Goal: Task Accomplishment & Management: Manage account settings

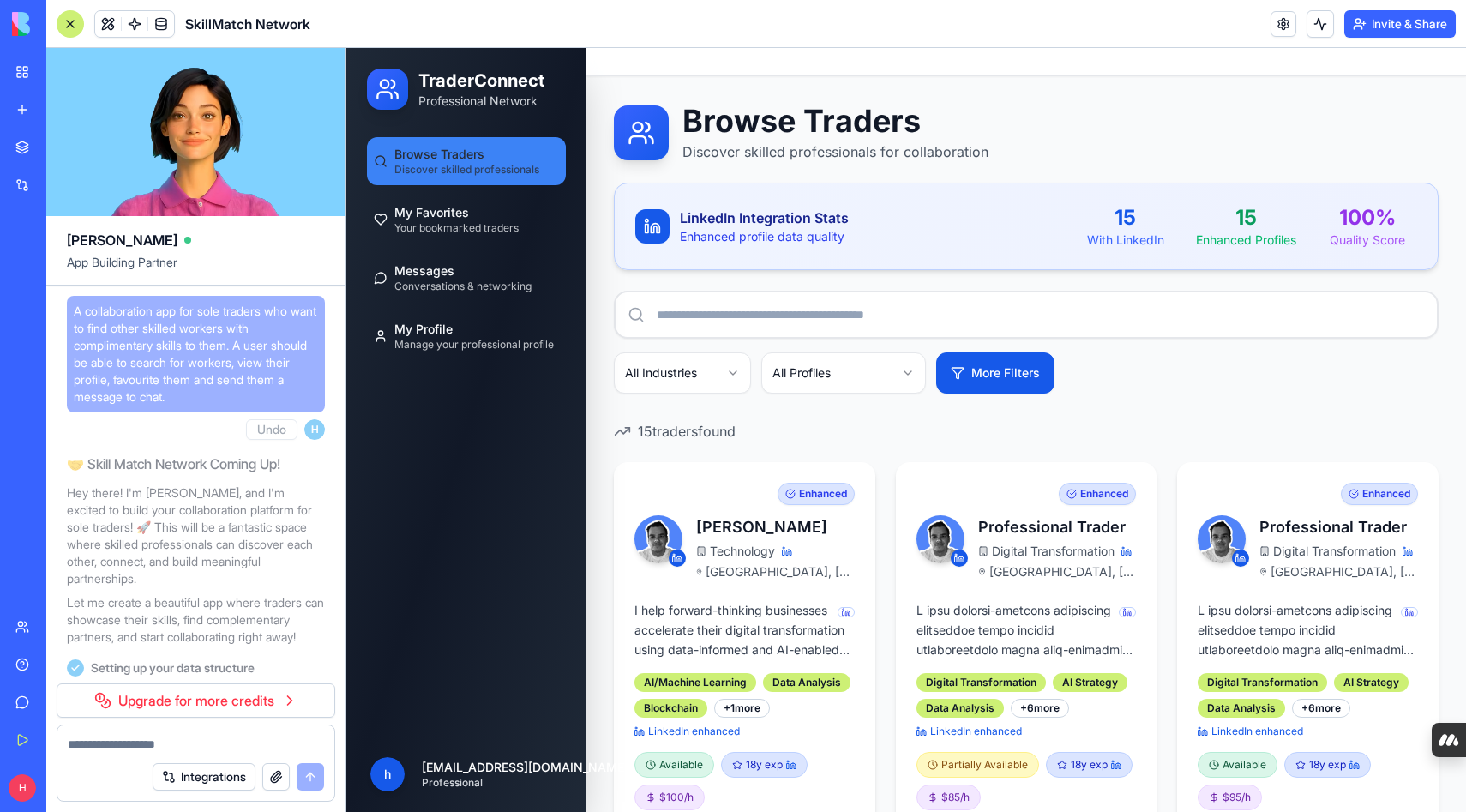
scroll to position [11799, 0]
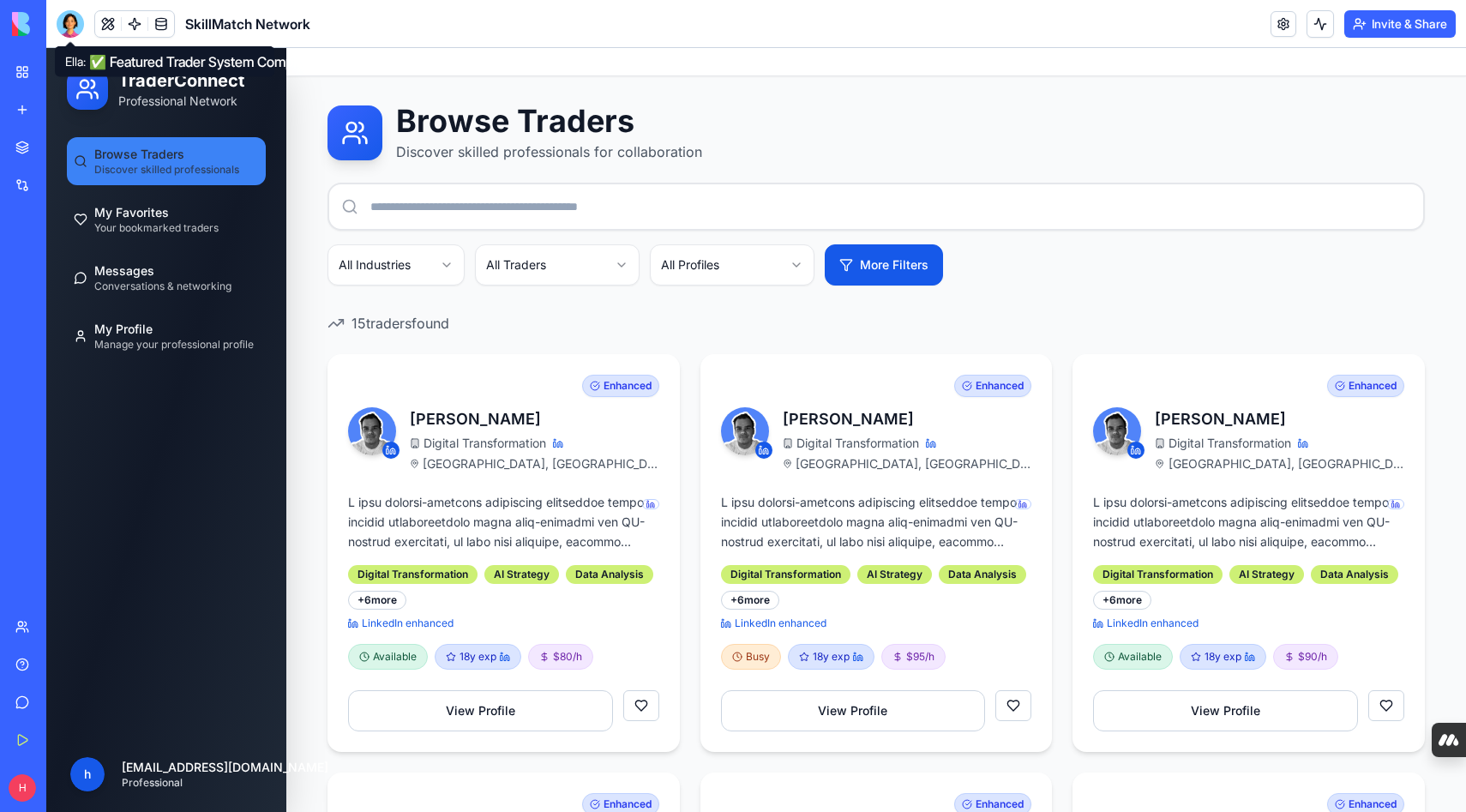
click at [71, 21] on div at bounding box center [70, 24] width 28 height 28
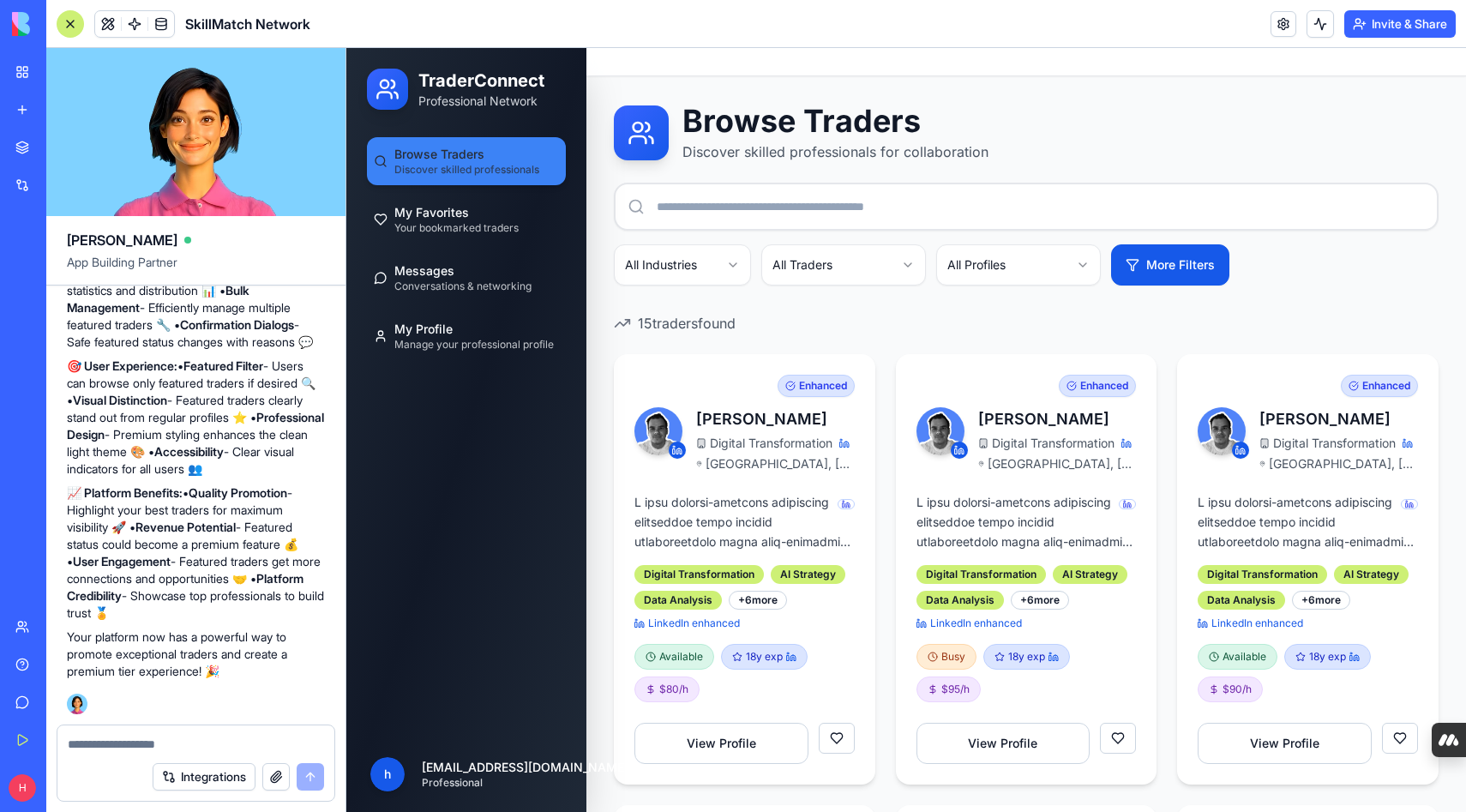
click at [434, 164] on span "Discover skilled professionals" at bounding box center [467, 169] width 145 height 13
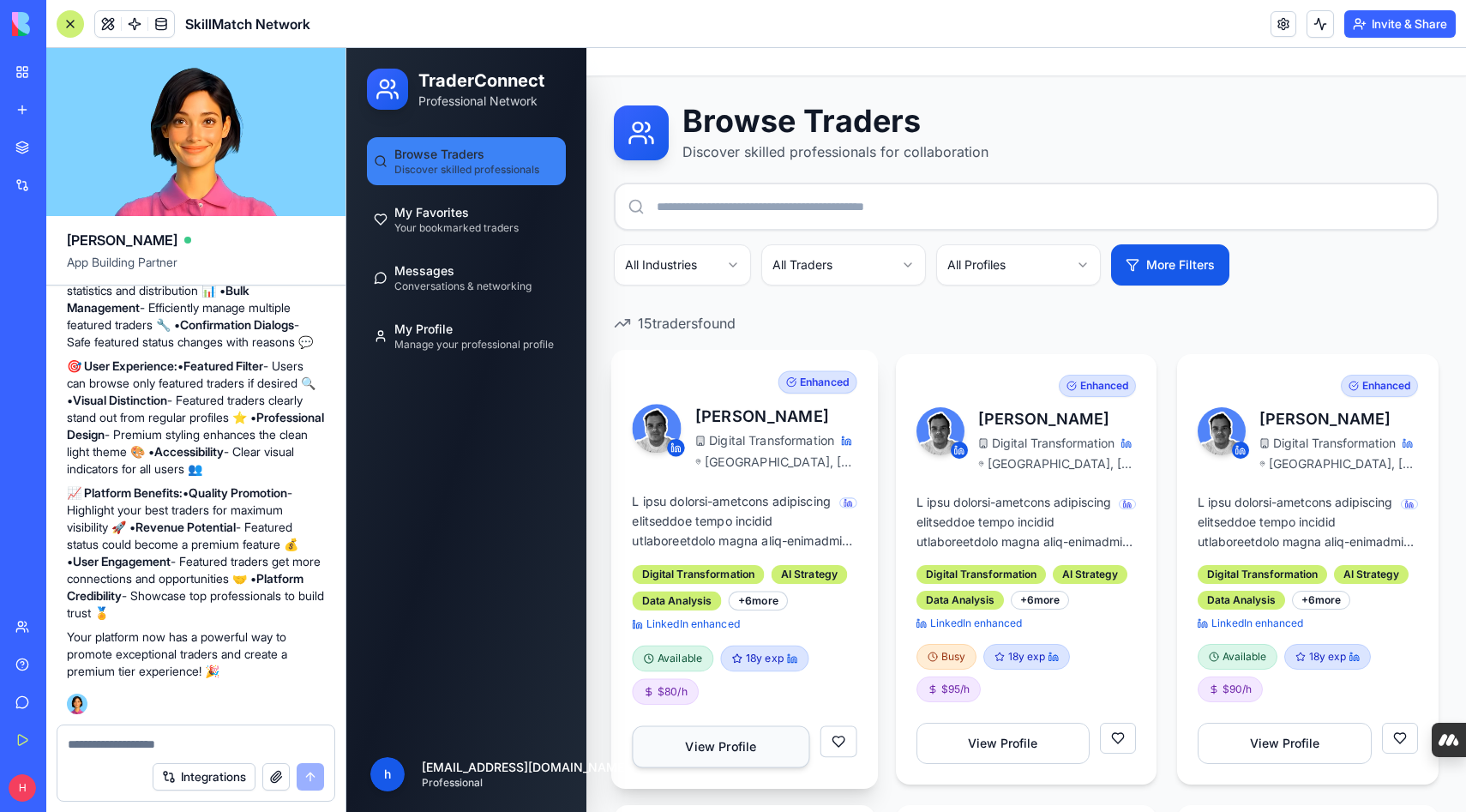
click at [725, 745] on button "View Profile" at bounding box center [721, 747] width 178 height 42
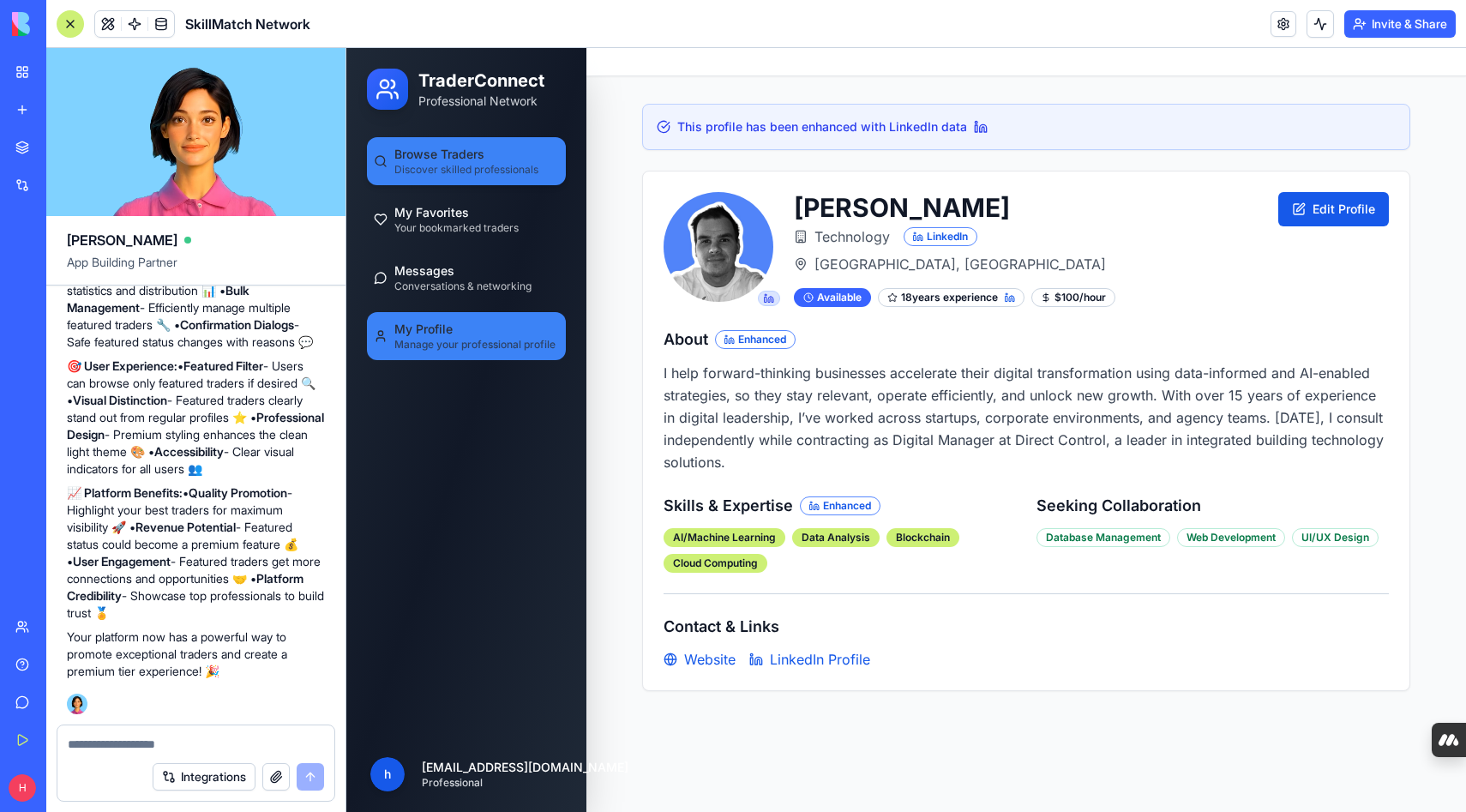
click at [448, 145] on link "Browse Traders Discover skilled professionals" at bounding box center [466, 161] width 199 height 48
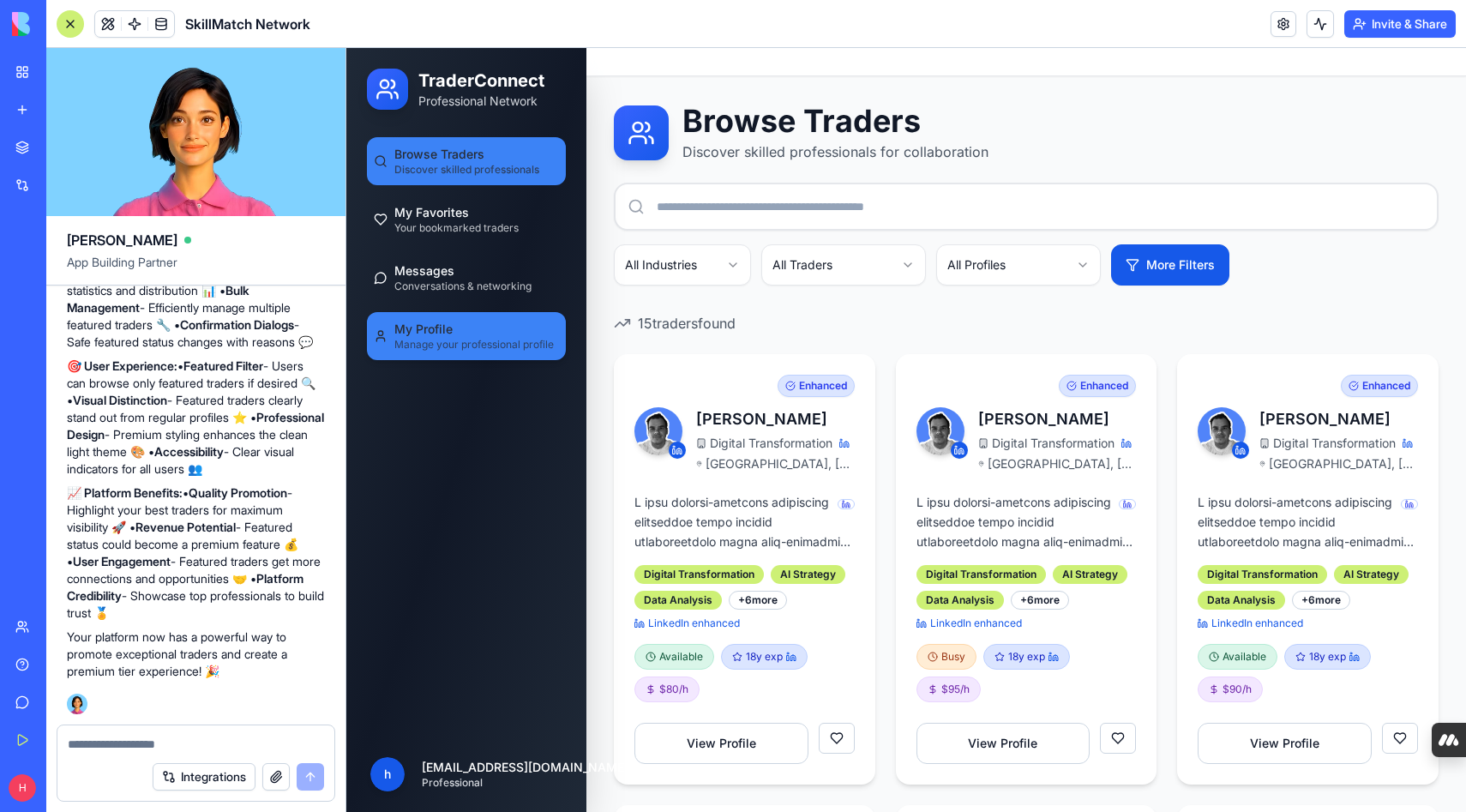
click at [459, 335] on div "My Profile Manage your professional profile" at bounding box center [474, 336] width 160 height 31
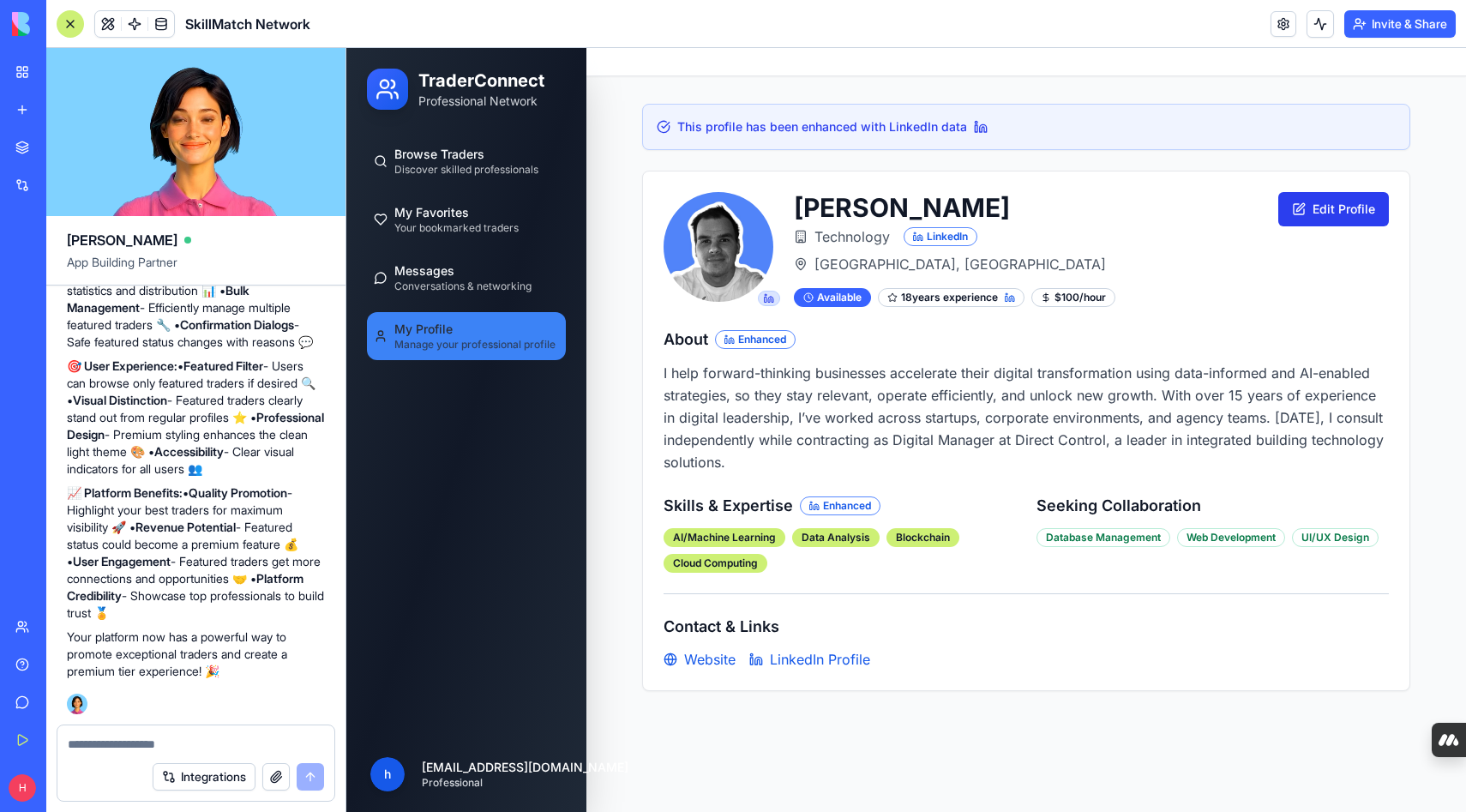
click at [1318, 214] on button "Edit Profile" at bounding box center [1334, 209] width 111 height 34
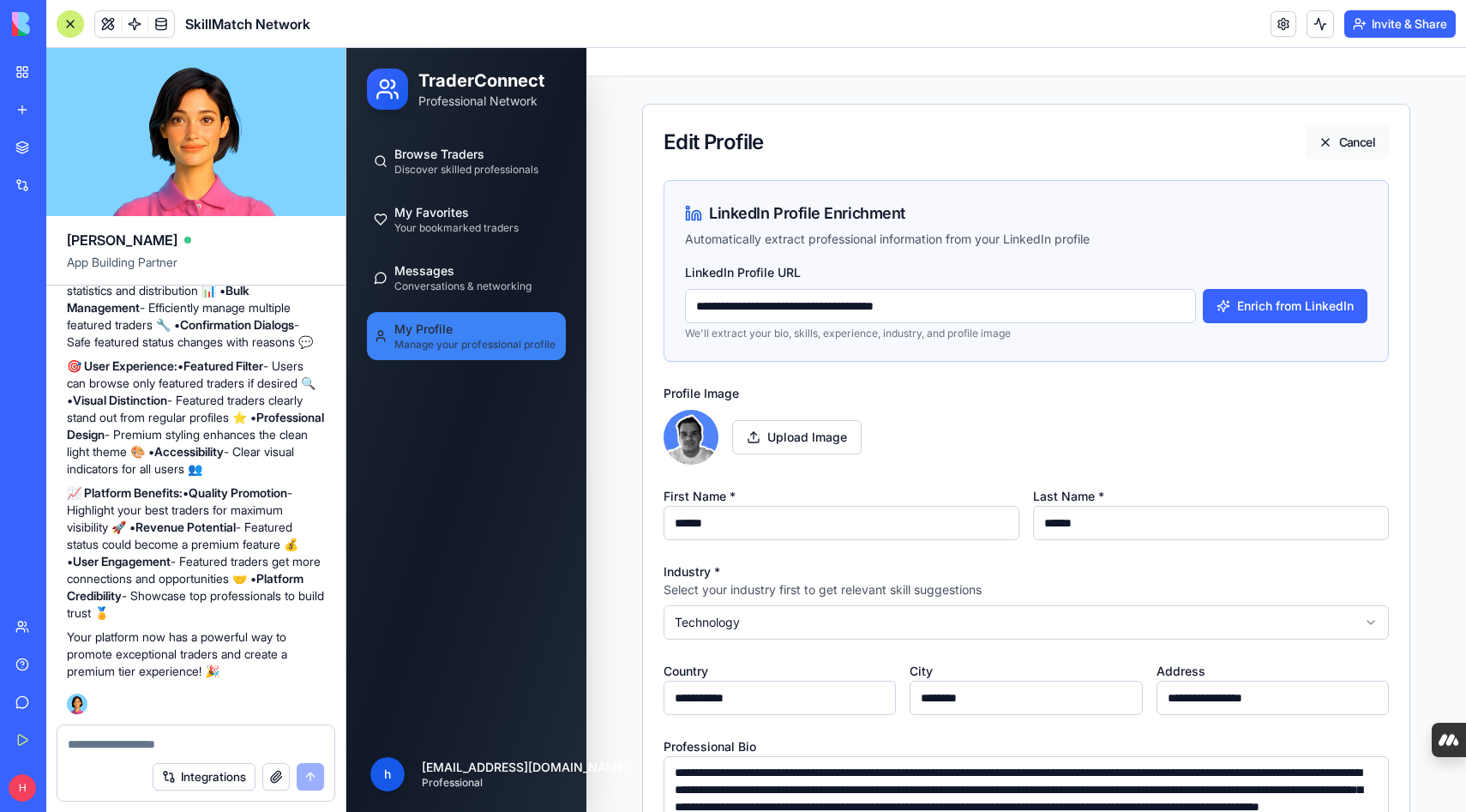
click at [1335, 143] on button "Cancel" at bounding box center [1347, 142] width 84 height 34
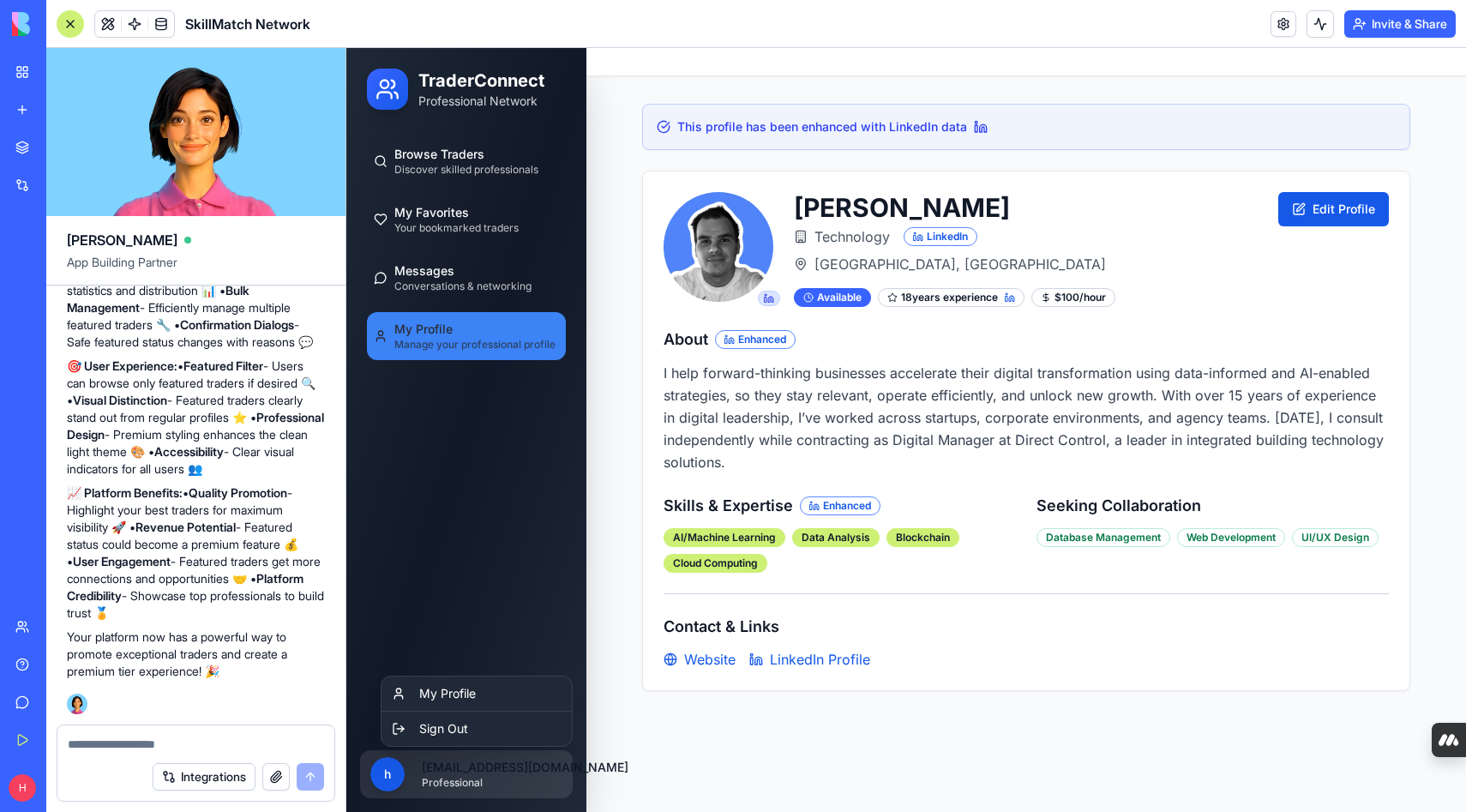
click at [456, 784] on html "TraderConnect Professional Network Browse Traders Discover skilled professional…" at bounding box center [907, 471] width 1120 height 847
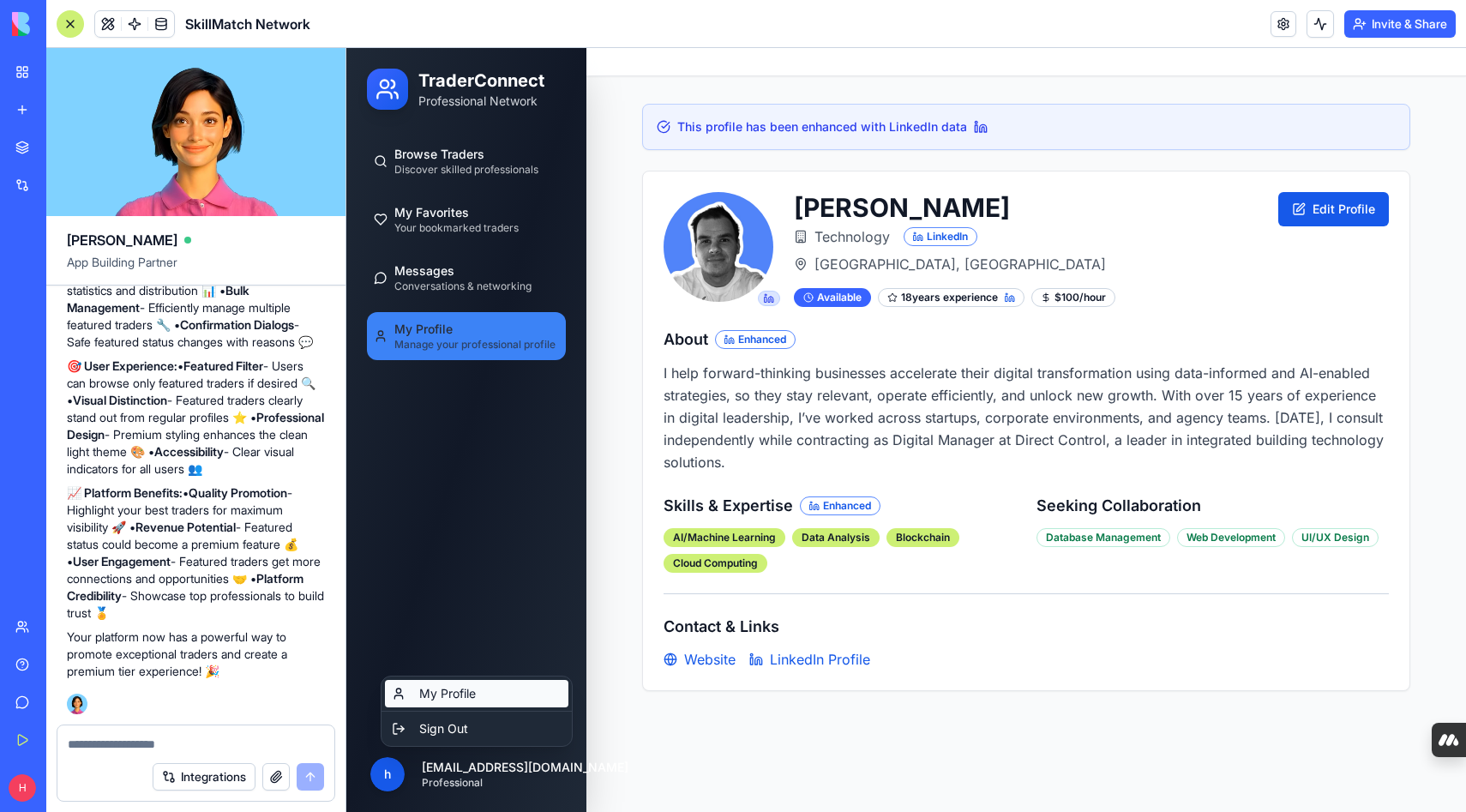
click at [459, 689] on link "My Profile" at bounding box center [477, 694] width 183 height 28
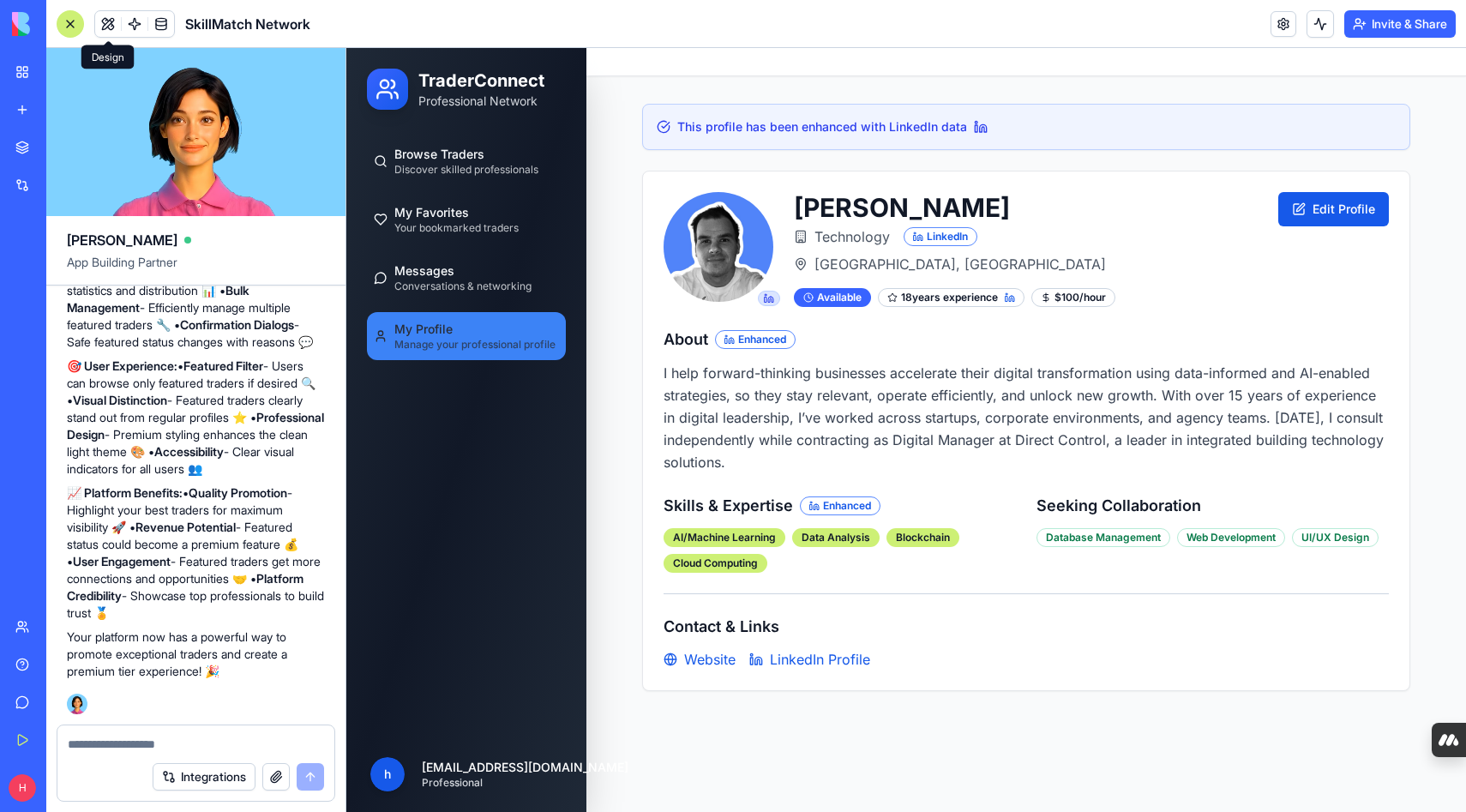
click at [111, 26] on button at bounding box center [108, 24] width 26 height 26
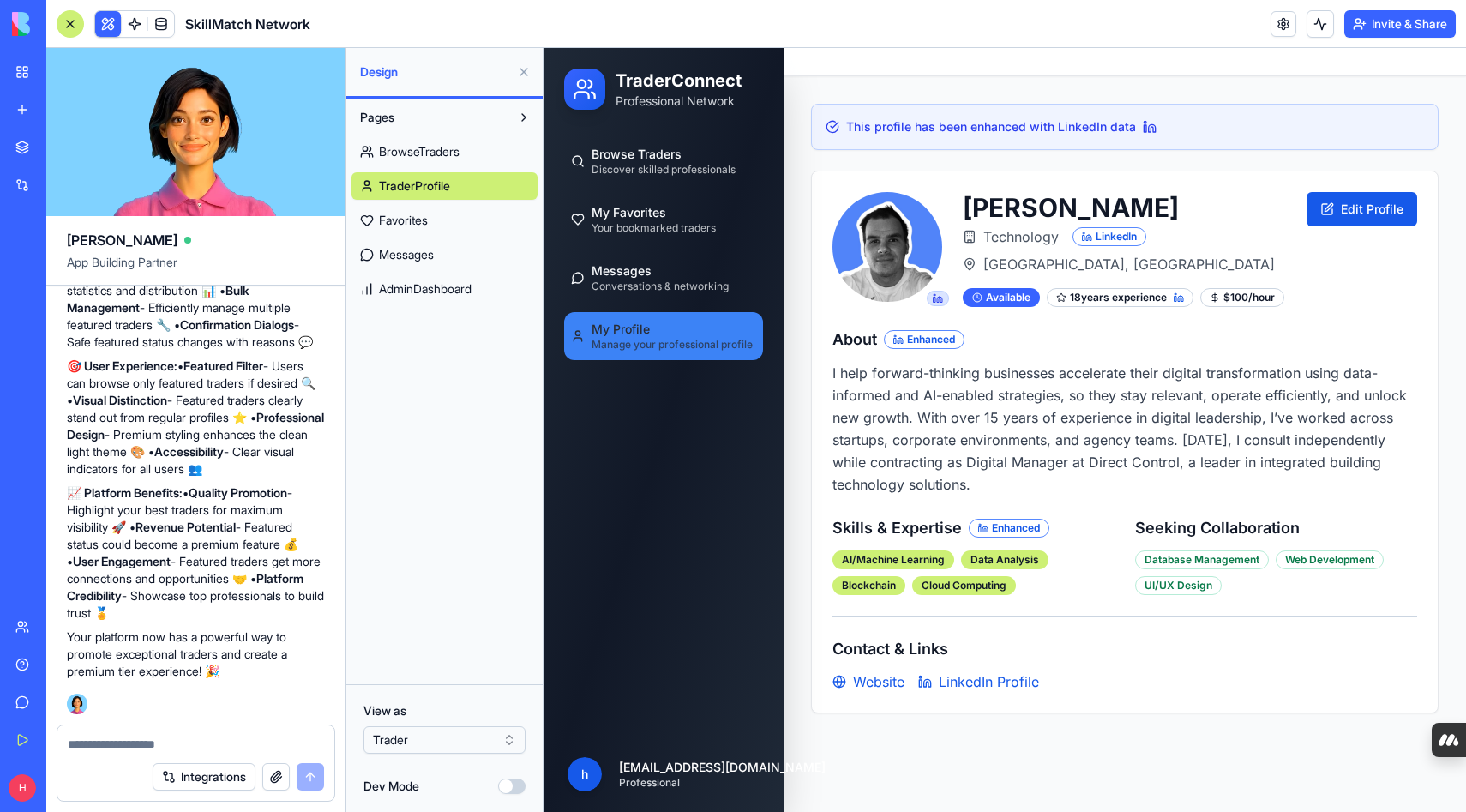
click at [431, 286] on span "AdminDashboard" at bounding box center [425, 288] width 93 height 17
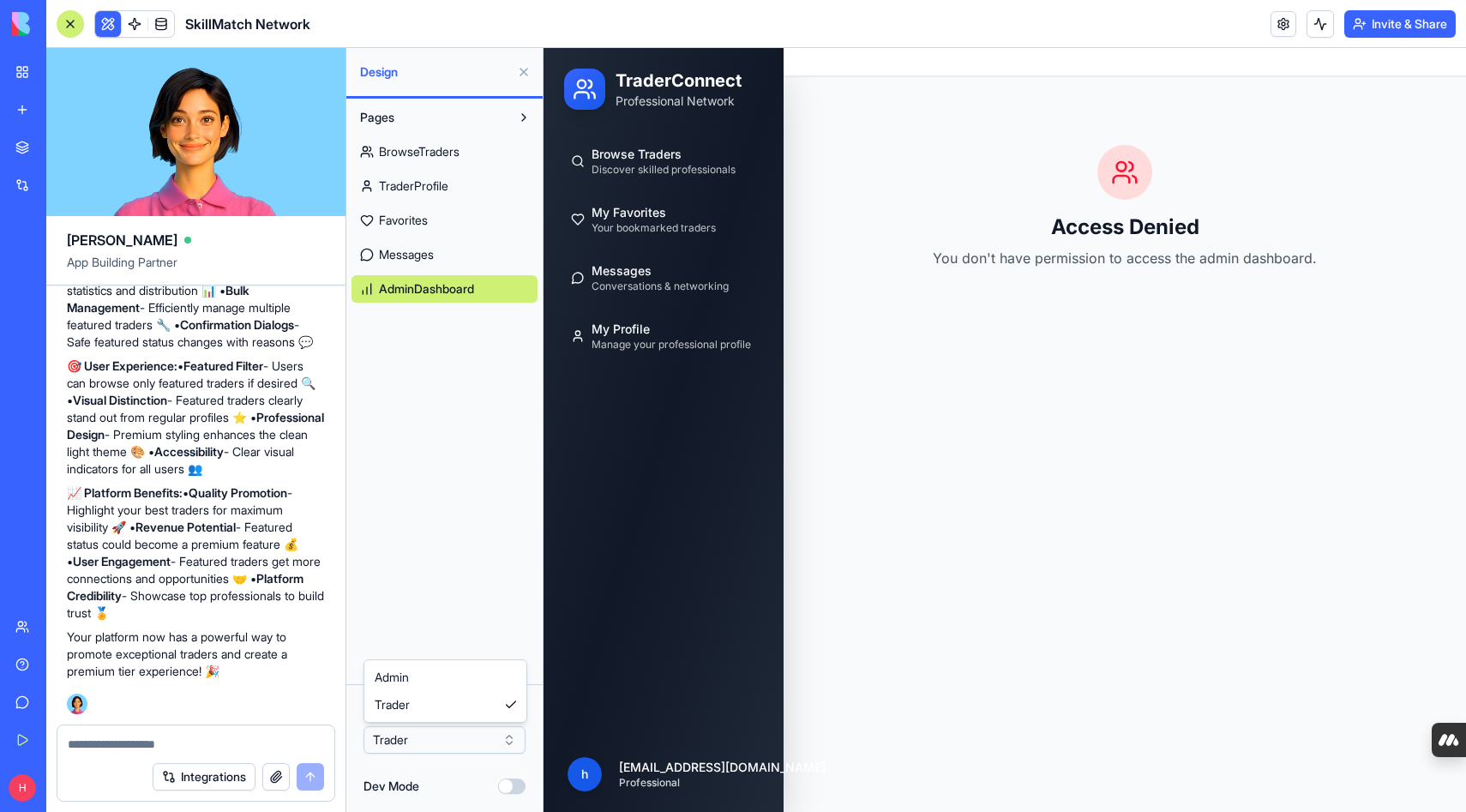
click at [427, 744] on html "BETA My Workspace New app Marketplace Integrations Recent Quote Request Form Sk…" at bounding box center [733, 406] width 1466 height 812
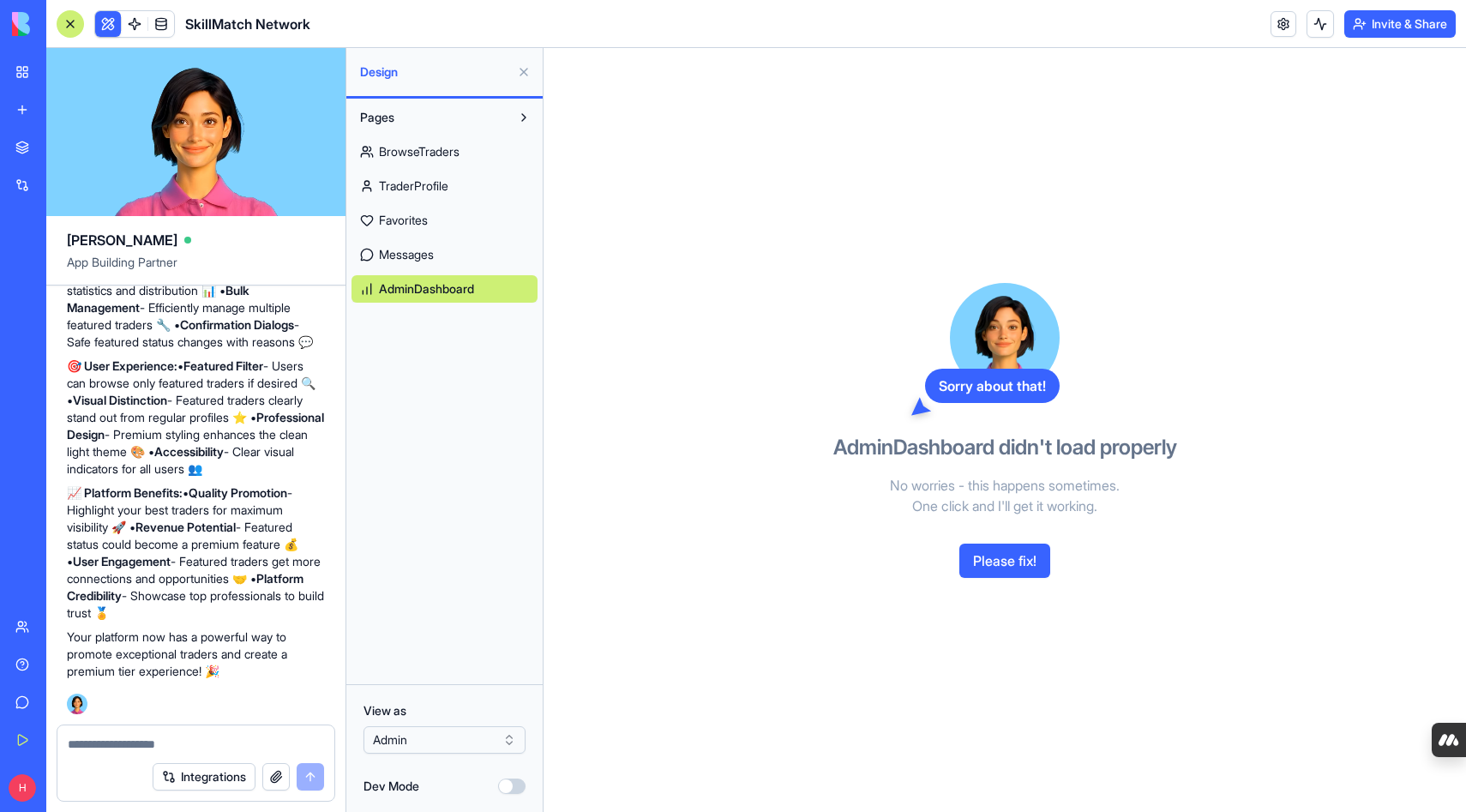
click at [1002, 555] on button "Please fix!" at bounding box center [1004, 561] width 91 height 34
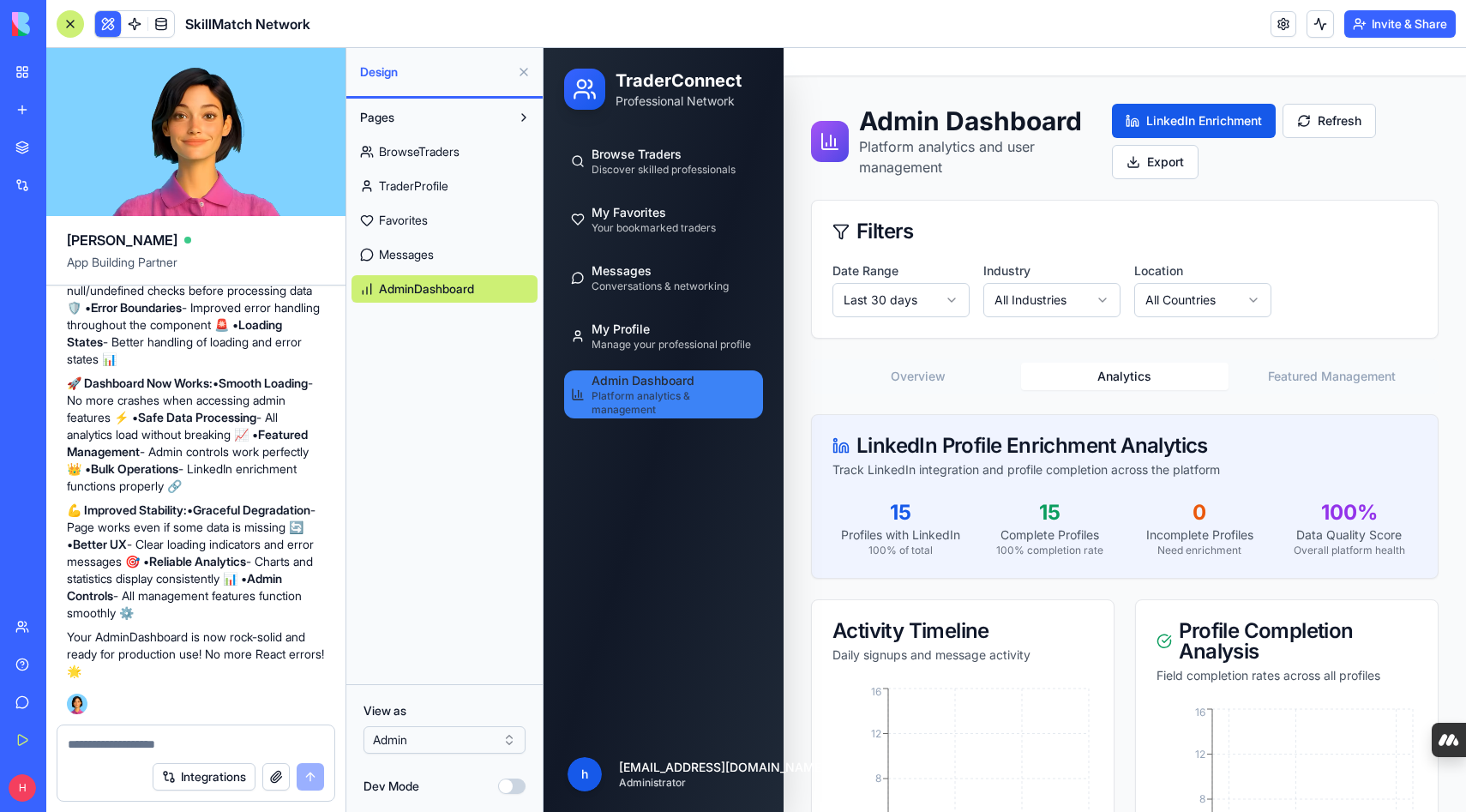
click at [1121, 375] on button "Analytics" at bounding box center [1125, 376] width 206 height 28
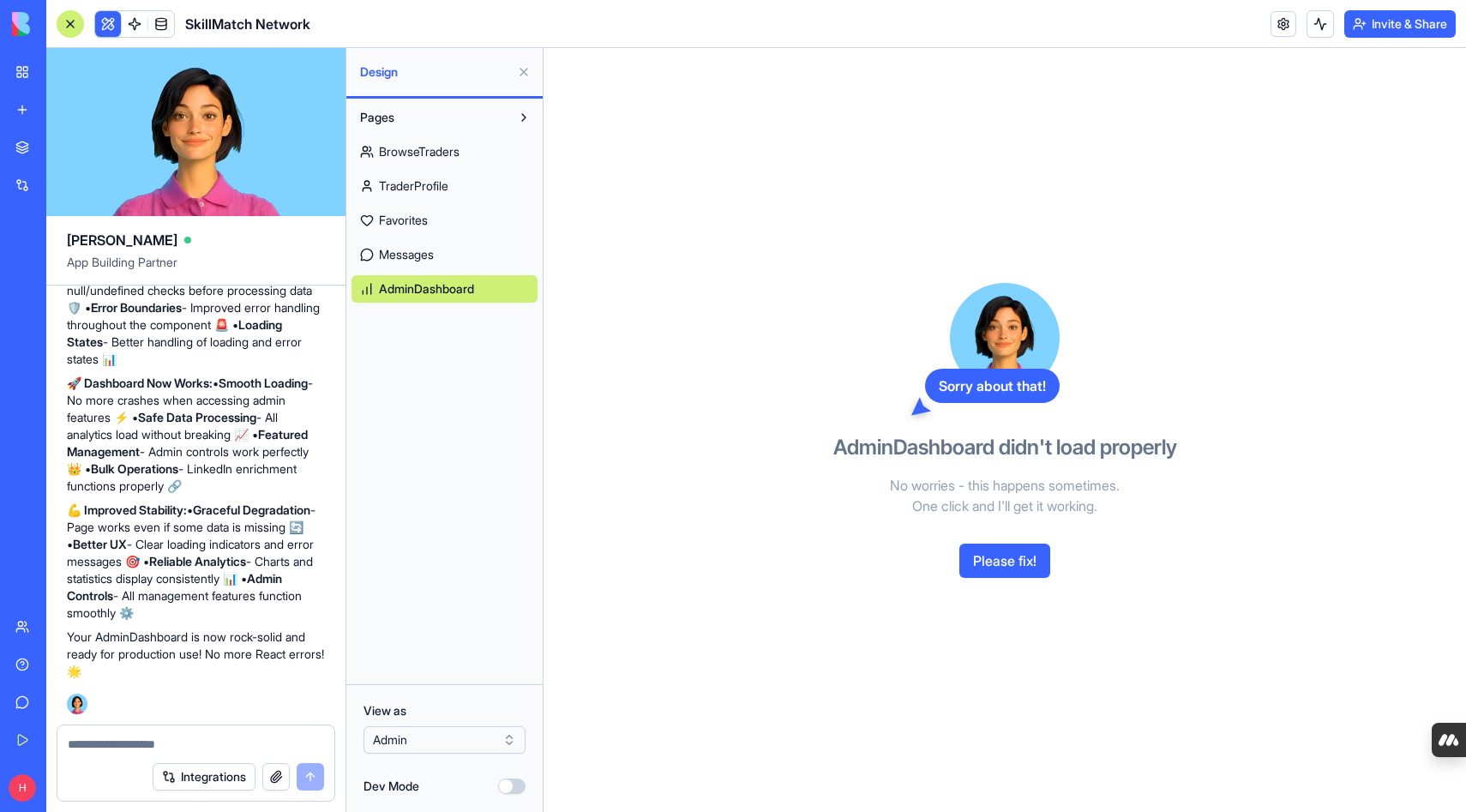
click at [1005, 554] on button "Please fix!" at bounding box center [1004, 561] width 91 height 34
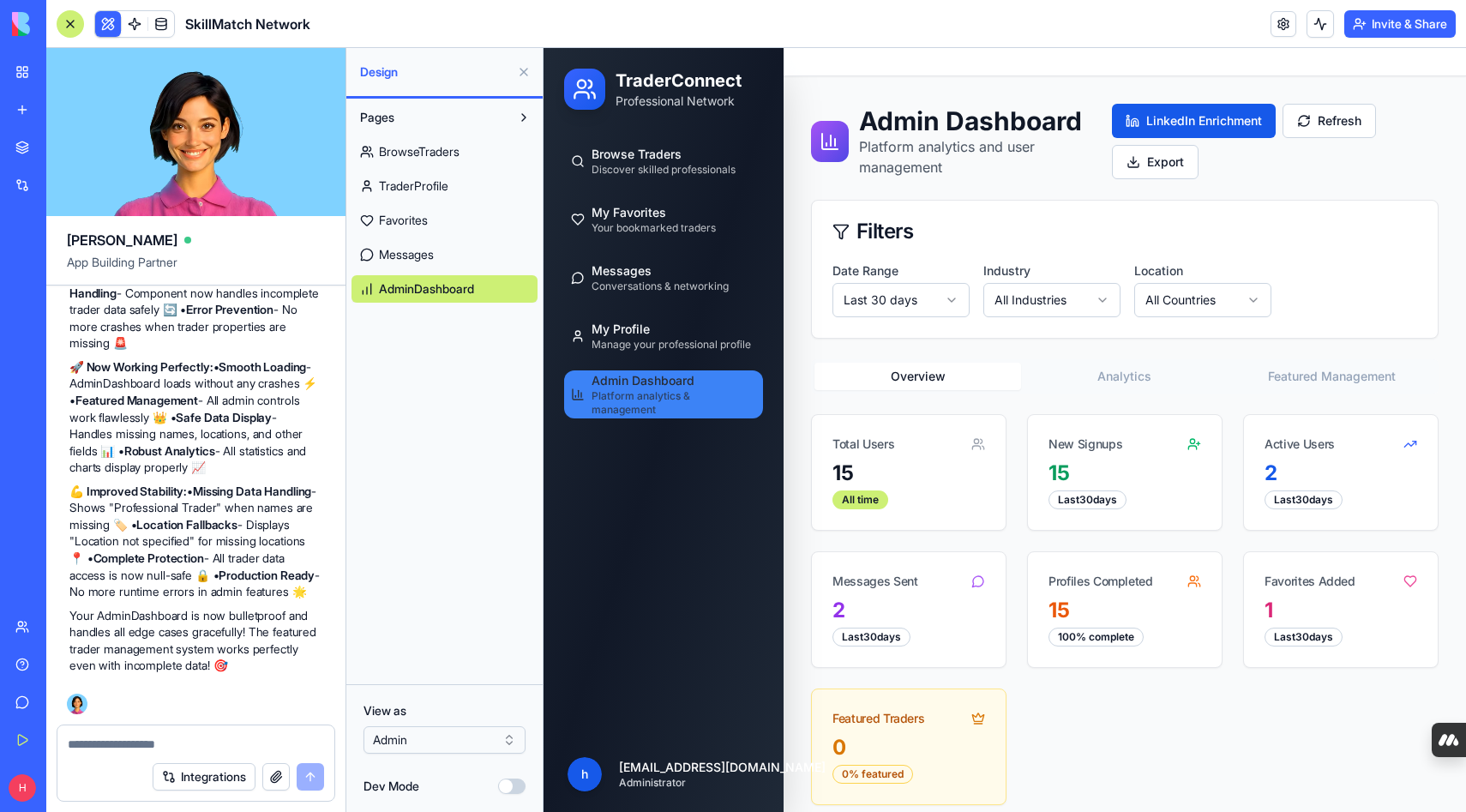
scroll to position [15233, 0]
click at [1285, 371] on button "Featured Management" at bounding box center [1332, 376] width 206 height 28
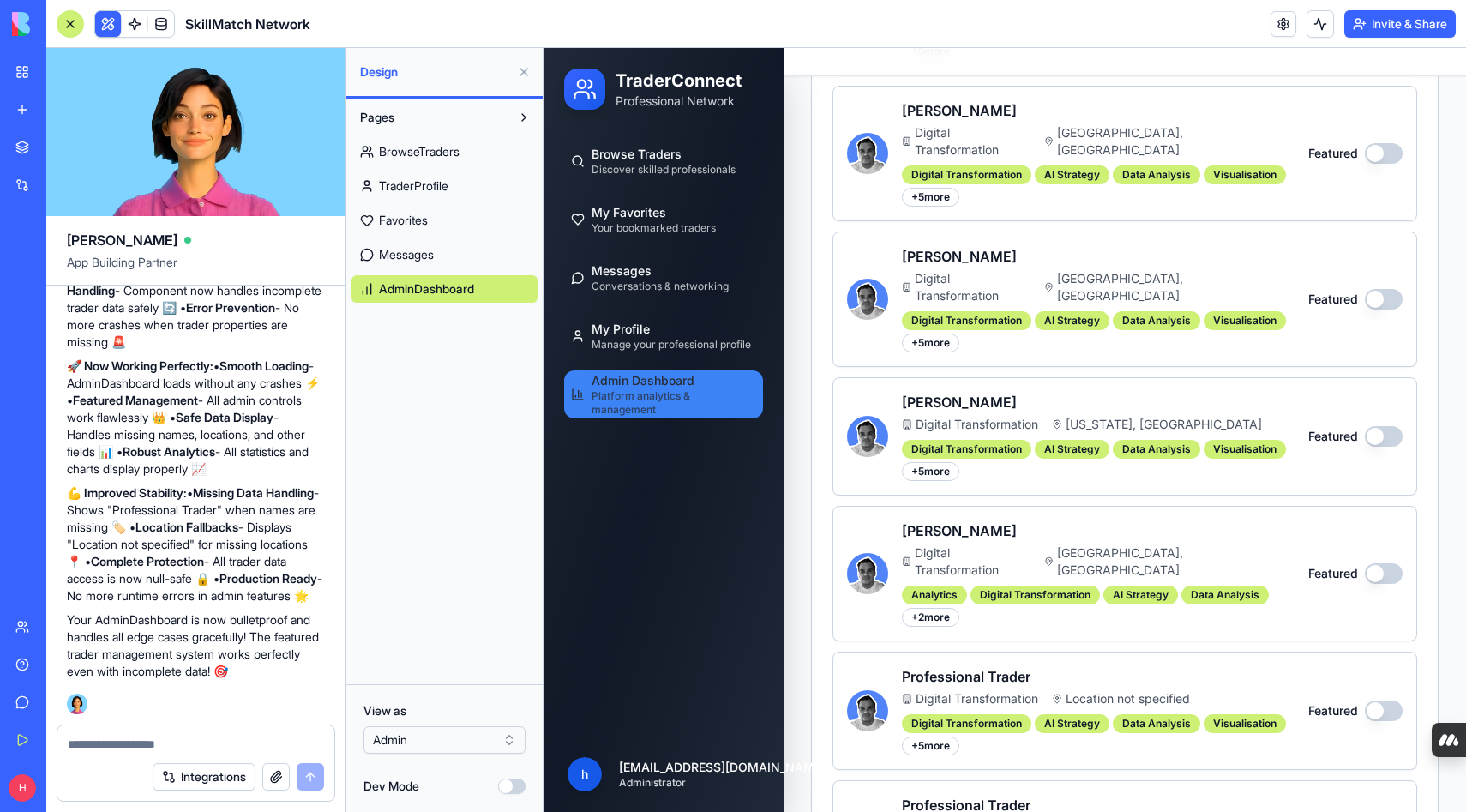
scroll to position [1024, 0]
click at [1391, 563] on button "Featured" at bounding box center [1384, 573] width 37 height 21
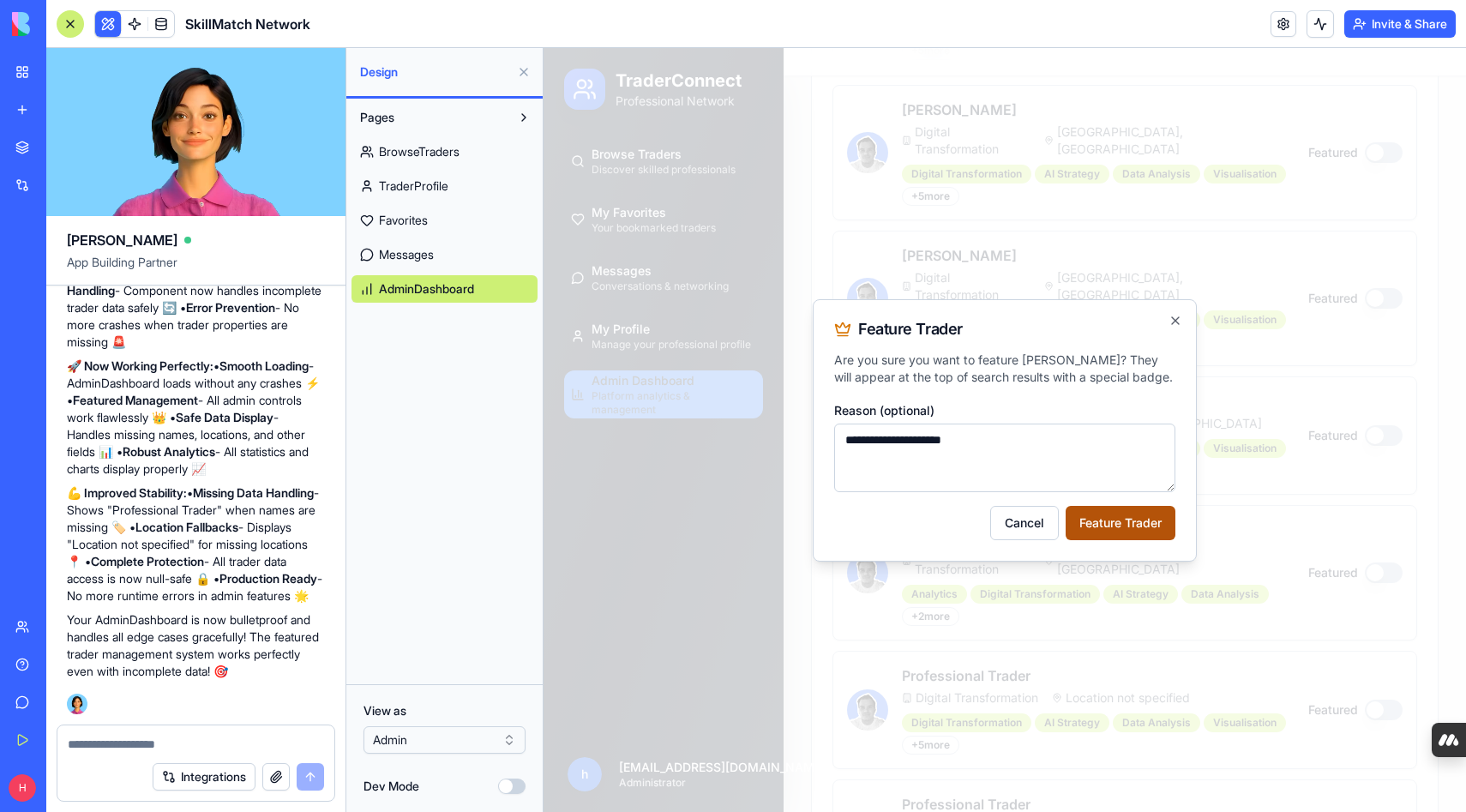
type textarea "**********"
click at [1128, 520] on button "Feature Trader" at bounding box center [1120, 523] width 110 height 34
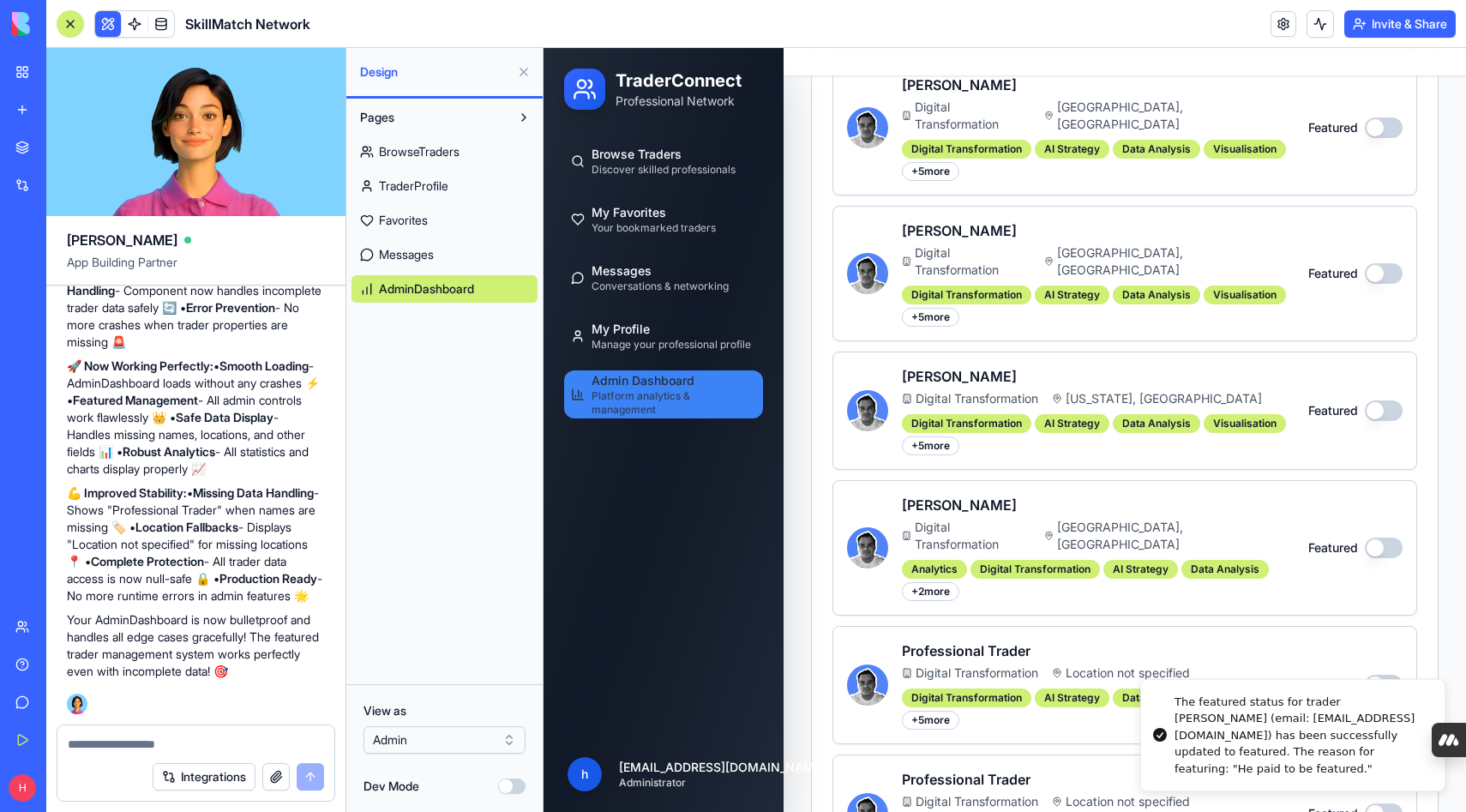
scroll to position [1182, 0]
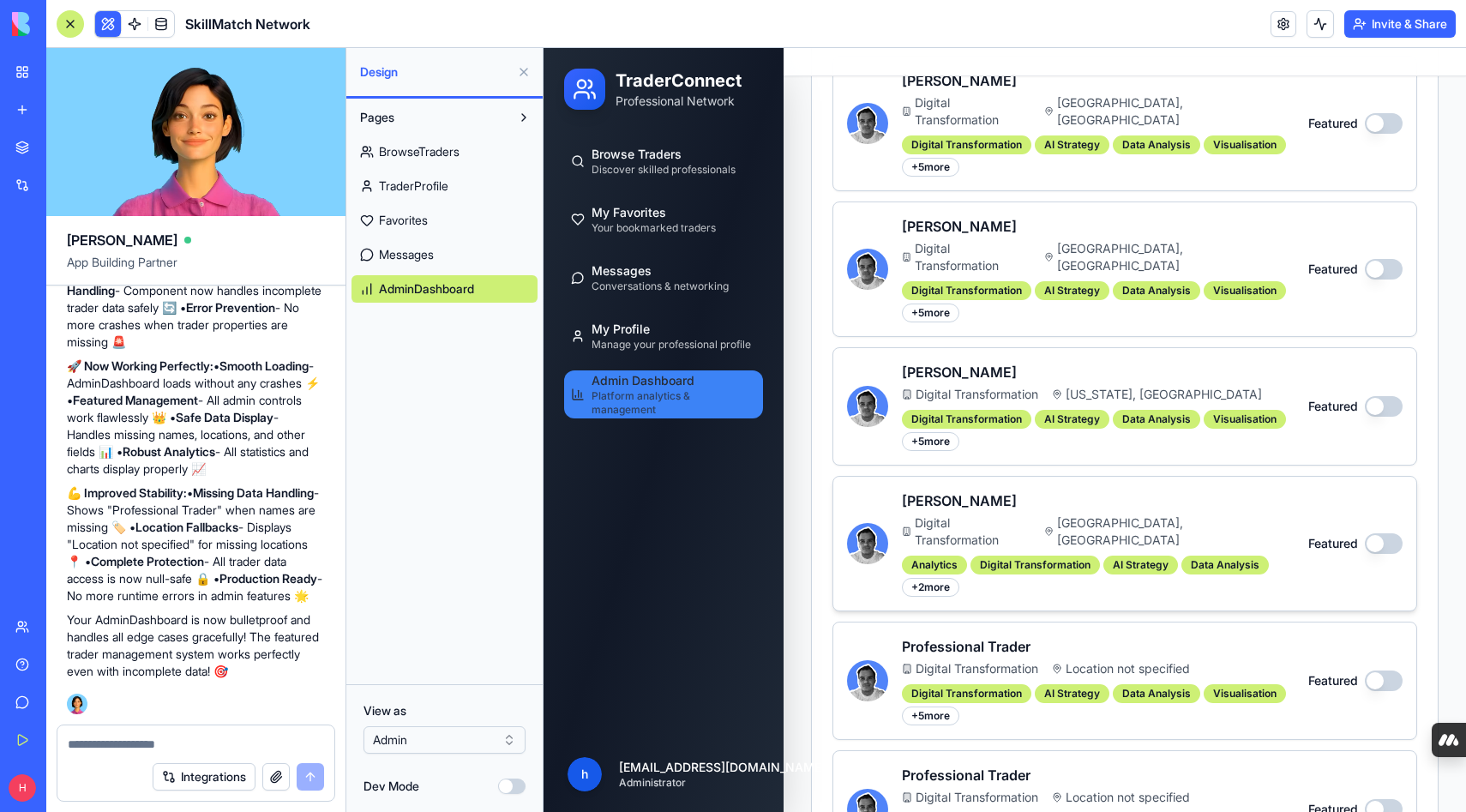
click at [1383, 533] on button "Featured" at bounding box center [1384, 544] width 37 height 21
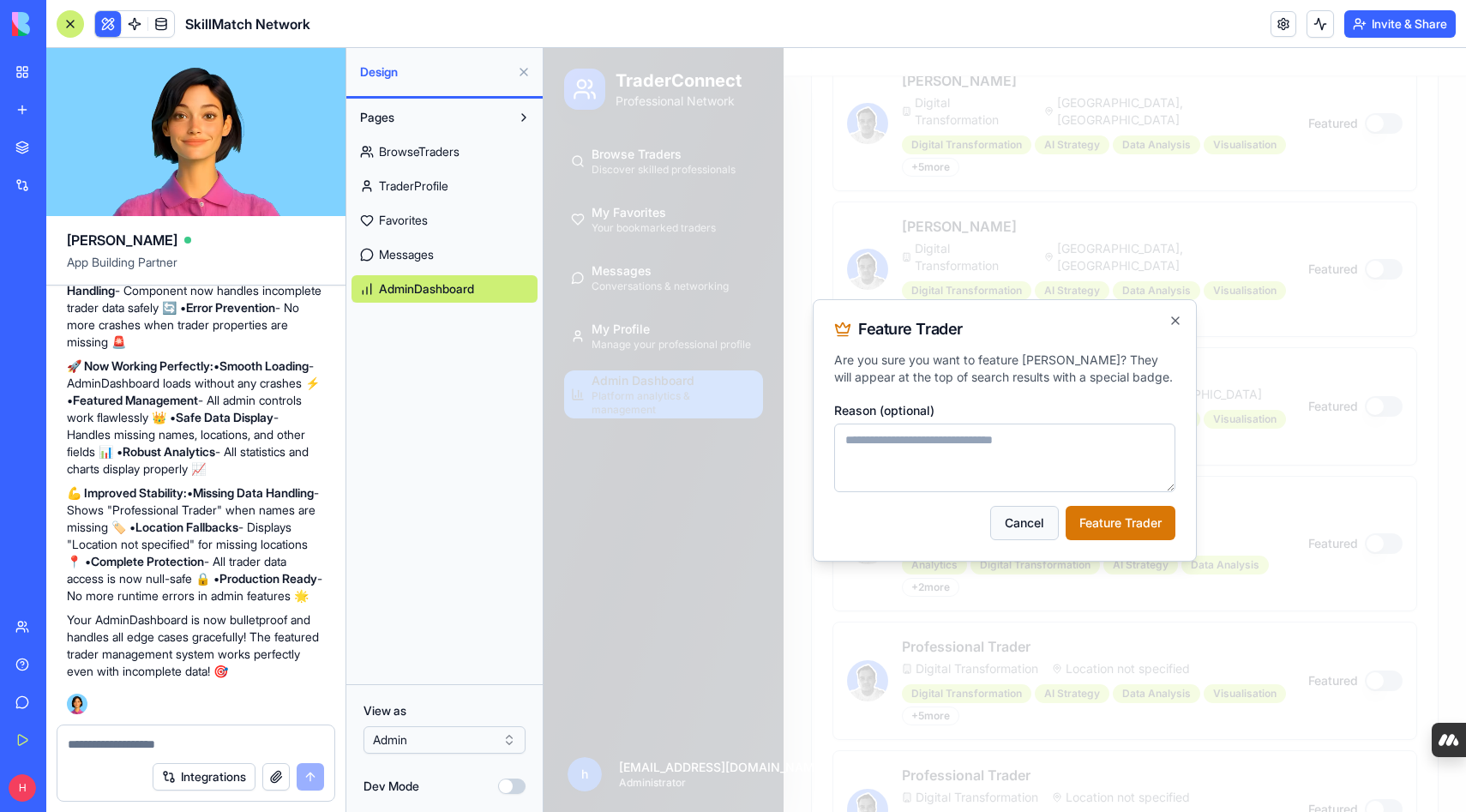
click at [1032, 519] on button "Cancel" at bounding box center [1024, 523] width 69 height 34
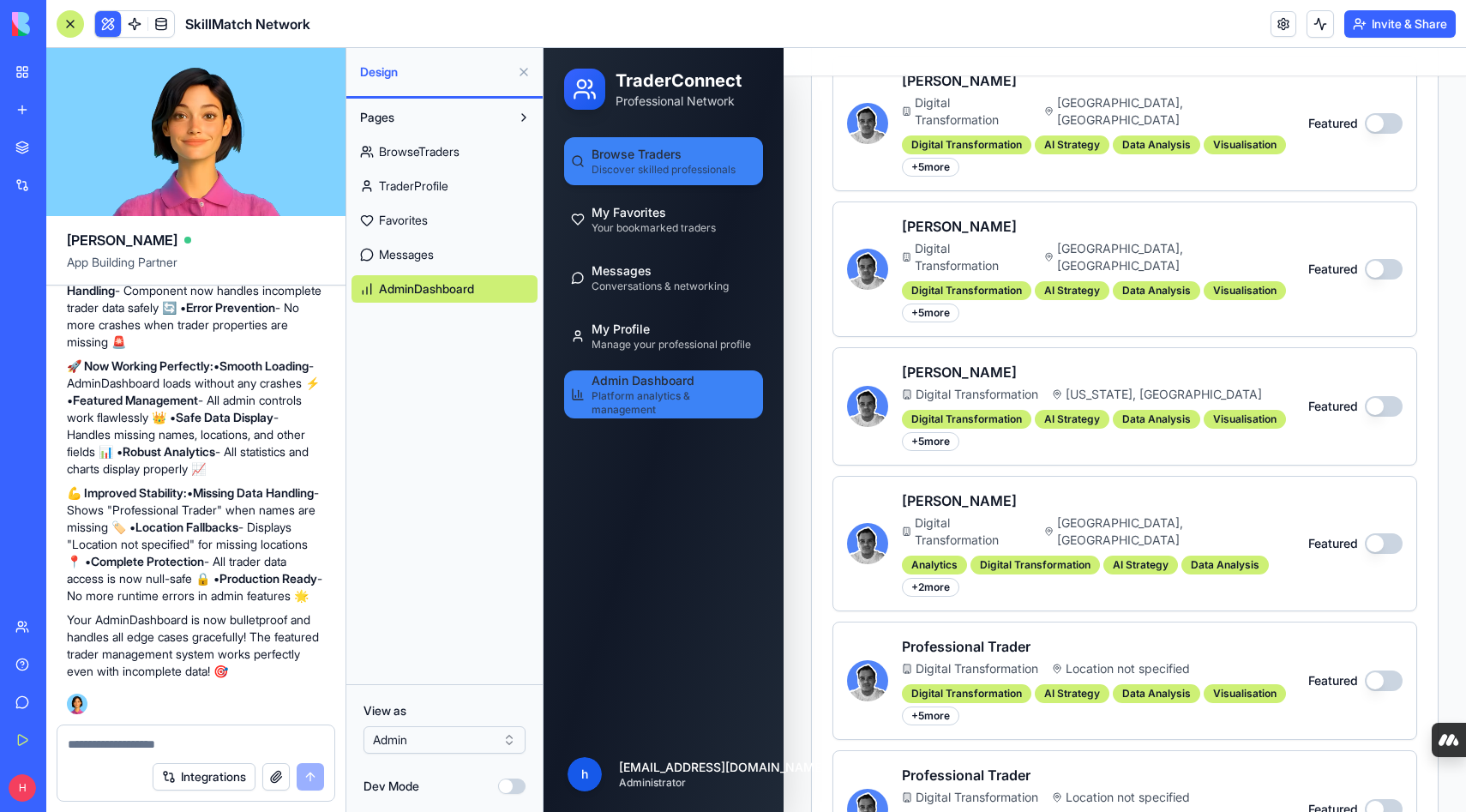
click at [656, 152] on span "Browse Traders" at bounding box center [636, 155] width 90 height 17
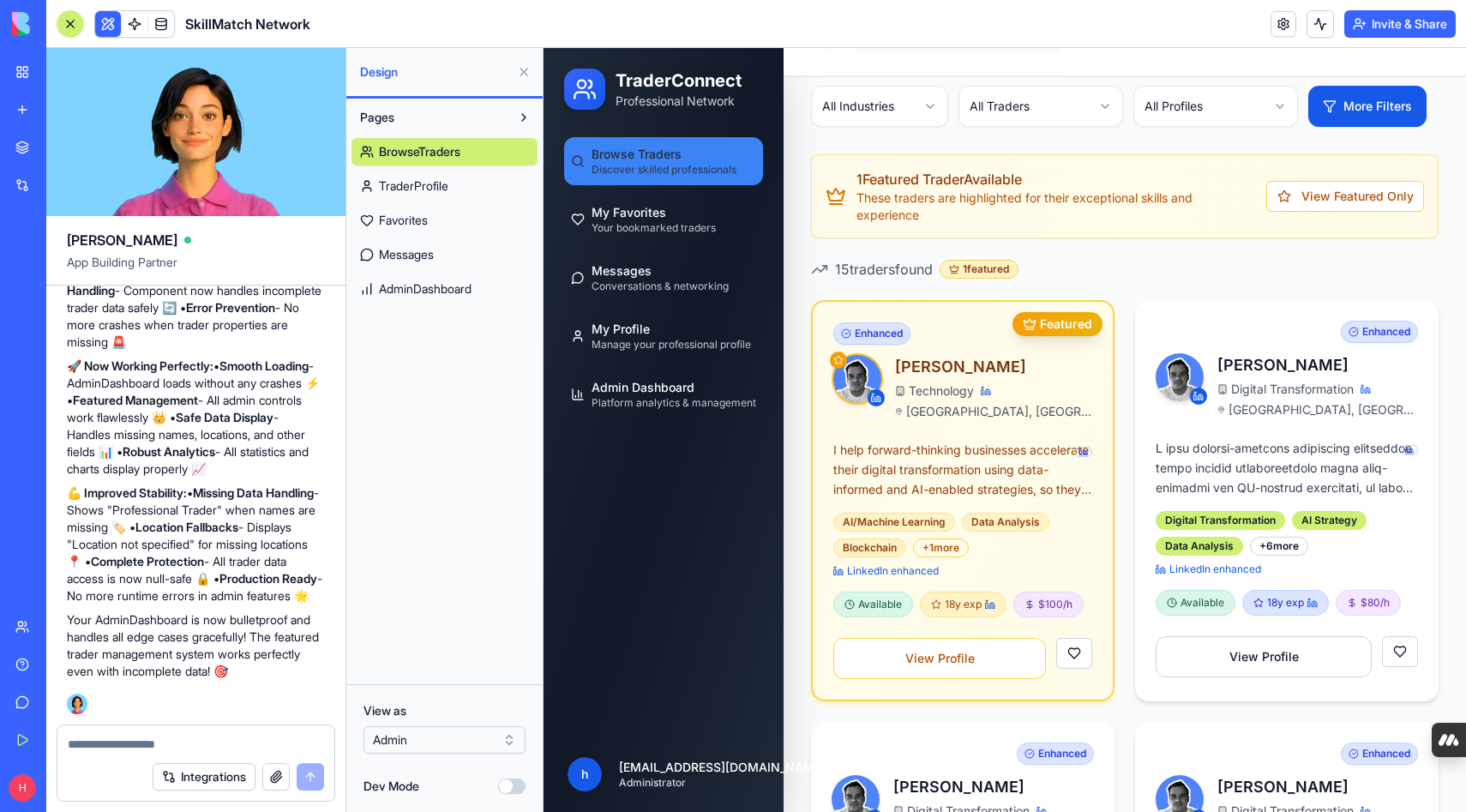
scroll to position [162, 0]
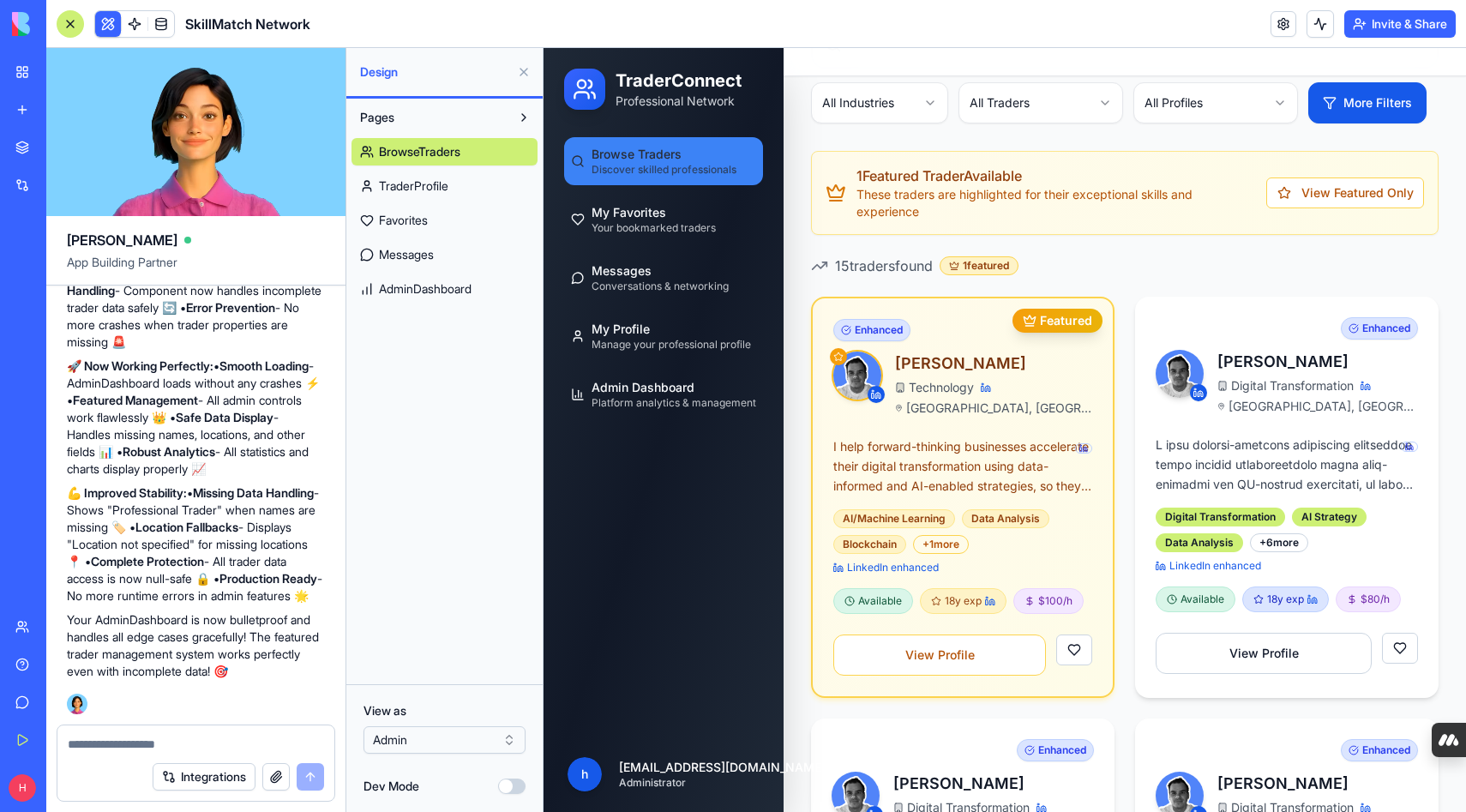
click at [68, 24] on div at bounding box center [70, 24] width 28 height 28
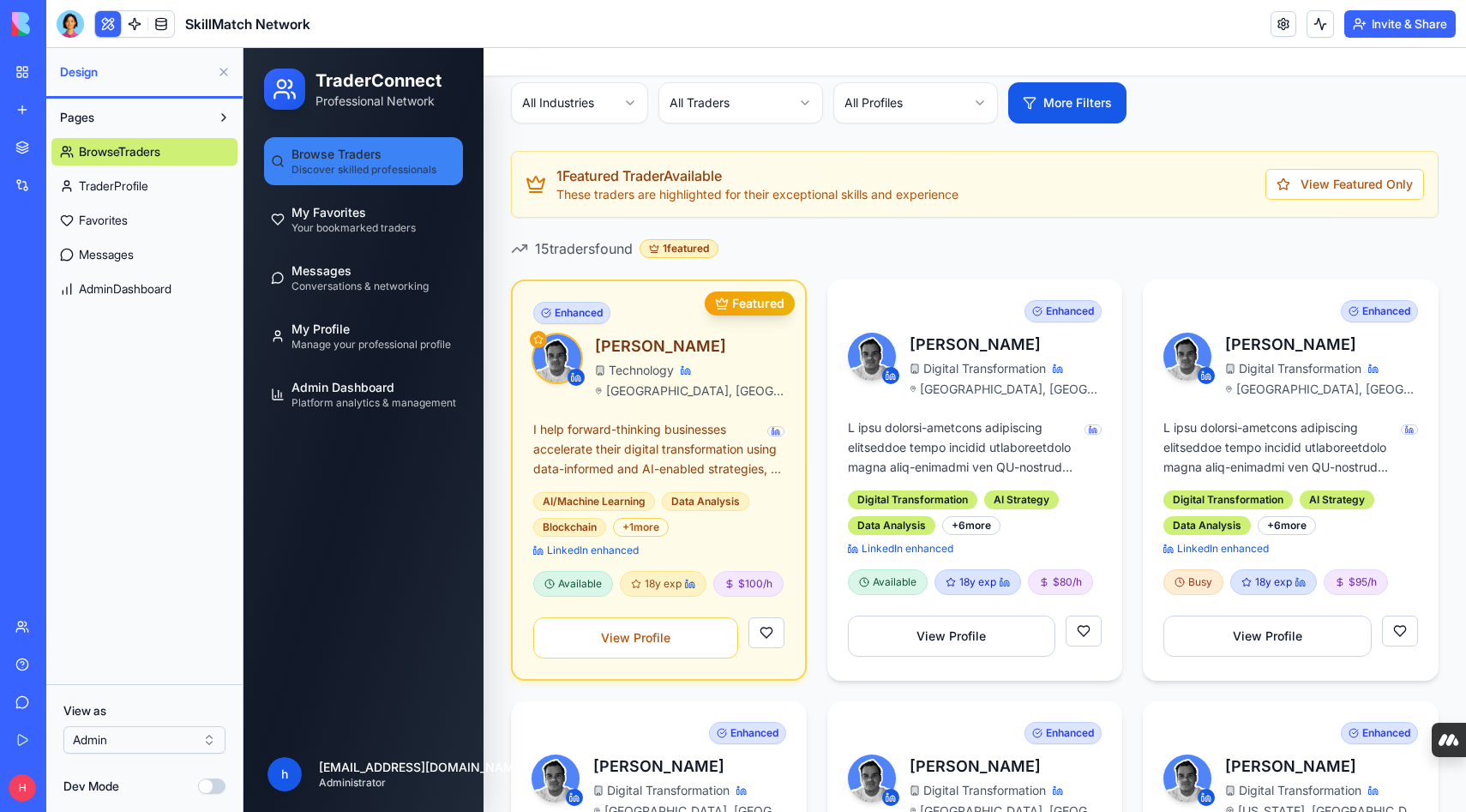
click at [222, 70] on button at bounding box center [224, 72] width 28 height 28
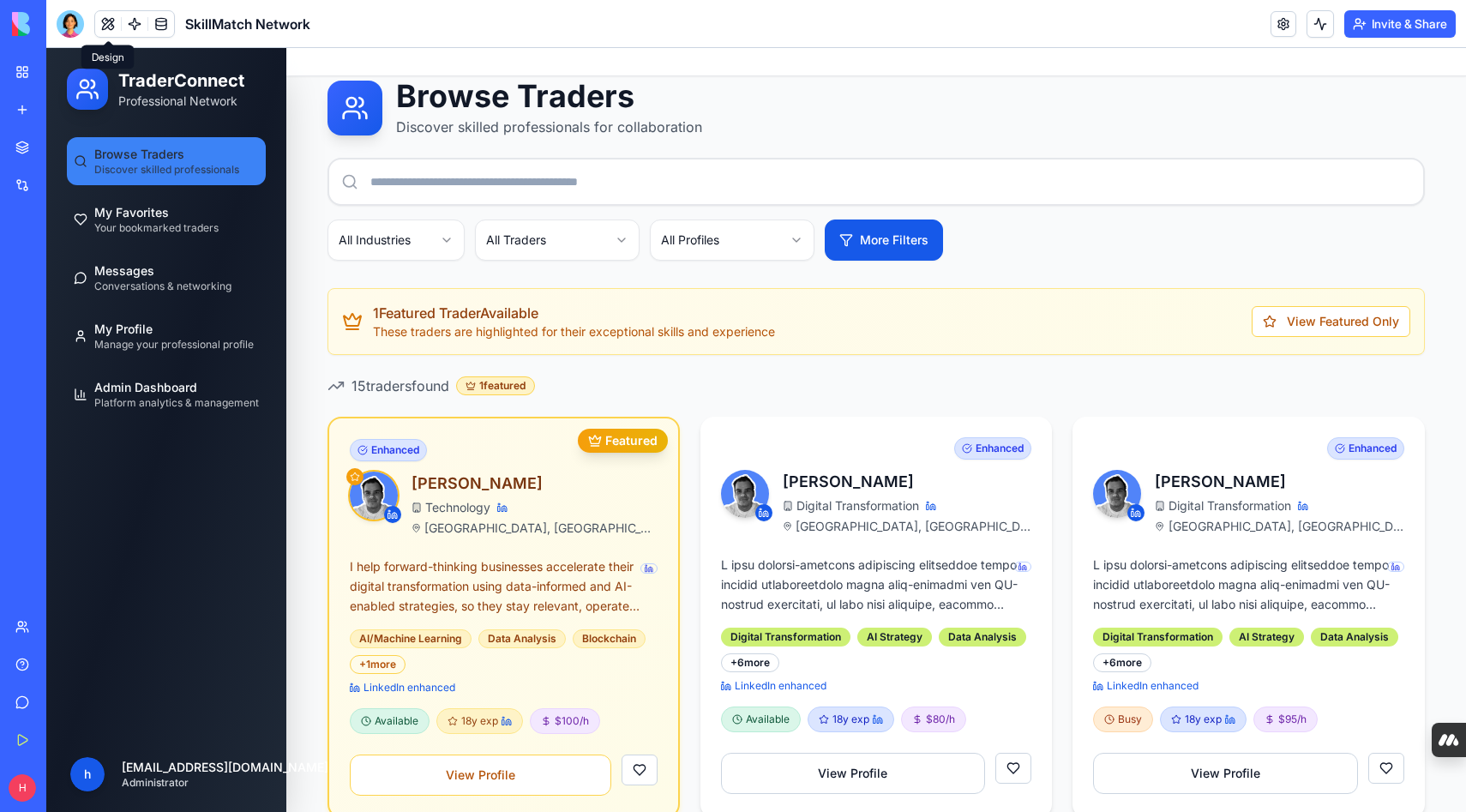
scroll to position [0, 0]
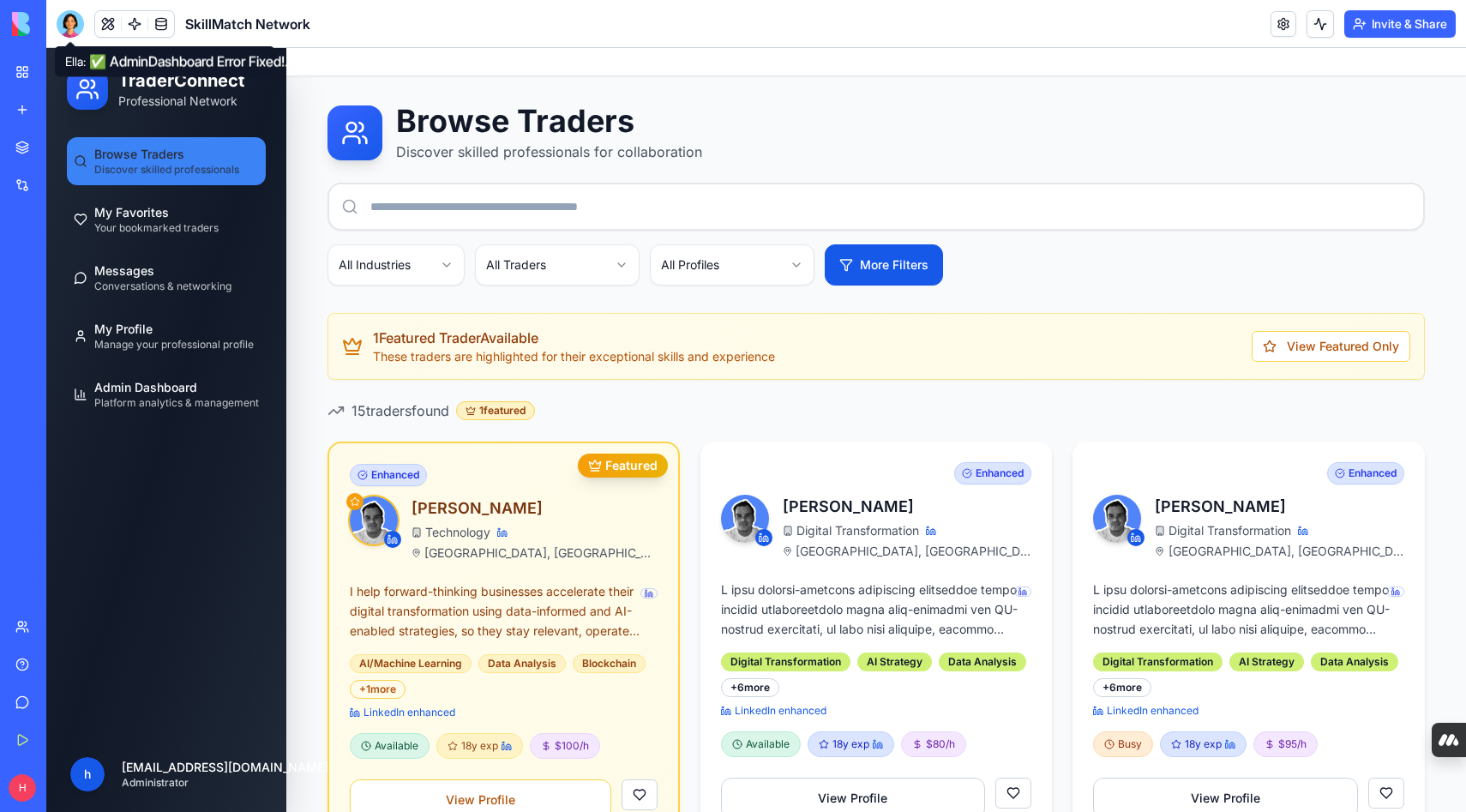
click at [73, 26] on div at bounding box center [70, 24] width 28 height 28
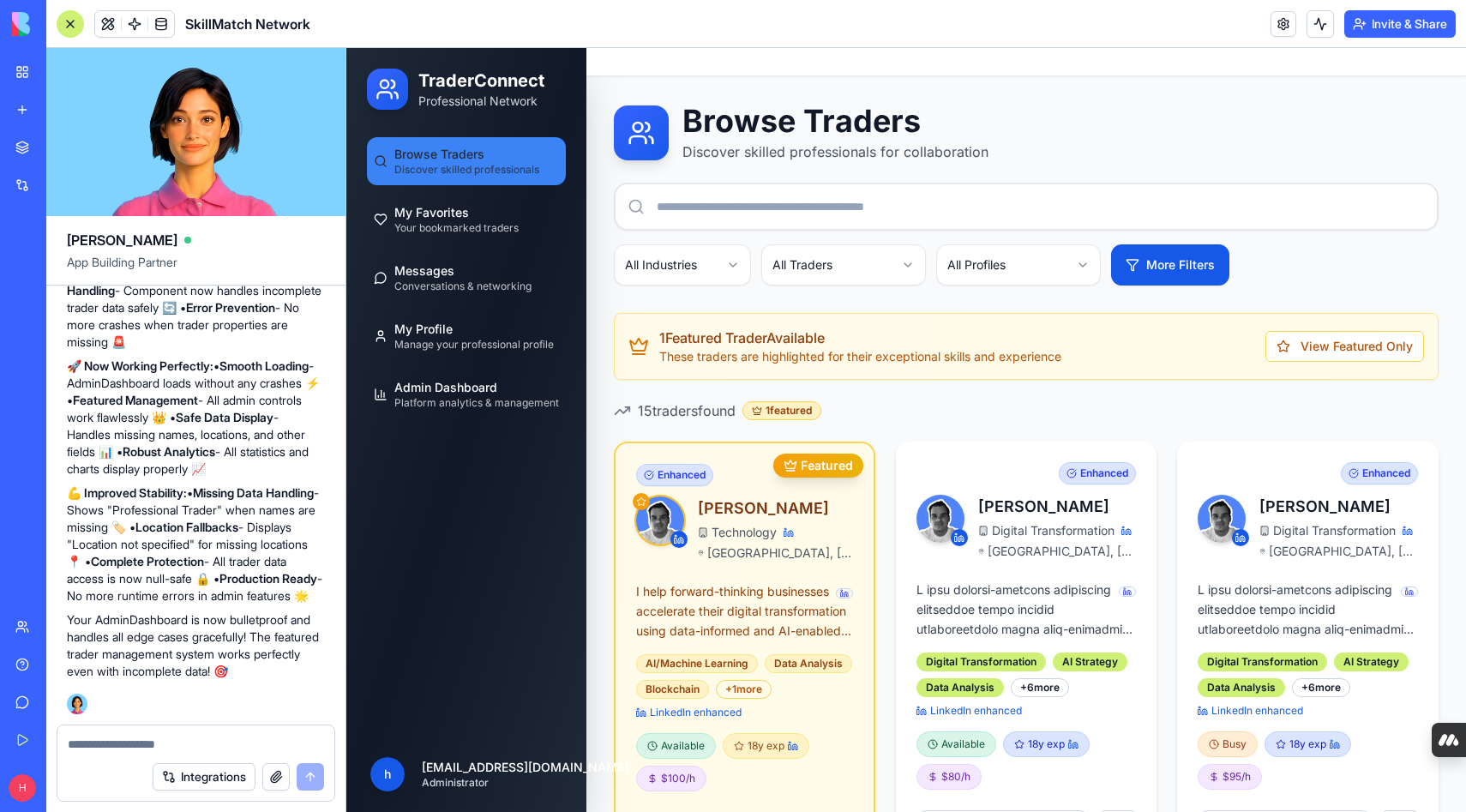
click at [205, 775] on button "Integrations" at bounding box center [205, 777] width 103 height 28
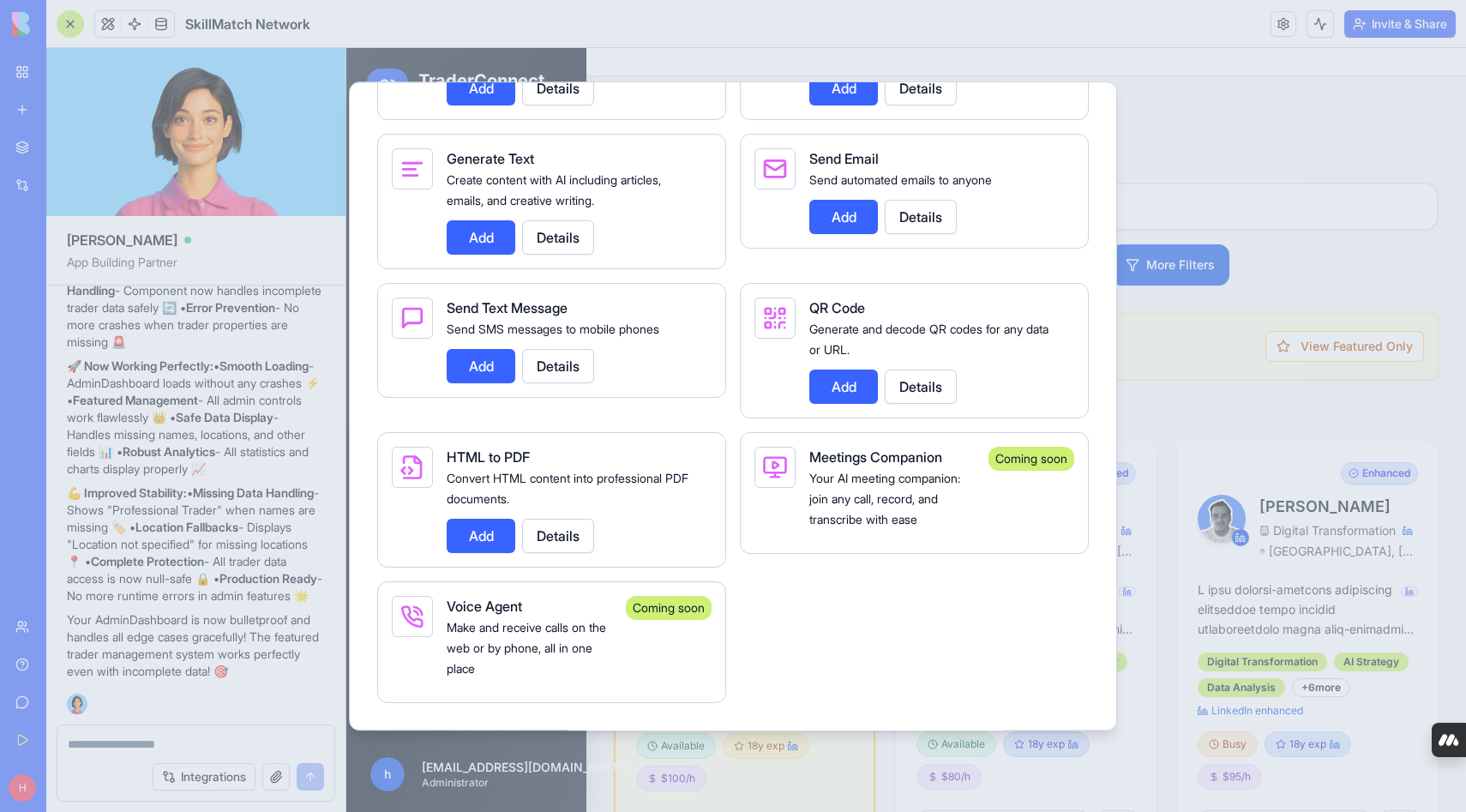
scroll to position [2978, 0]
click at [981, 39] on div at bounding box center [733, 406] width 1466 height 812
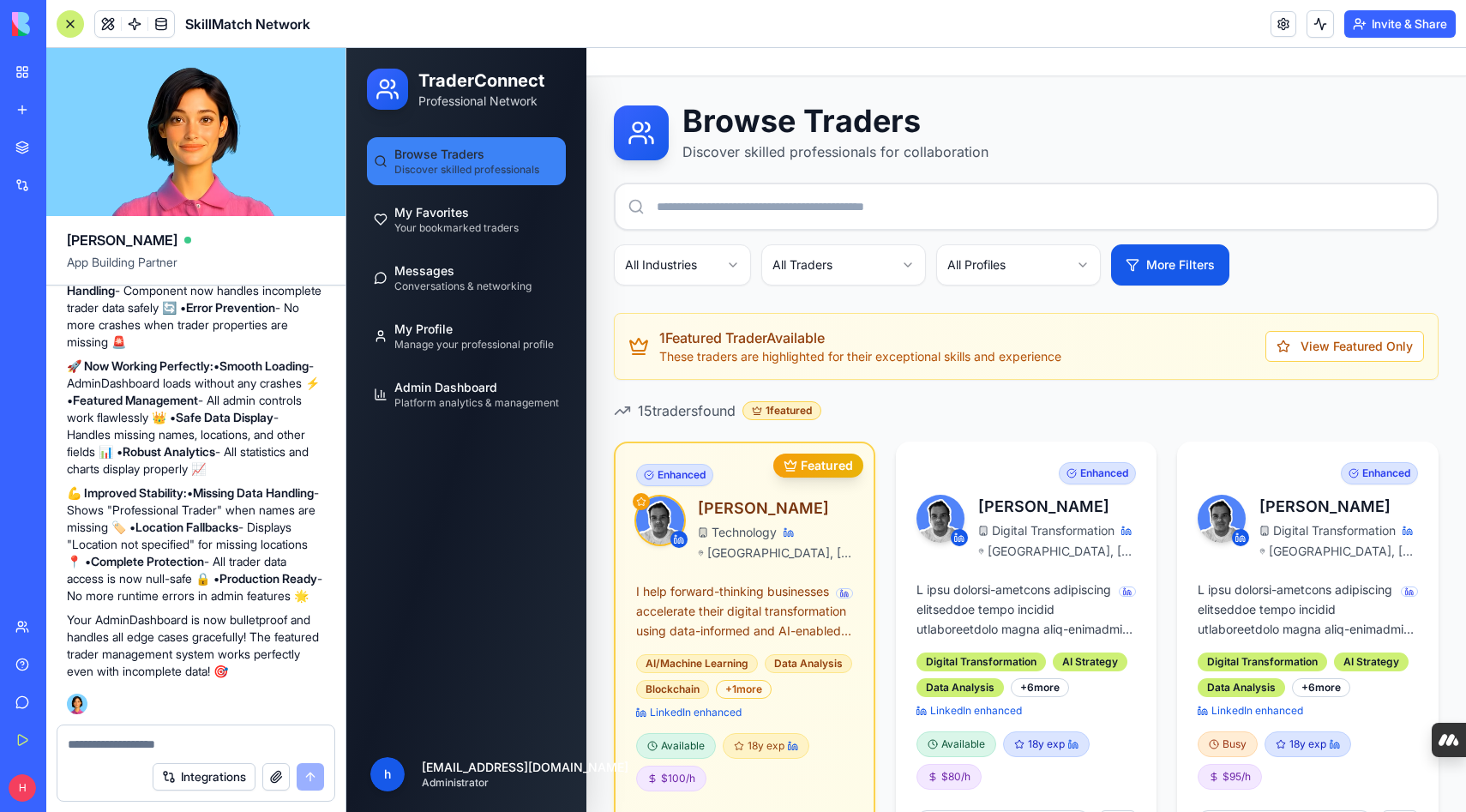
click at [1376, 27] on button "Invite & Share" at bounding box center [1400, 24] width 112 height 28
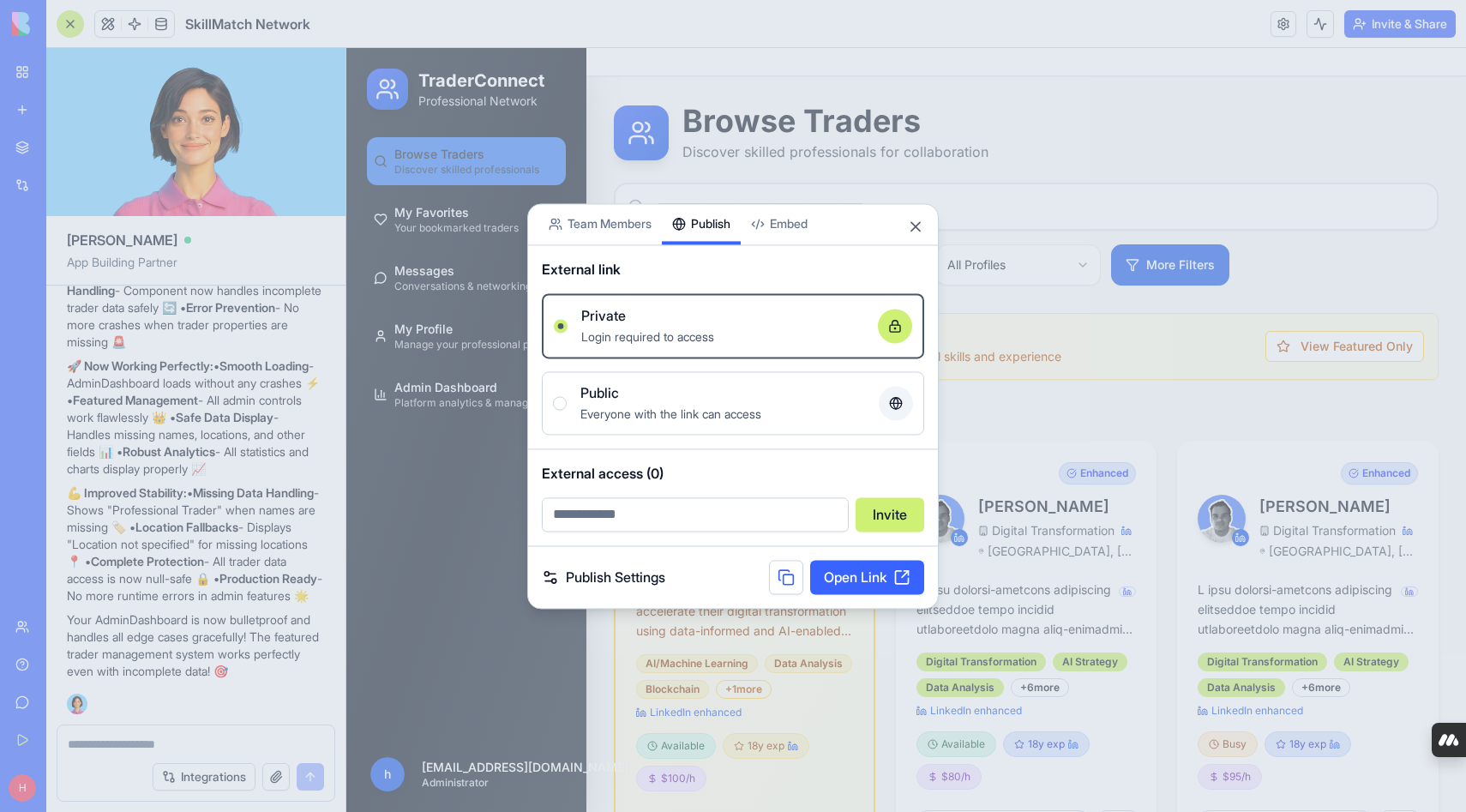
click at [723, 252] on div "Share App Team Members Publish Embed External link Private Login required to ac…" at bounding box center [733, 406] width 412 height 405
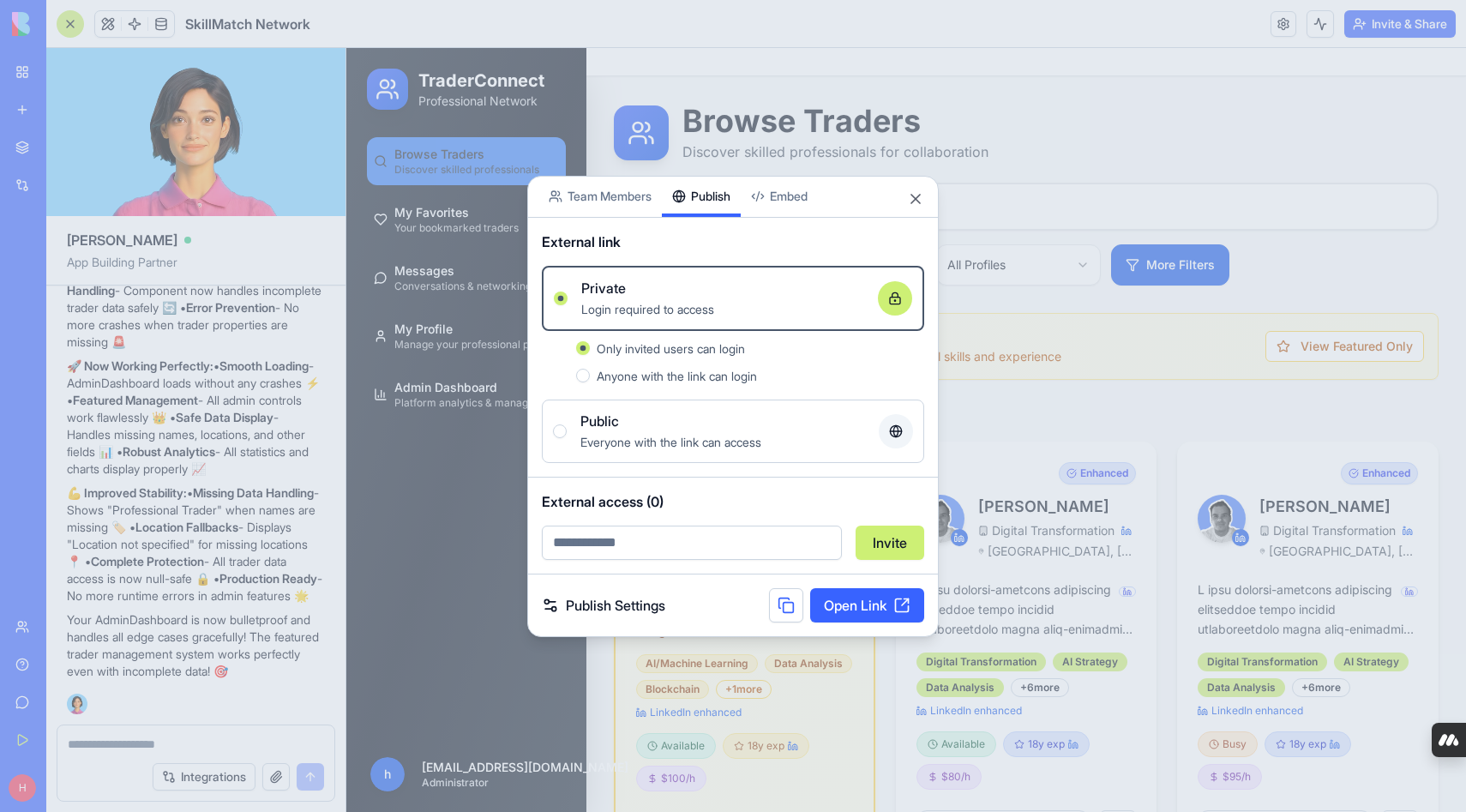
click at [775, 601] on button at bounding box center [787, 606] width 34 height 34
click at [728, 372] on span "Anyone with the link can login" at bounding box center [678, 375] width 161 height 14
click at [590, 372] on button "Anyone with the link can login" at bounding box center [583, 375] width 13 height 13
click at [787, 609] on button at bounding box center [787, 606] width 34 height 34
click at [622, 605] on link "Publish Settings" at bounding box center [603, 606] width 123 height 21
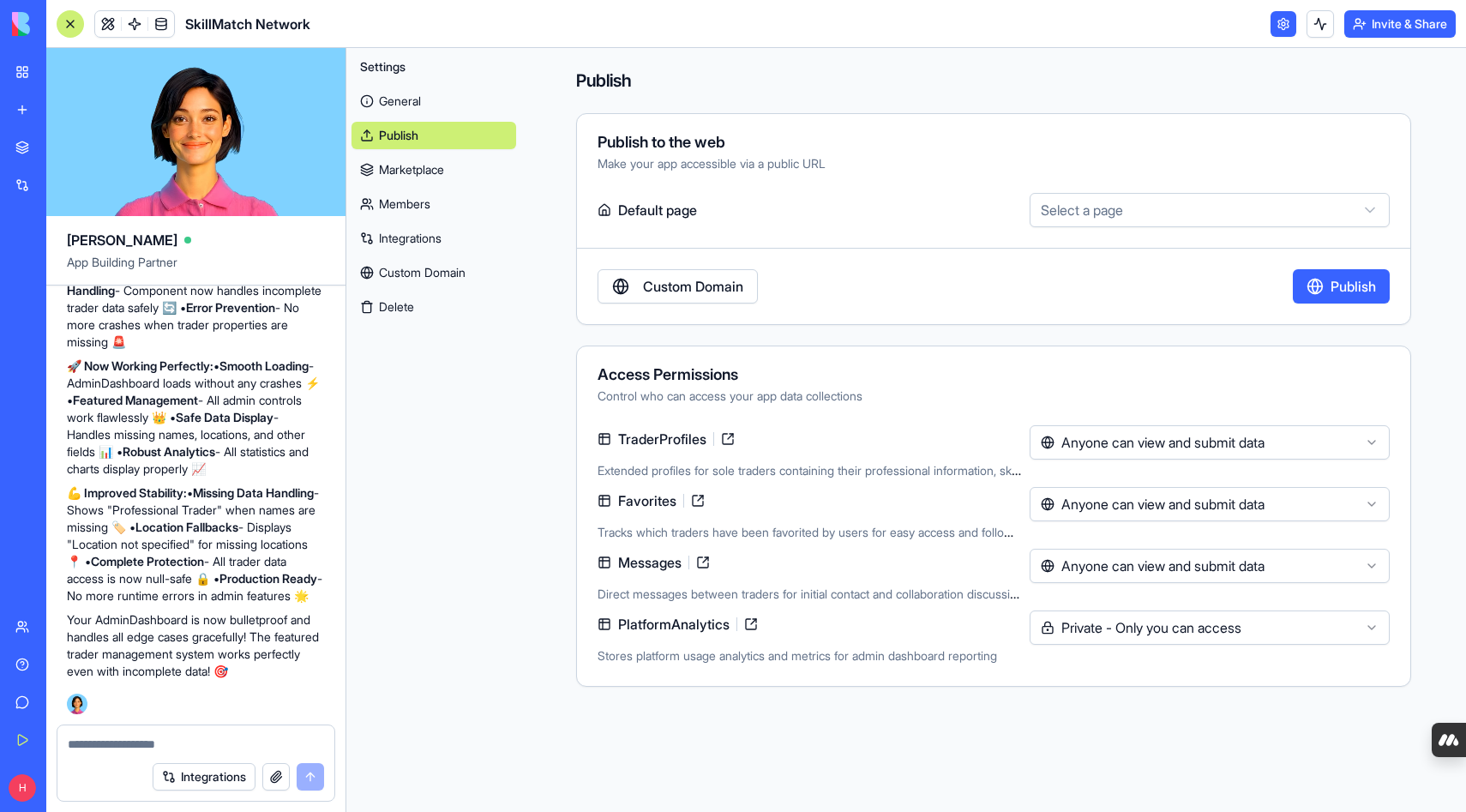
click at [1141, 215] on html "BETA My Workspace New app Marketplace Integrations Recent Quote Request Form Sk…" at bounding box center [733, 406] width 1466 height 812
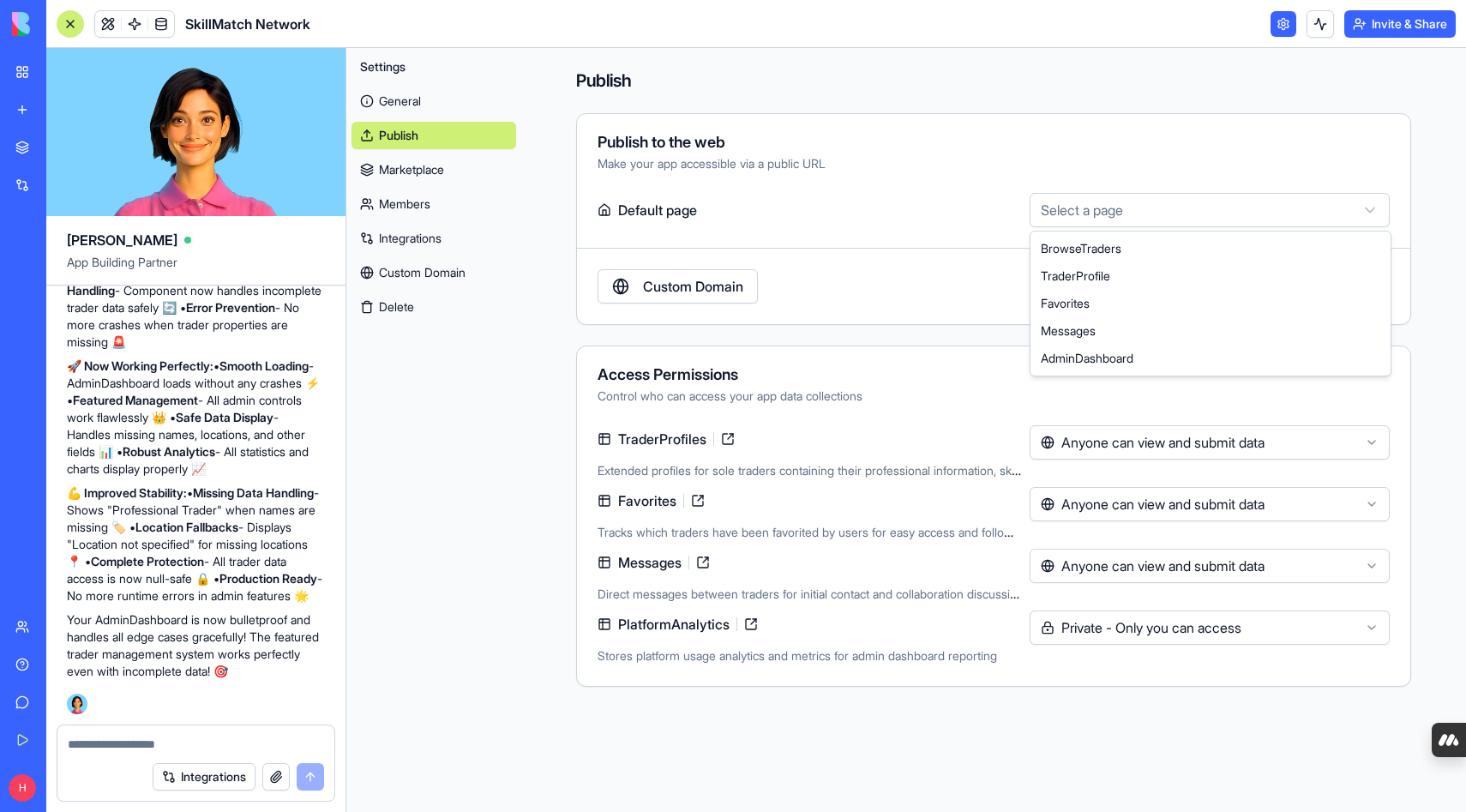
select select "**********"
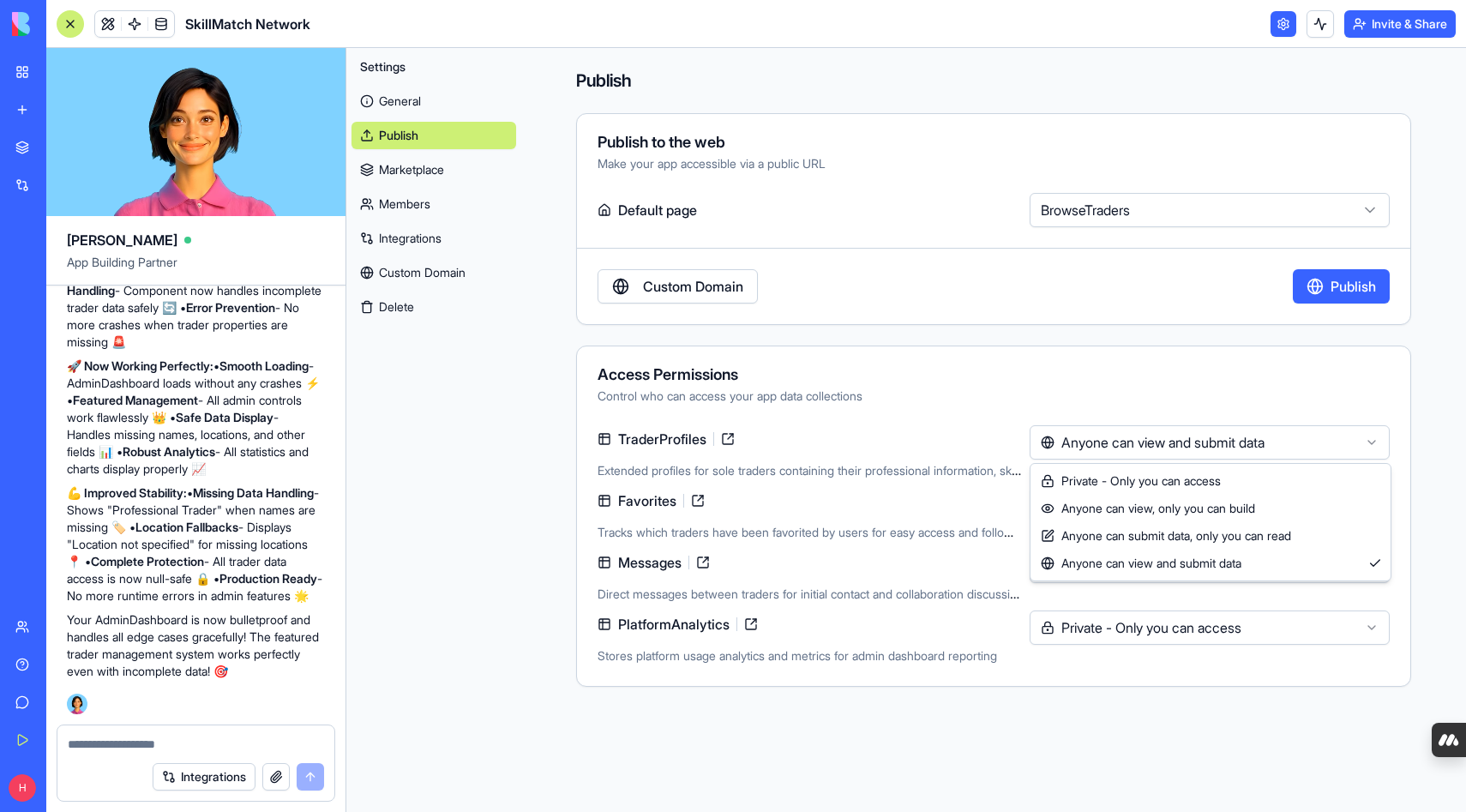
click at [1101, 437] on html "BETA My Workspace New app Marketplace Integrations Recent Quote Request Form Sk…" at bounding box center [733, 406] width 1466 height 812
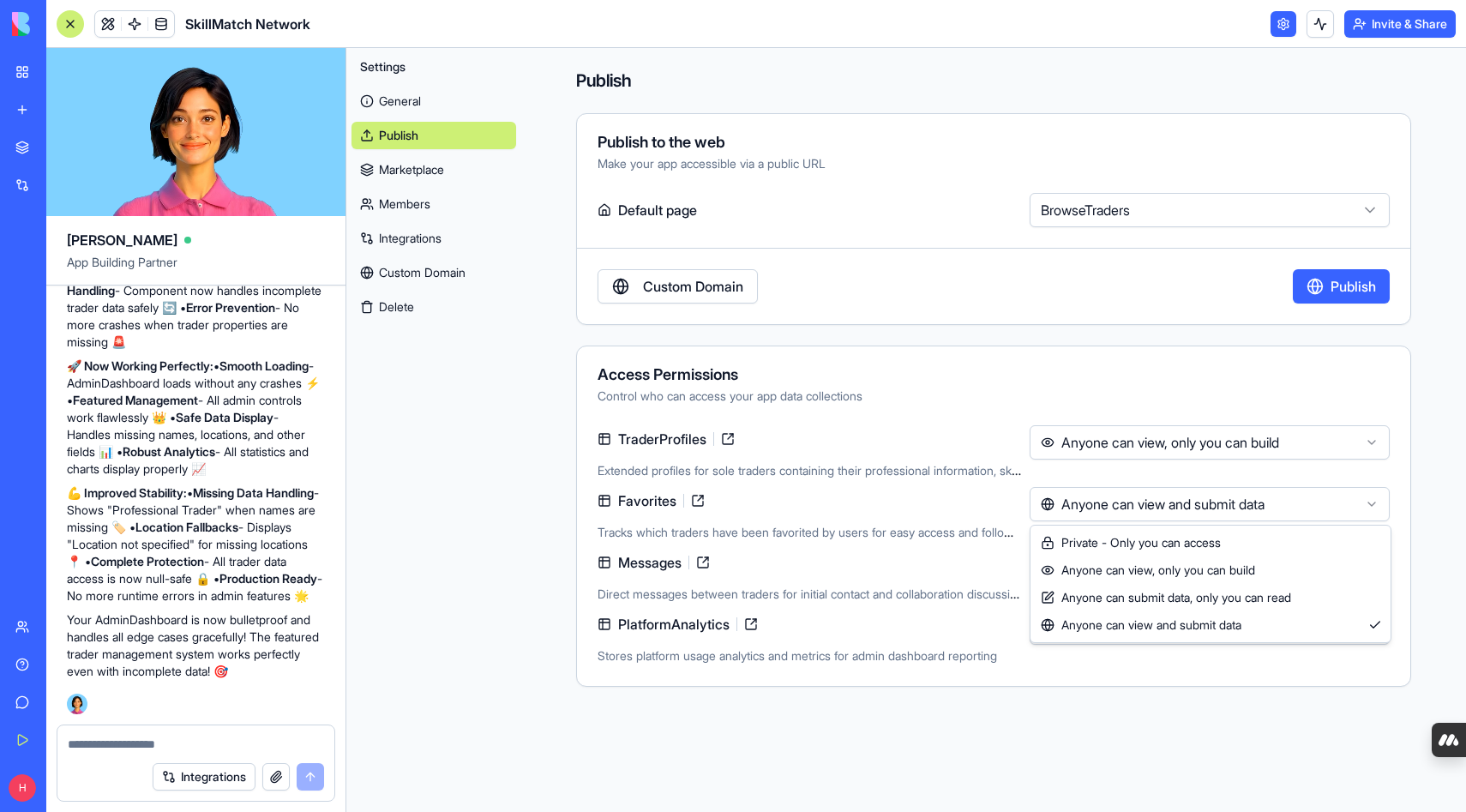
click at [1110, 505] on html "BETA My Workspace New app Marketplace Integrations Recent Quote Request Form Sk…" at bounding box center [733, 406] width 1466 height 812
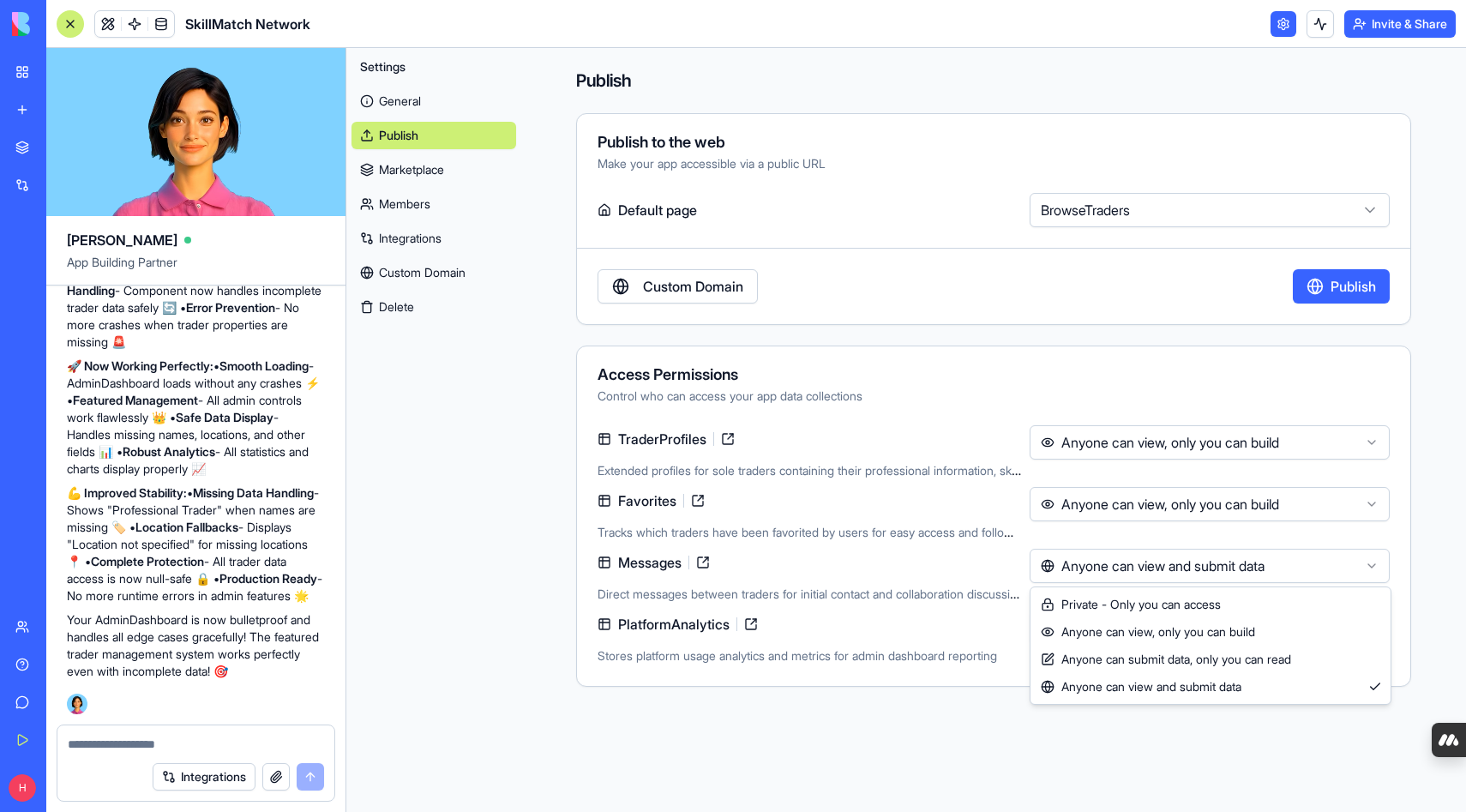
click at [1113, 566] on html "BETA My Workspace New app Marketplace Integrations Recent Quote Request Form Sk…" at bounding box center [733, 406] width 1466 height 812
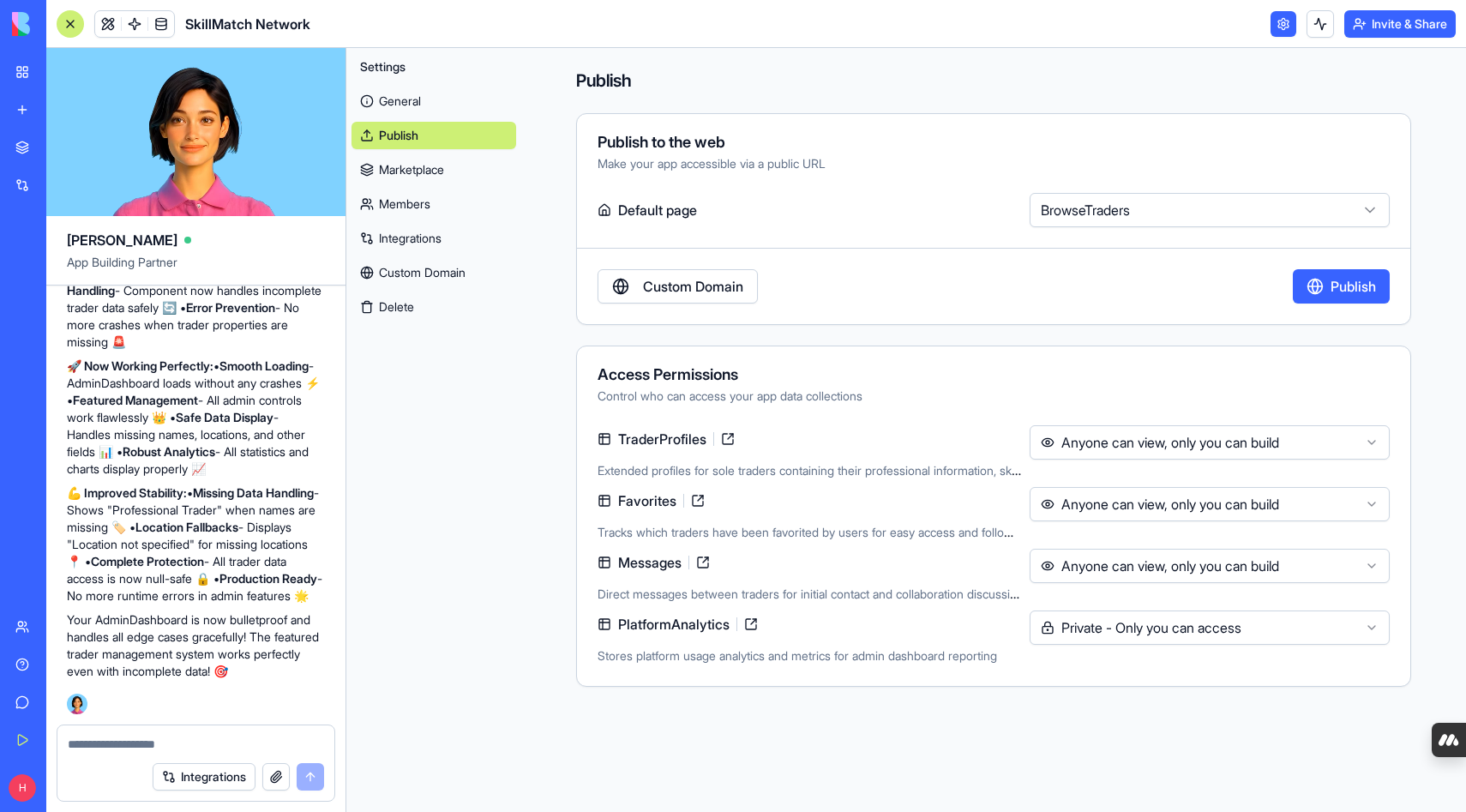
click at [425, 96] on link "General" at bounding box center [434, 101] width 164 height 28
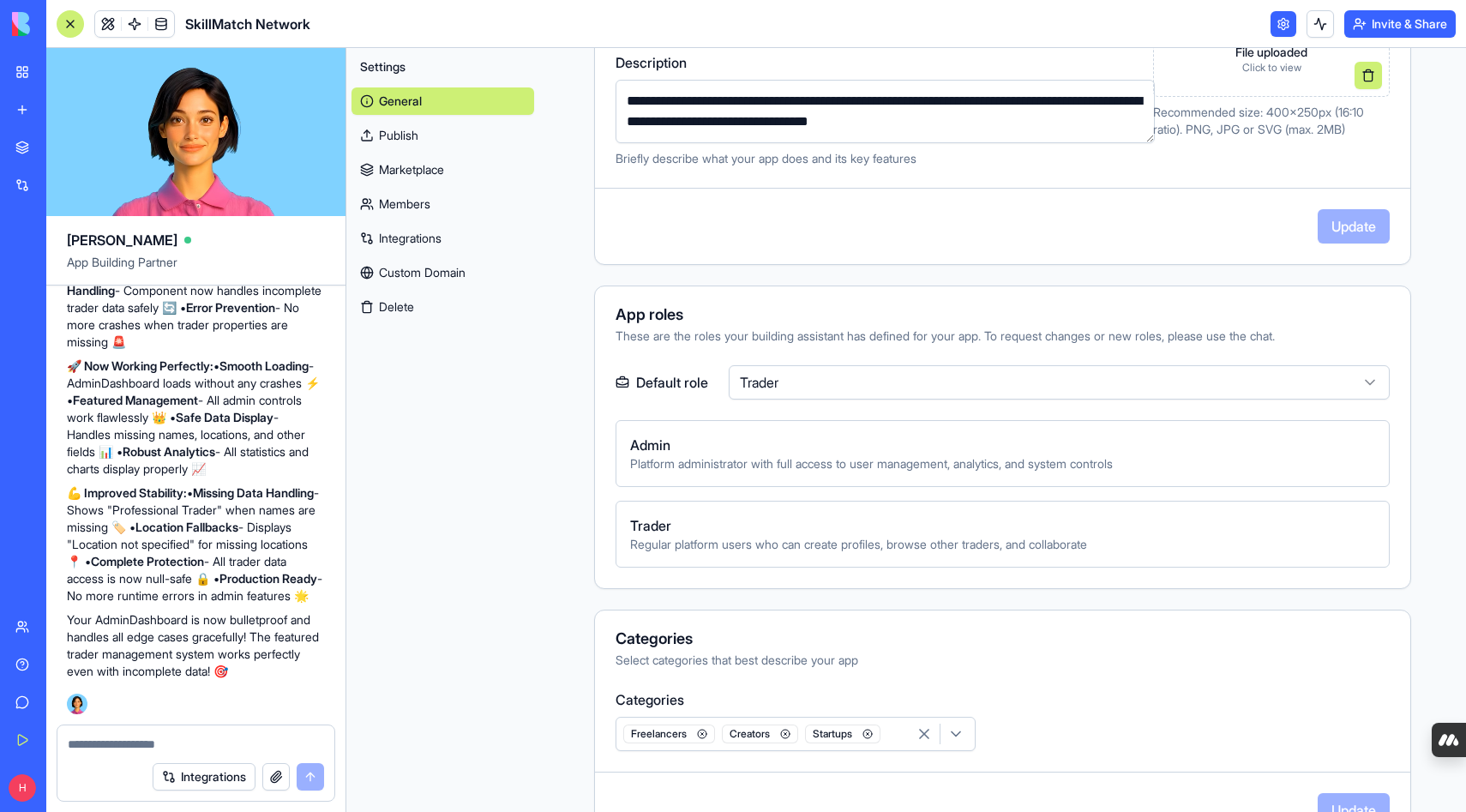
scroll to position [330, 0]
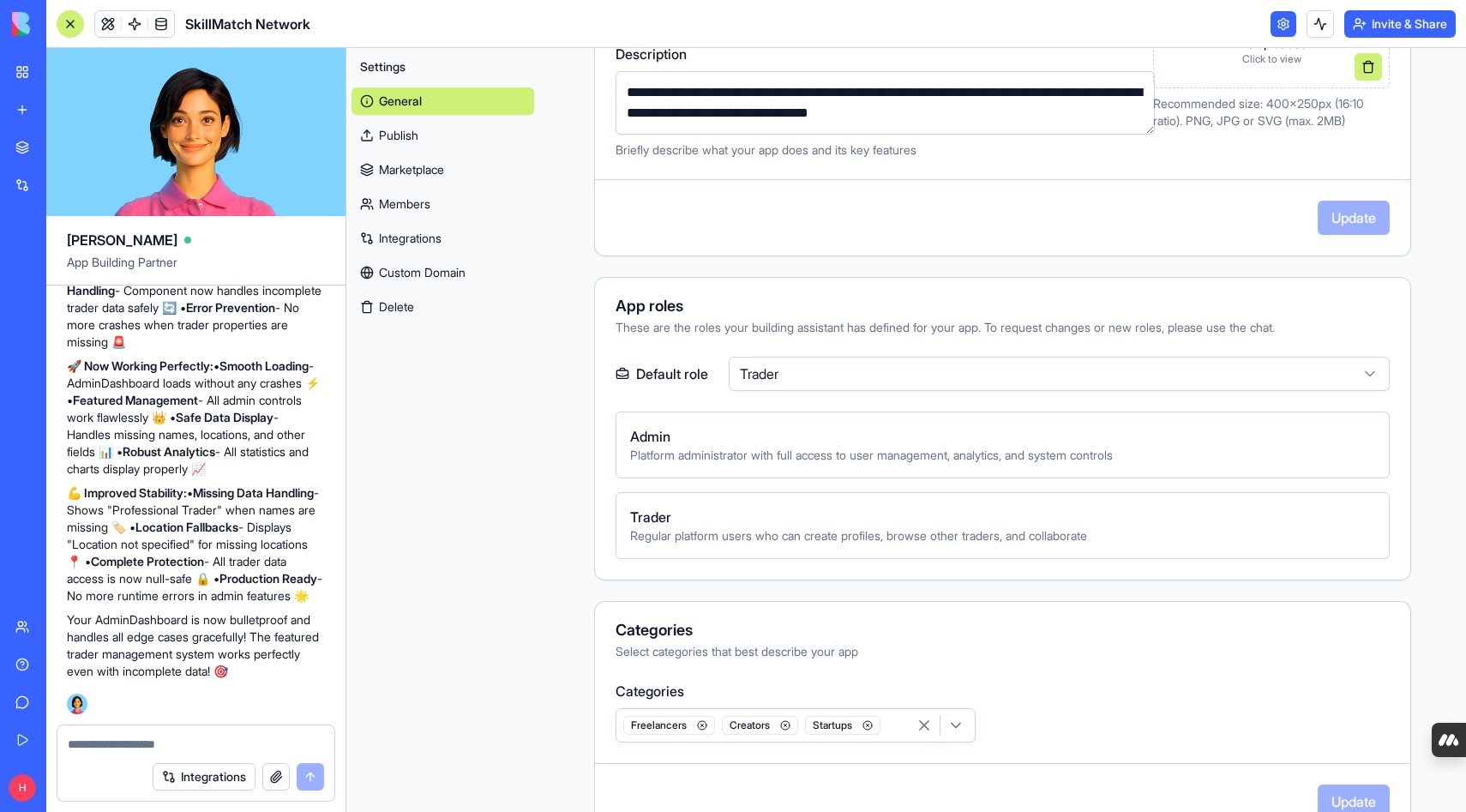
click at [637, 439] on span "Admin" at bounding box center [1003, 437] width 745 height 21
click at [645, 456] on span "Platform administrator with full access to user management, analytics, and syst…" at bounding box center [1003, 456] width 745 height 17
click at [792, 372] on html "BETA My Workspace New app Marketplace Integrations Recent Quote Request Form Sk…" at bounding box center [733, 406] width 1466 height 812
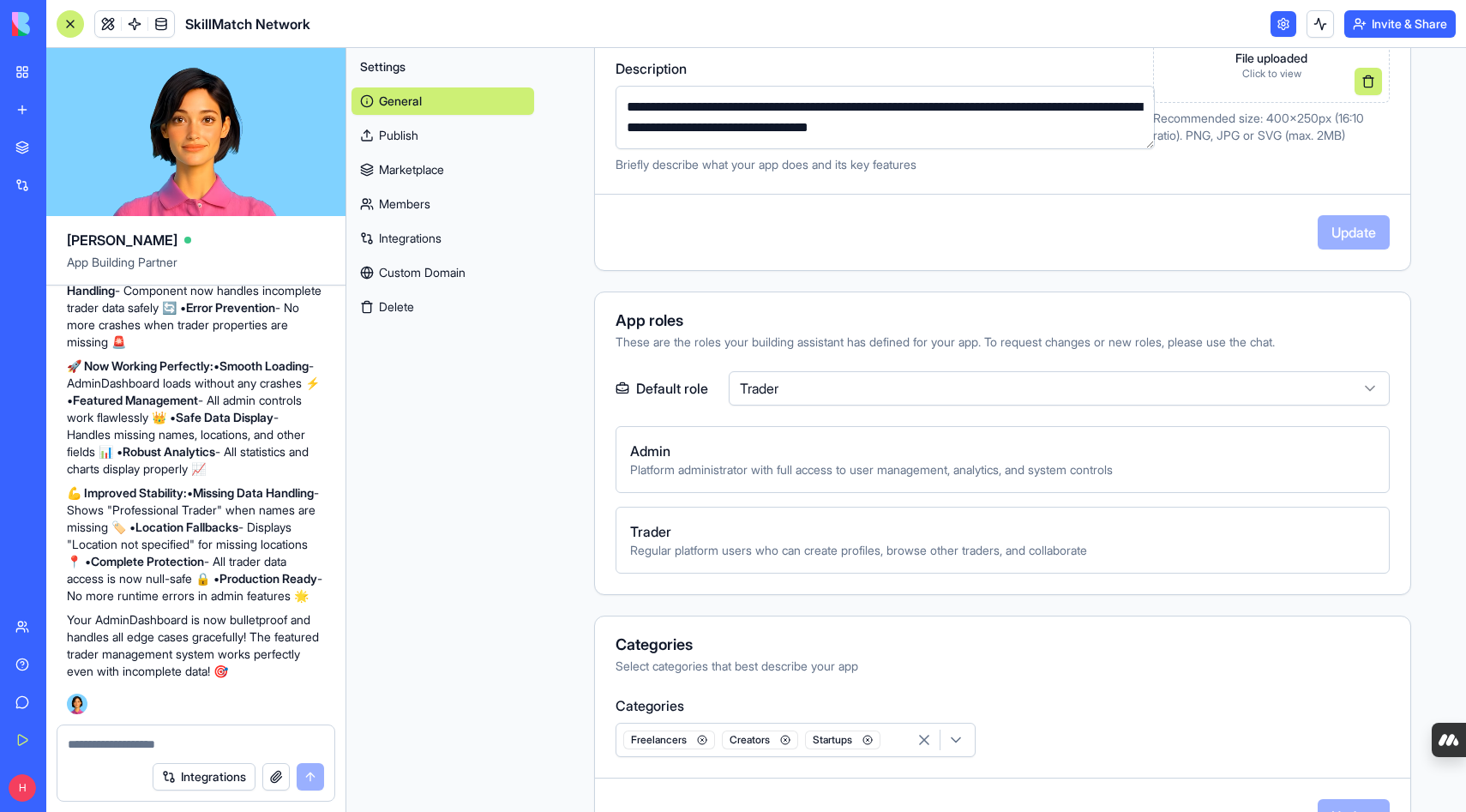
scroll to position [0, 0]
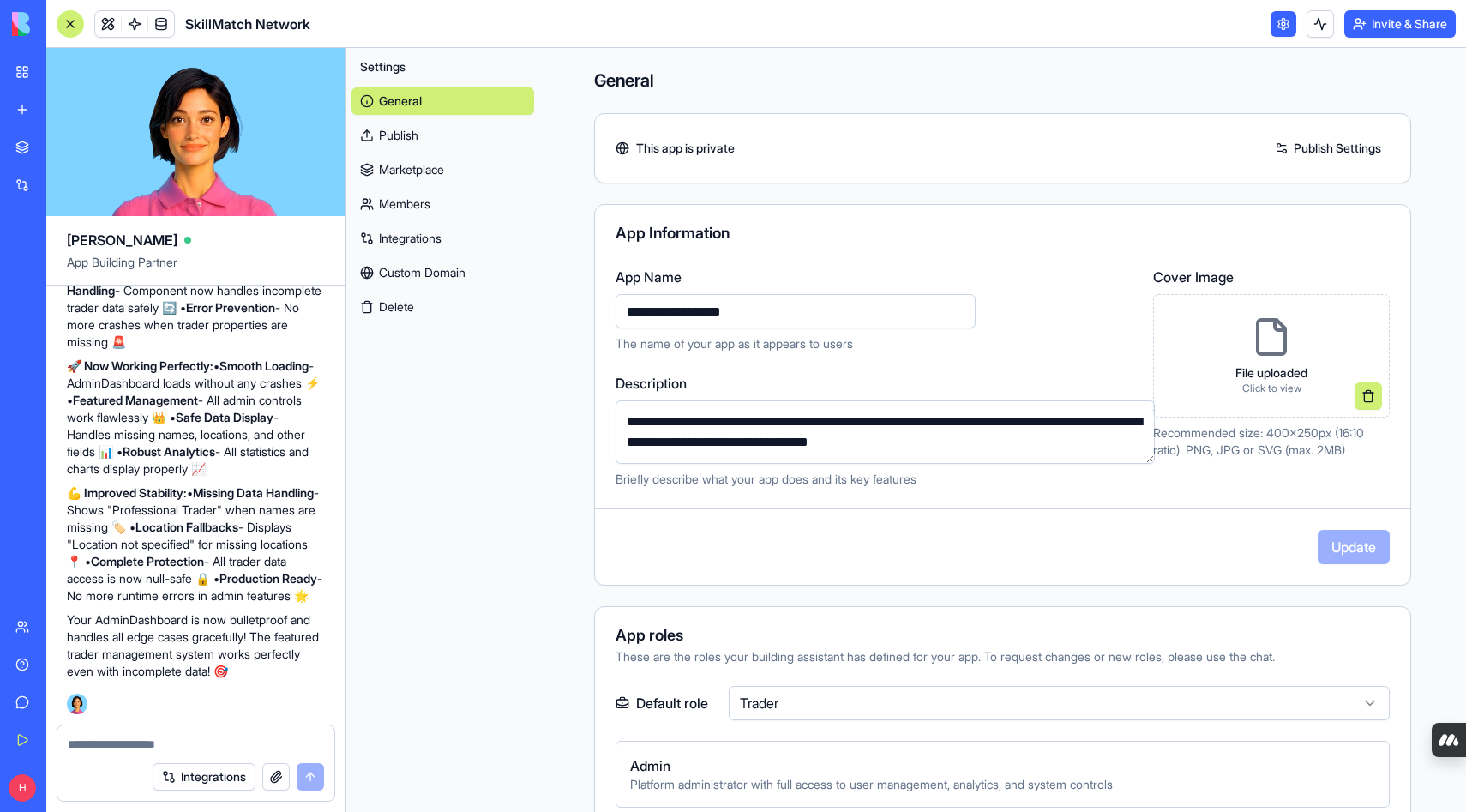
click at [439, 175] on link "Marketplace" at bounding box center [442, 169] width 183 height 28
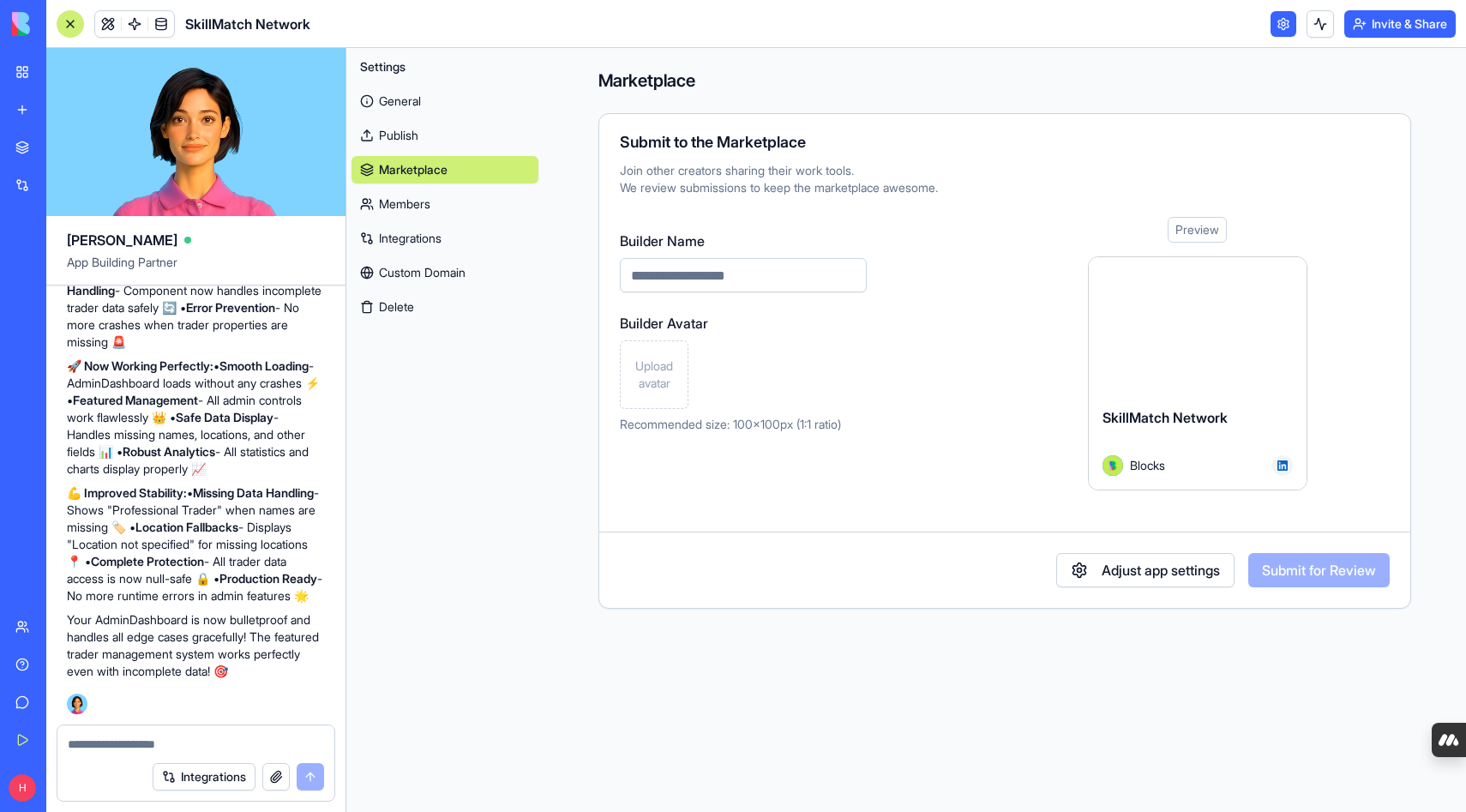
click at [1132, 572] on button "Adjust app settings" at bounding box center [1146, 570] width 179 height 34
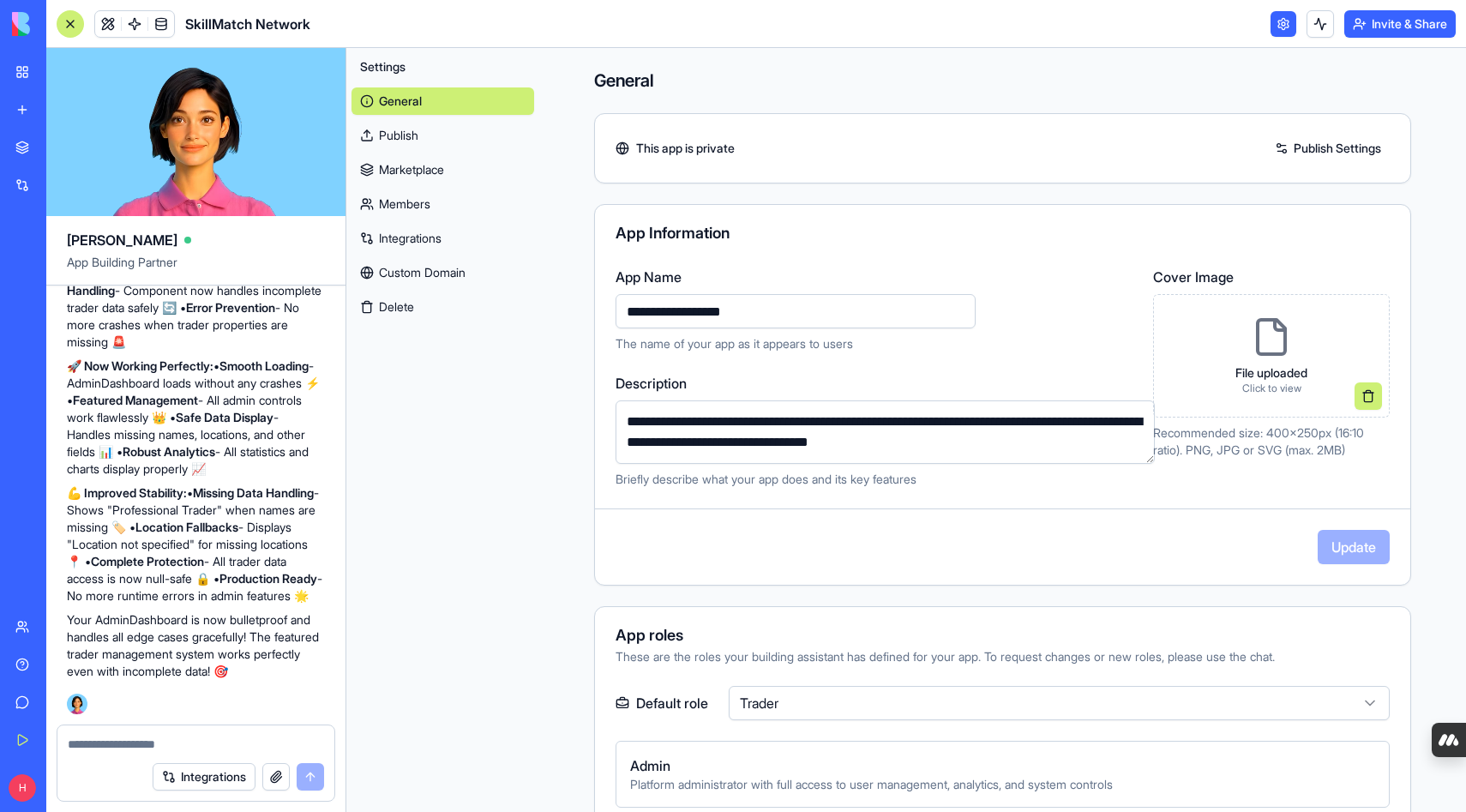
click at [420, 204] on link "Members" at bounding box center [442, 203] width 183 height 28
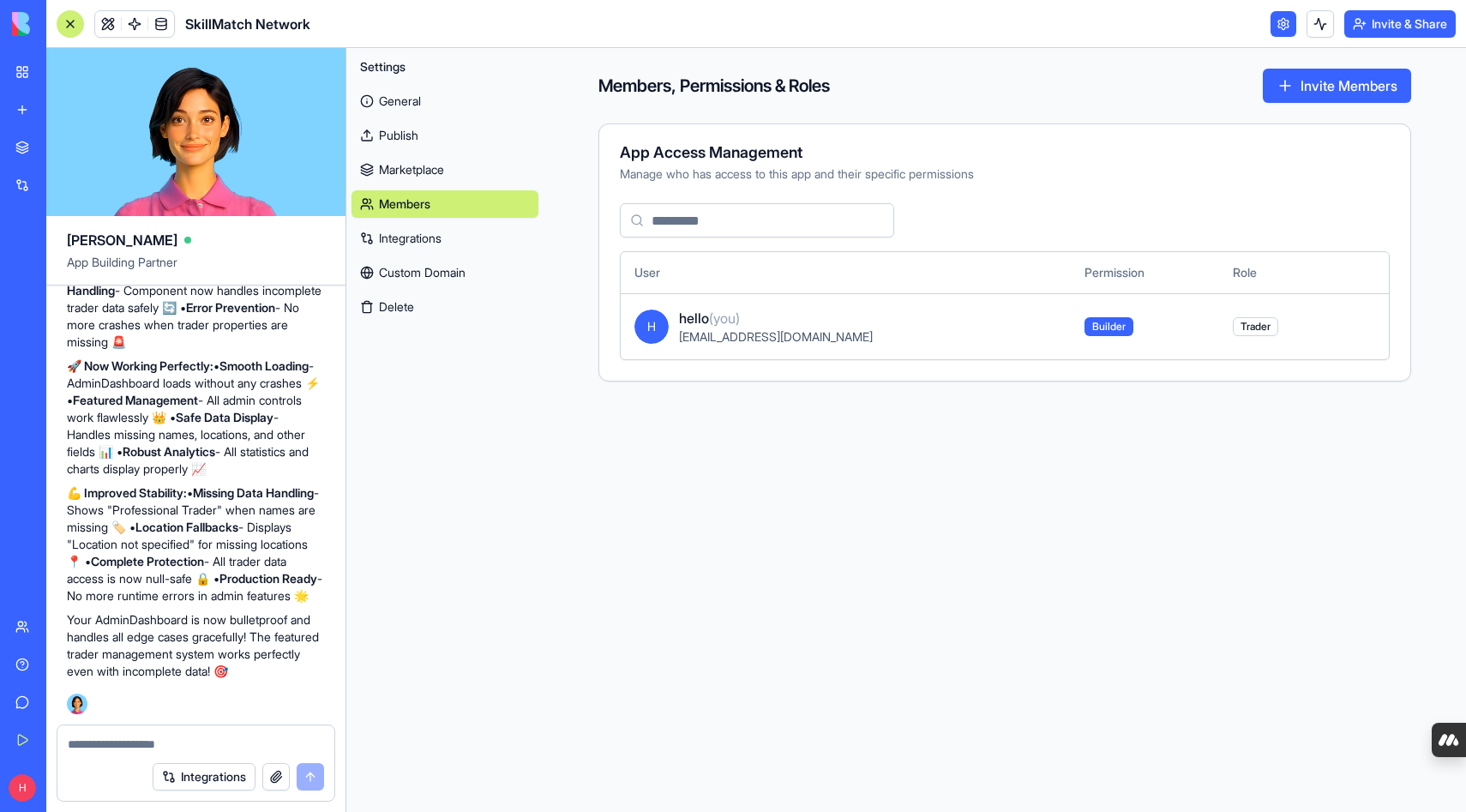
click at [419, 236] on link "Integrations" at bounding box center [445, 238] width 187 height 28
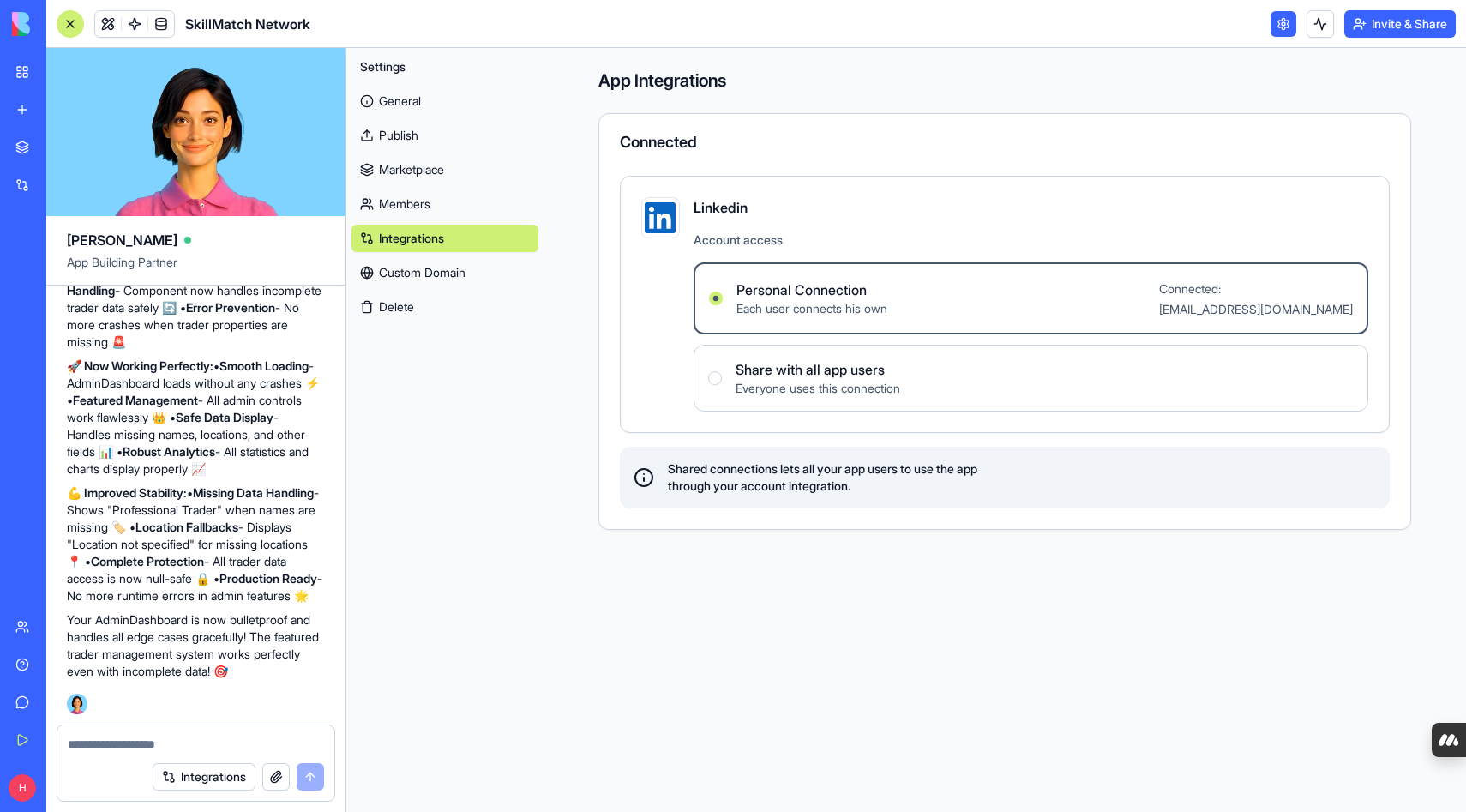
click at [414, 266] on link "Custom Domain" at bounding box center [445, 272] width 187 height 28
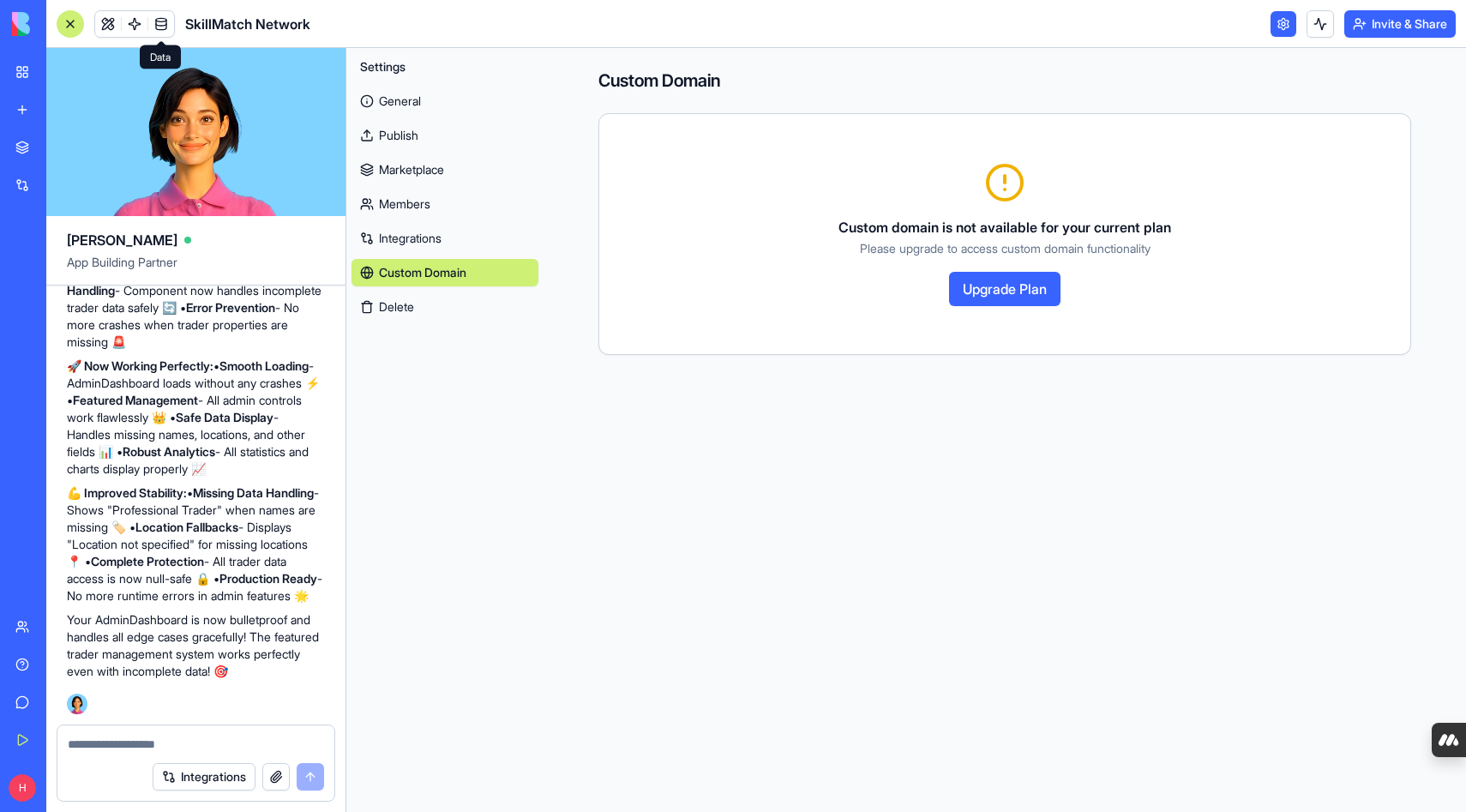
click at [165, 24] on link at bounding box center [161, 24] width 26 height 26
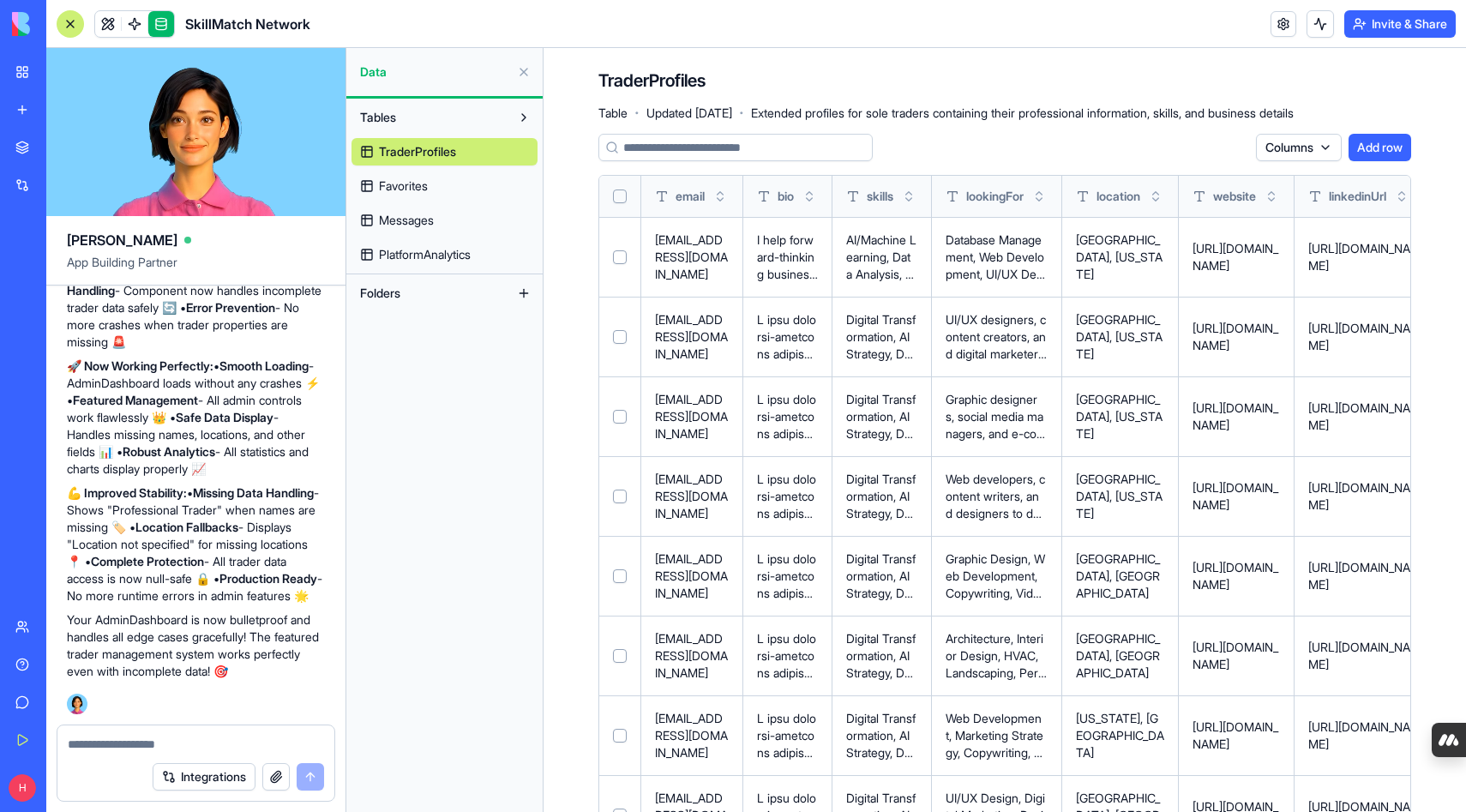
click at [420, 188] on span "Favorites" at bounding box center [403, 186] width 49 height 17
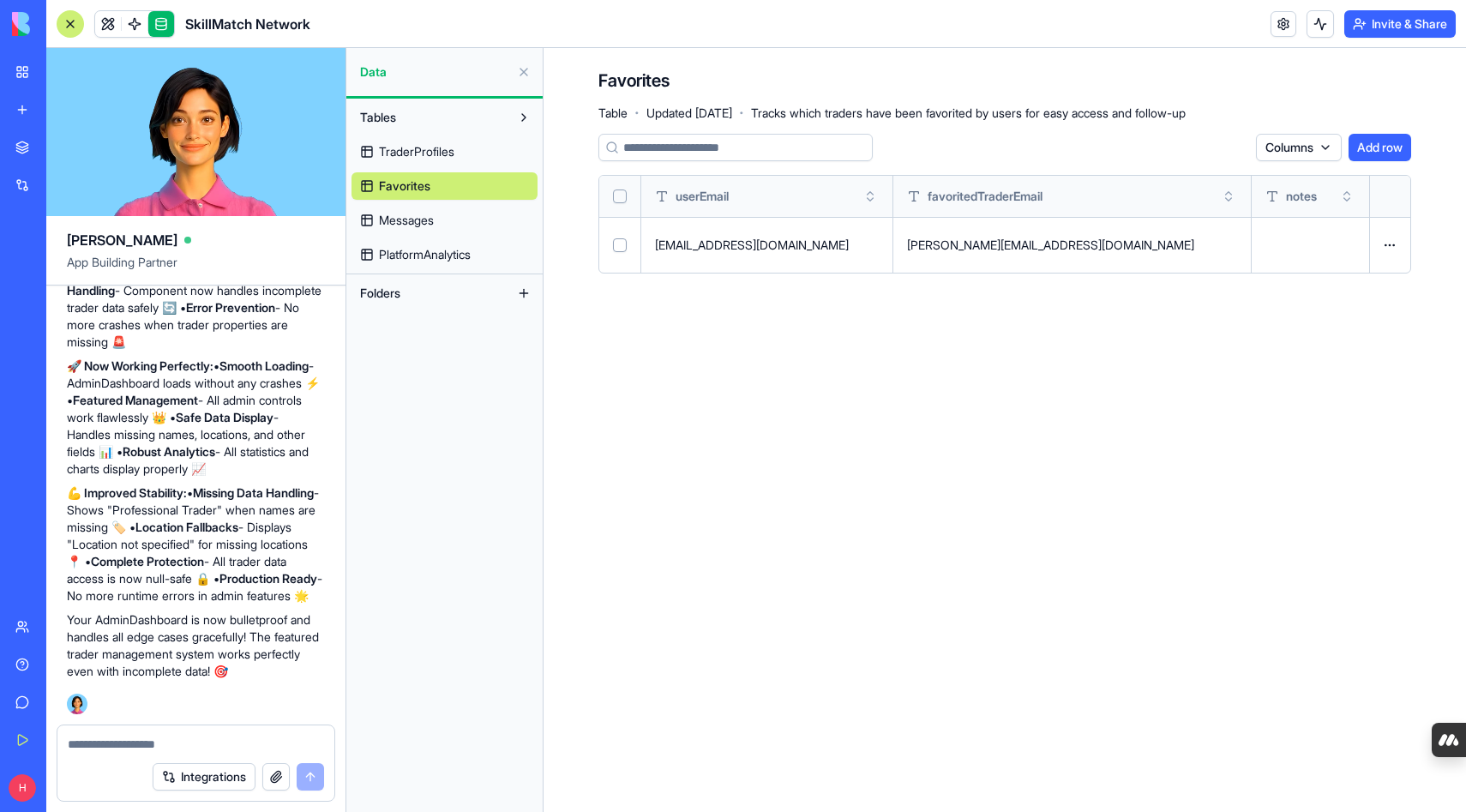
click at [183, 739] on textarea at bounding box center [196, 744] width 256 height 17
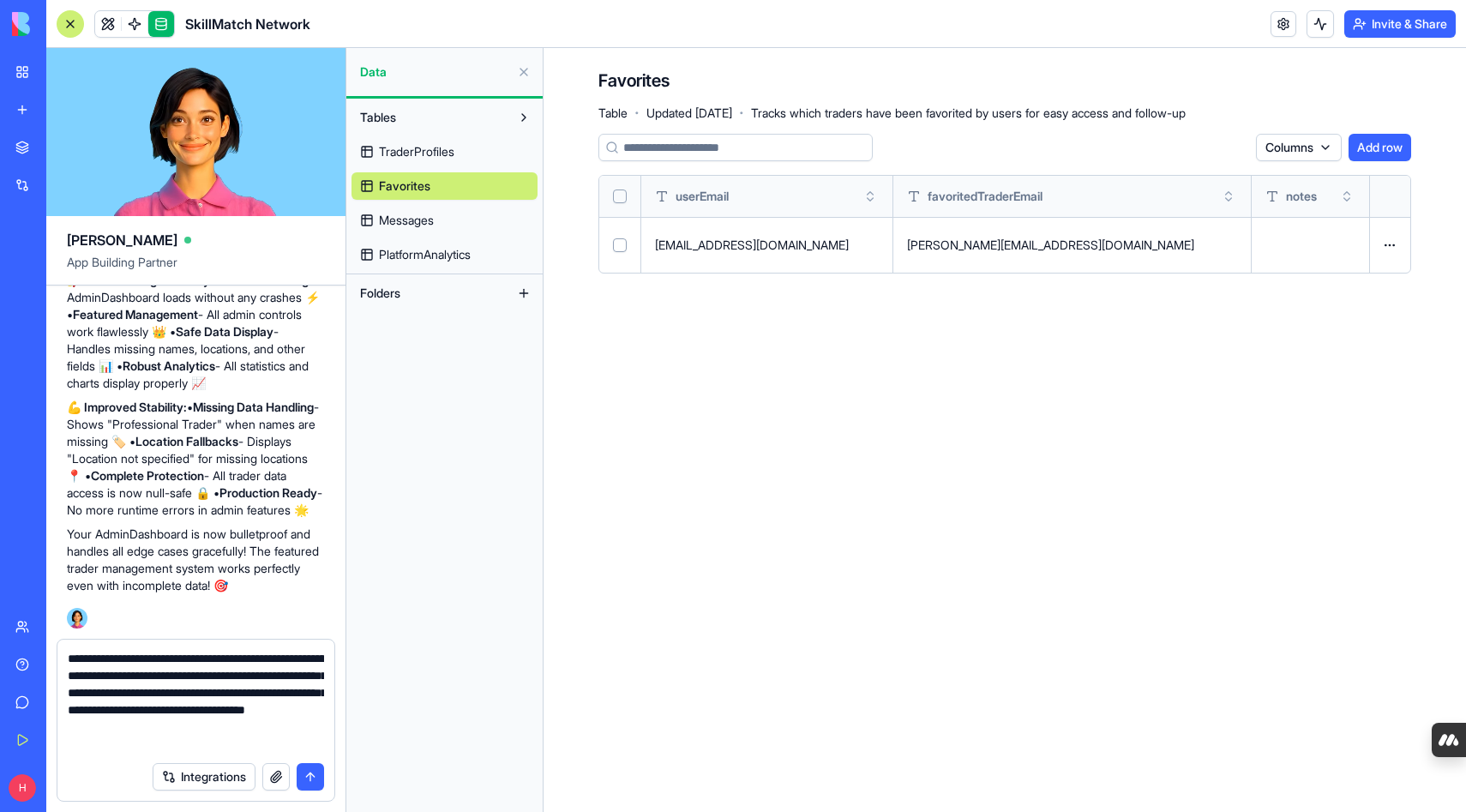
type textarea "**********"
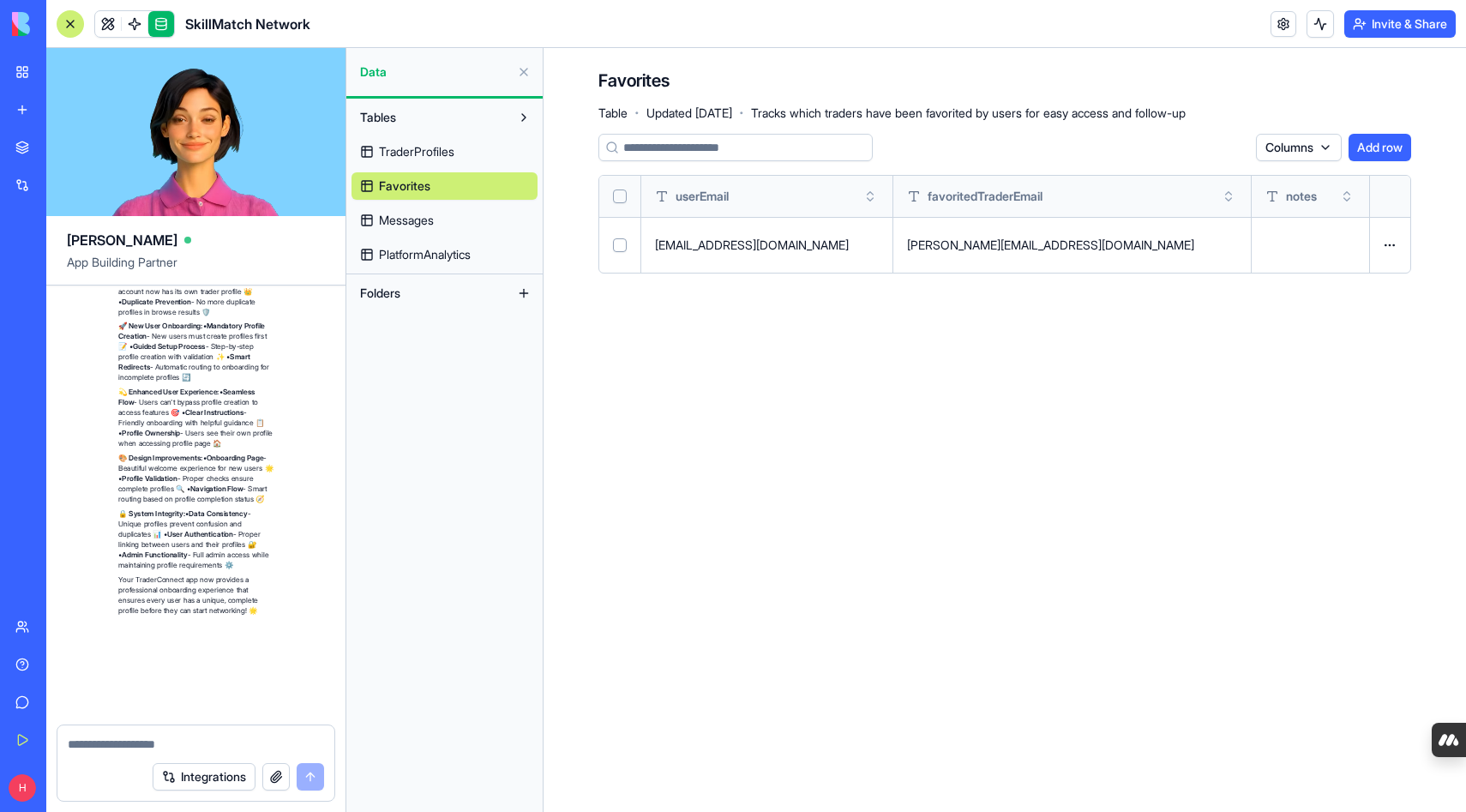
scroll to position [16450, 0]
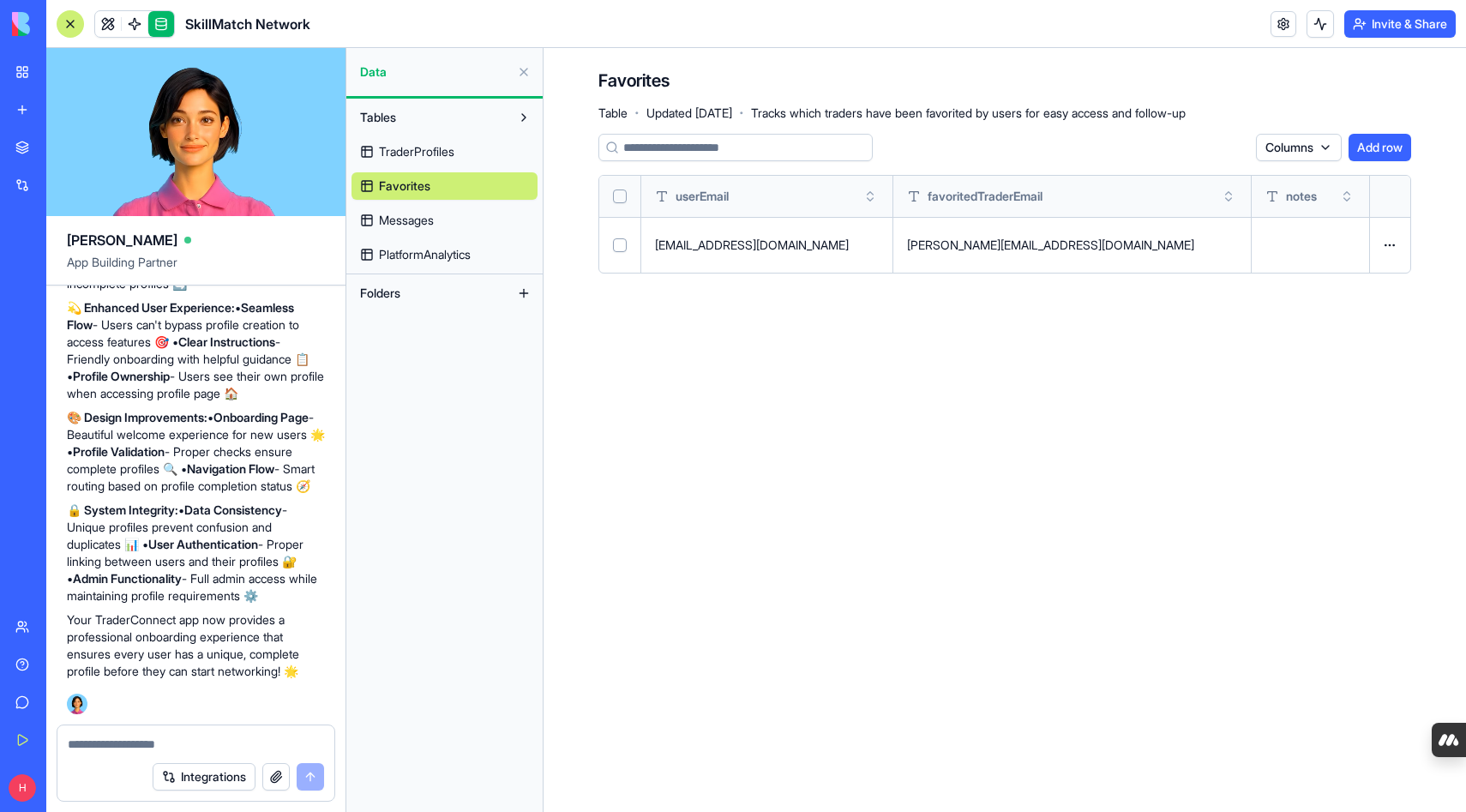
click at [432, 155] on span "TraderProfiles" at bounding box center [417, 152] width 75 height 17
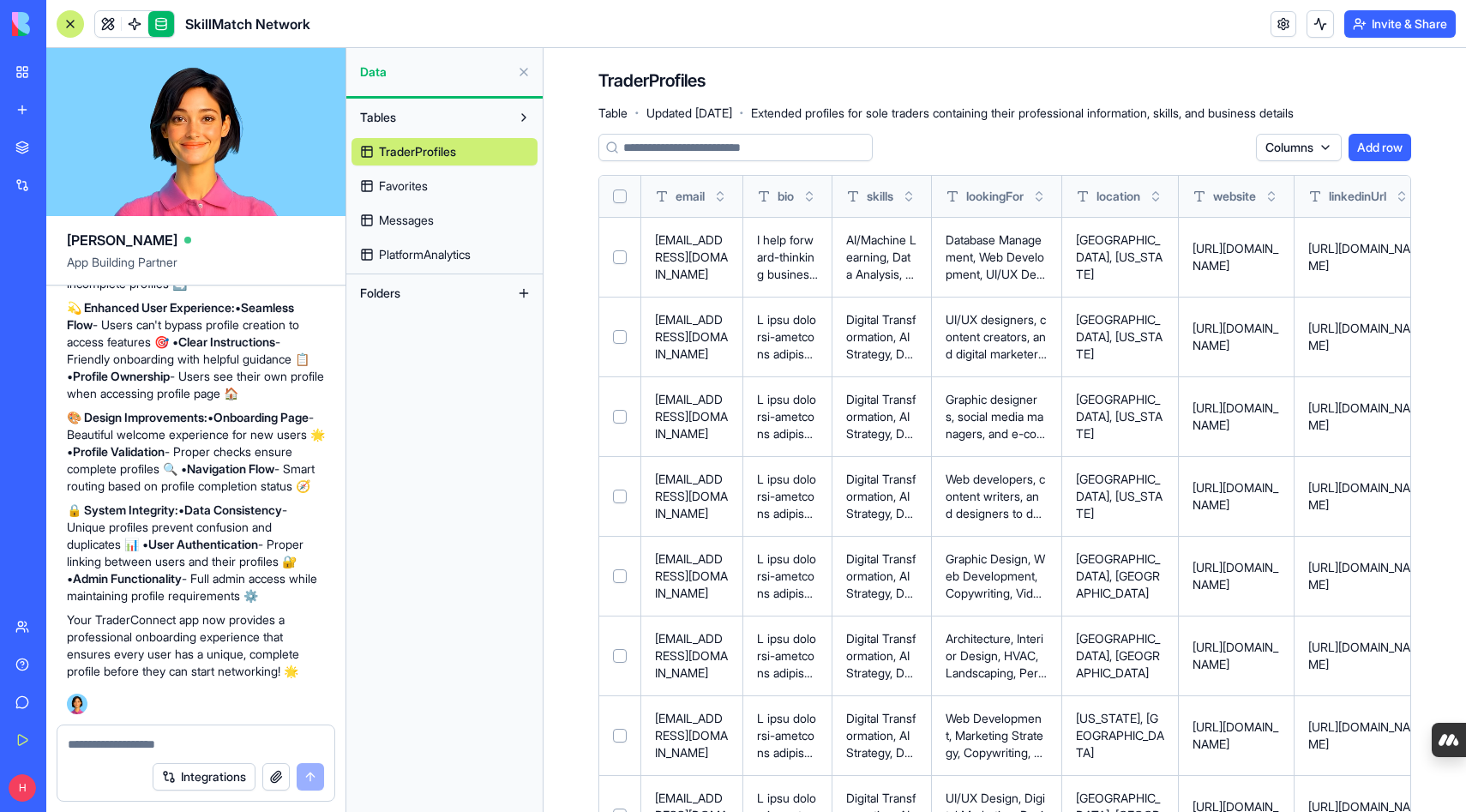
click at [162, 24] on link at bounding box center [161, 24] width 26 height 26
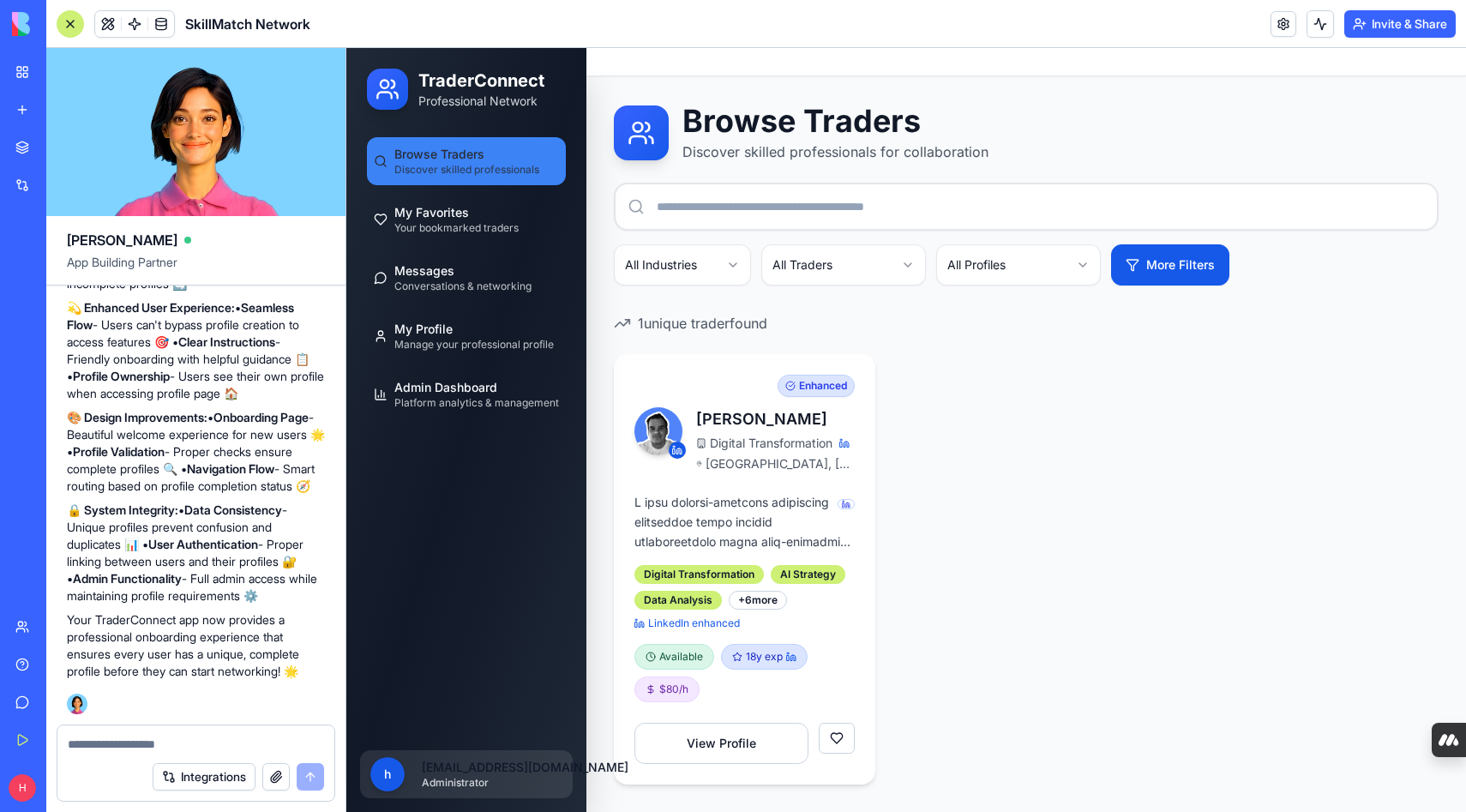
click at [463, 770] on html "TraderConnect Professional Network Browse Traders Discover skilled professional…" at bounding box center [907, 471] width 1120 height 847
click at [437, 495] on html "TraderConnect Professional Network Browse Traders Discover skilled professional…" at bounding box center [907, 471] width 1120 height 847
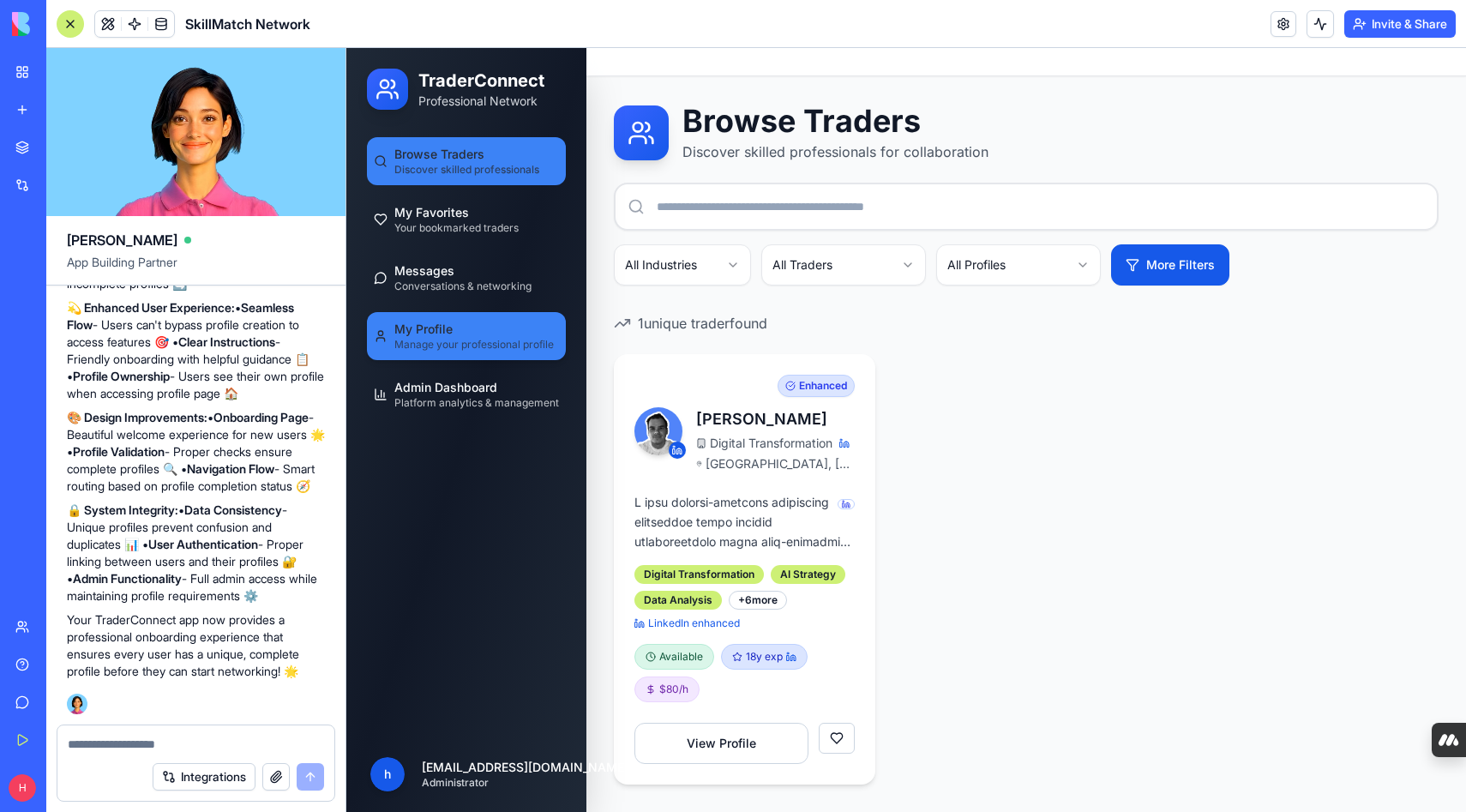
click at [426, 331] on span "My Profile" at bounding box center [423, 330] width 58 height 17
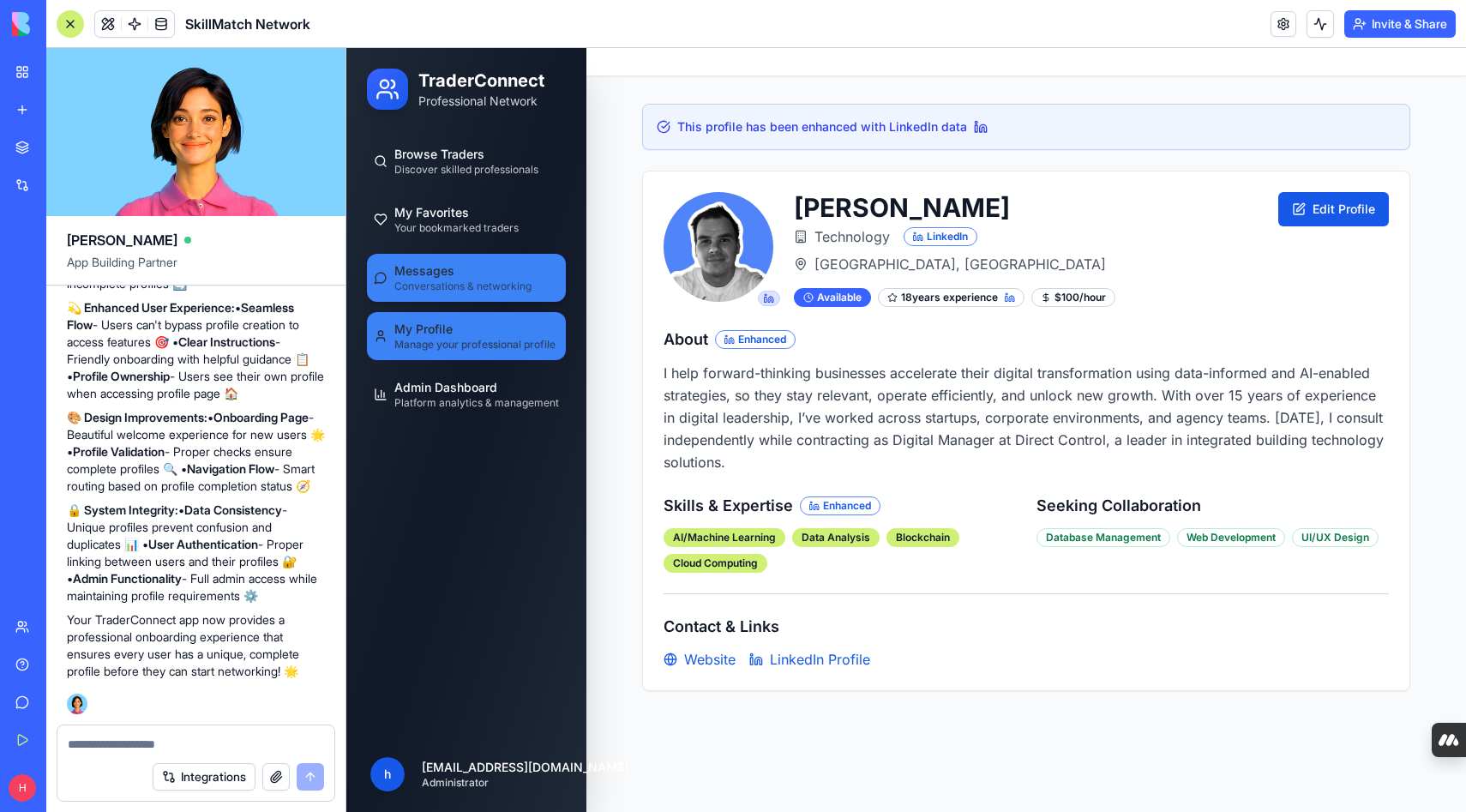
click at [425, 282] on span "Conversations & networking" at bounding box center [464, 287] width 138 height 13
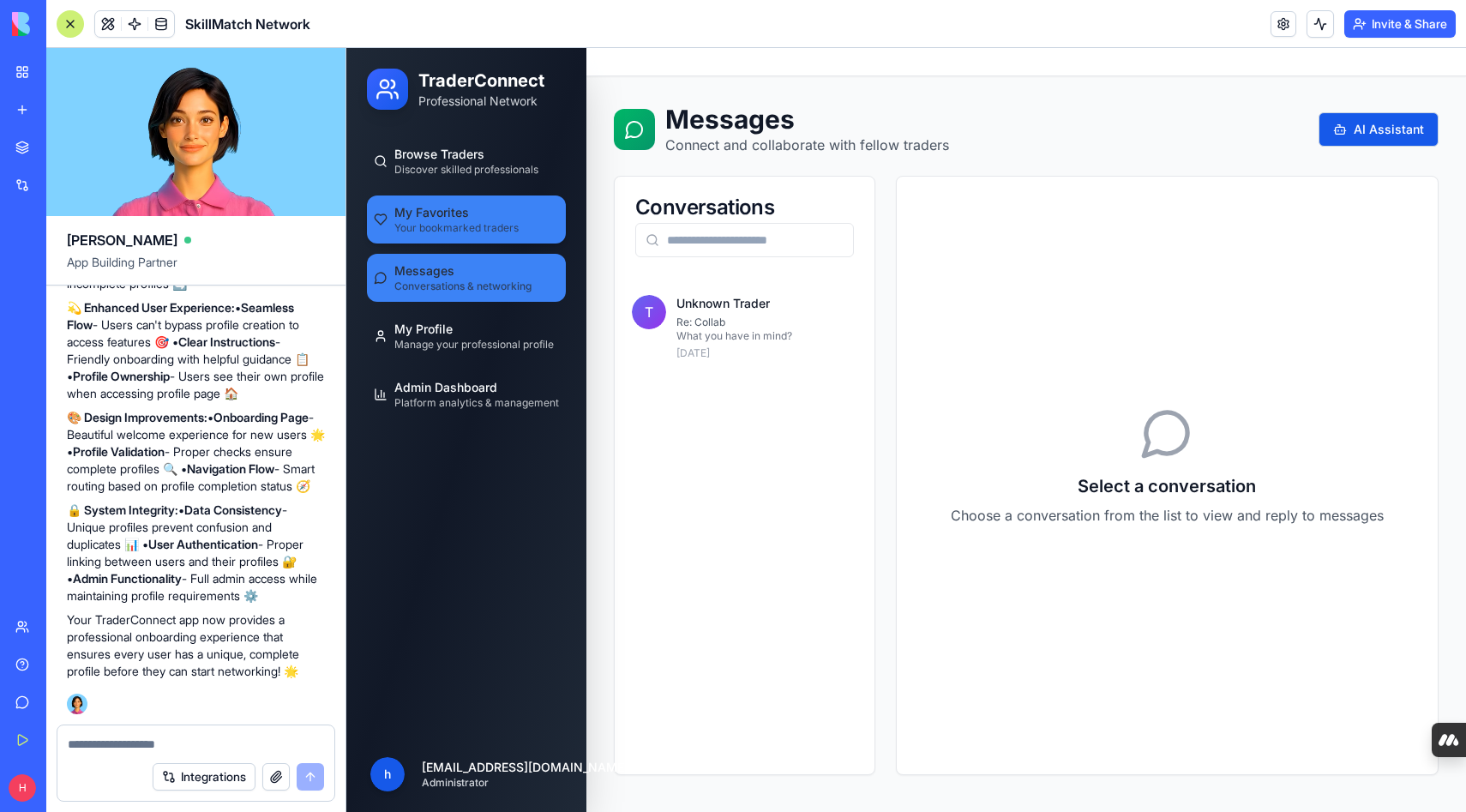
click at [421, 229] on span "Your bookmarked traders" at bounding box center [457, 228] width 124 height 13
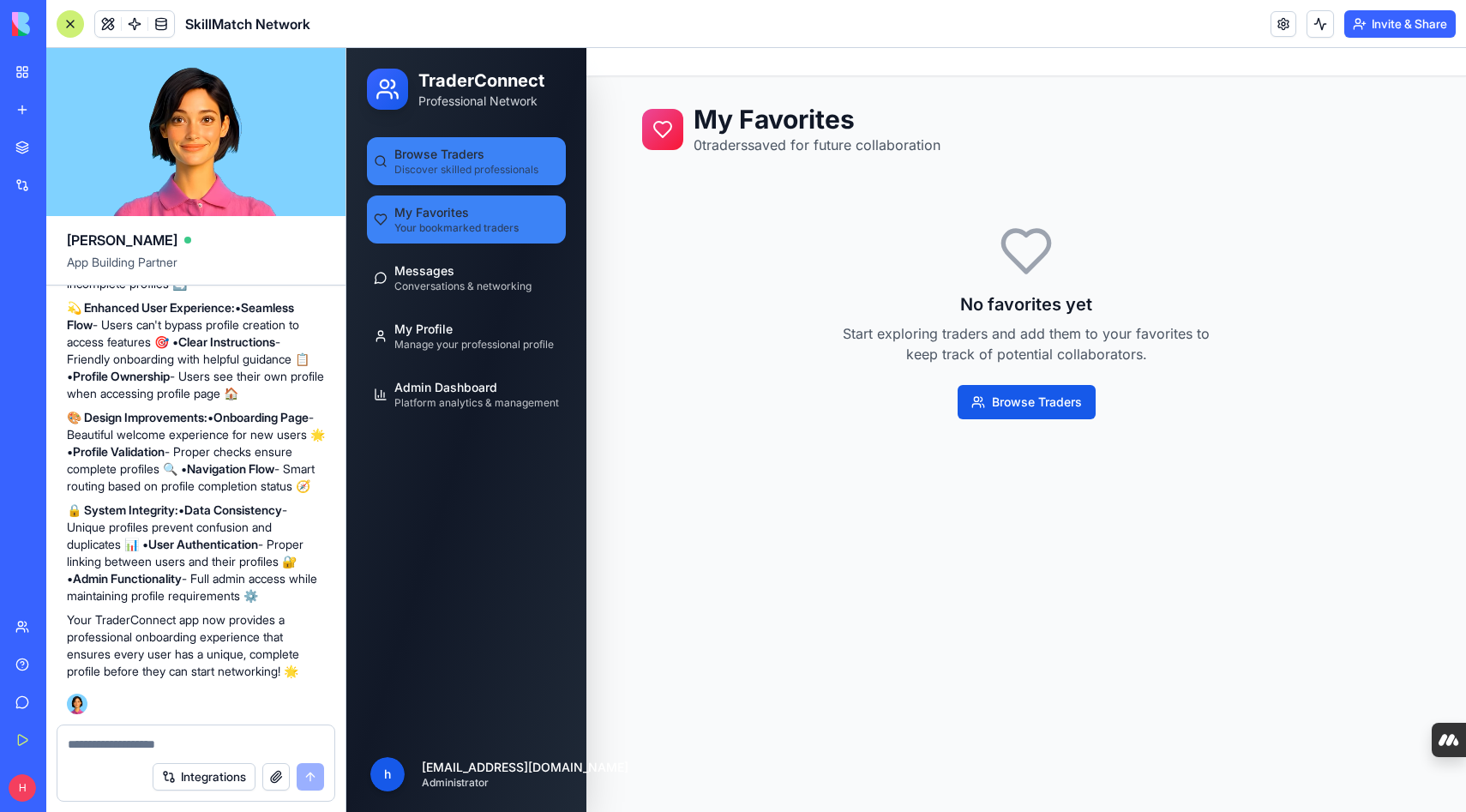
click at [418, 163] on span "Discover skilled professionals" at bounding box center [466, 169] width 144 height 13
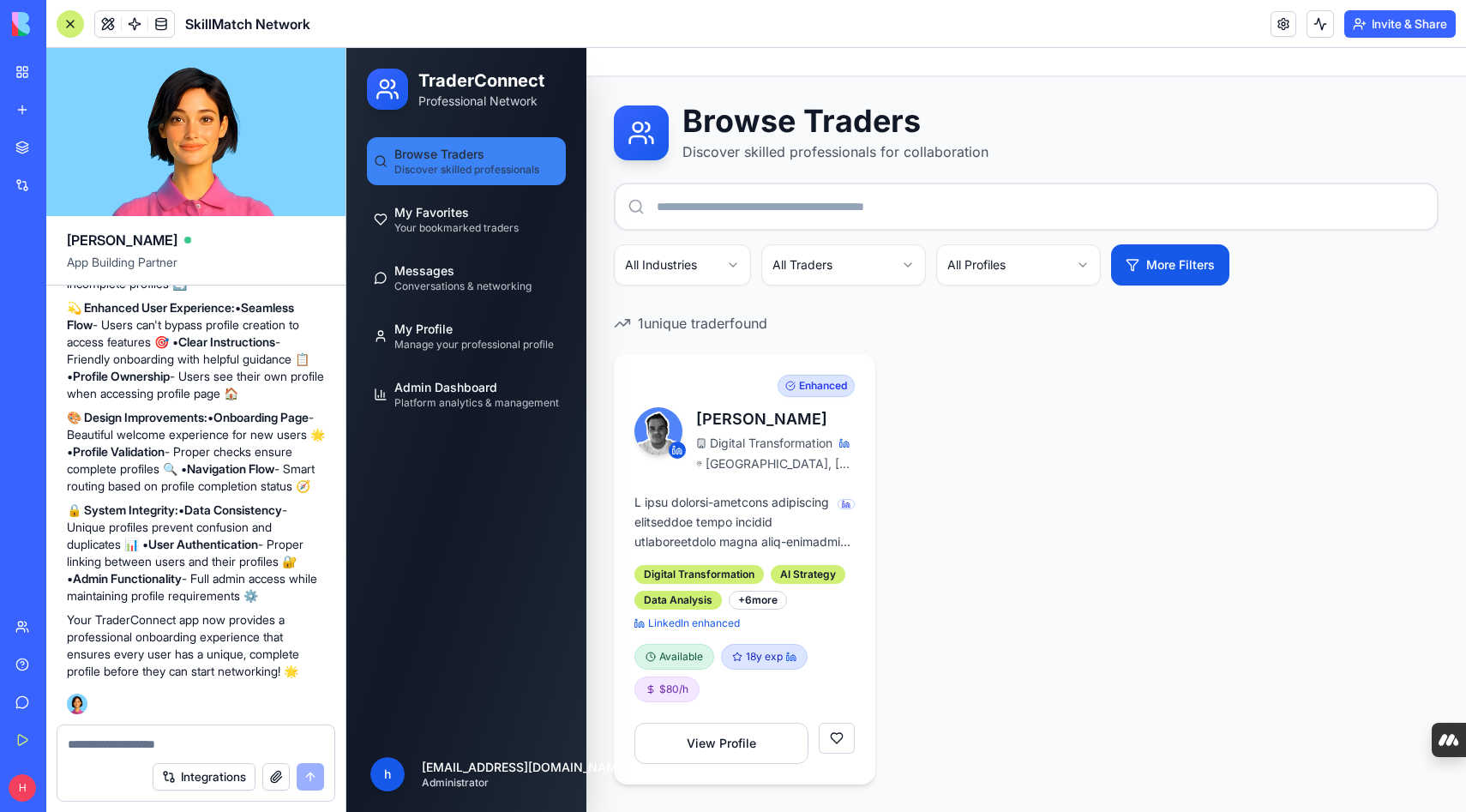
click at [190, 739] on textarea at bounding box center [196, 744] width 256 height 17
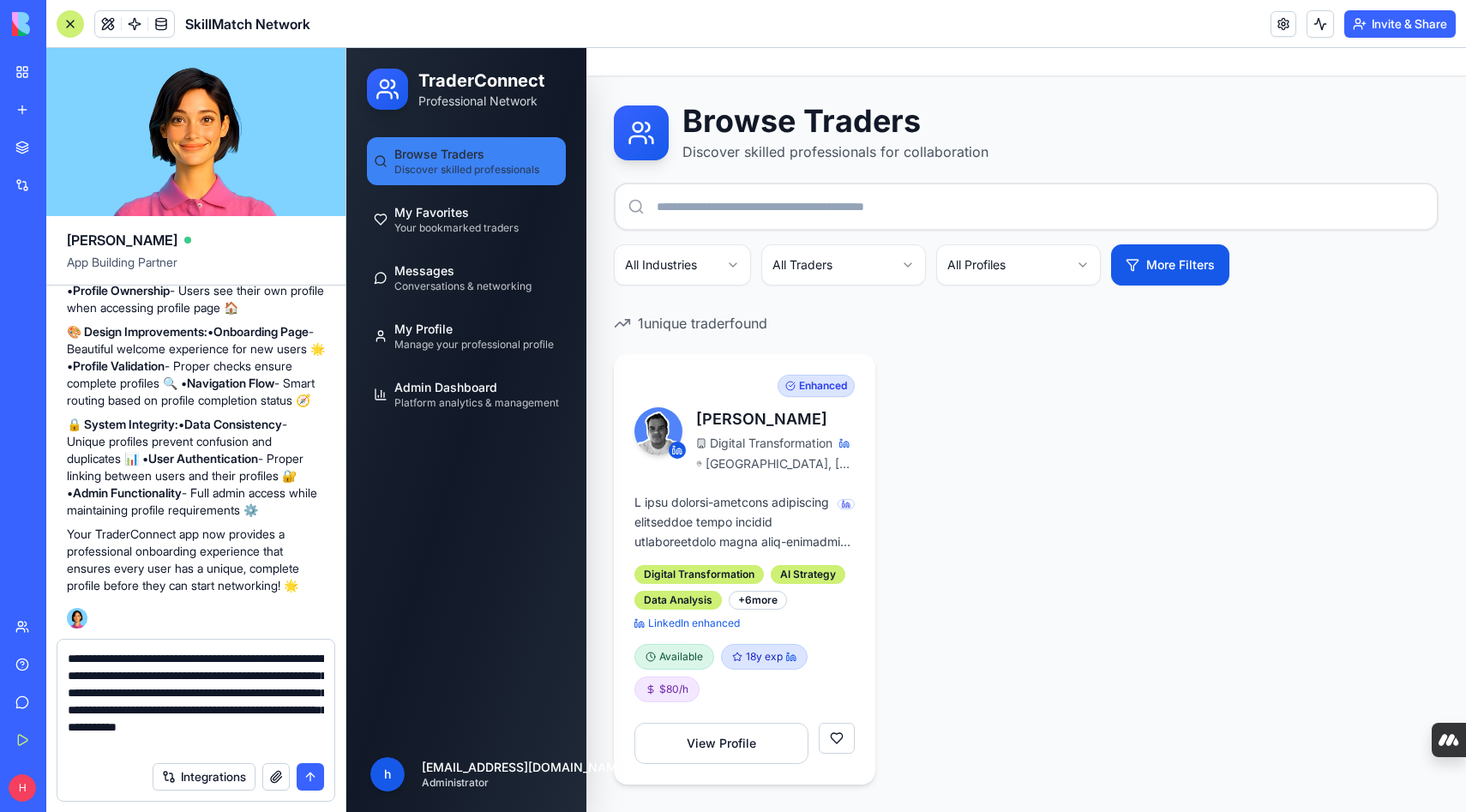
type textarea "**********"
click at [307, 782] on button "submit" at bounding box center [310, 777] width 28 height 28
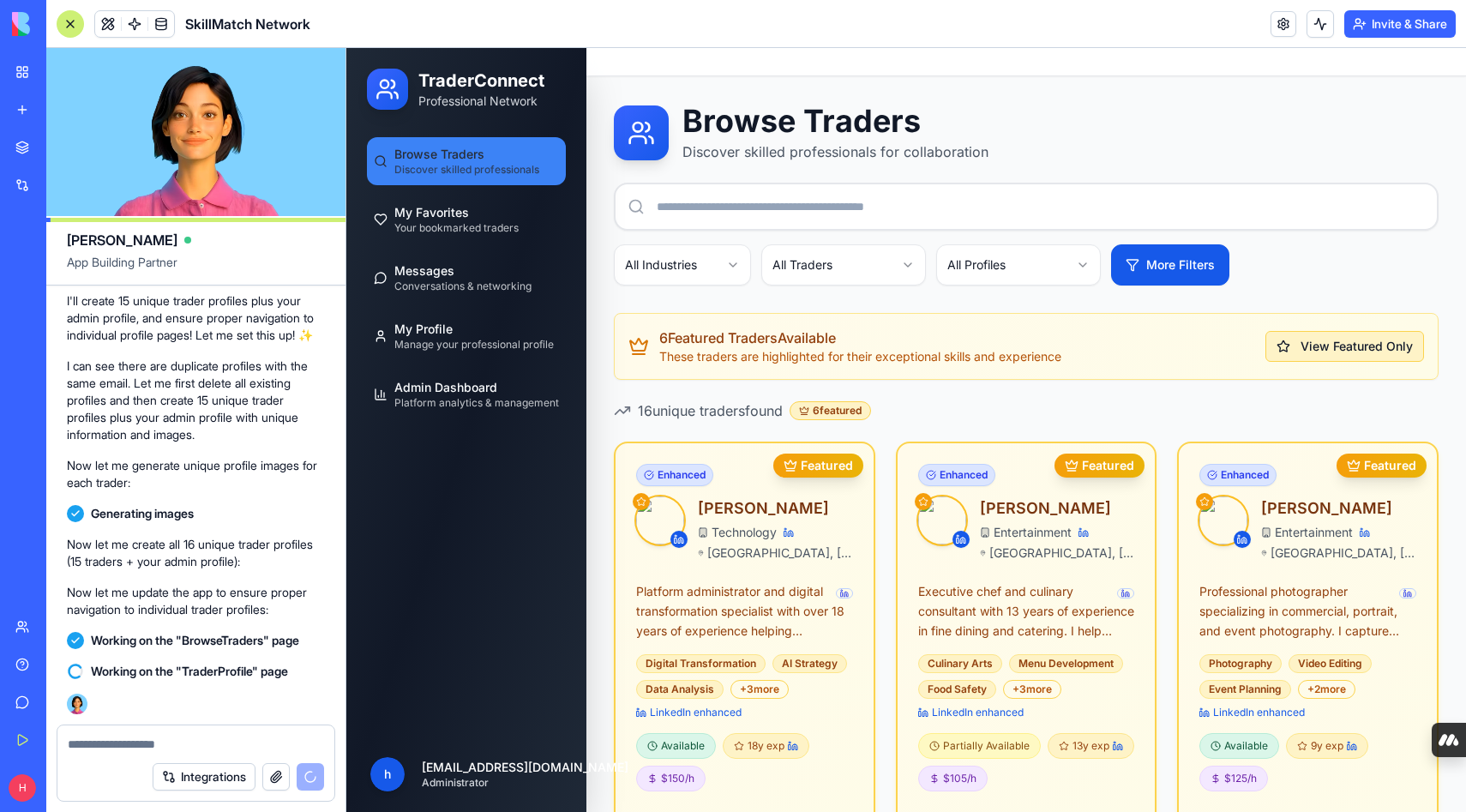
click at [1324, 348] on button "View Featured Only" at bounding box center [1346, 346] width 159 height 31
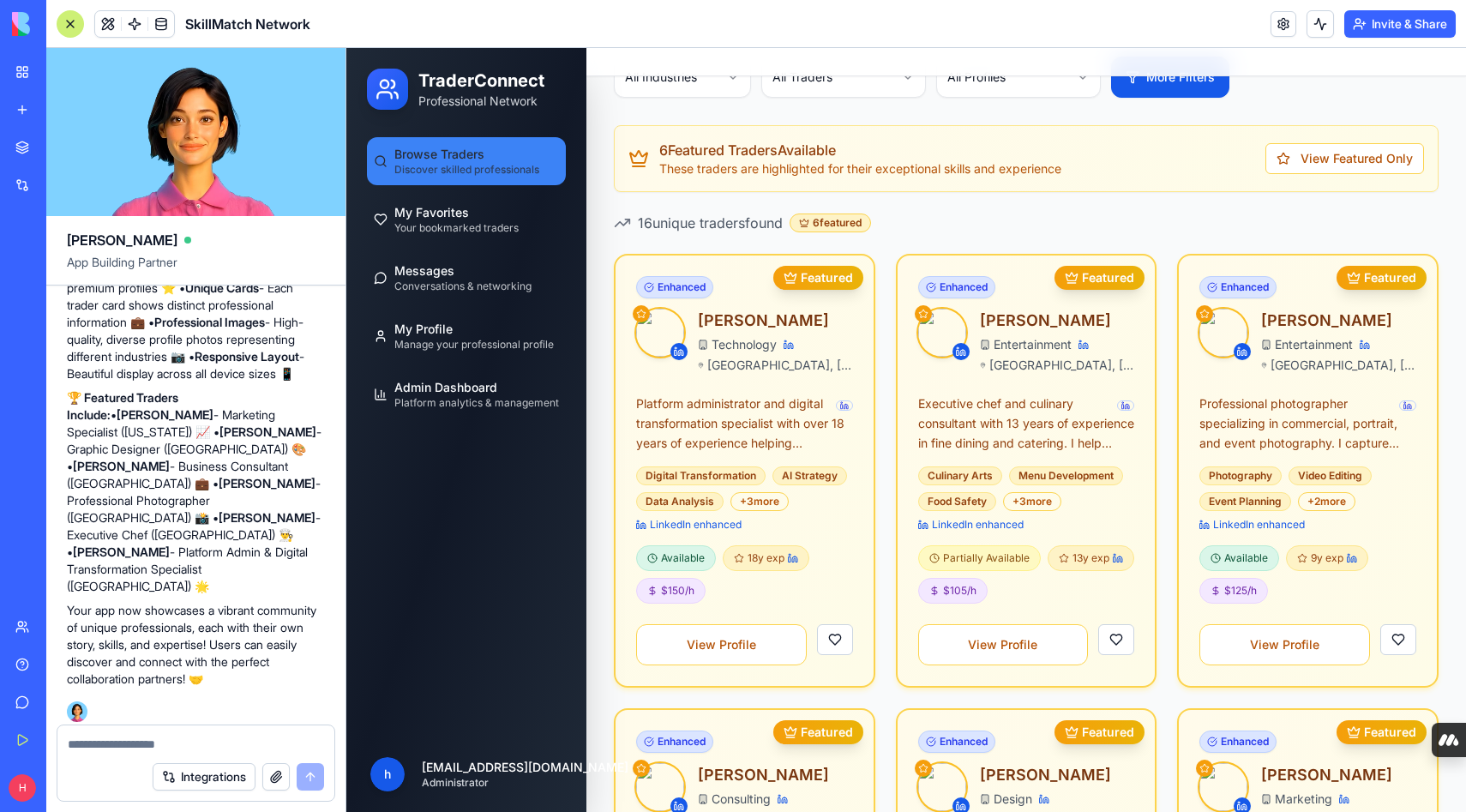
scroll to position [196, 0]
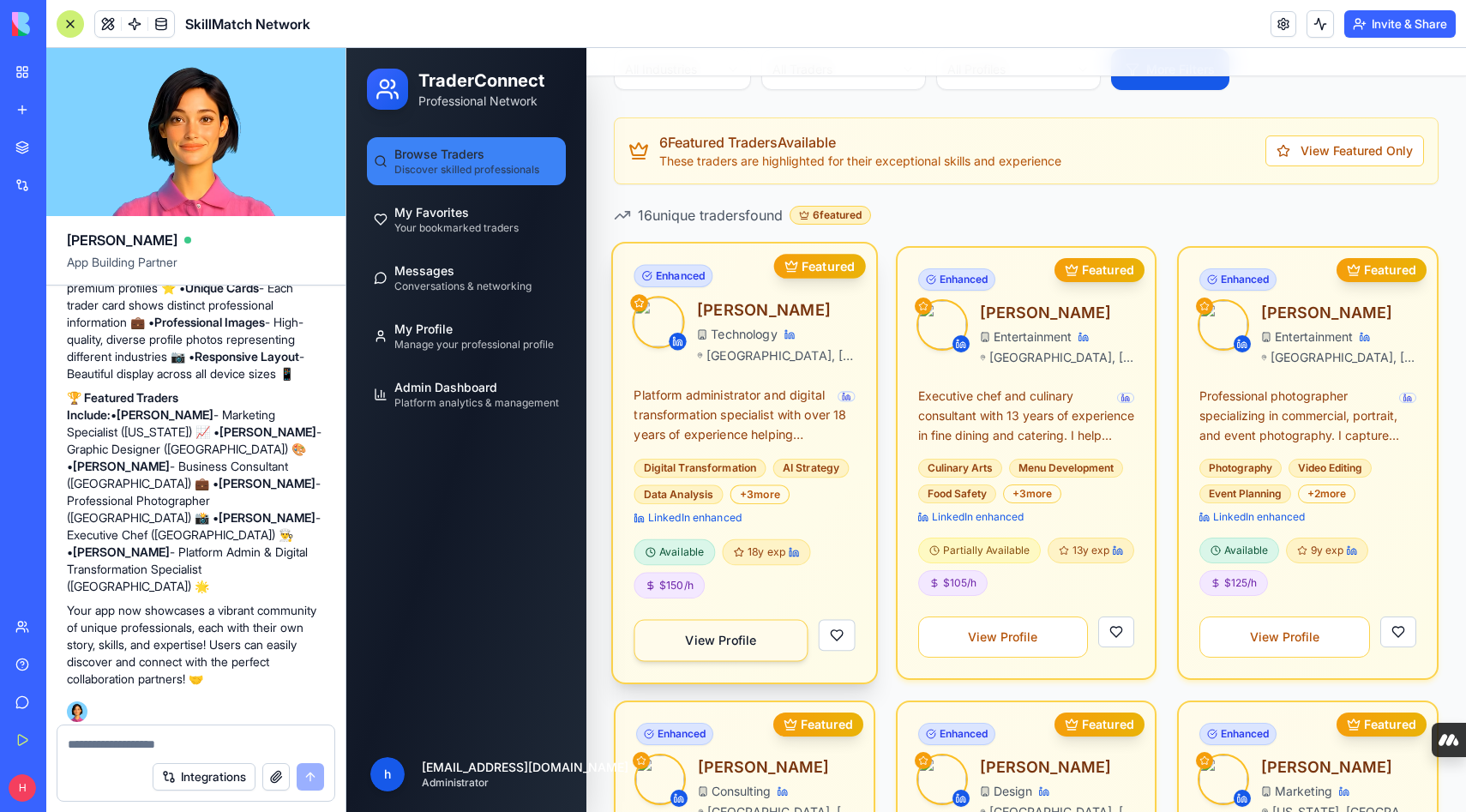
click at [686, 636] on button "View Profile" at bounding box center [721, 641] width 174 height 42
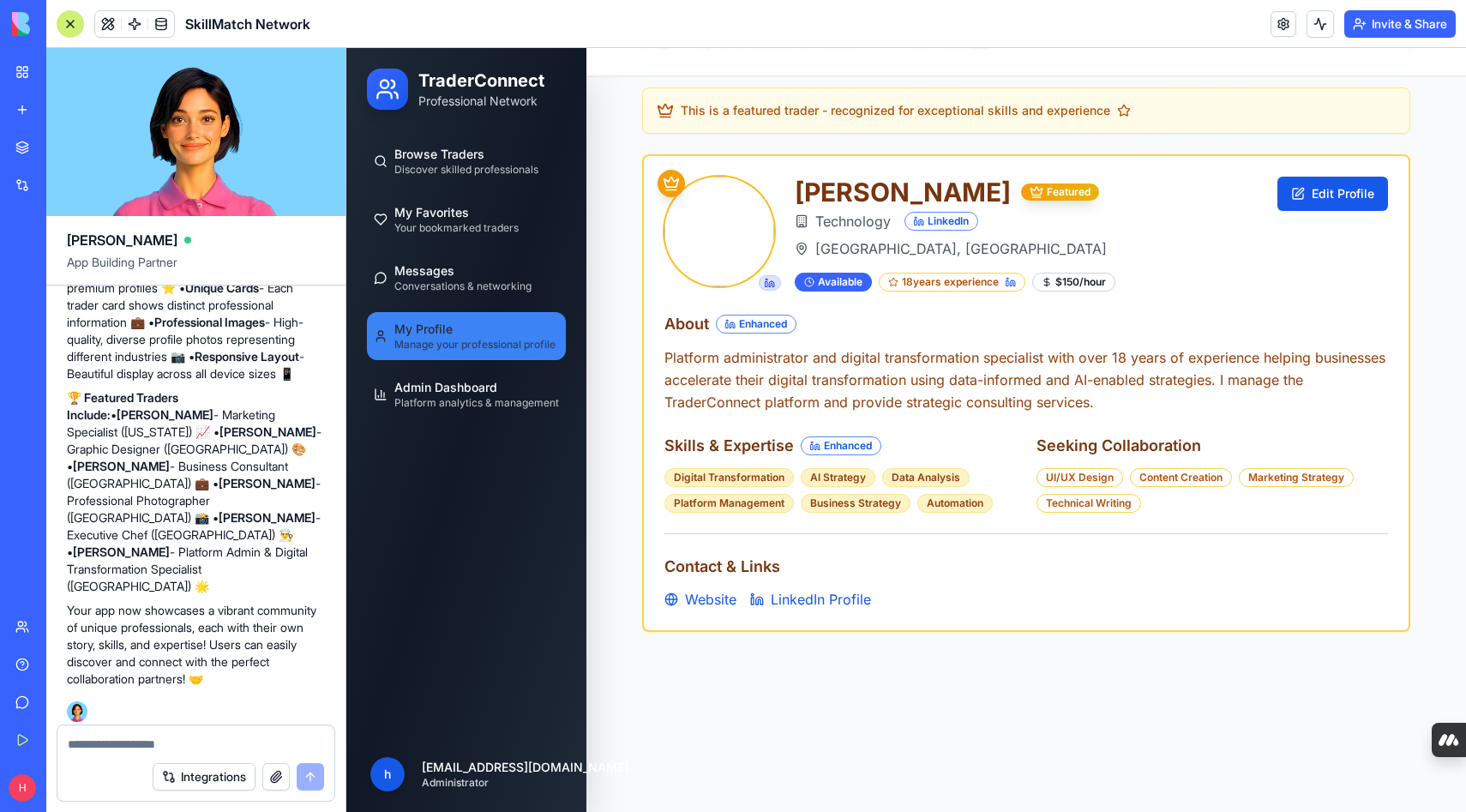
scroll to position [83, 0]
click at [437, 328] on span "My Profile" at bounding box center [423, 330] width 58 height 17
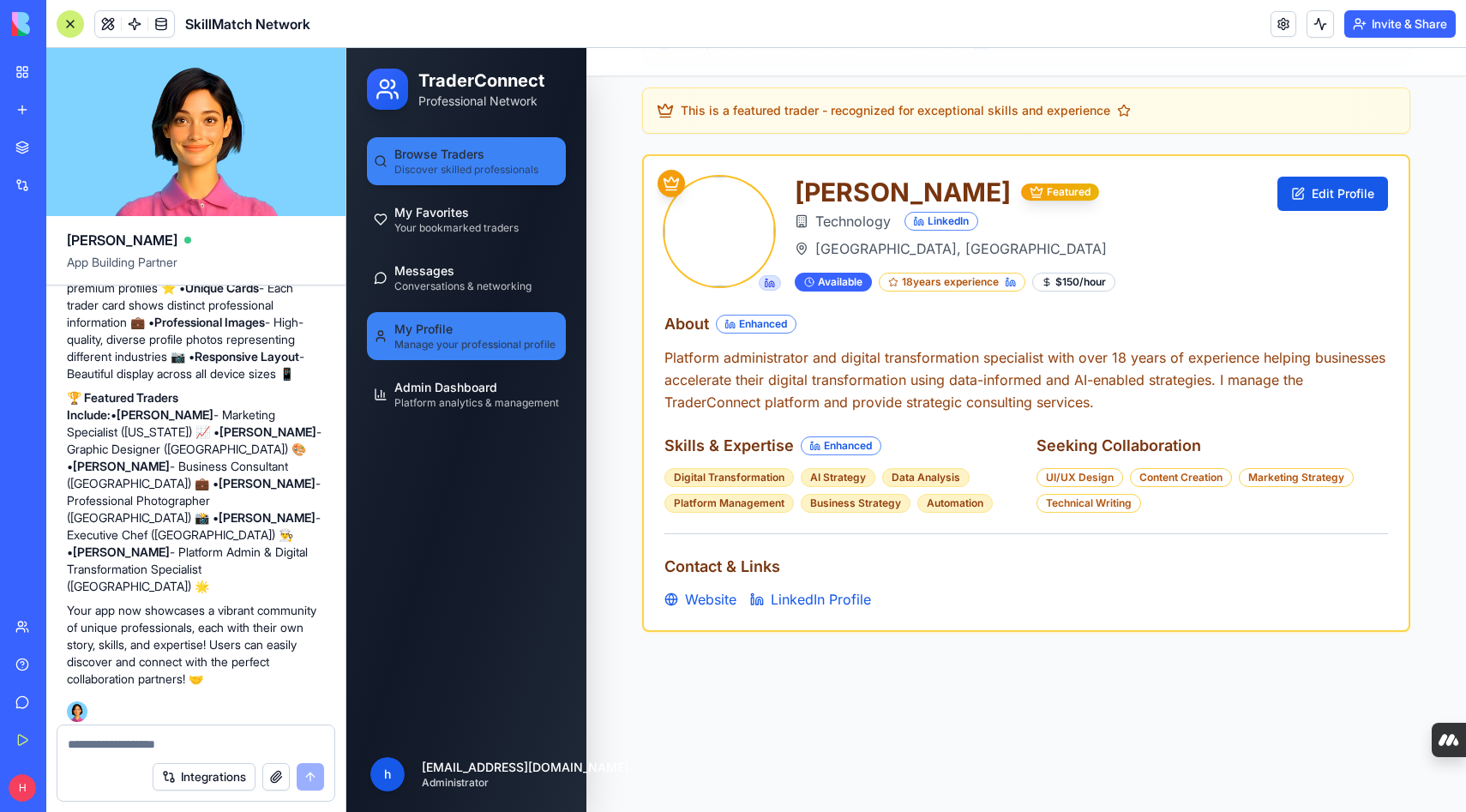
click at [435, 166] on span "Discover skilled professionals" at bounding box center [466, 169] width 144 height 13
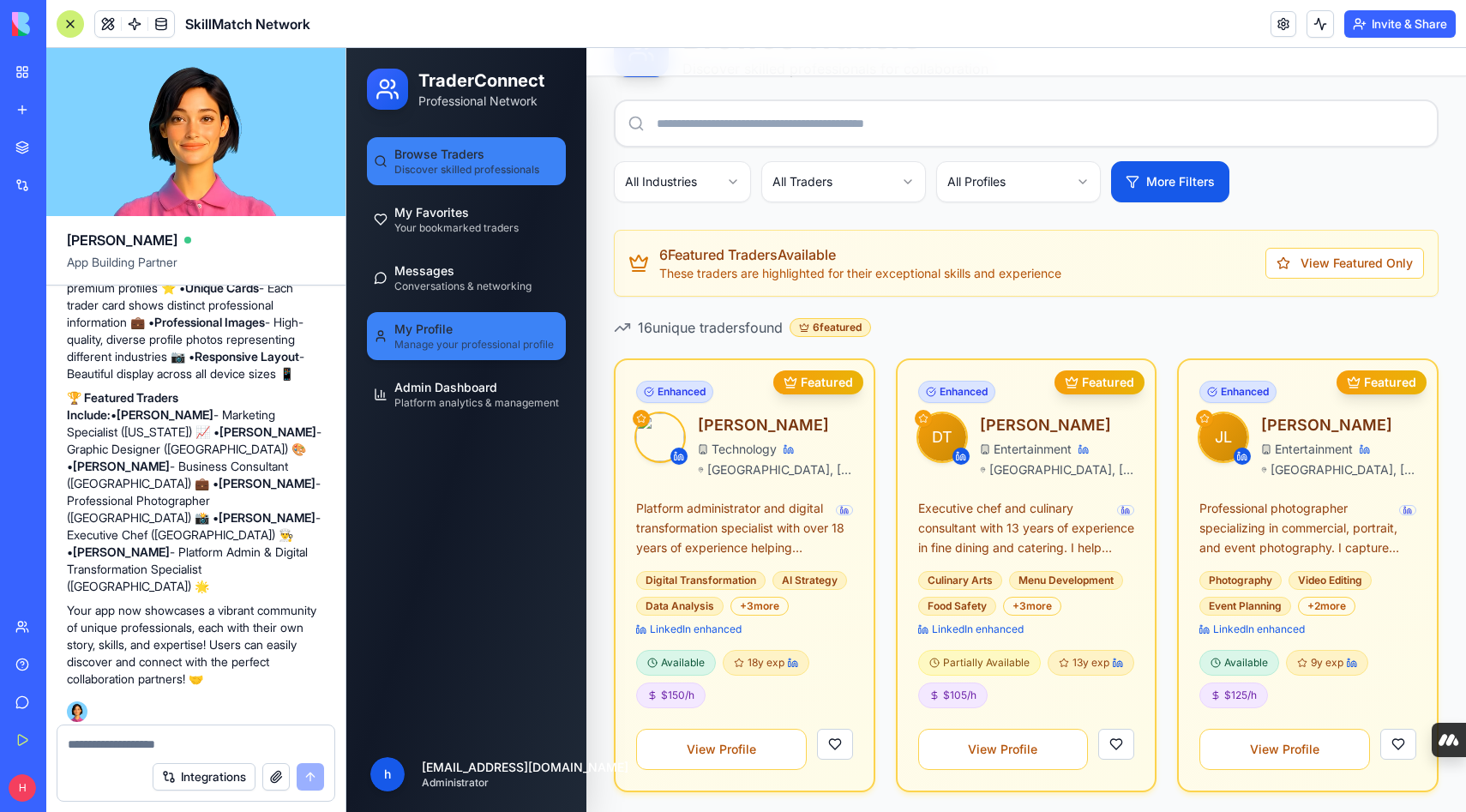
click at [436, 339] on span "Manage your professional profile" at bounding box center [474, 345] width 160 height 13
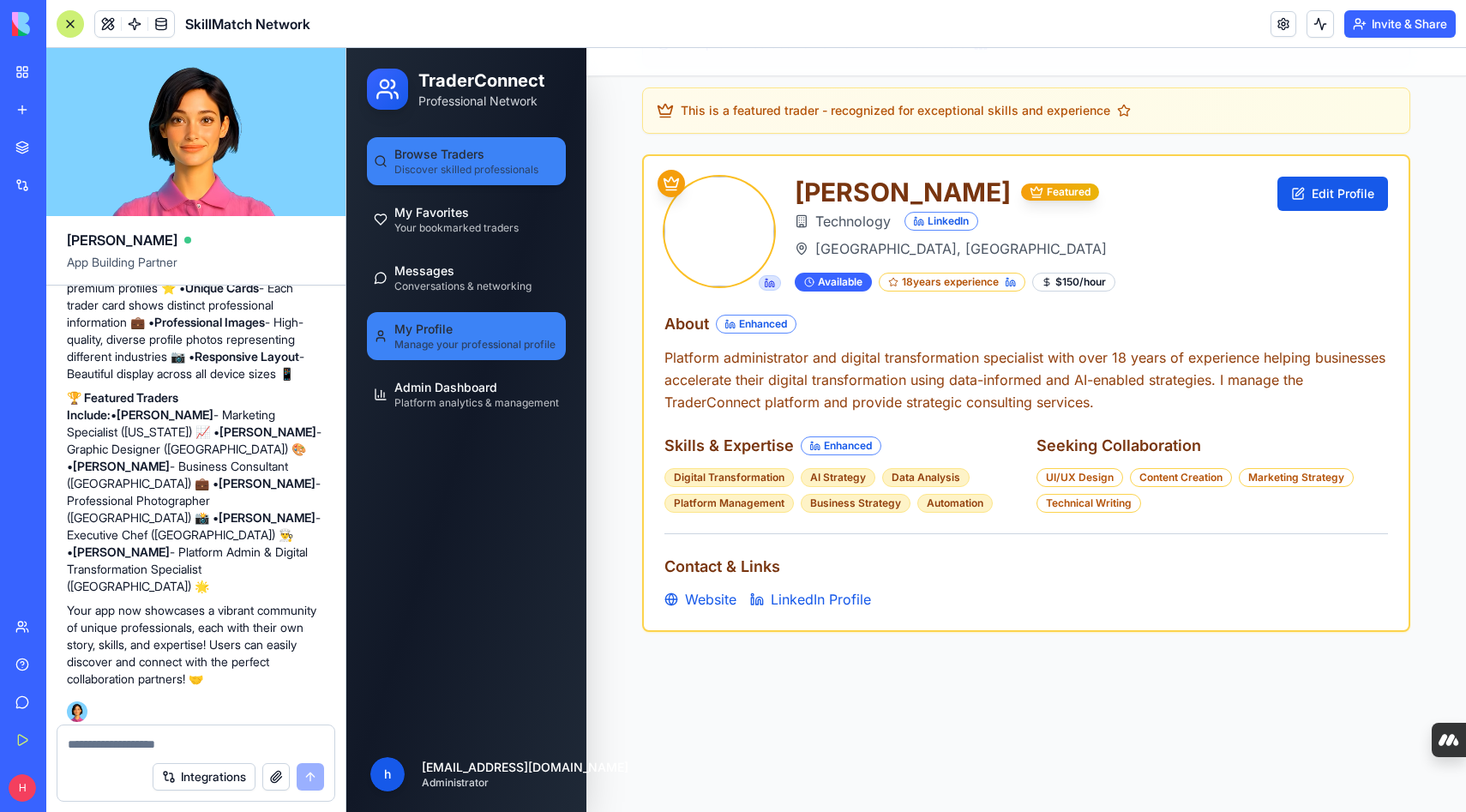
click at [444, 160] on span "Browse Traders" at bounding box center [440, 155] width 90 height 17
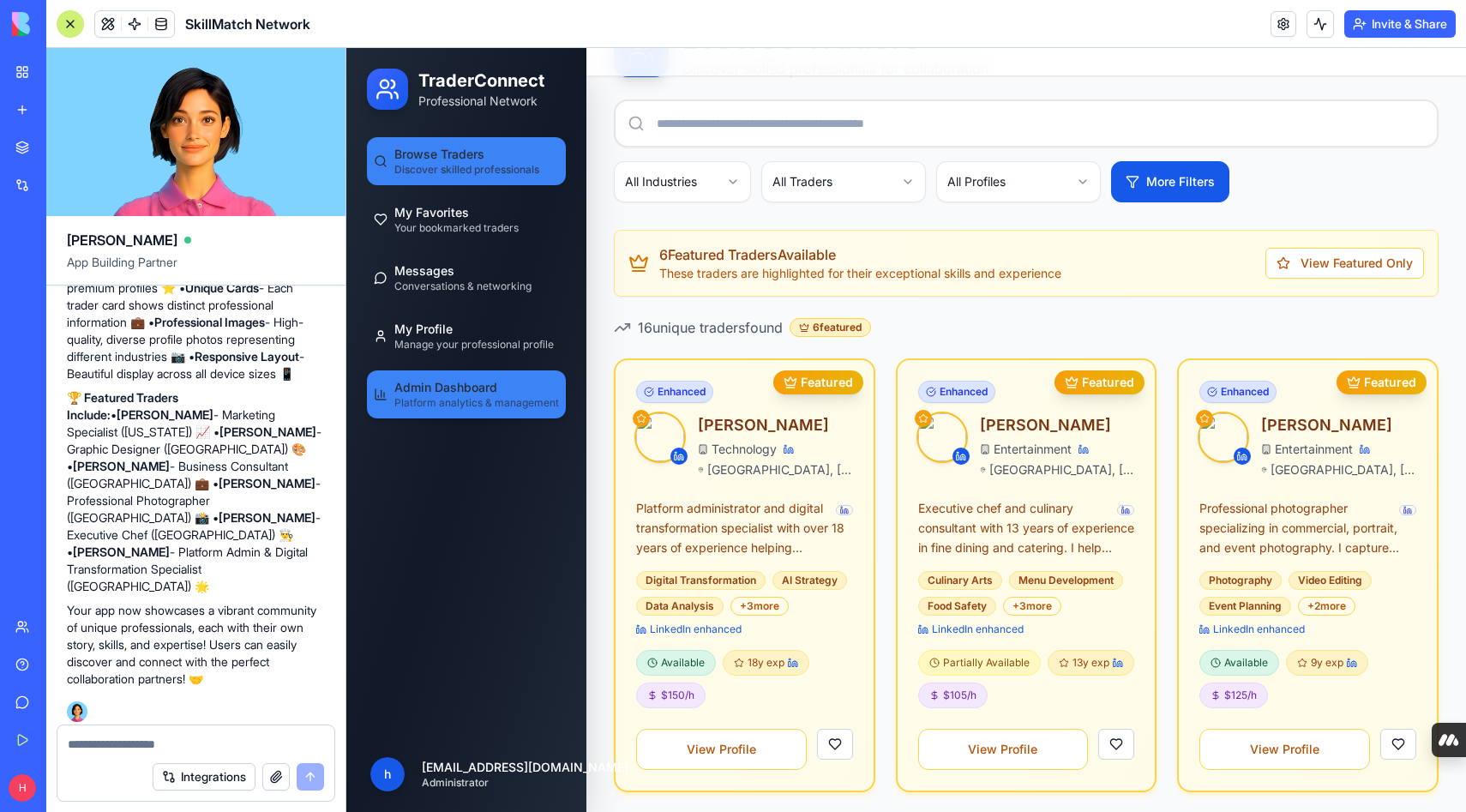
click at [513, 396] on span "Platform analytics & management" at bounding box center [477, 403] width 164 height 13
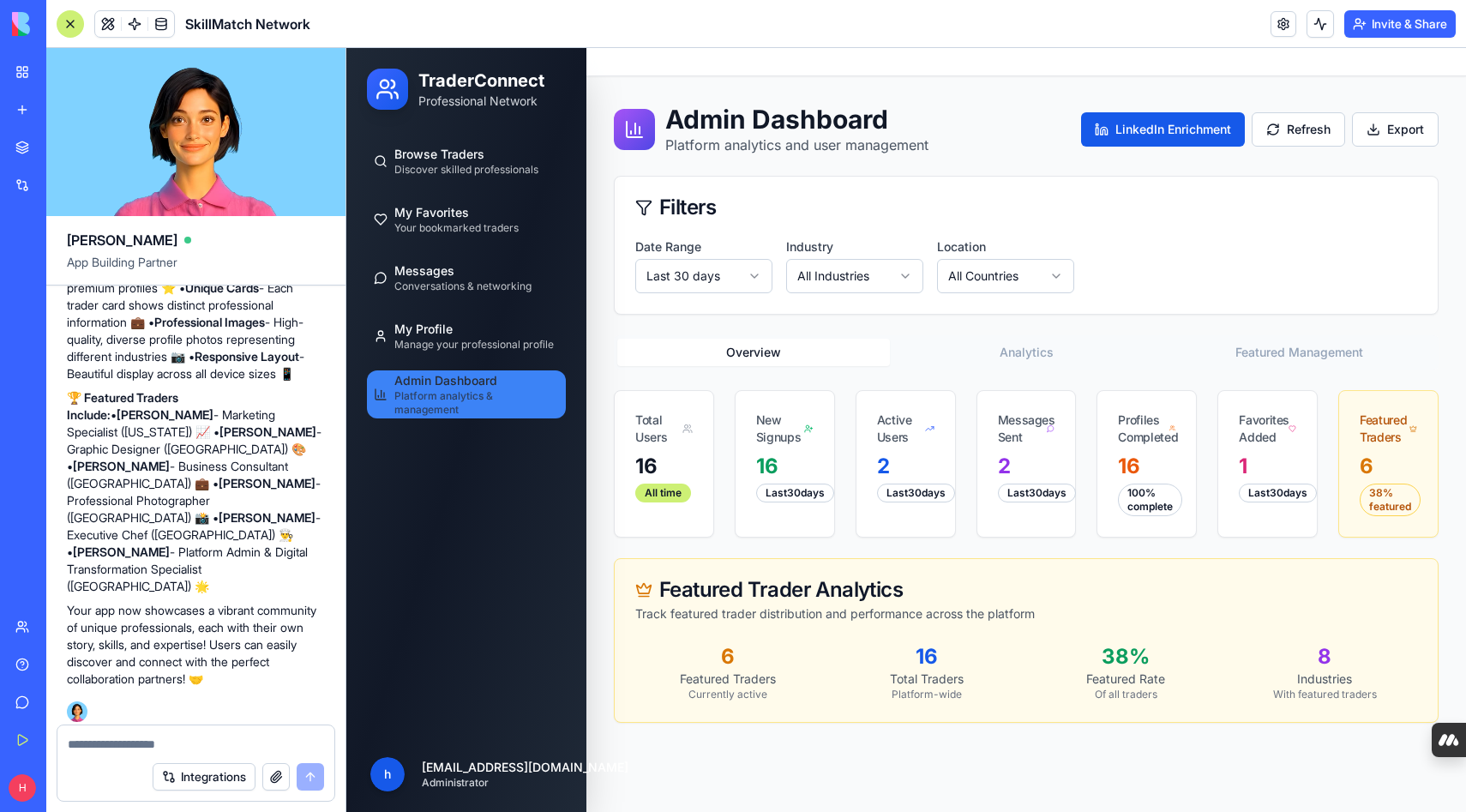
click at [64, 27] on div at bounding box center [70, 24] width 28 height 28
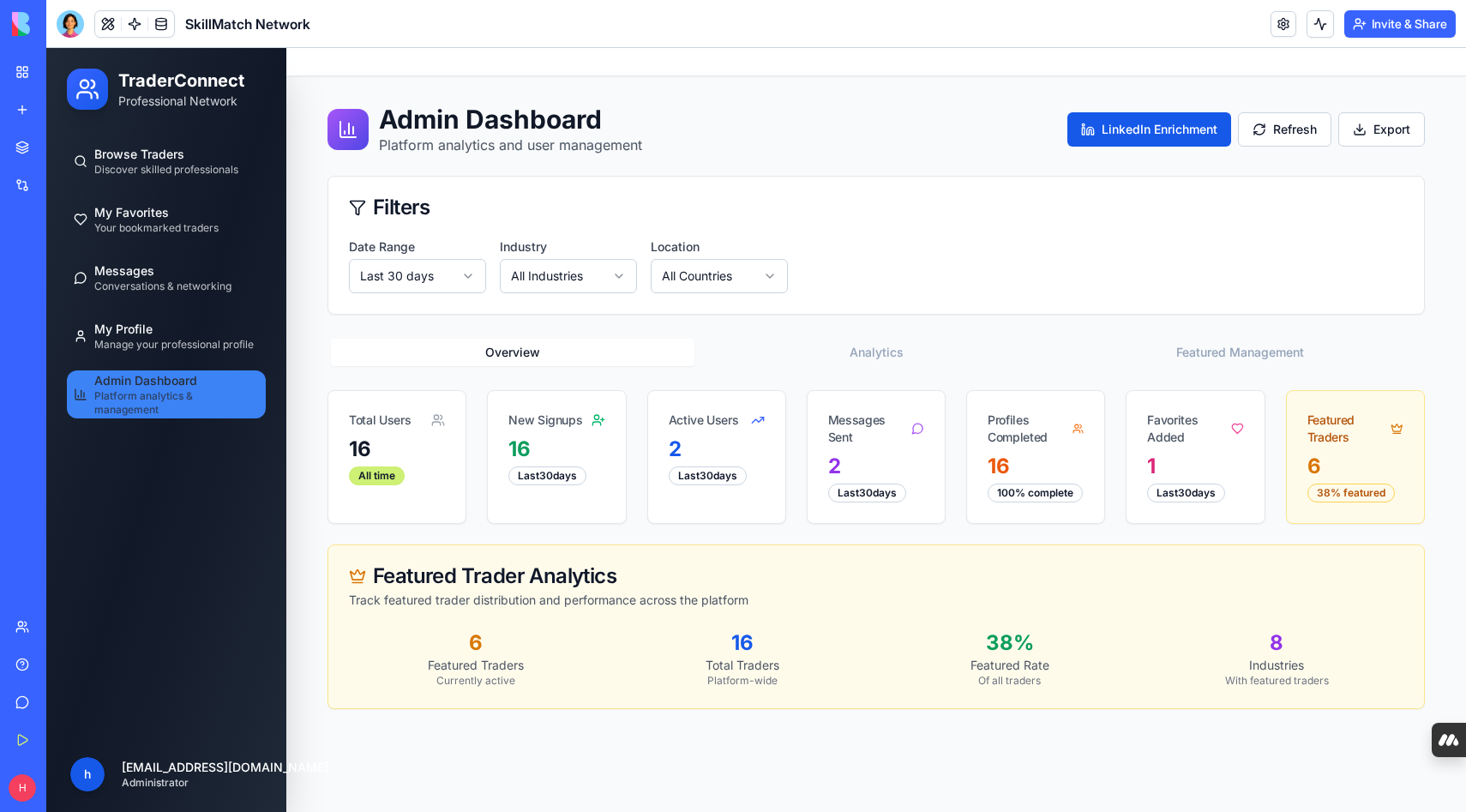
click at [898, 348] on button "Analytics" at bounding box center [876, 352] width 363 height 28
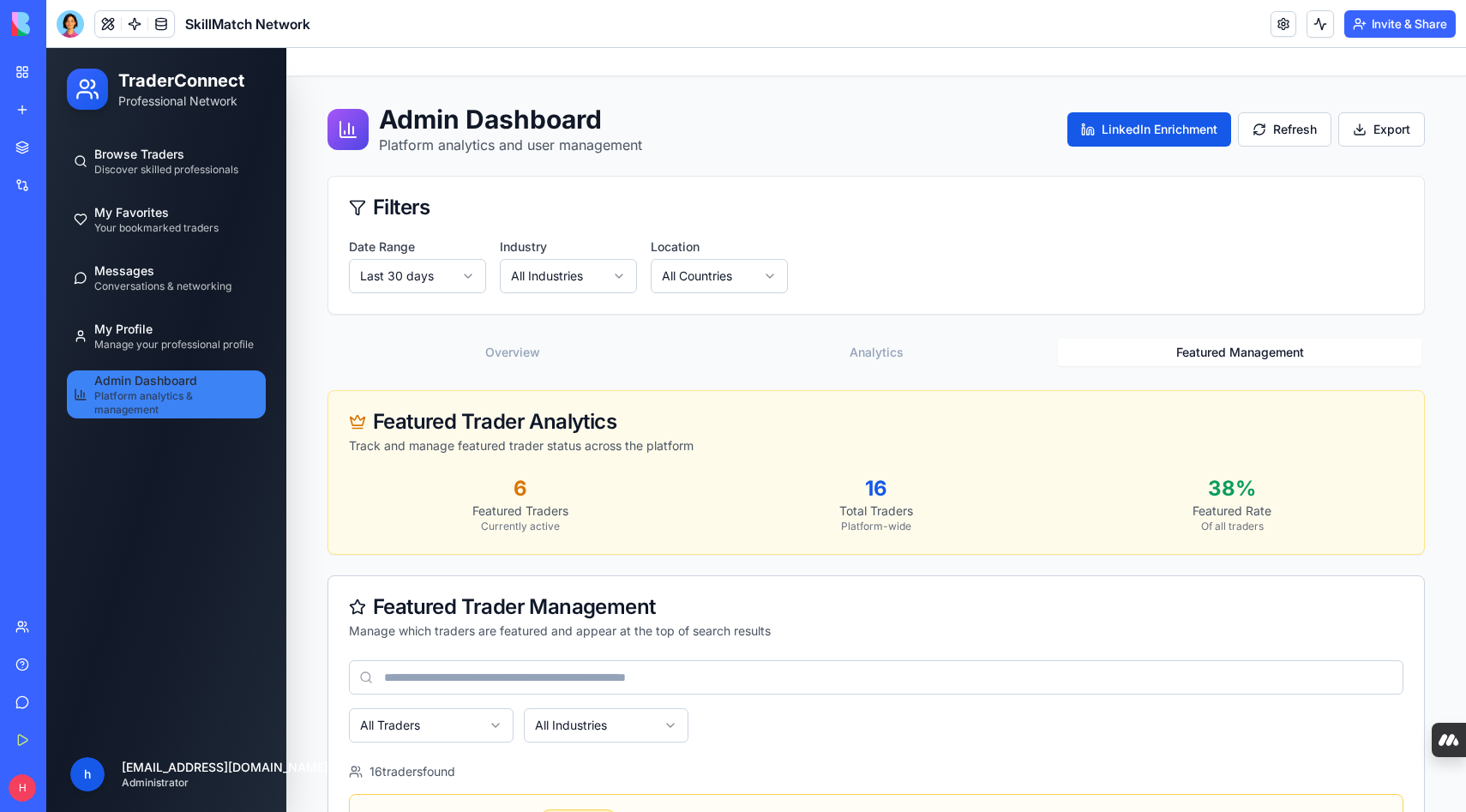
click at [1204, 352] on button "Featured Management" at bounding box center [1240, 352] width 363 height 28
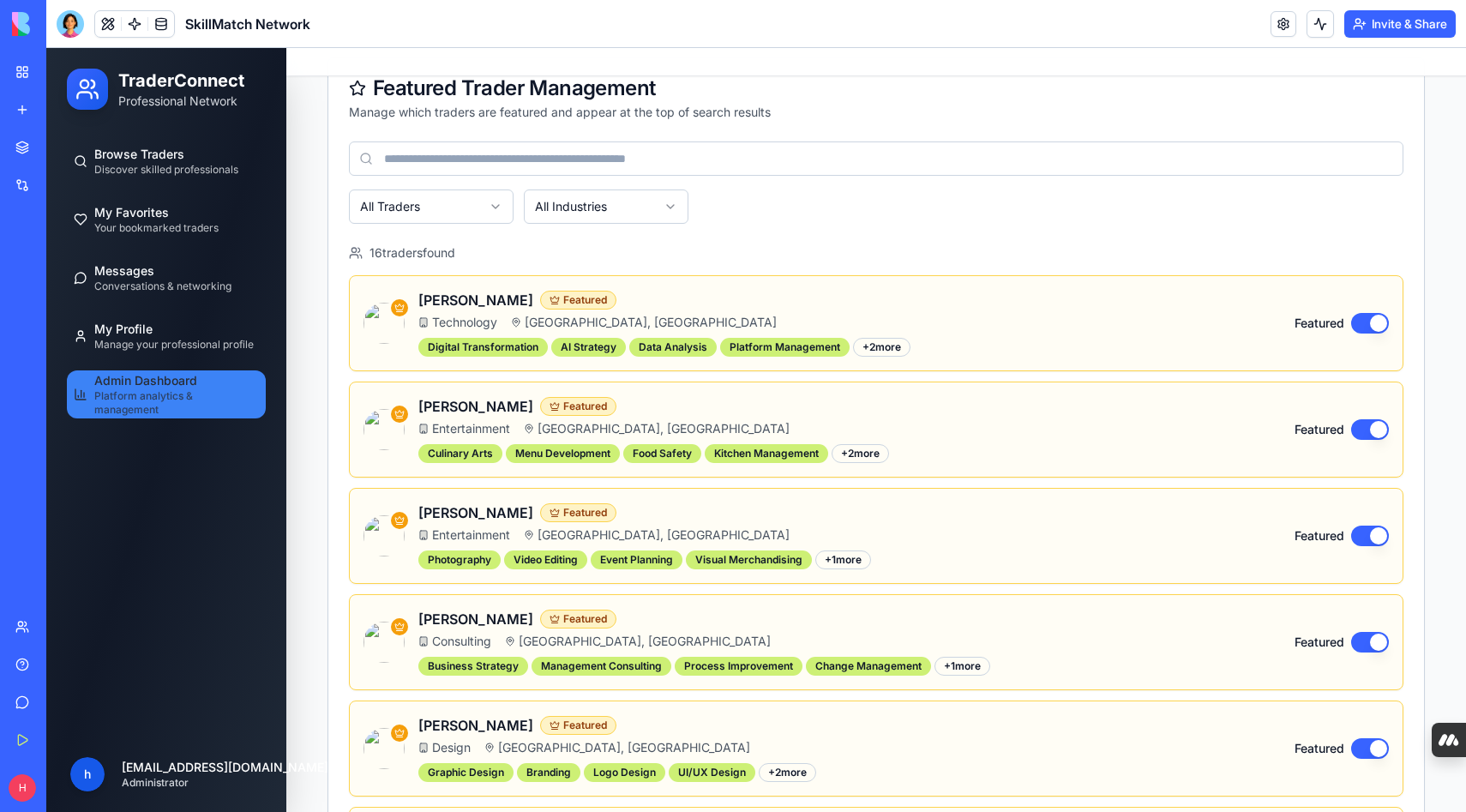
scroll to position [526, 0]
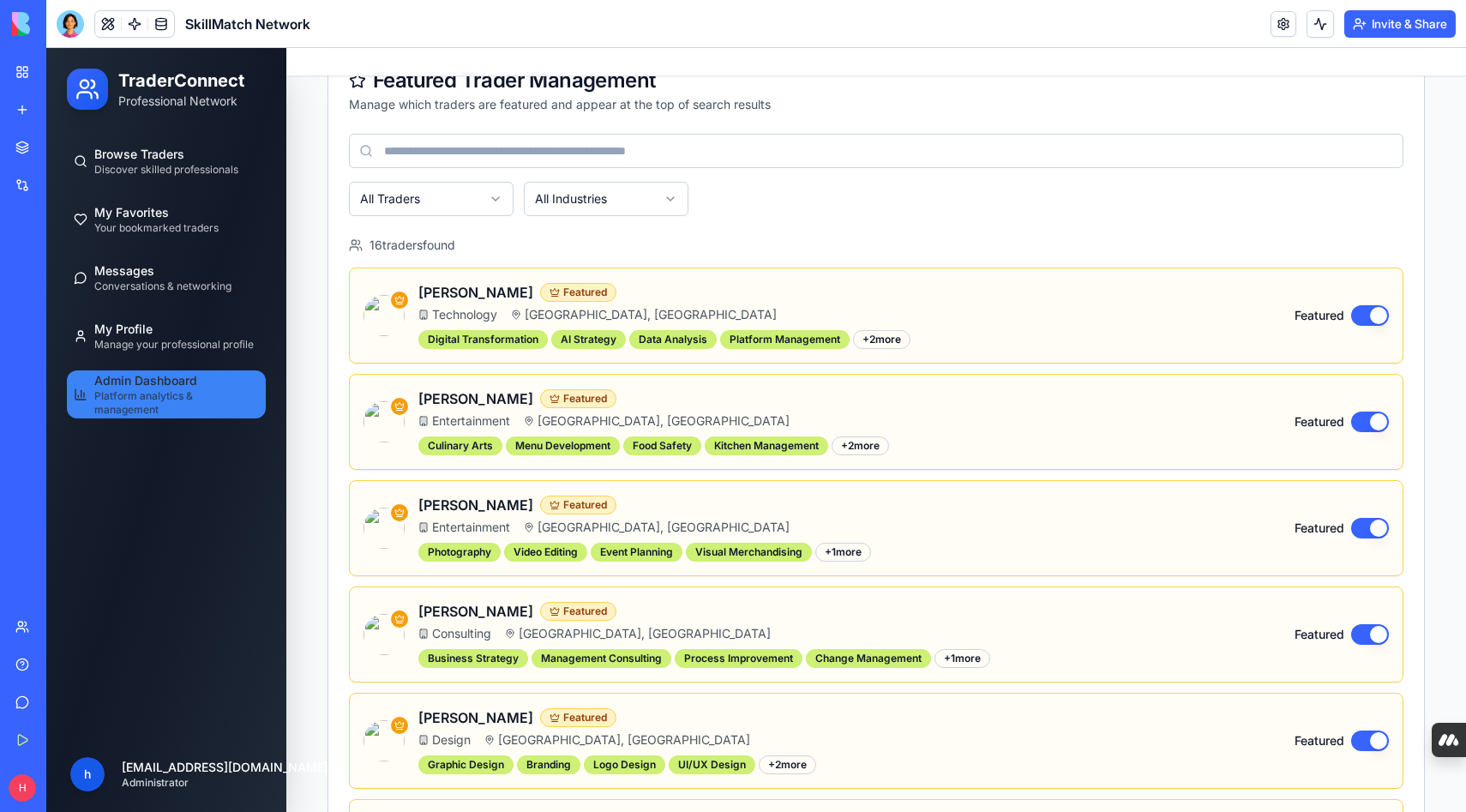
click at [1360, 425] on button "Featured" at bounding box center [1369, 422] width 37 height 21
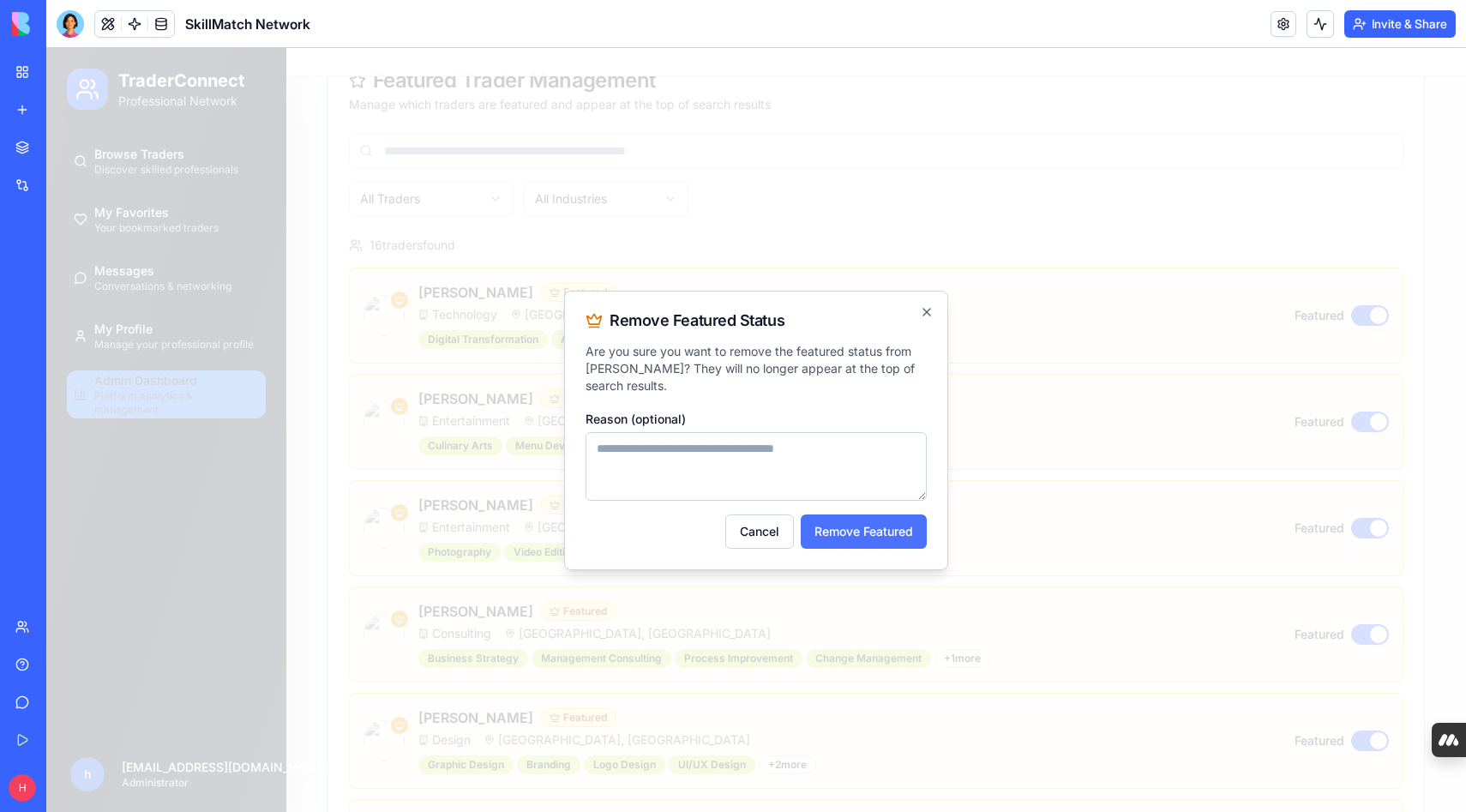
click at [877, 530] on button "Remove Featured" at bounding box center [864, 531] width 126 height 34
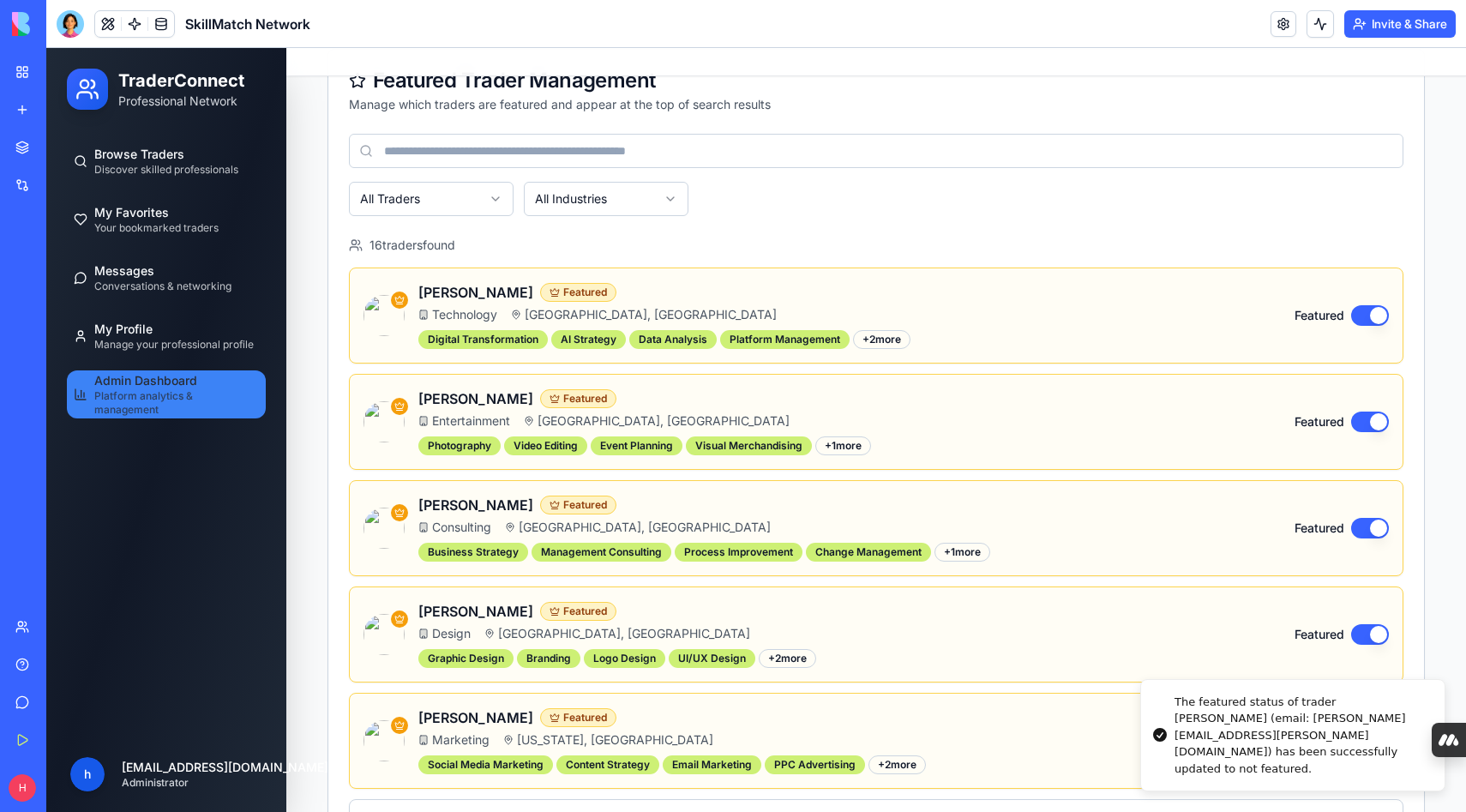
click at [1367, 419] on button "Featured" at bounding box center [1369, 422] width 37 height 21
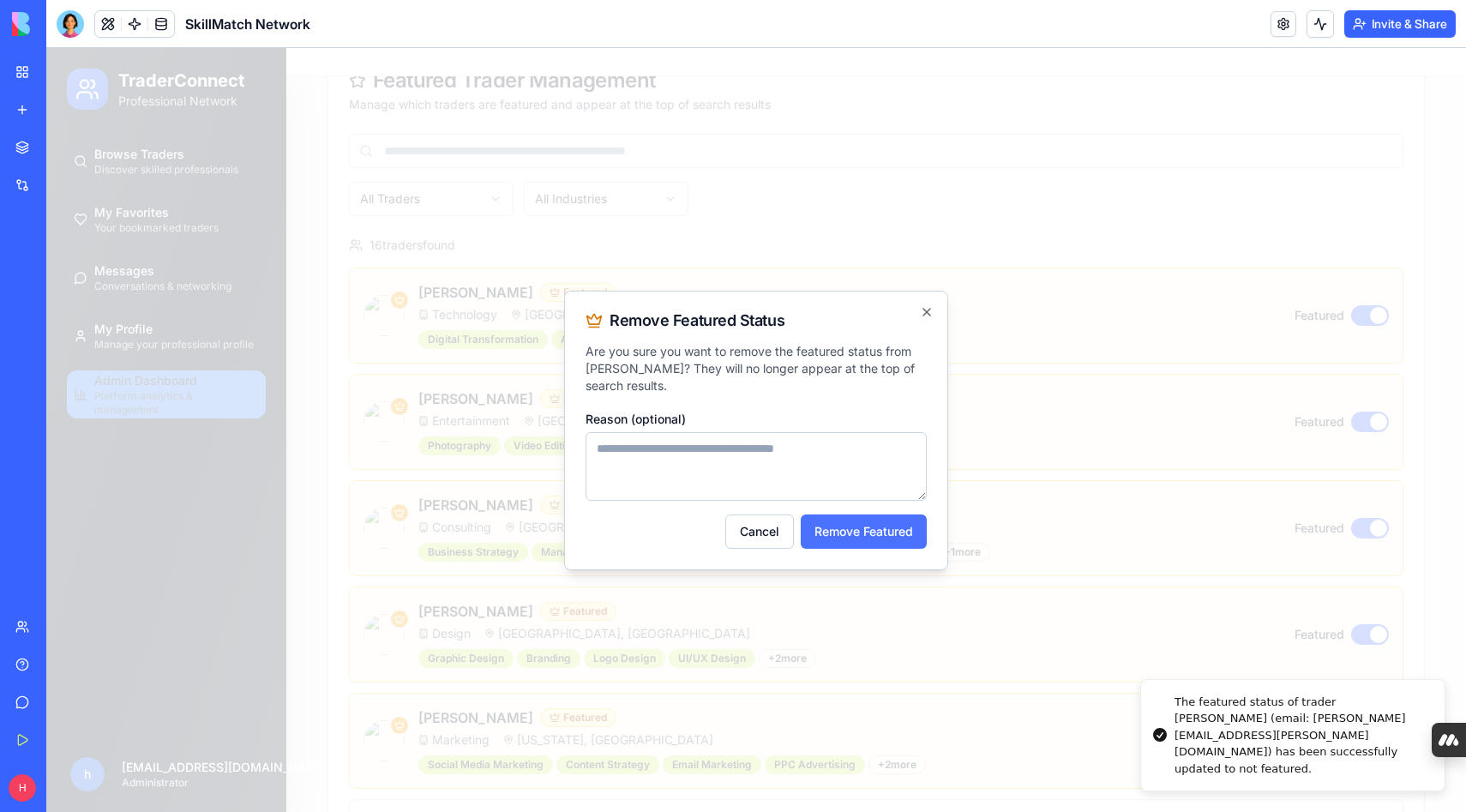
click at [898, 527] on button "Remove Featured" at bounding box center [864, 531] width 126 height 34
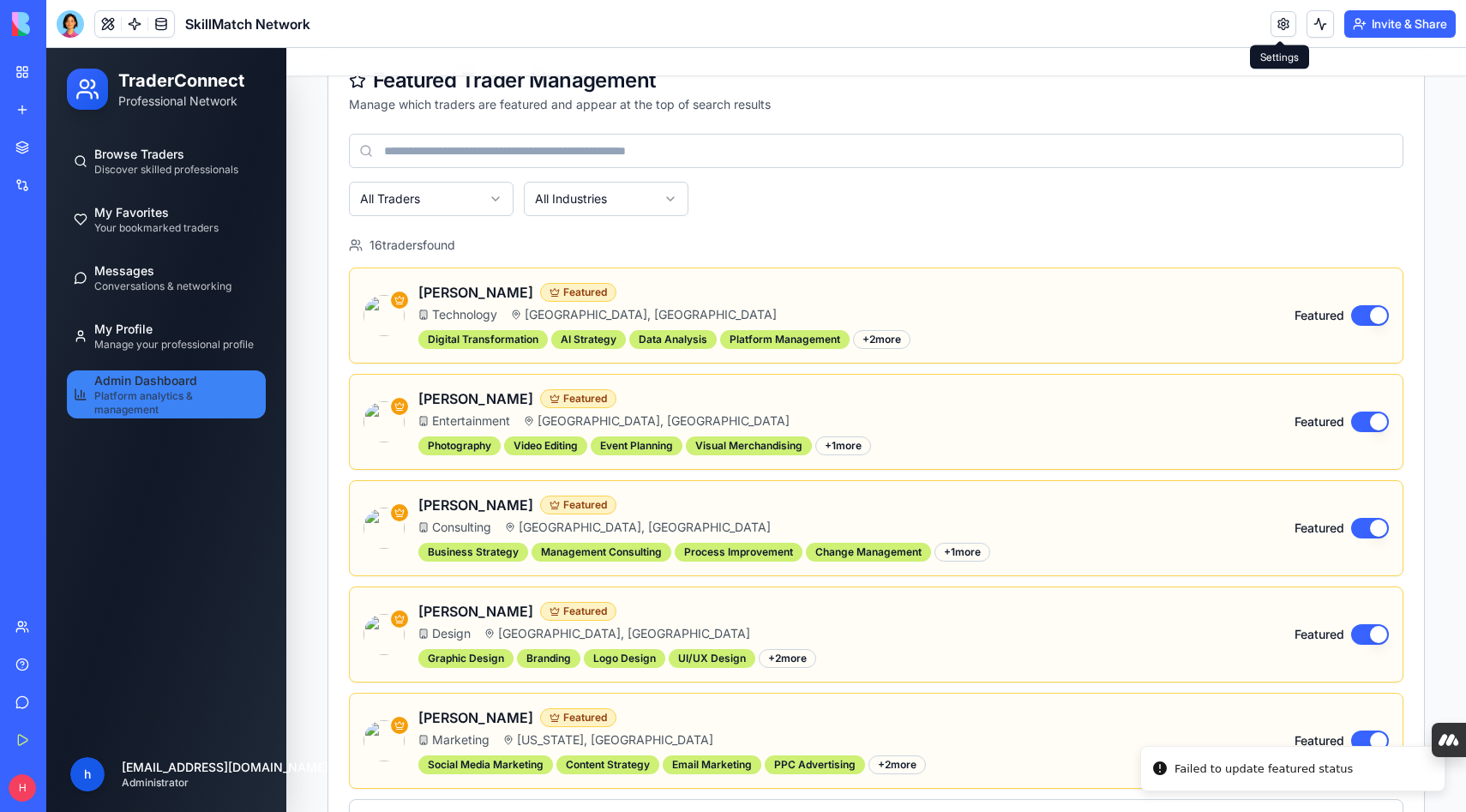
click at [1357, 423] on button "Featured" at bounding box center [1369, 422] width 37 height 21
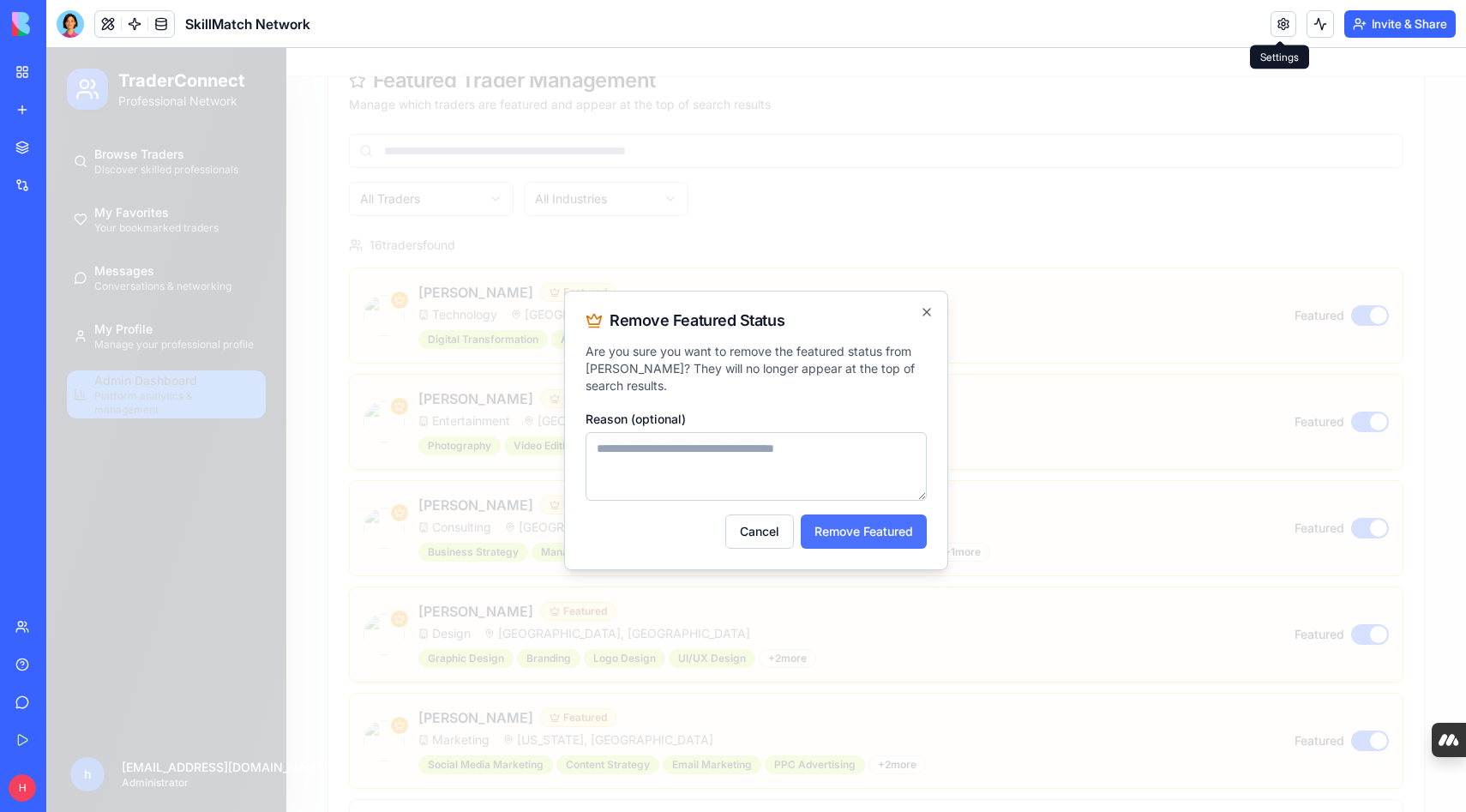
click at [899, 528] on button "Remove Featured" at bounding box center [864, 531] width 126 height 34
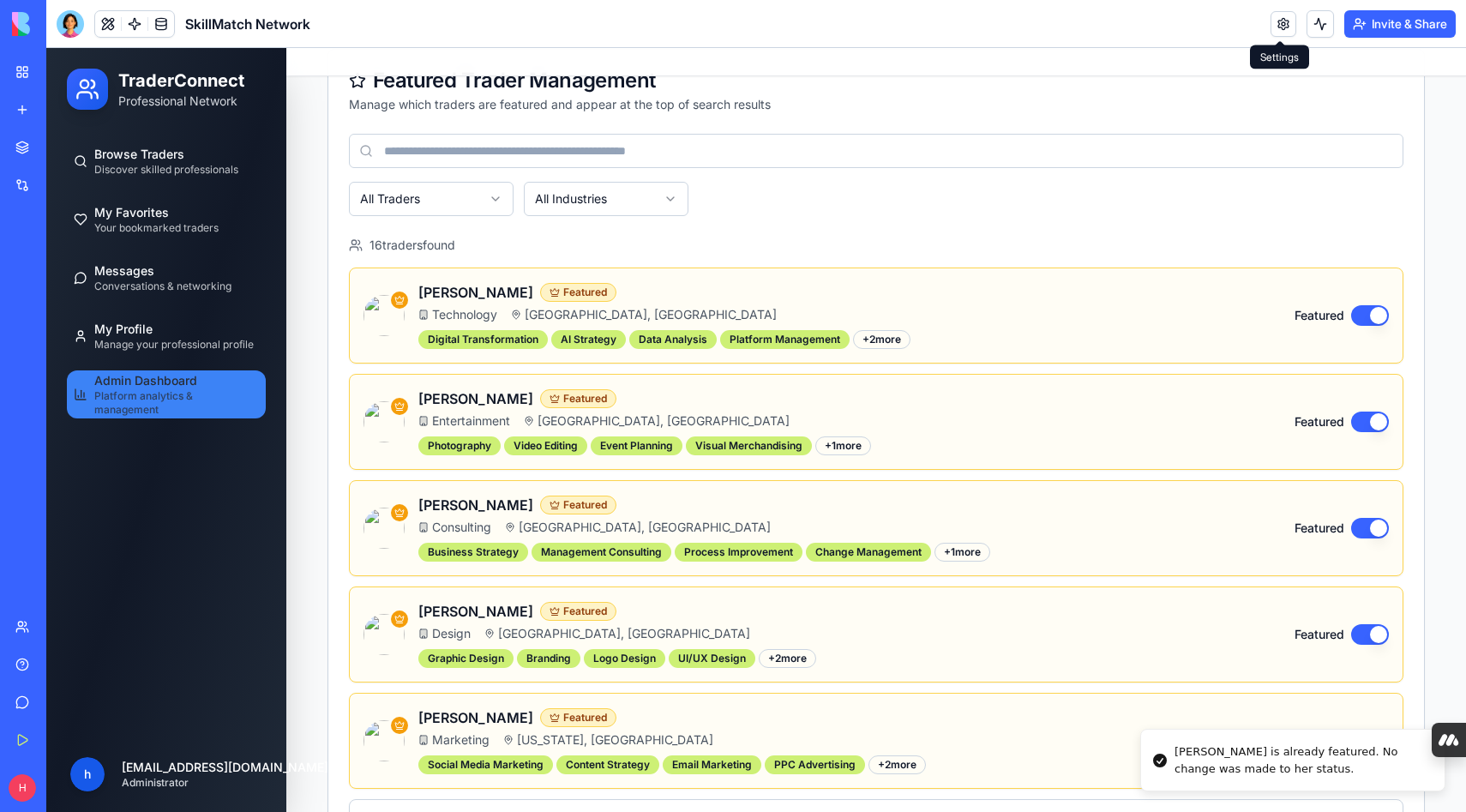
click at [1367, 420] on button "Featured" at bounding box center [1369, 422] width 37 height 21
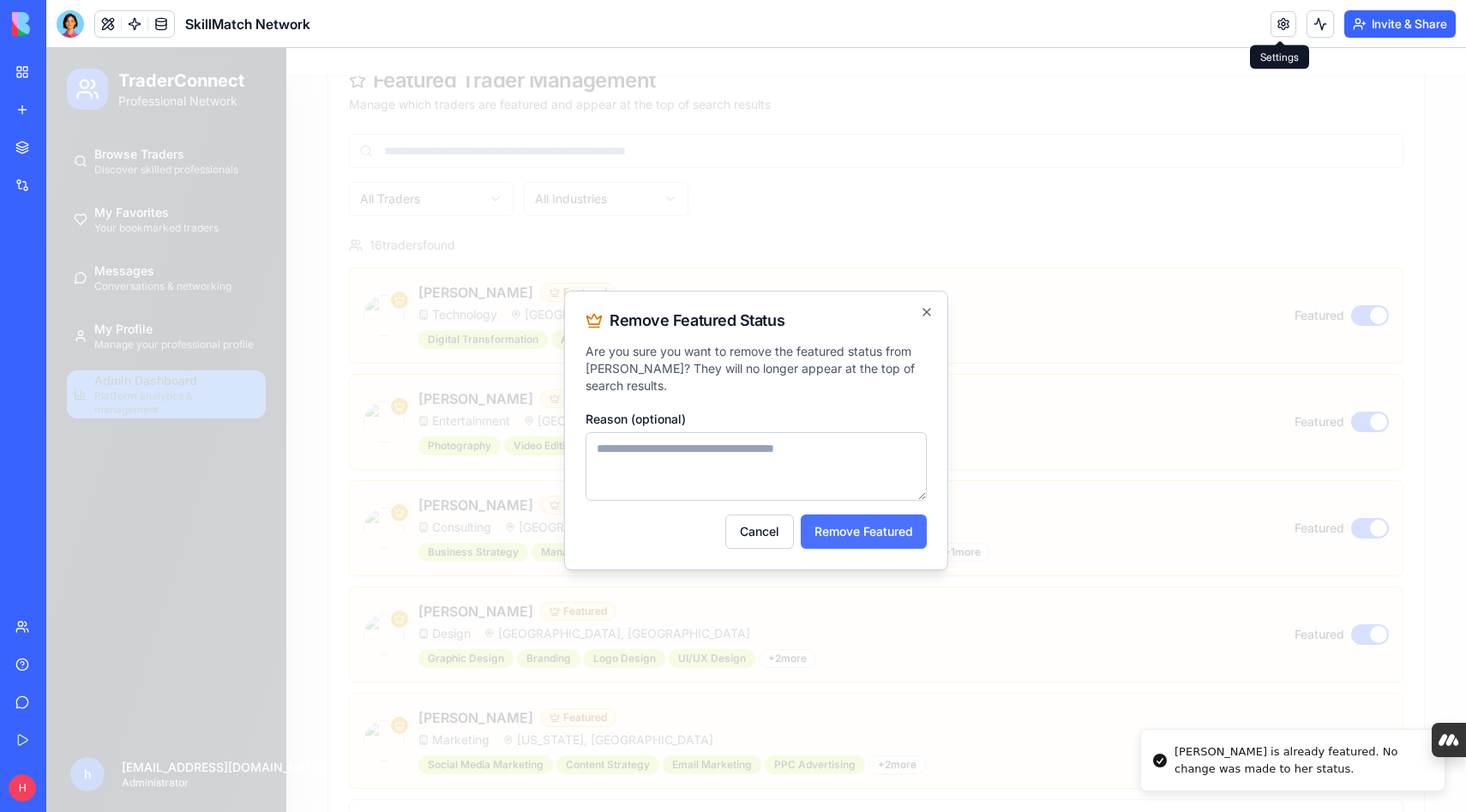
click at [860, 532] on button "Remove Featured" at bounding box center [864, 531] width 126 height 34
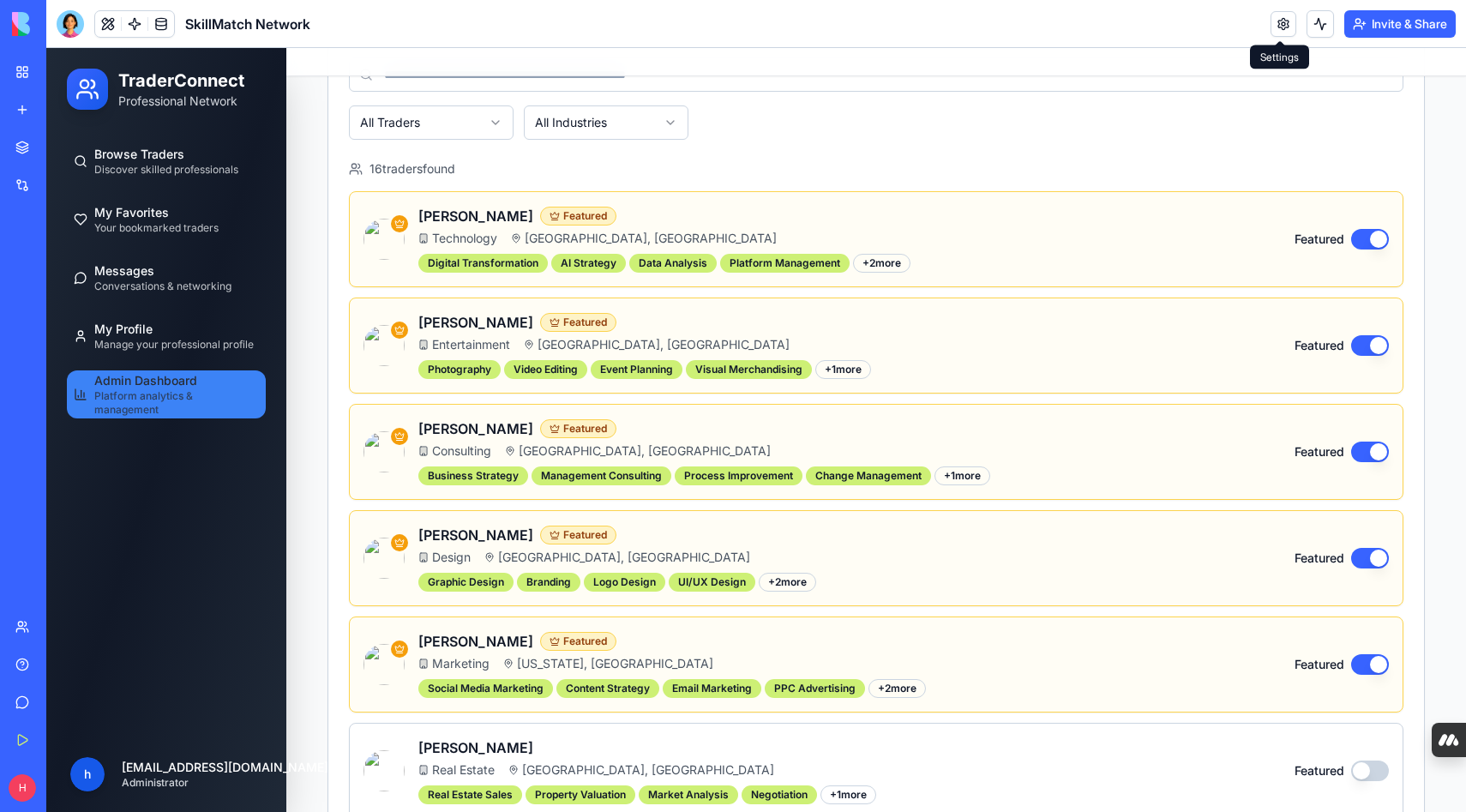
scroll to position [602, 0]
click at [1361, 662] on button "Featured" at bounding box center [1369, 666] width 37 height 21
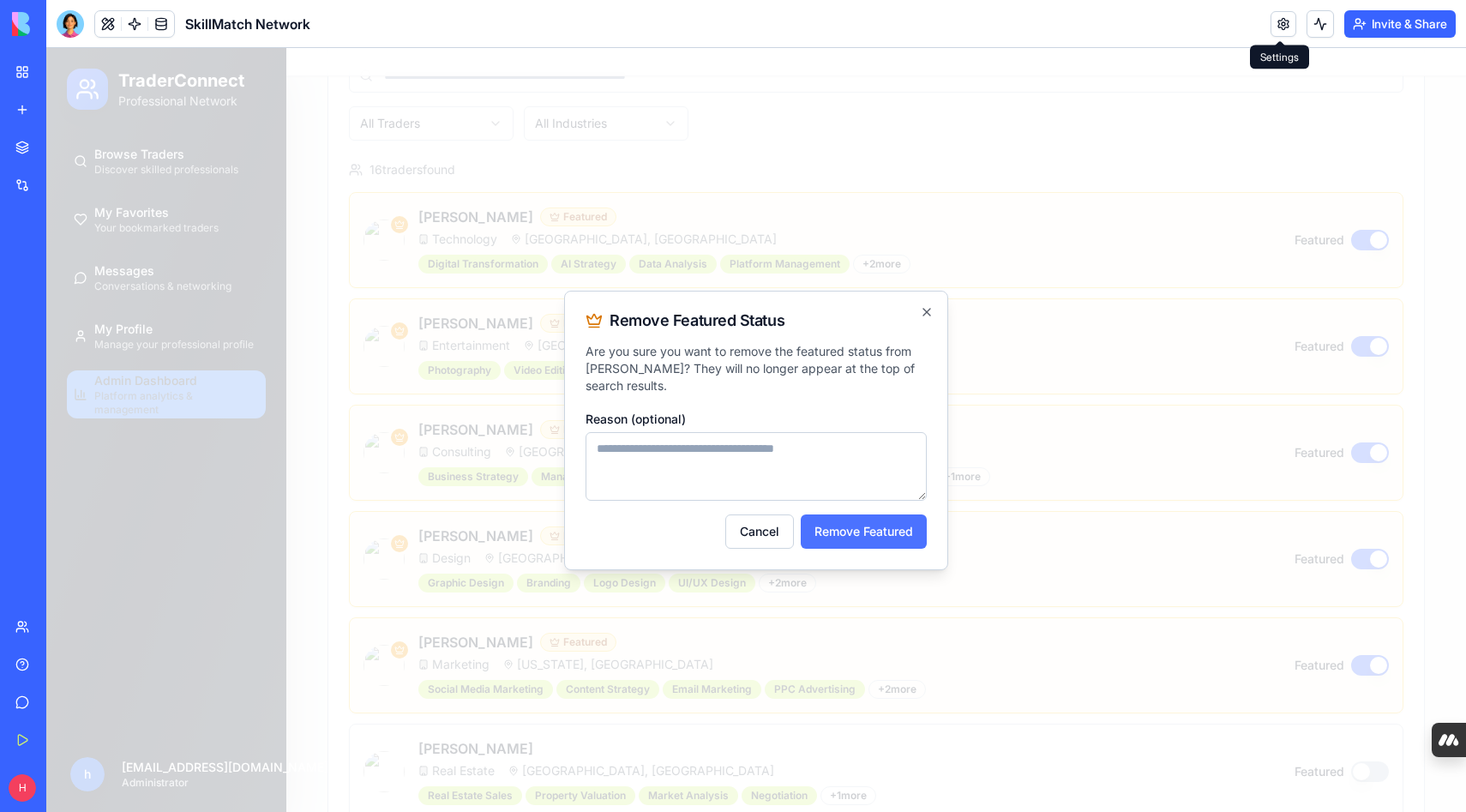
click at [849, 529] on button "Remove Featured" at bounding box center [864, 531] width 126 height 34
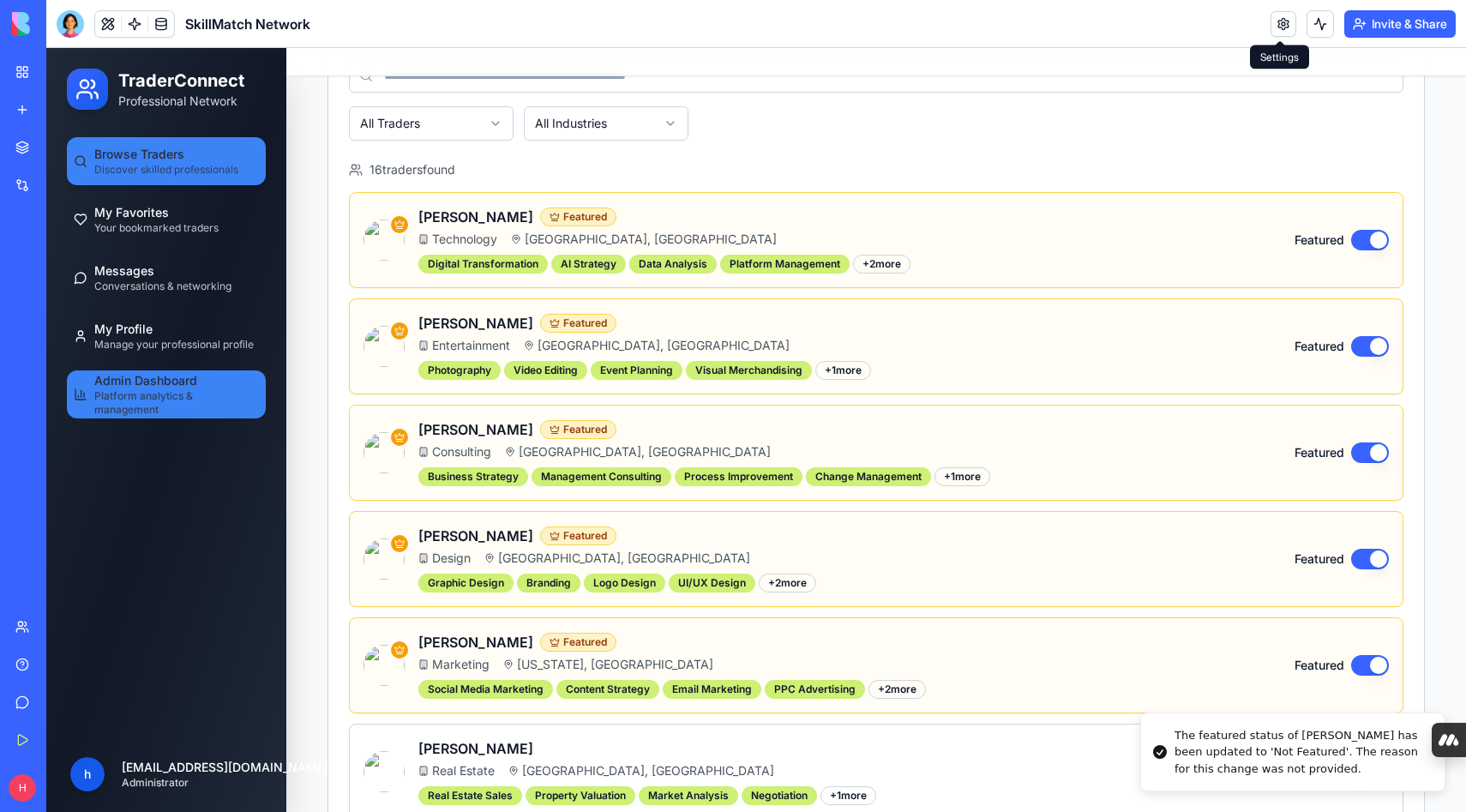
click at [173, 163] on span "Discover skilled professionals" at bounding box center [166, 169] width 144 height 13
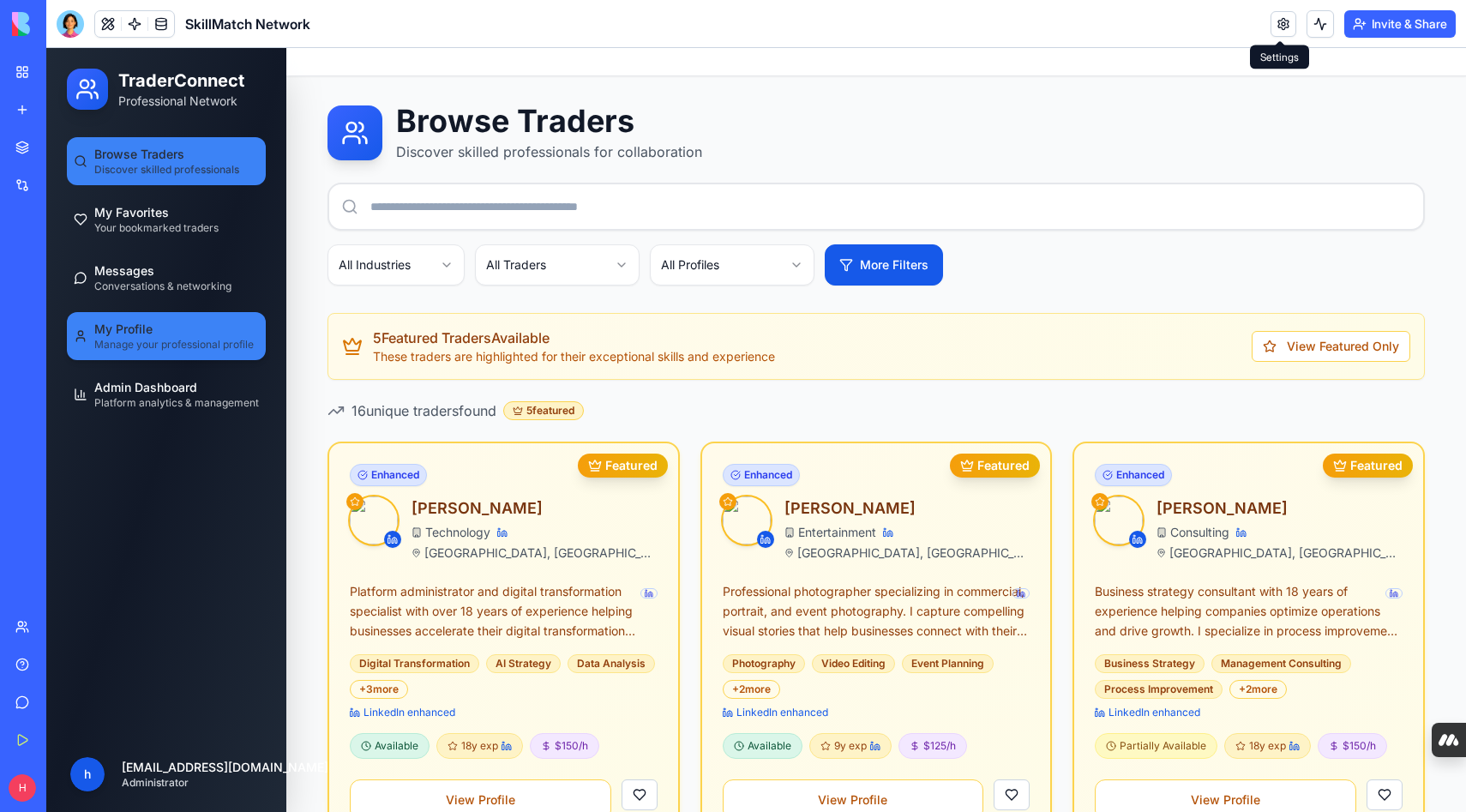
click at [151, 340] on span "Manage your professional profile" at bounding box center [174, 345] width 160 height 13
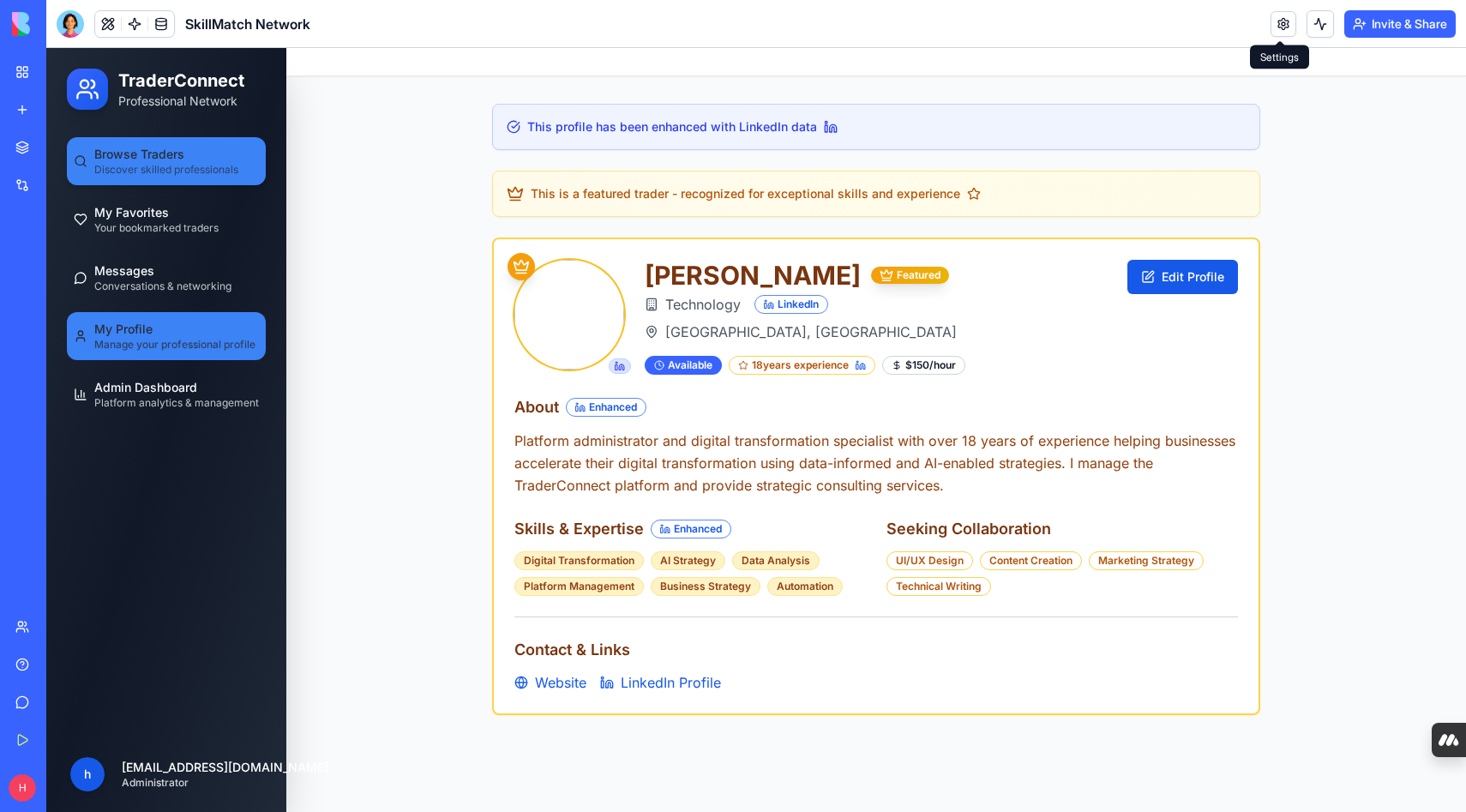
click at [148, 155] on span "Browse Traders" at bounding box center [140, 155] width 90 height 17
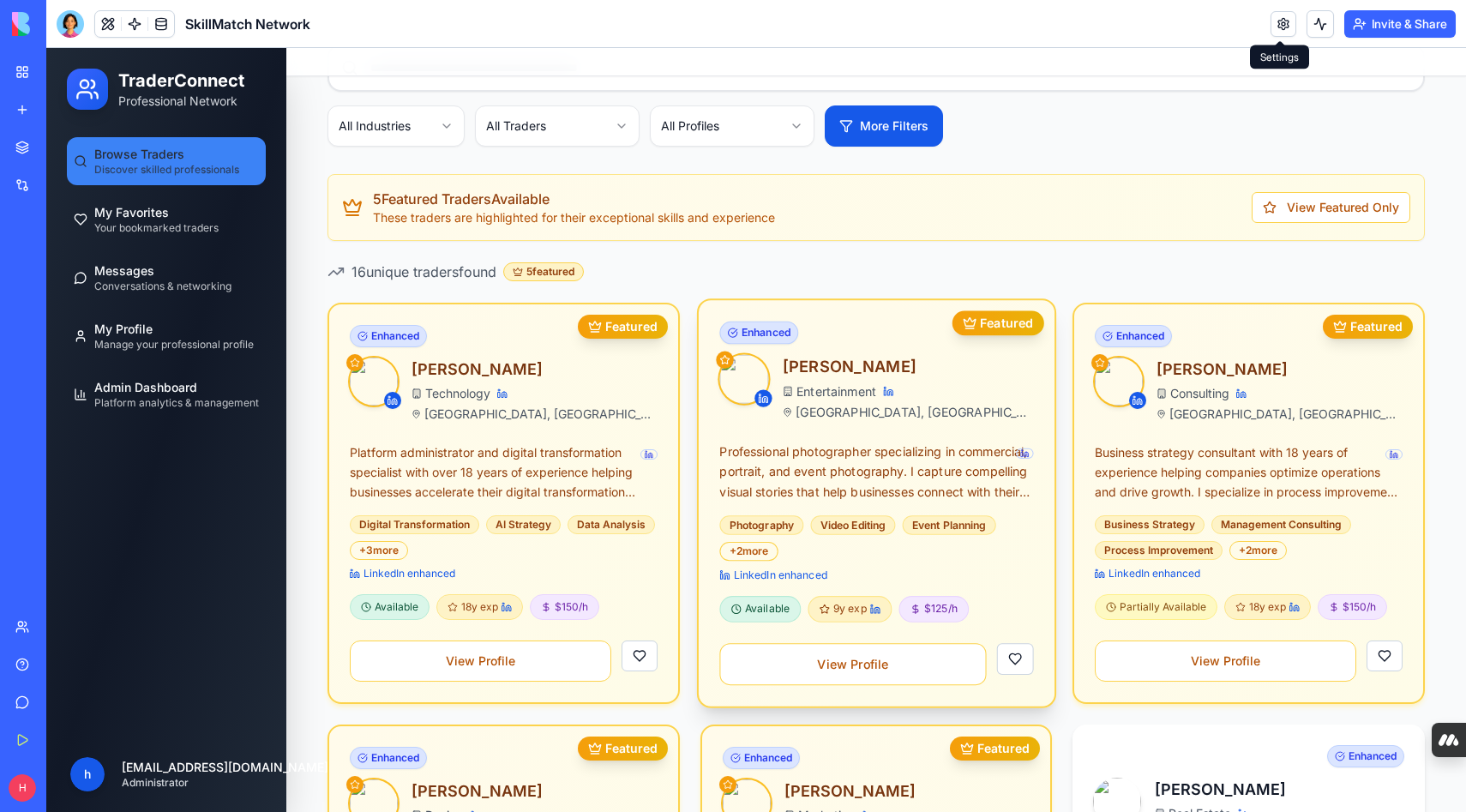
scroll to position [142, 0]
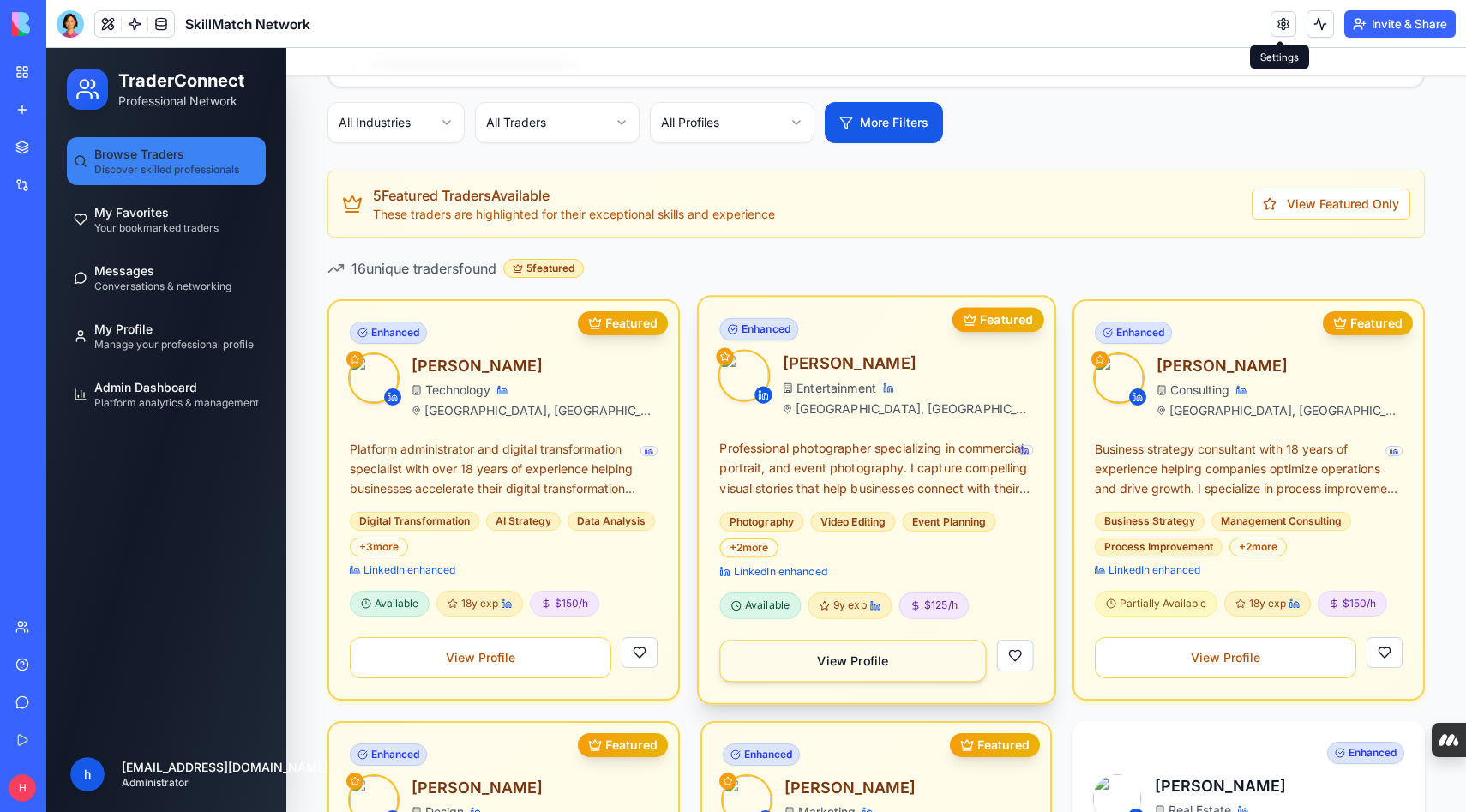
click at [820, 652] on button "View Profile" at bounding box center [852, 660] width 267 height 42
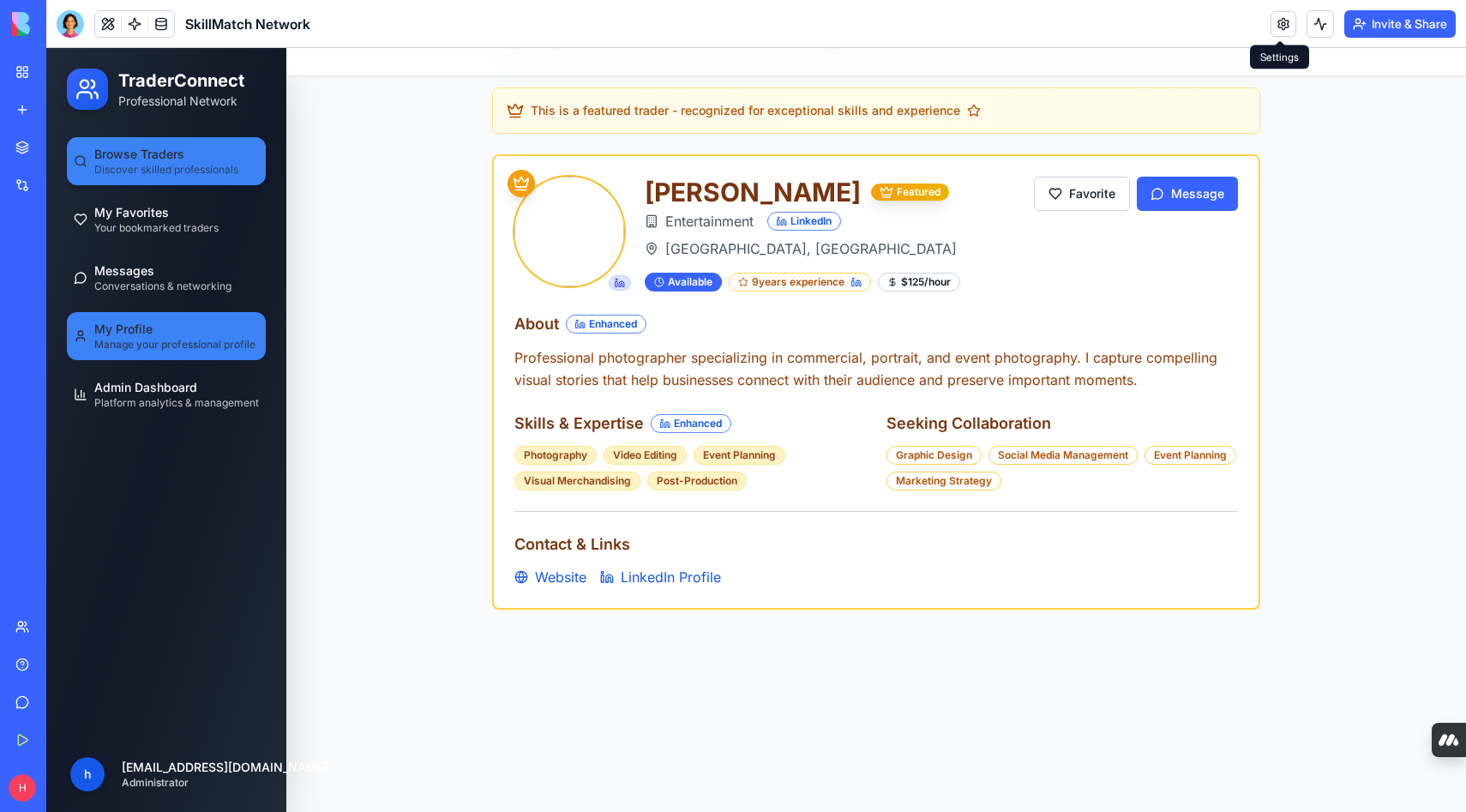
click at [156, 170] on span "Discover skilled professionals" at bounding box center [166, 169] width 144 height 13
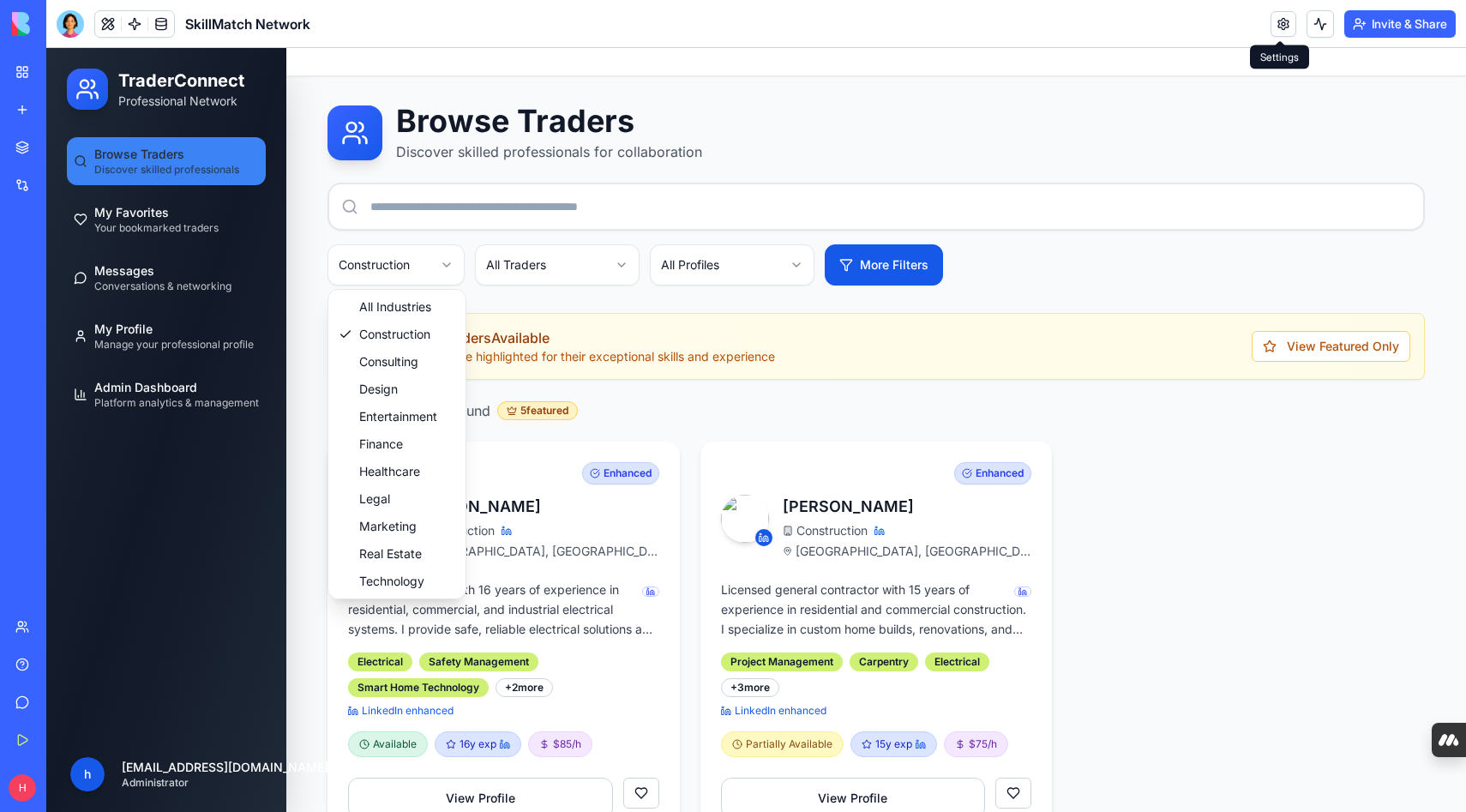
click at [413, 273] on html "TraderConnect Professional Network Browse Traders Discover skilled professional…" at bounding box center [756, 471] width 1420 height 847
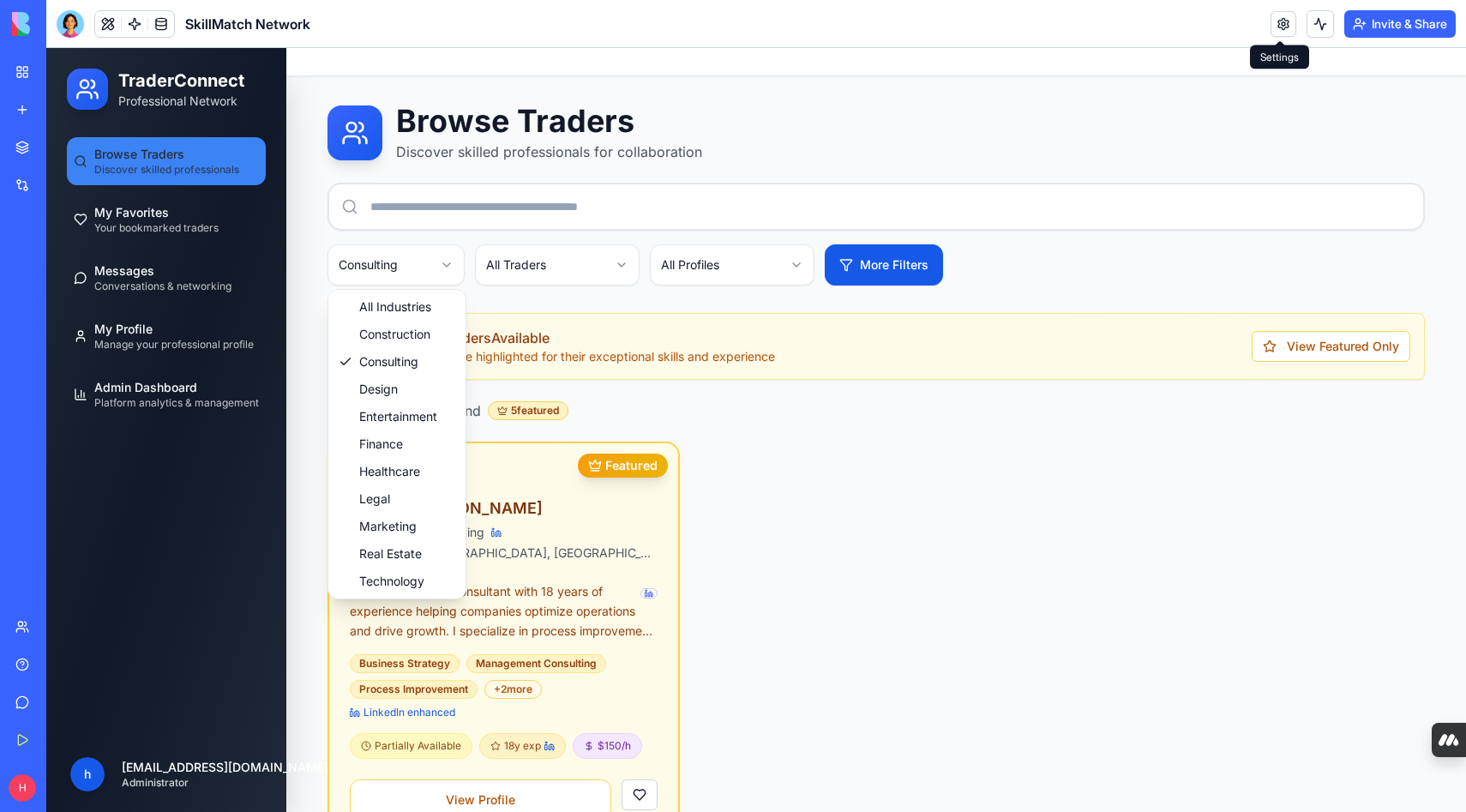
click at [425, 270] on html "TraderConnect Professional Network Browse Traders Discover skilled professional…" at bounding box center [756, 471] width 1420 height 847
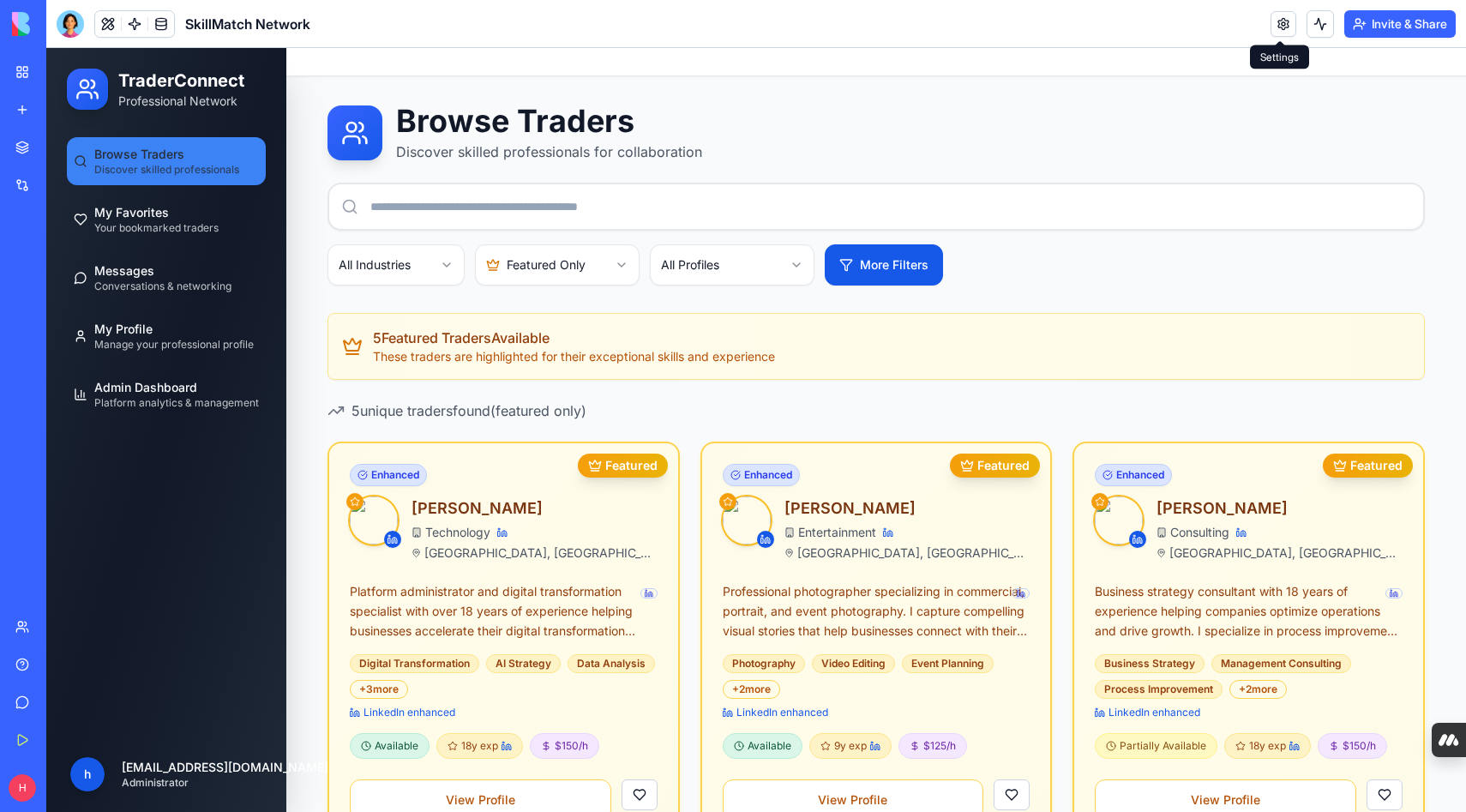
click at [544, 274] on html "TraderConnect Professional Network Browse Traders Discover skilled professional…" at bounding box center [756, 670] width 1420 height 1245
click at [696, 271] on html "TraderConnect Professional Network Browse Traders Discover skilled professional…" at bounding box center [756, 670] width 1420 height 1245
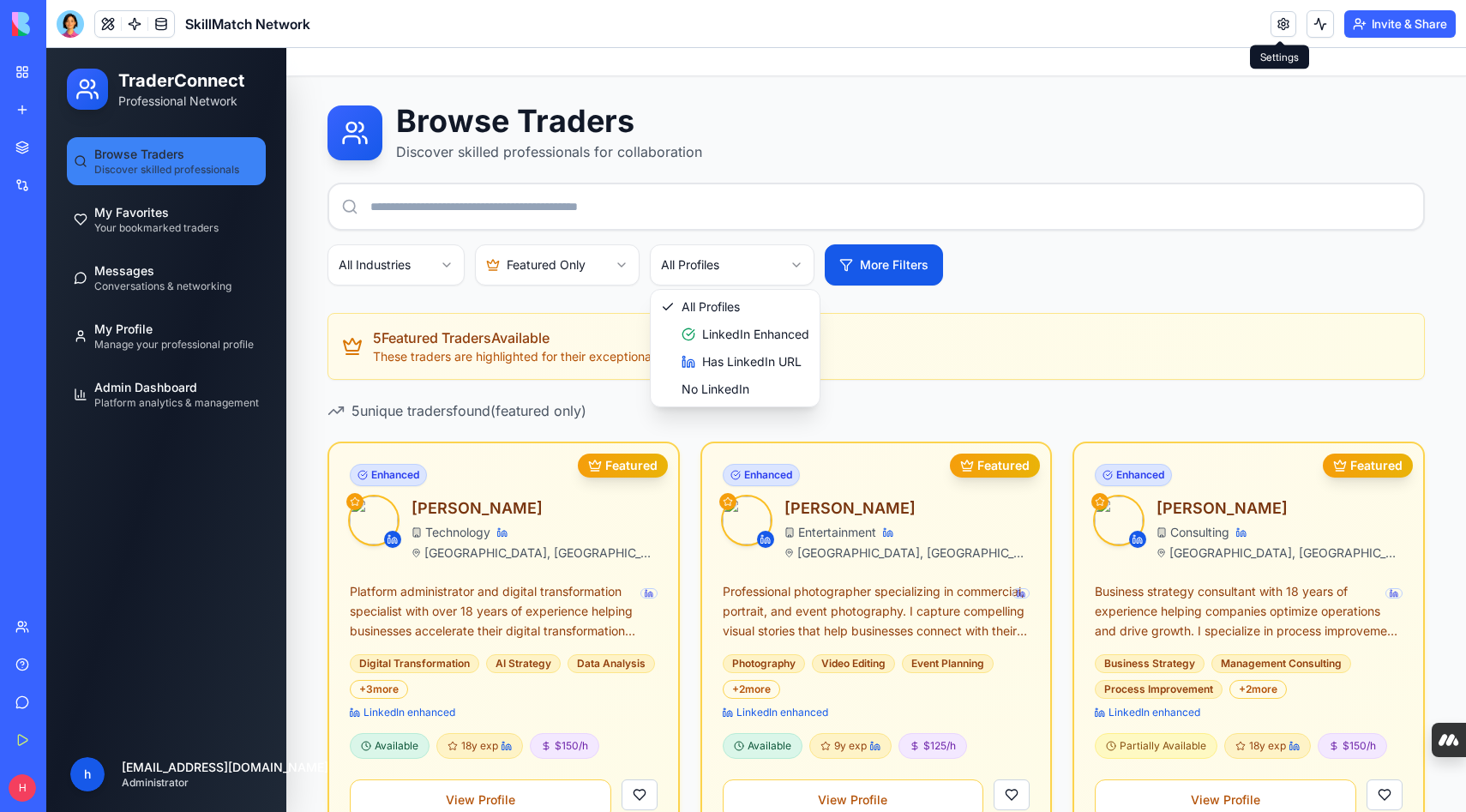
click at [696, 271] on html "TraderConnect Professional Network Browse Traders Discover skilled professional…" at bounding box center [756, 670] width 1420 height 1245
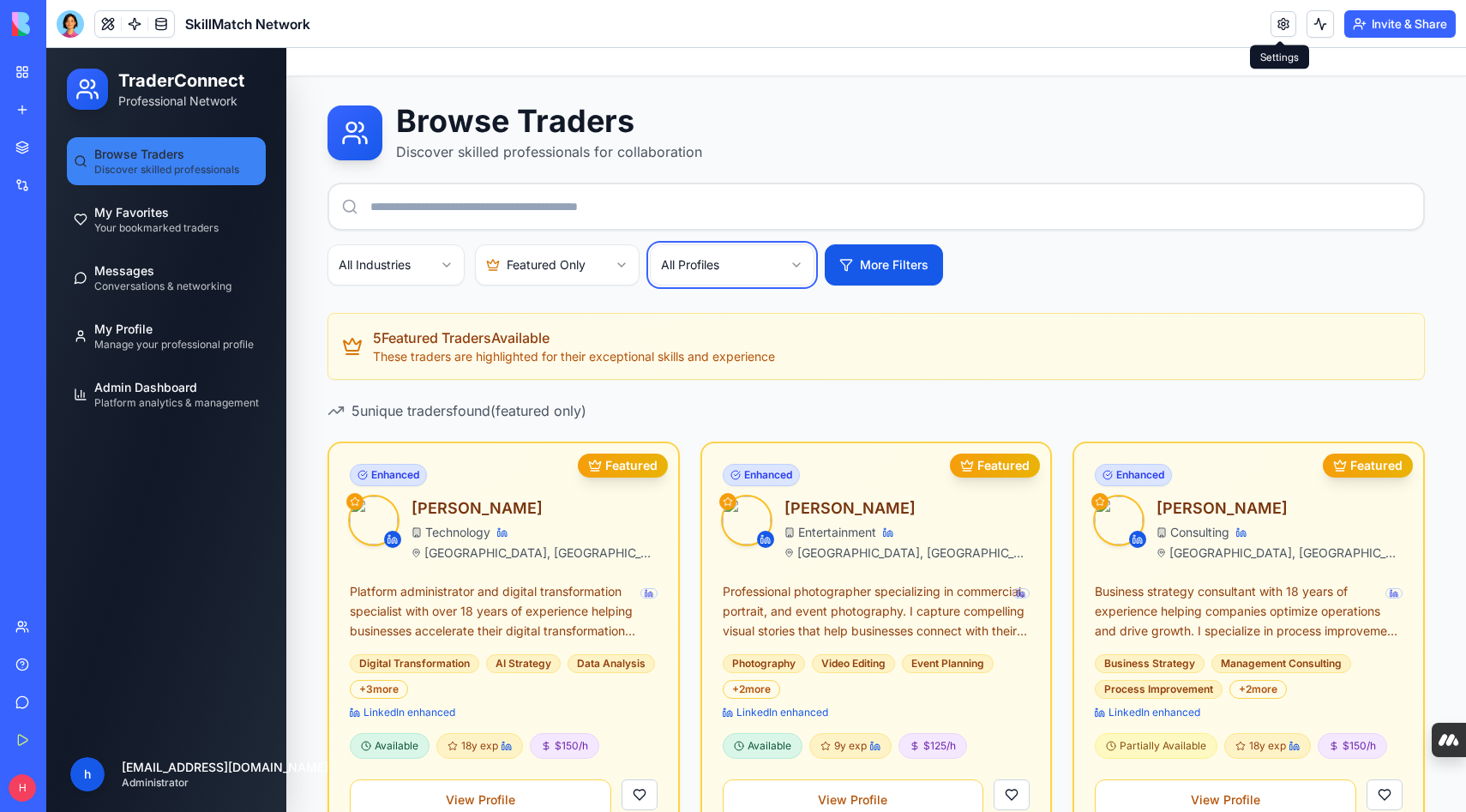
click at [696, 271] on html "TraderConnect Professional Network Browse Traders Discover skilled professional…" at bounding box center [756, 670] width 1420 height 1245
click at [837, 255] on button "More Filters" at bounding box center [884, 265] width 119 height 41
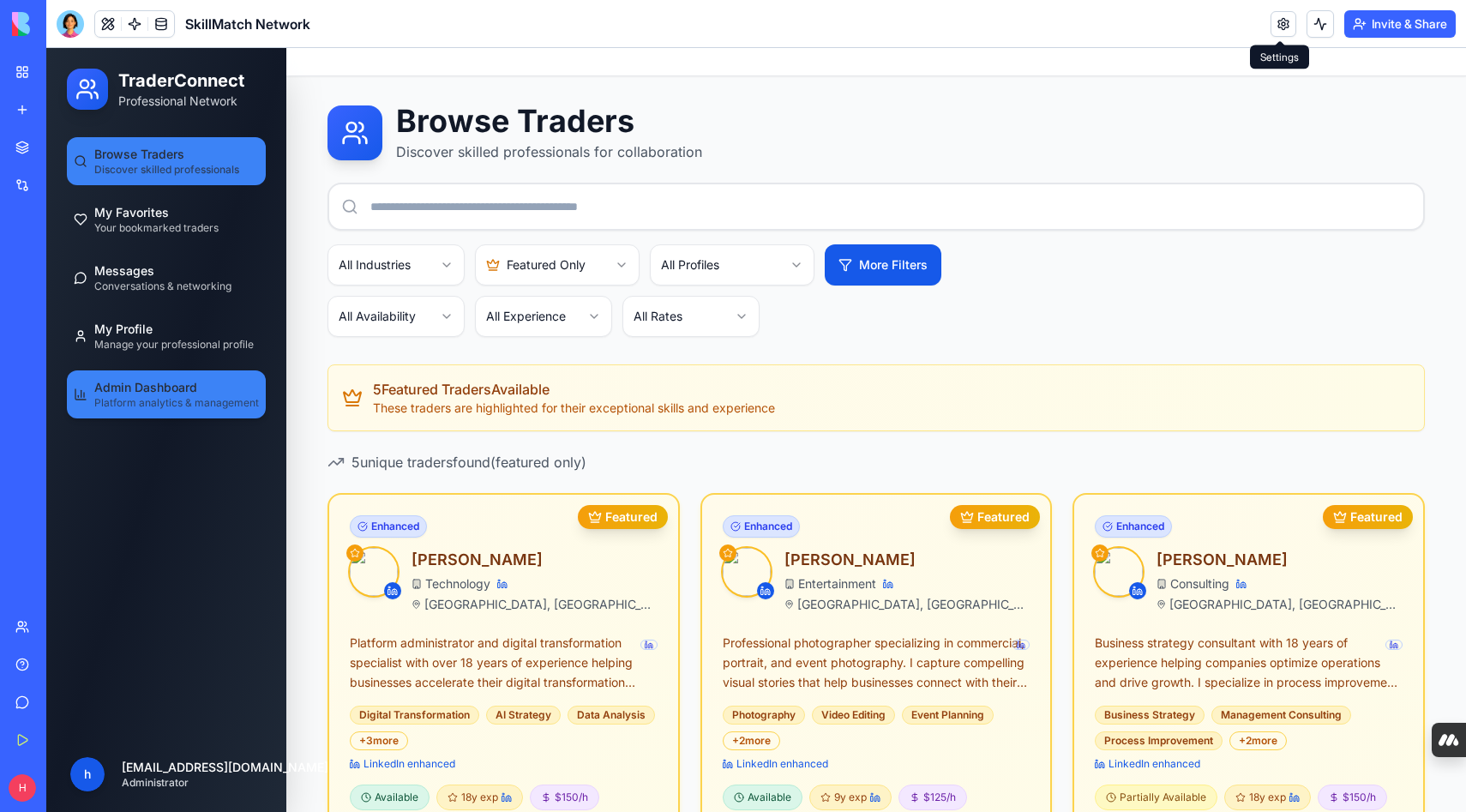
click at [171, 389] on span "Admin Dashboard" at bounding box center [146, 388] width 103 height 17
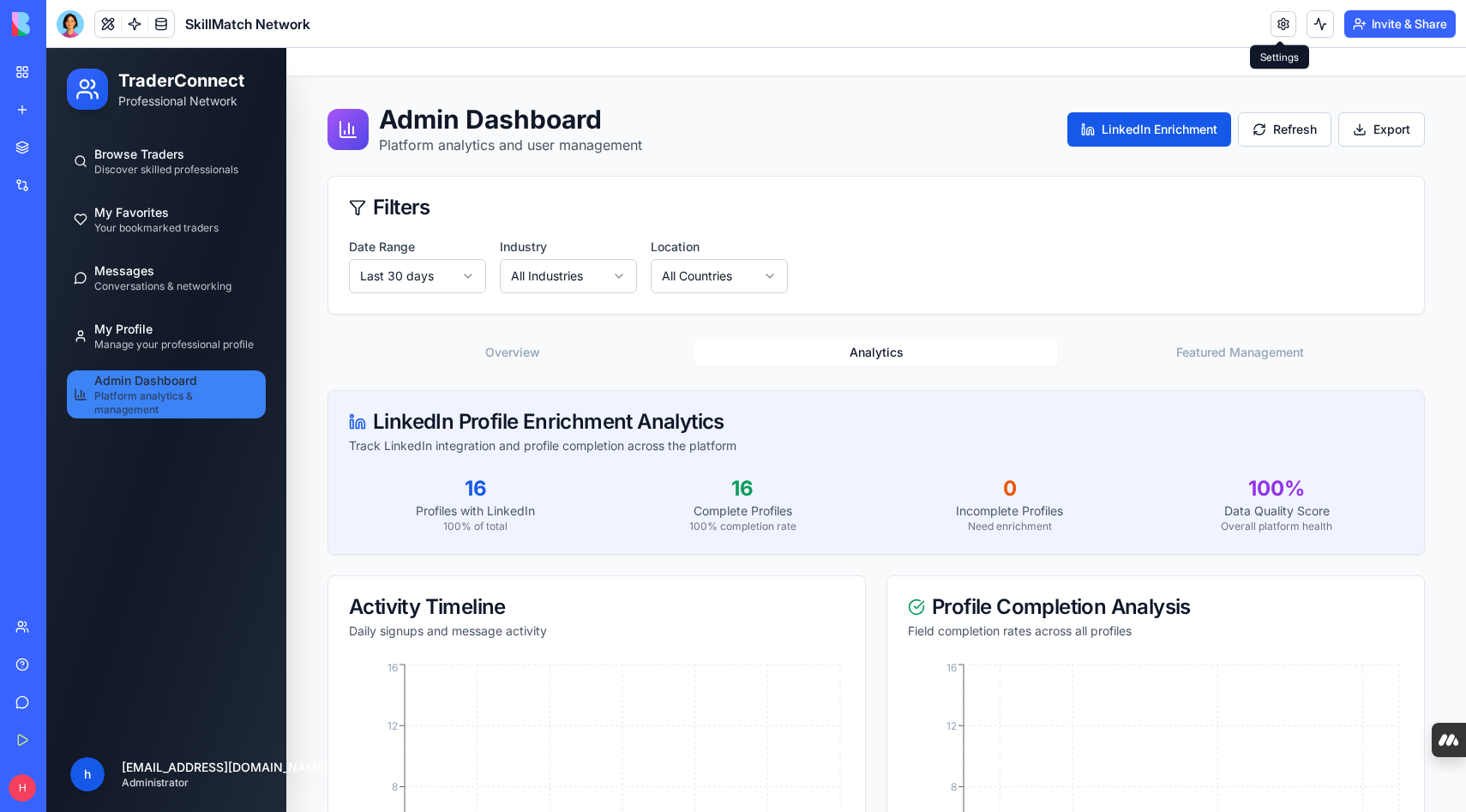
click at [868, 356] on button "Analytics" at bounding box center [876, 352] width 363 height 28
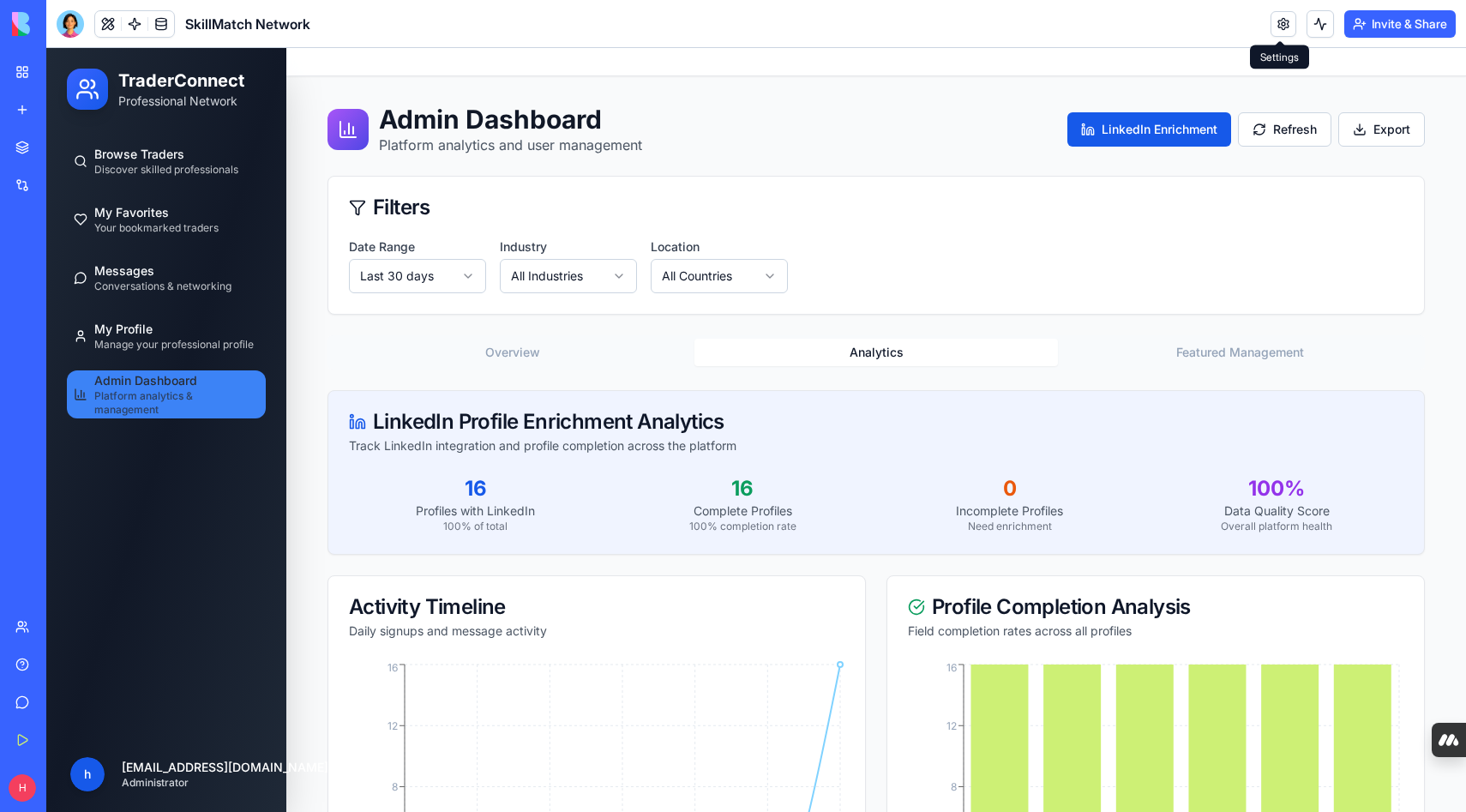
click at [1185, 351] on button "Featured Management" at bounding box center [1240, 352] width 363 height 28
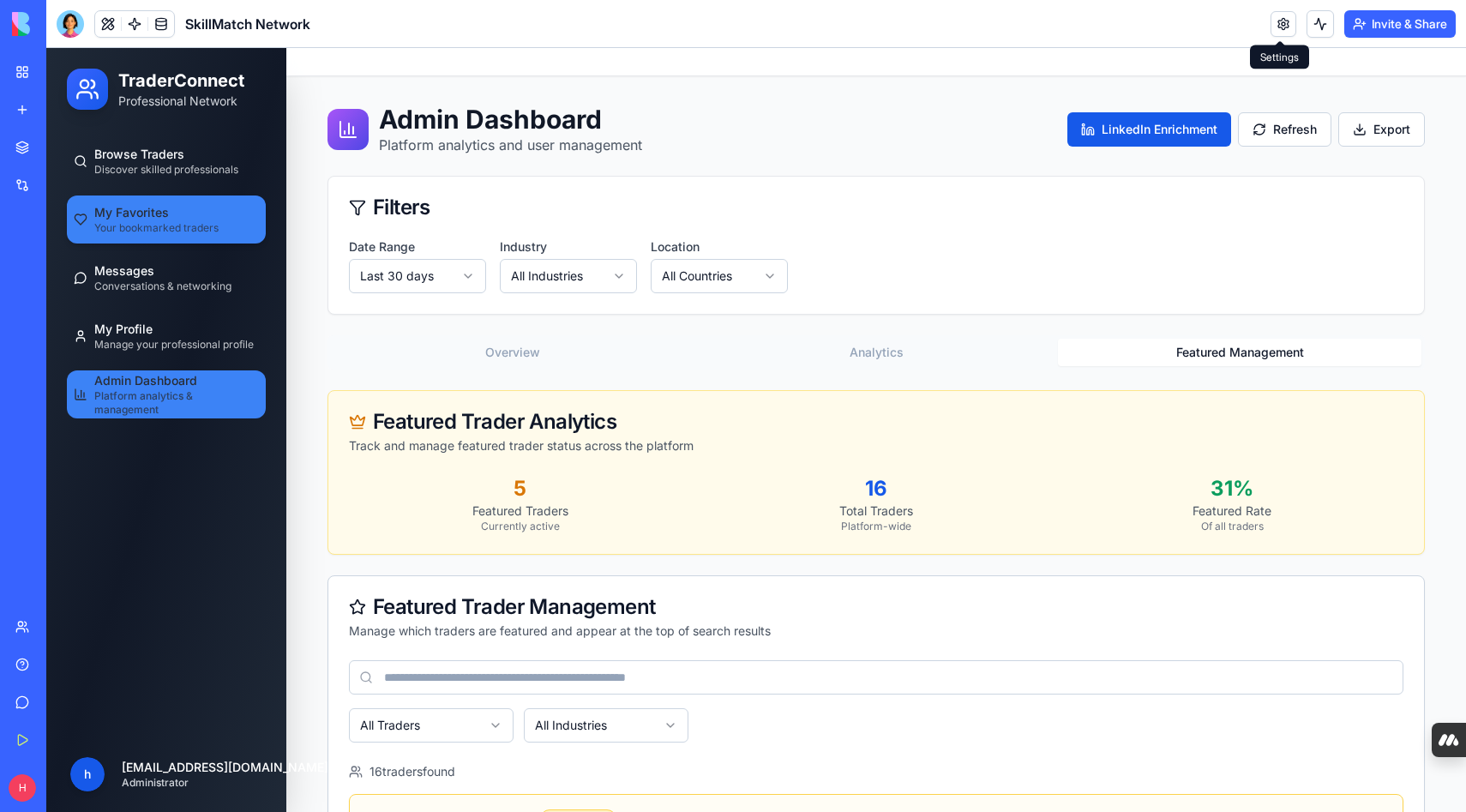
click at [132, 227] on span "Your bookmarked traders" at bounding box center [157, 228] width 124 height 13
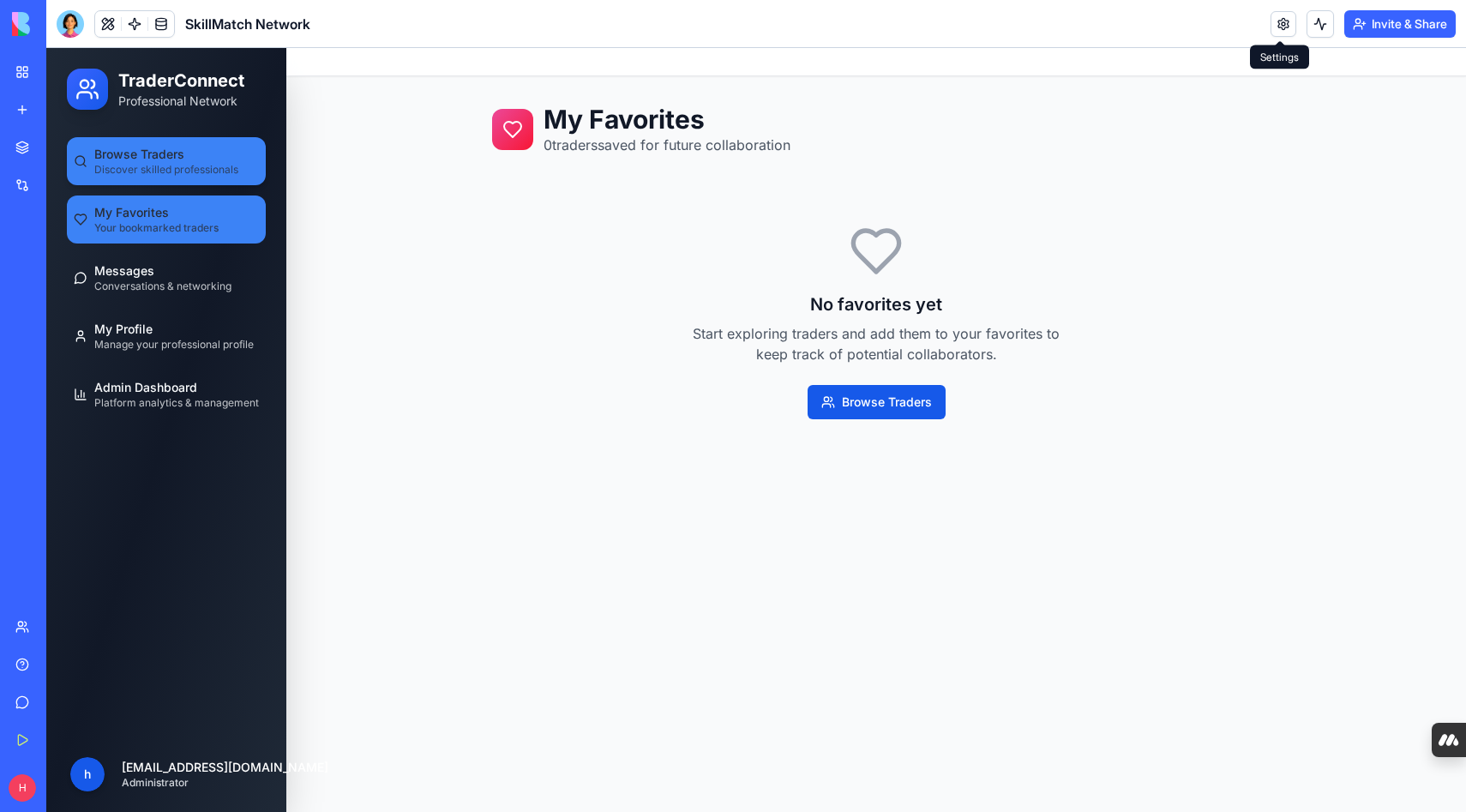
click at [147, 167] on span "Discover skilled professionals" at bounding box center [166, 169] width 144 height 13
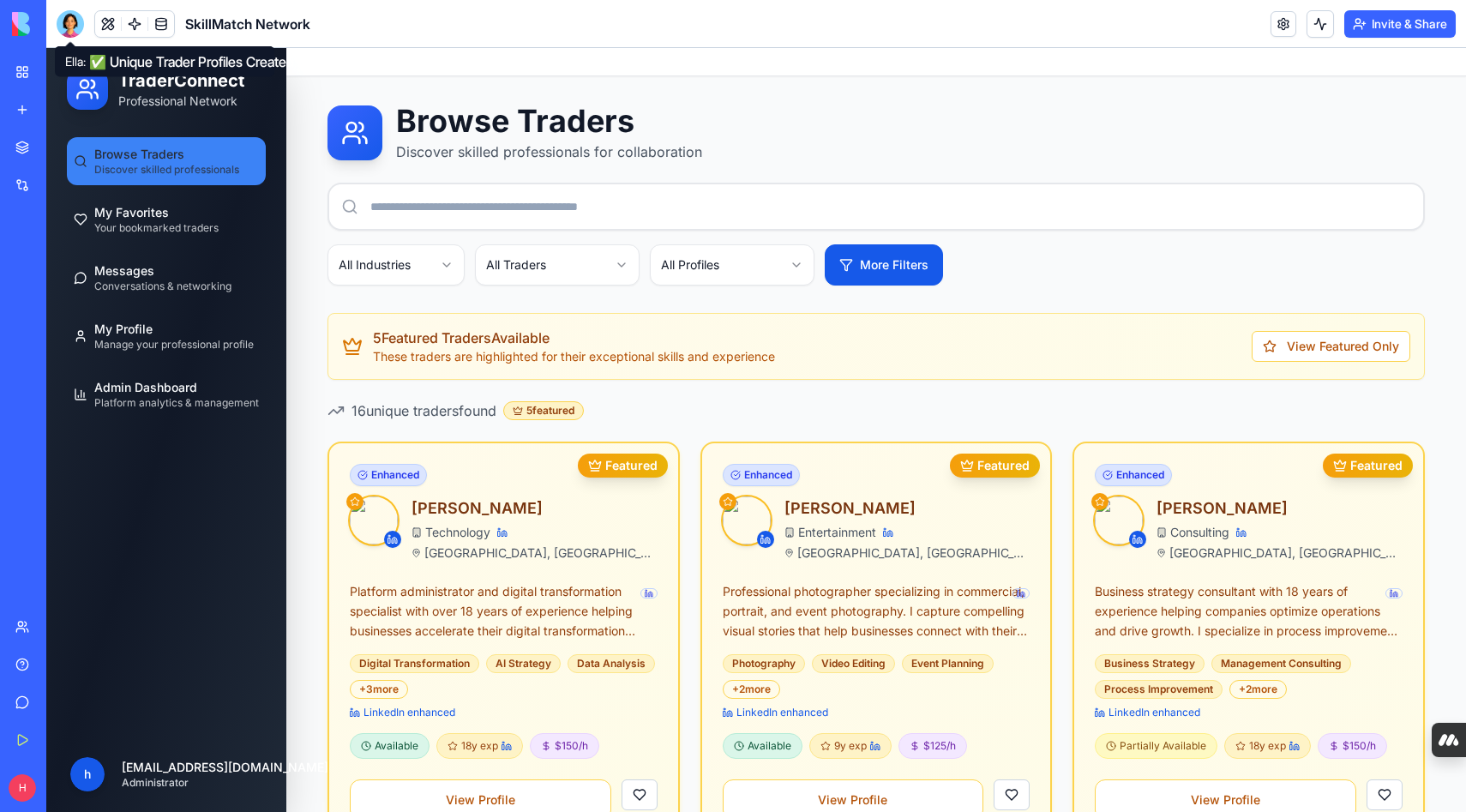
click at [75, 22] on div at bounding box center [70, 24] width 28 height 28
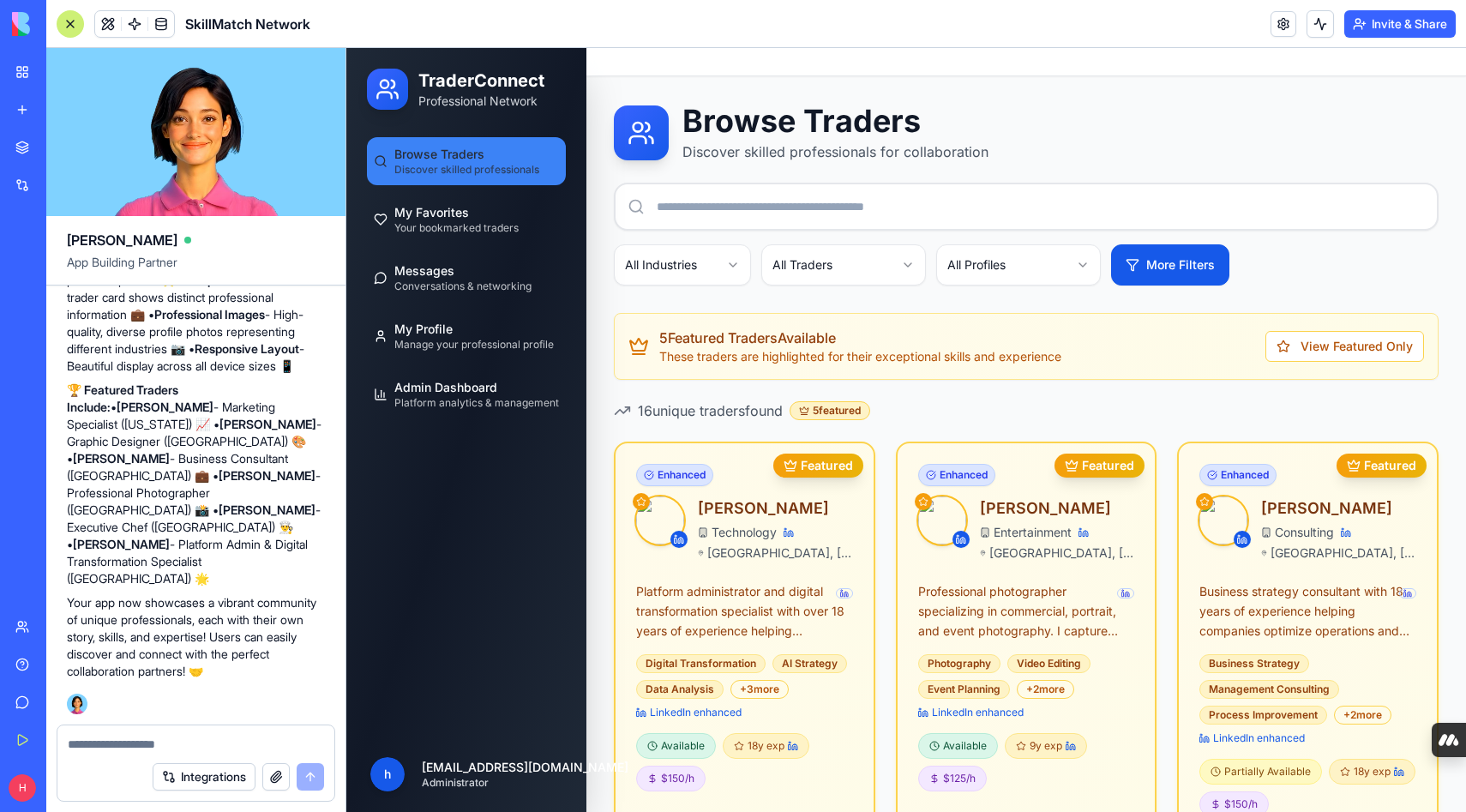
click at [157, 740] on textarea at bounding box center [196, 744] width 256 height 17
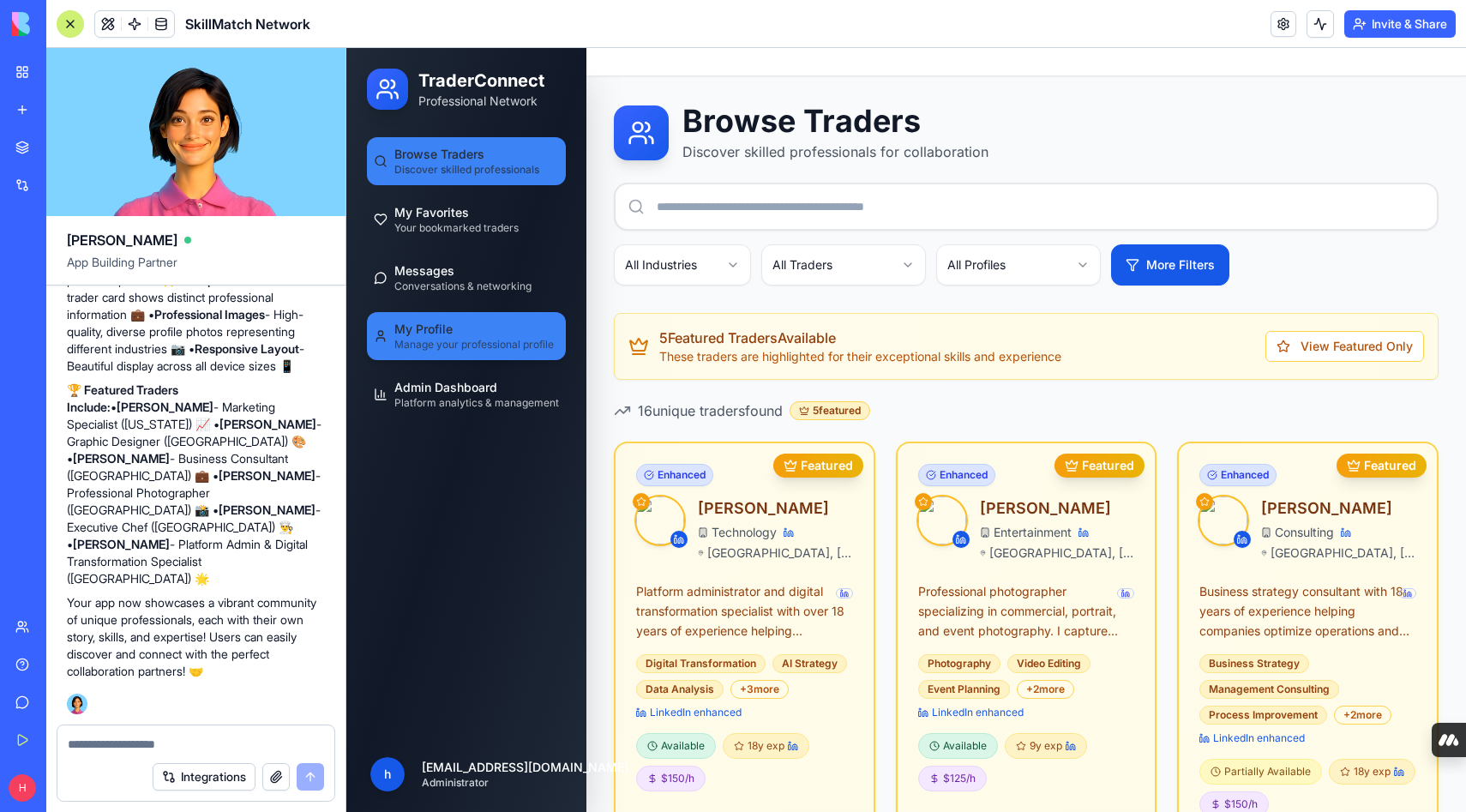
click at [464, 338] on span "Manage your professional profile" at bounding box center [474, 345] width 160 height 13
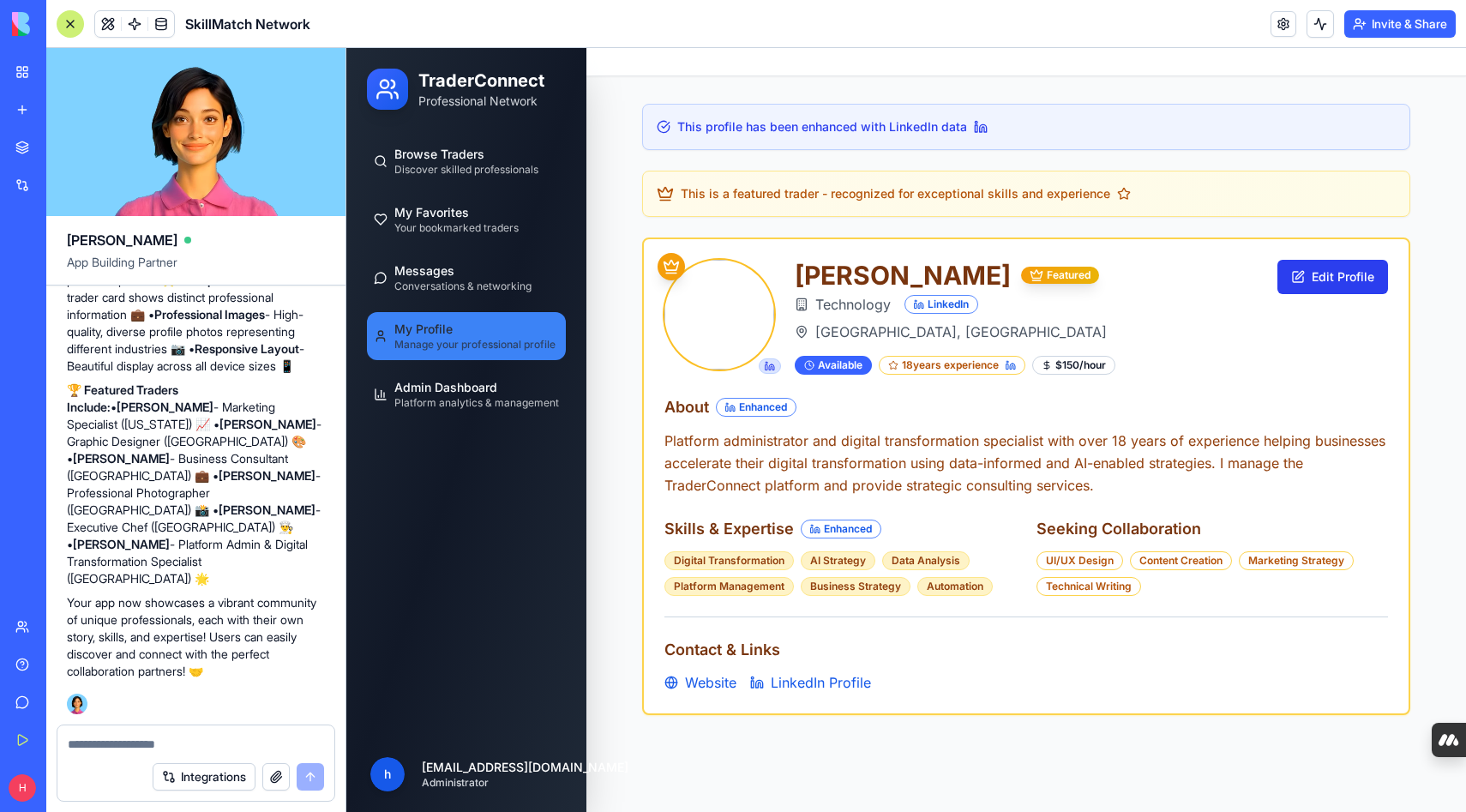
click at [1316, 274] on button "Edit Profile" at bounding box center [1333, 277] width 111 height 34
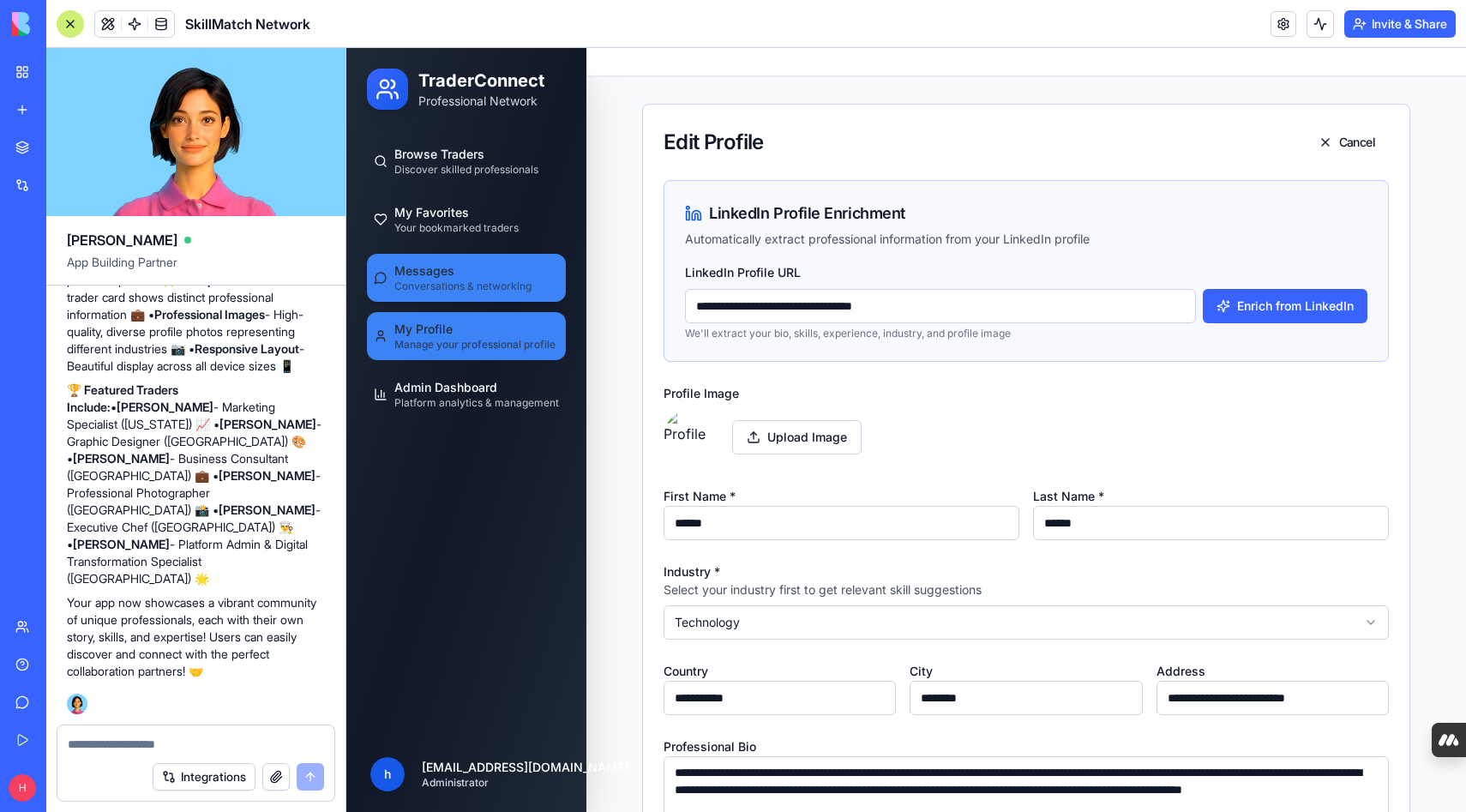
click at [464, 280] on span "Conversations & networking" at bounding box center [464, 287] width 138 height 13
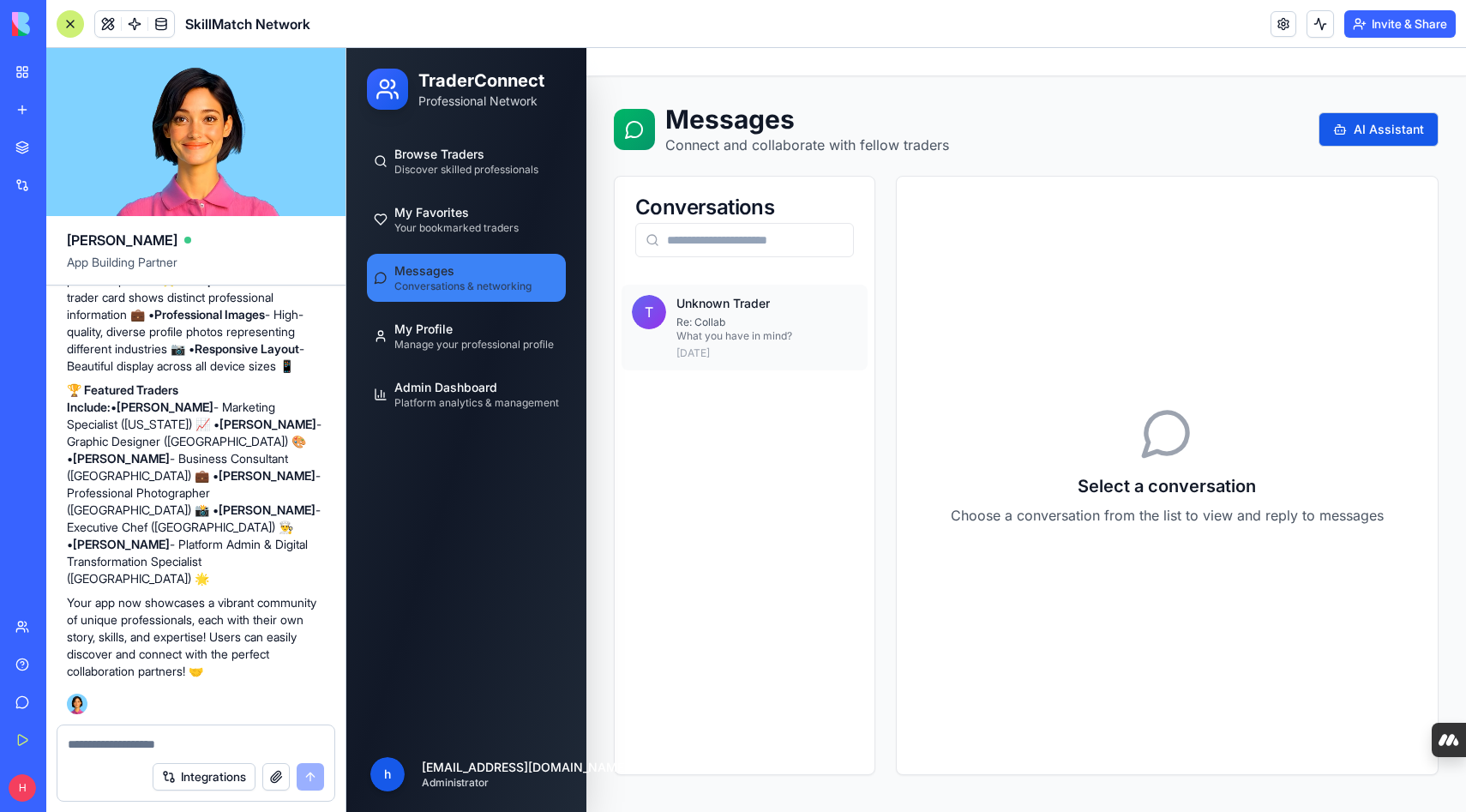
click at [734, 310] on h4 "Unknown Trader" at bounding box center [723, 304] width 94 height 17
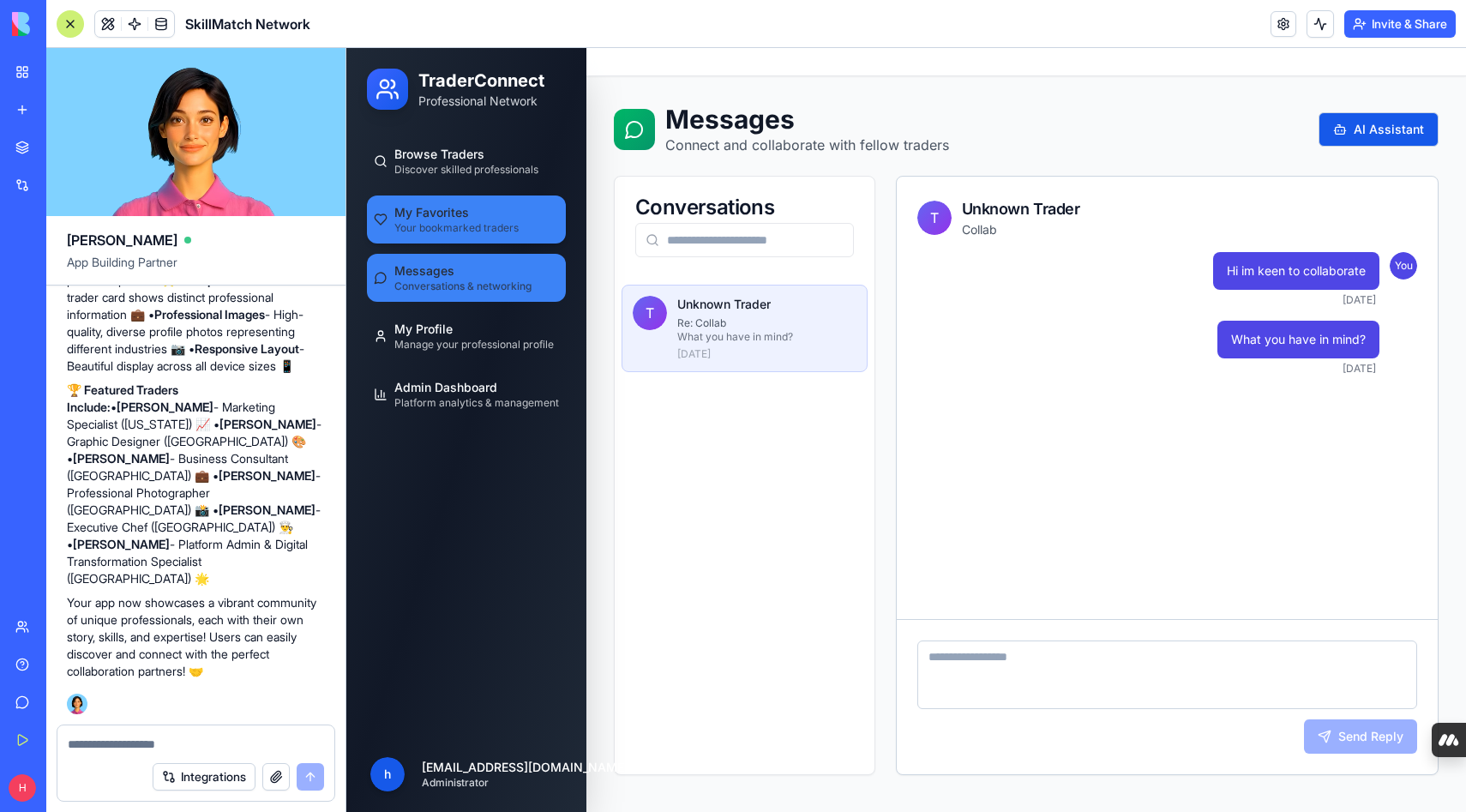
click at [477, 232] on span "Your bookmarked traders" at bounding box center [457, 228] width 124 height 13
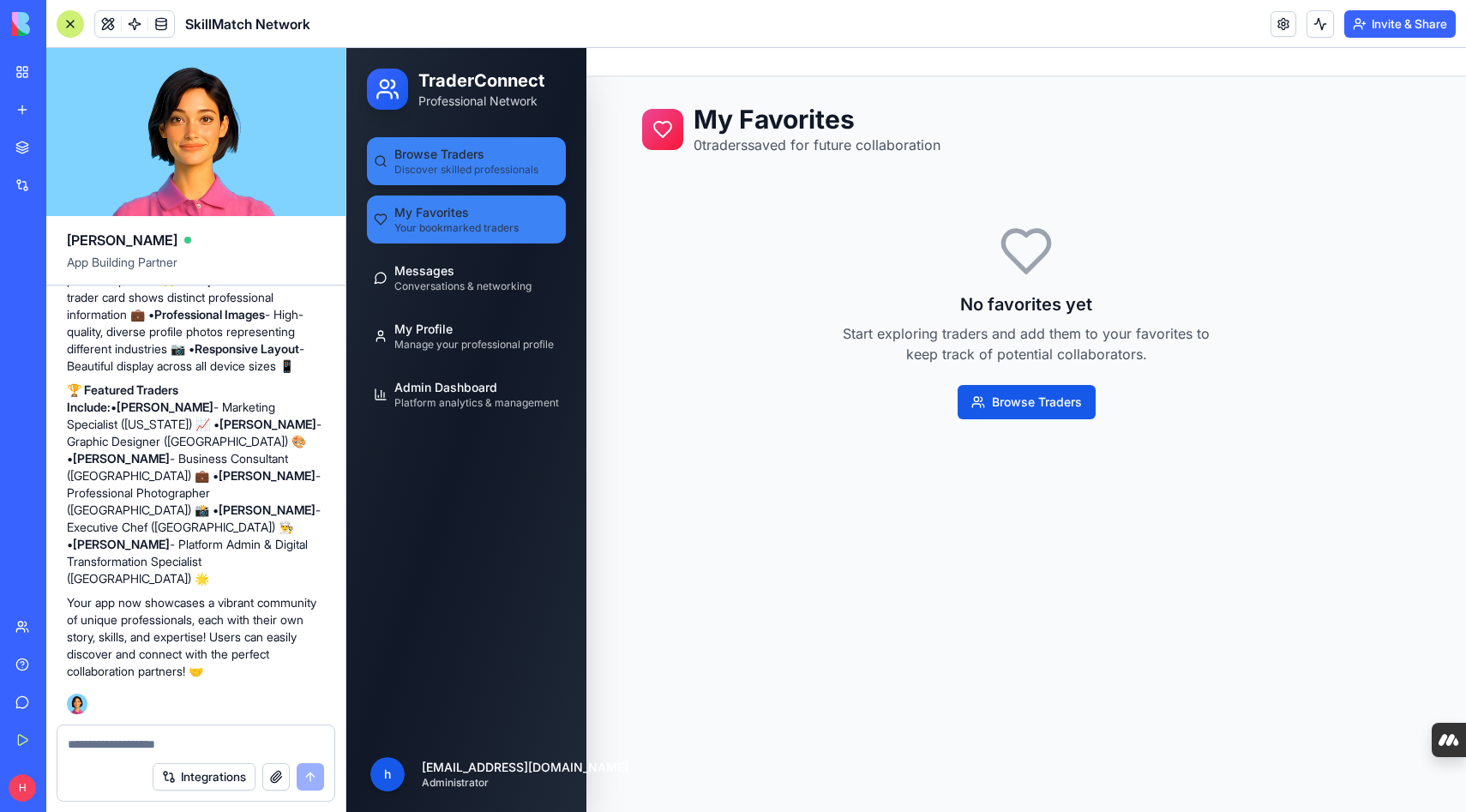
click at [460, 182] on link "Browse Traders Discover skilled professionals" at bounding box center [466, 161] width 199 height 48
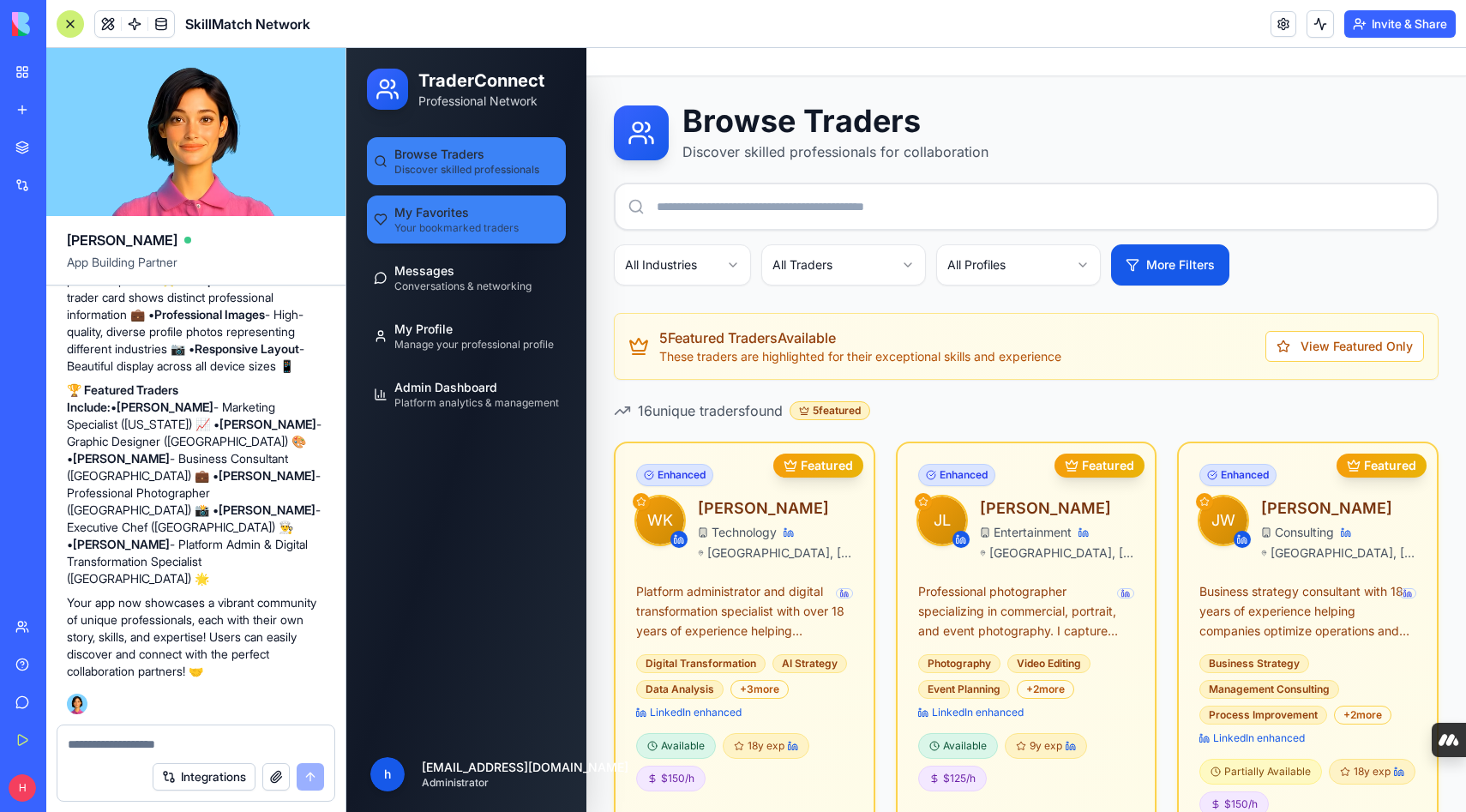
click at [456, 210] on span "My Favorites" at bounding box center [432, 213] width 75 height 17
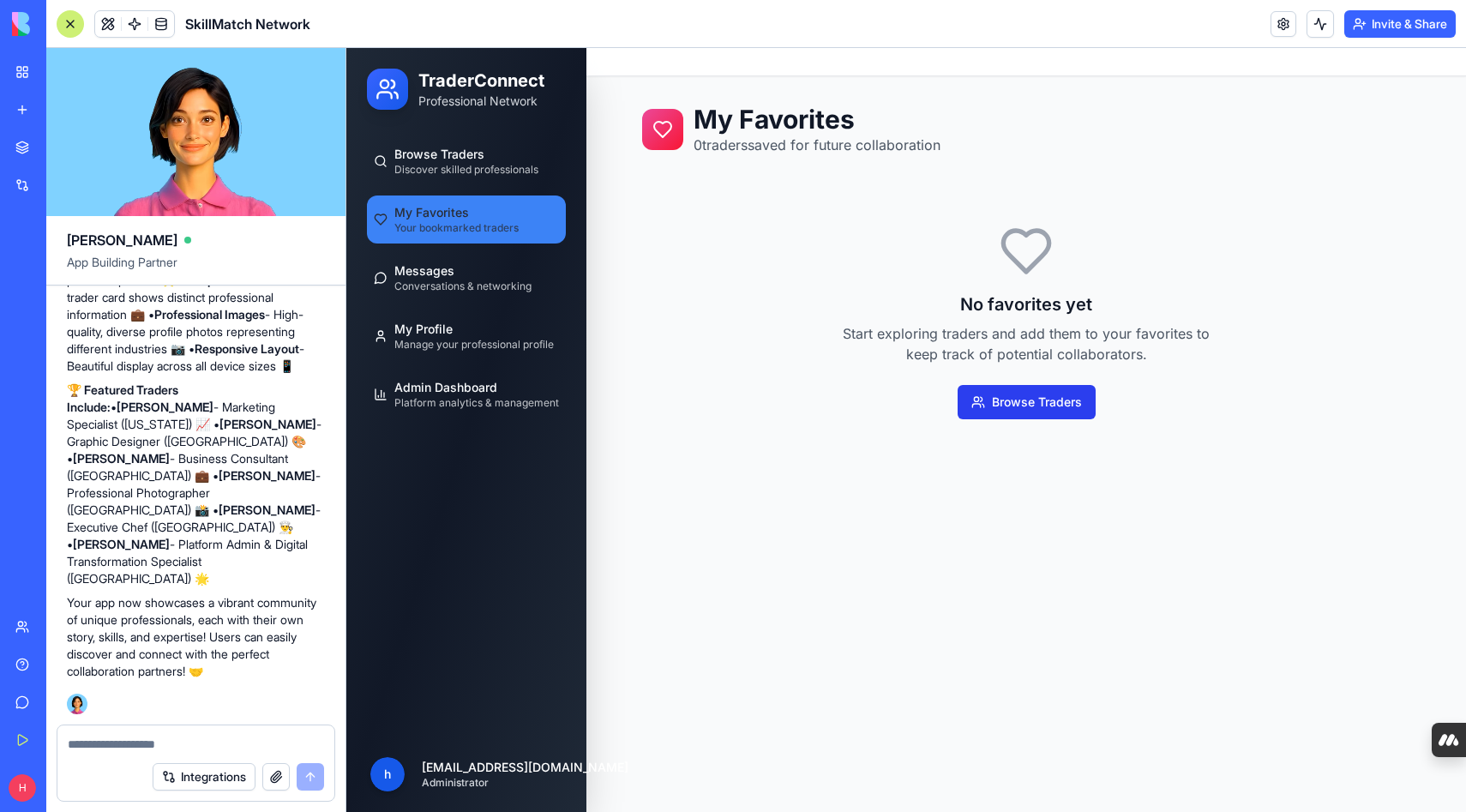
click at [989, 396] on button "Browse Traders" at bounding box center [1026, 402] width 138 height 34
click at [1013, 401] on button "Browse Traders" at bounding box center [1026, 402] width 138 height 34
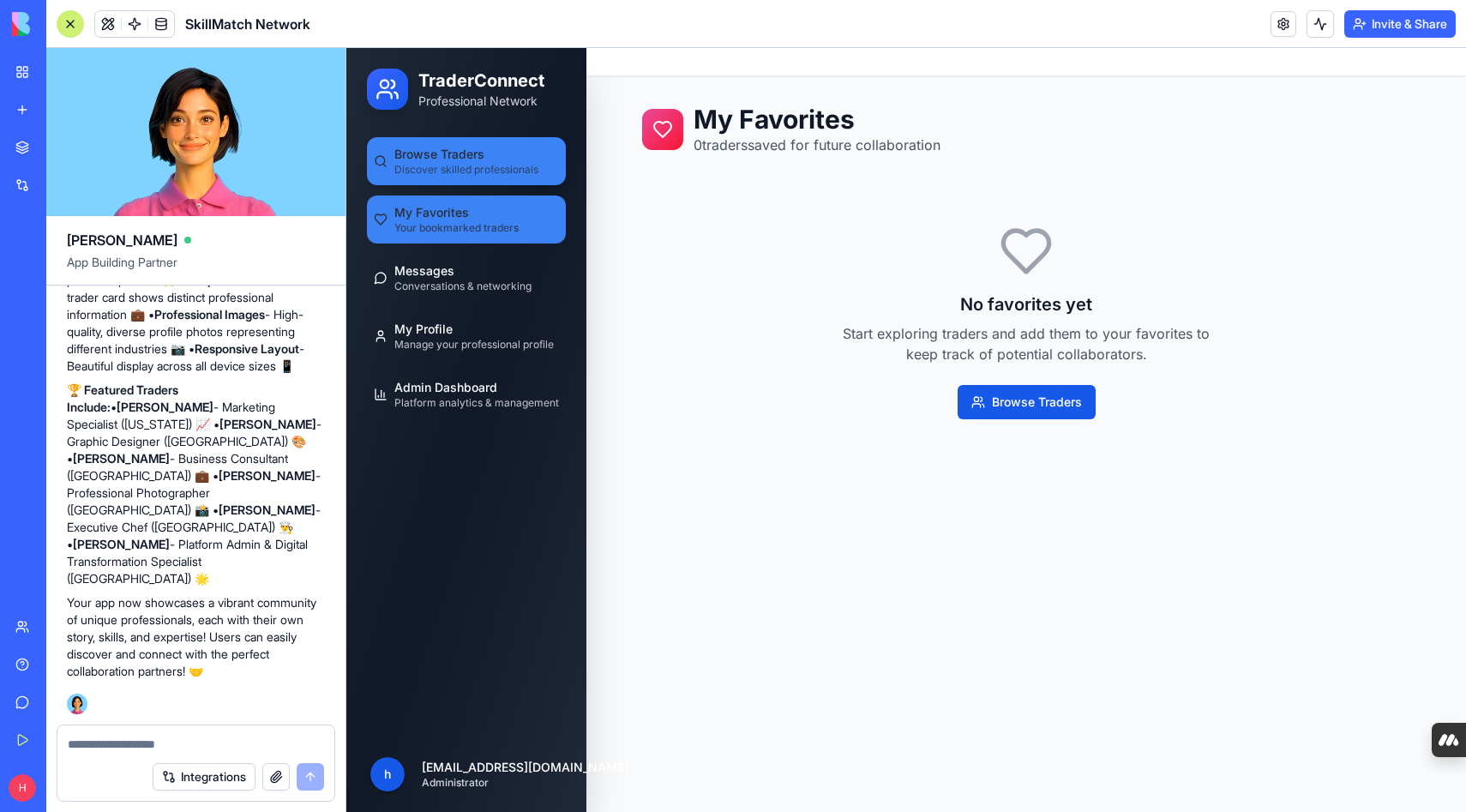
click at [460, 162] on span "Browse Traders" at bounding box center [440, 155] width 90 height 17
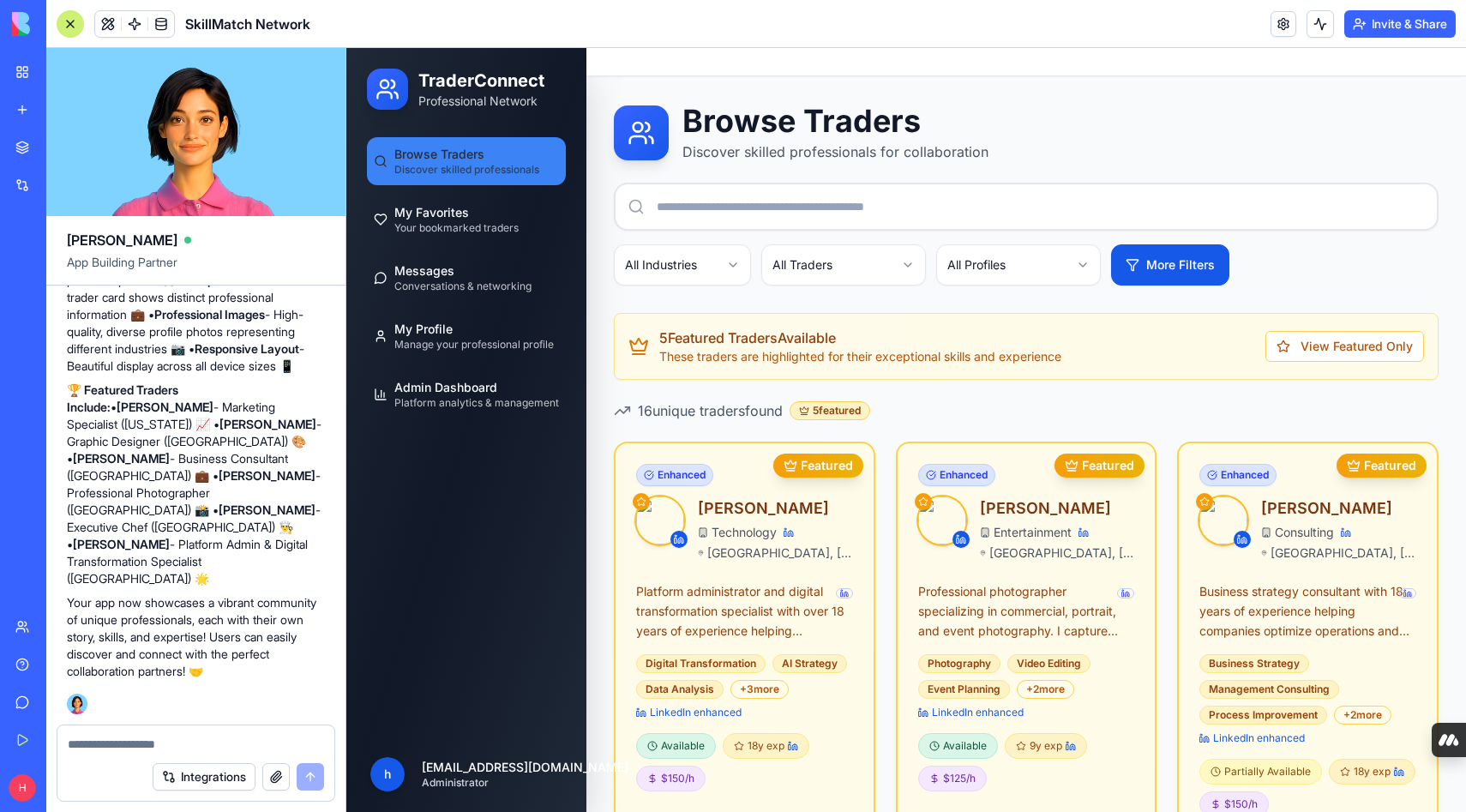
click at [222, 736] on textarea at bounding box center [196, 744] width 256 height 17
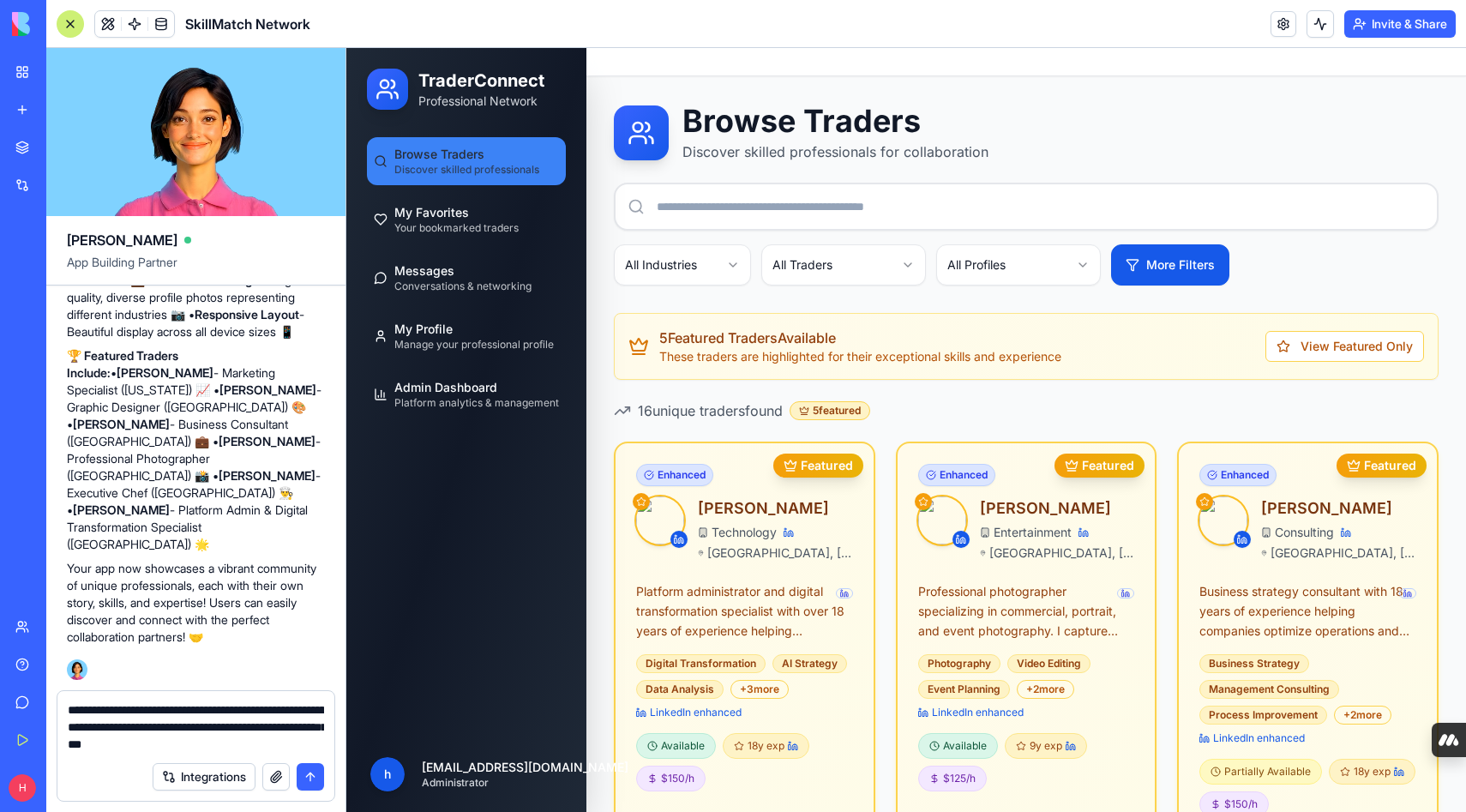
type textarea "**********"
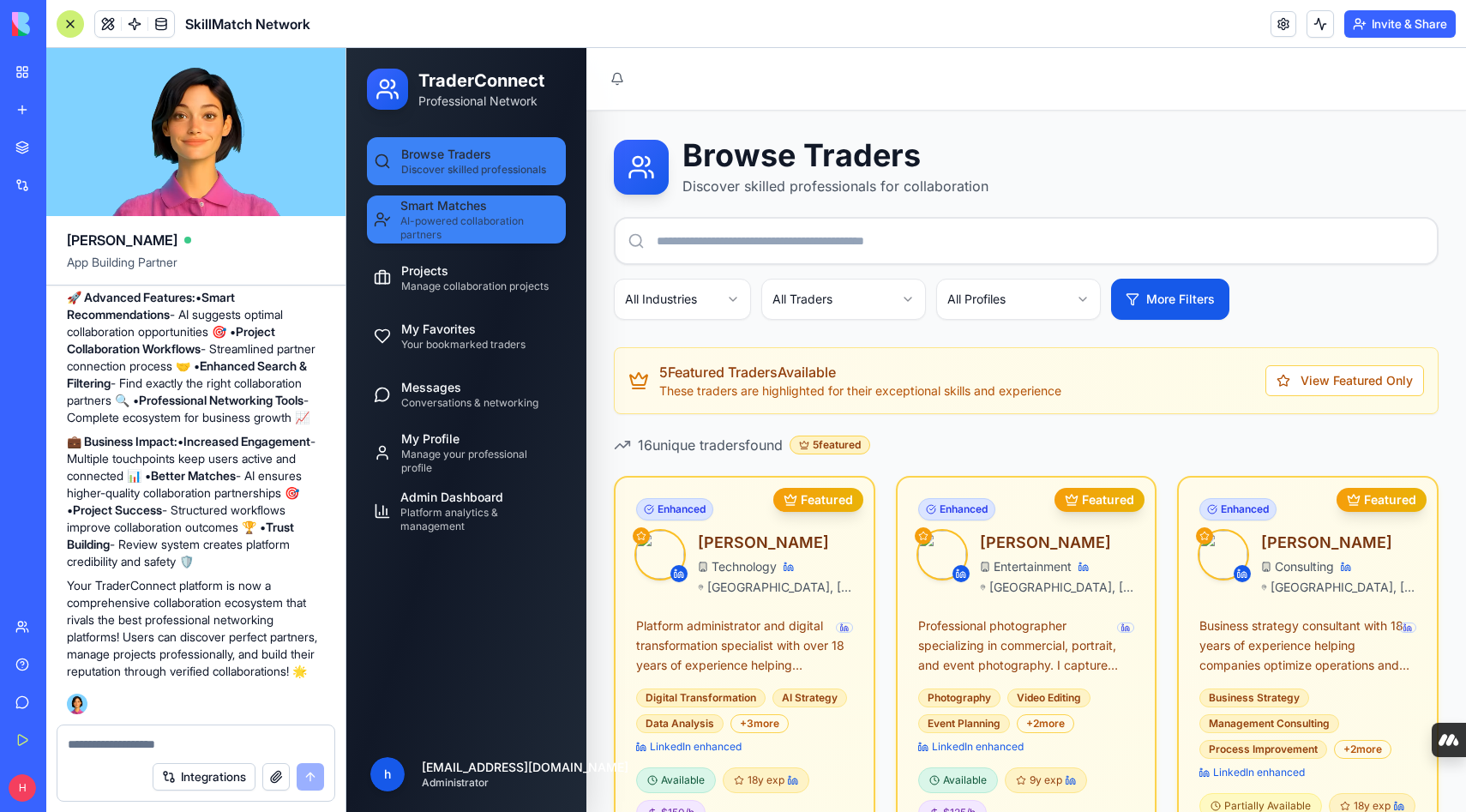
click at [456, 223] on span "AI-powered collaboration partners" at bounding box center [480, 227] width 159 height 28
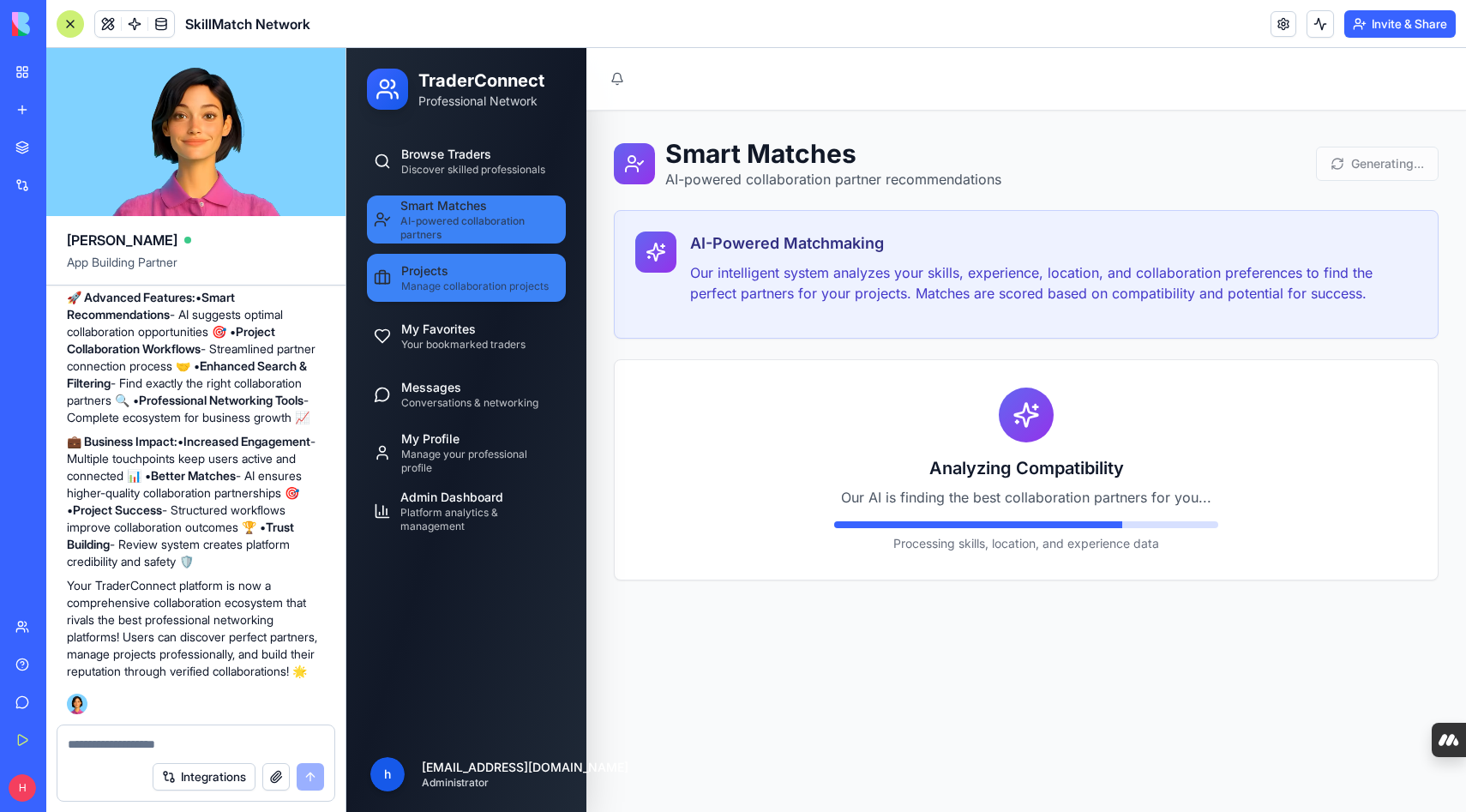
click at [459, 278] on div "Projects Manage collaboration projects" at bounding box center [475, 278] width 147 height 31
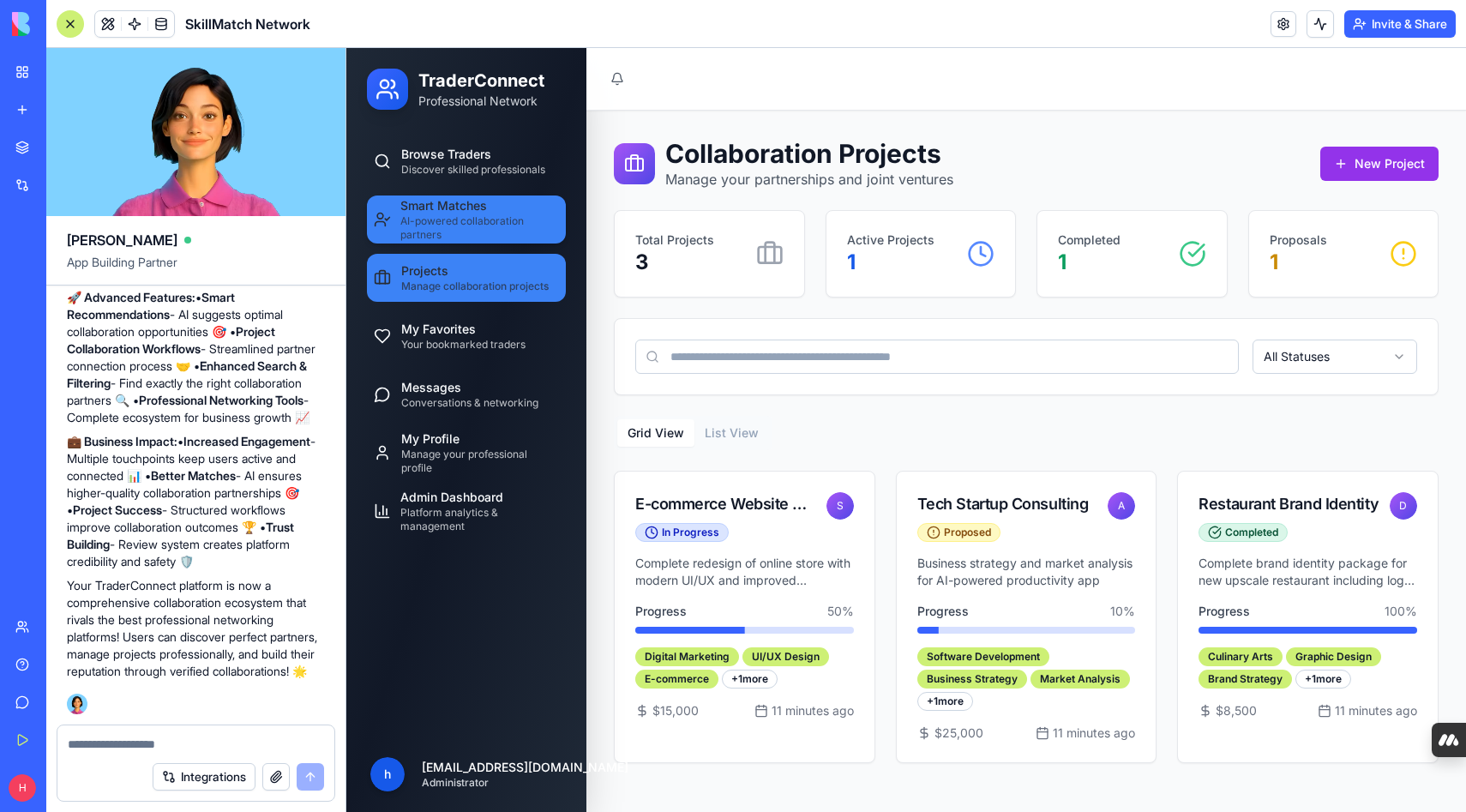
click at [489, 222] on span "AI-powered collaboration partners" at bounding box center [480, 227] width 159 height 28
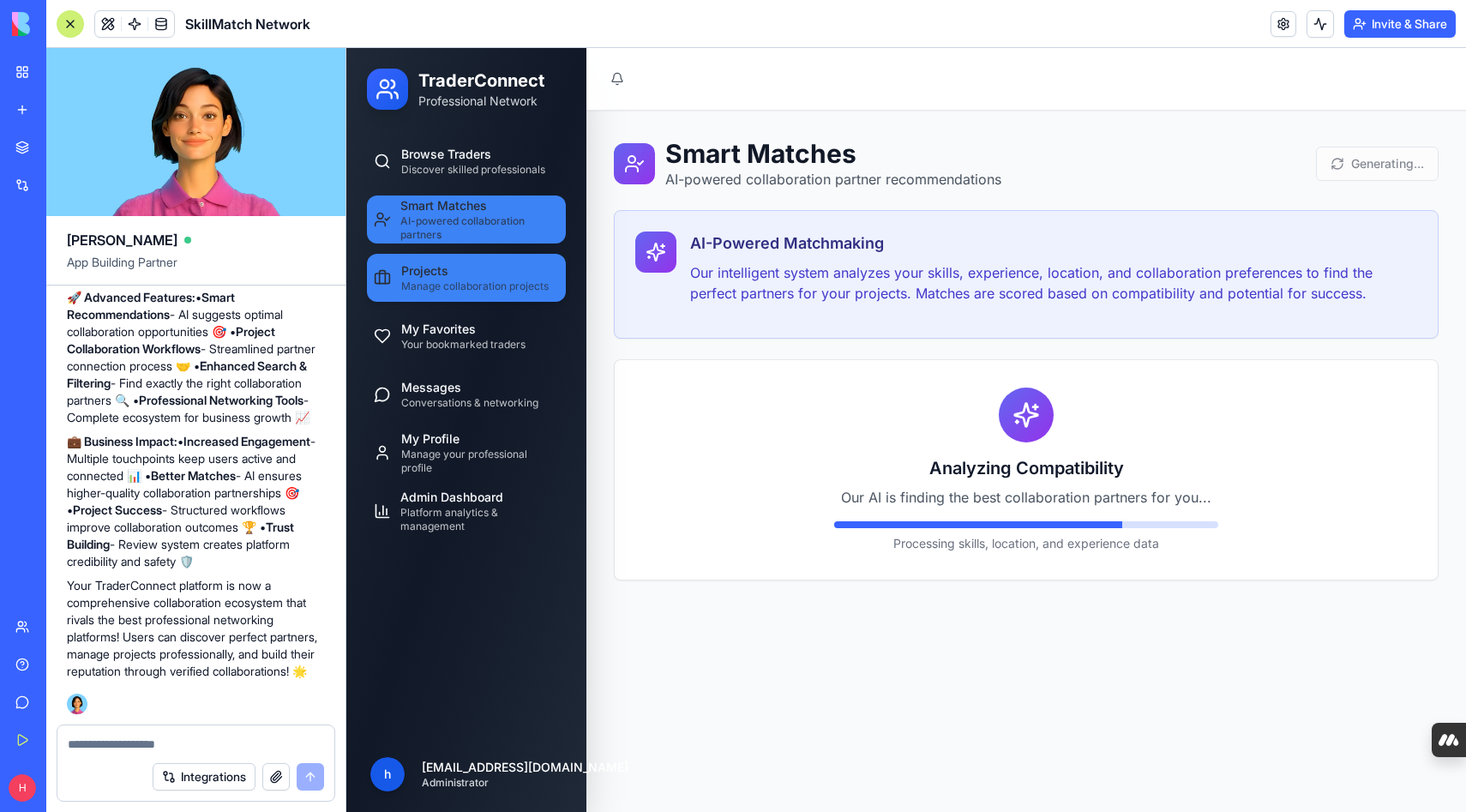
click at [465, 276] on div "Projects Manage collaboration projects" at bounding box center [475, 278] width 147 height 31
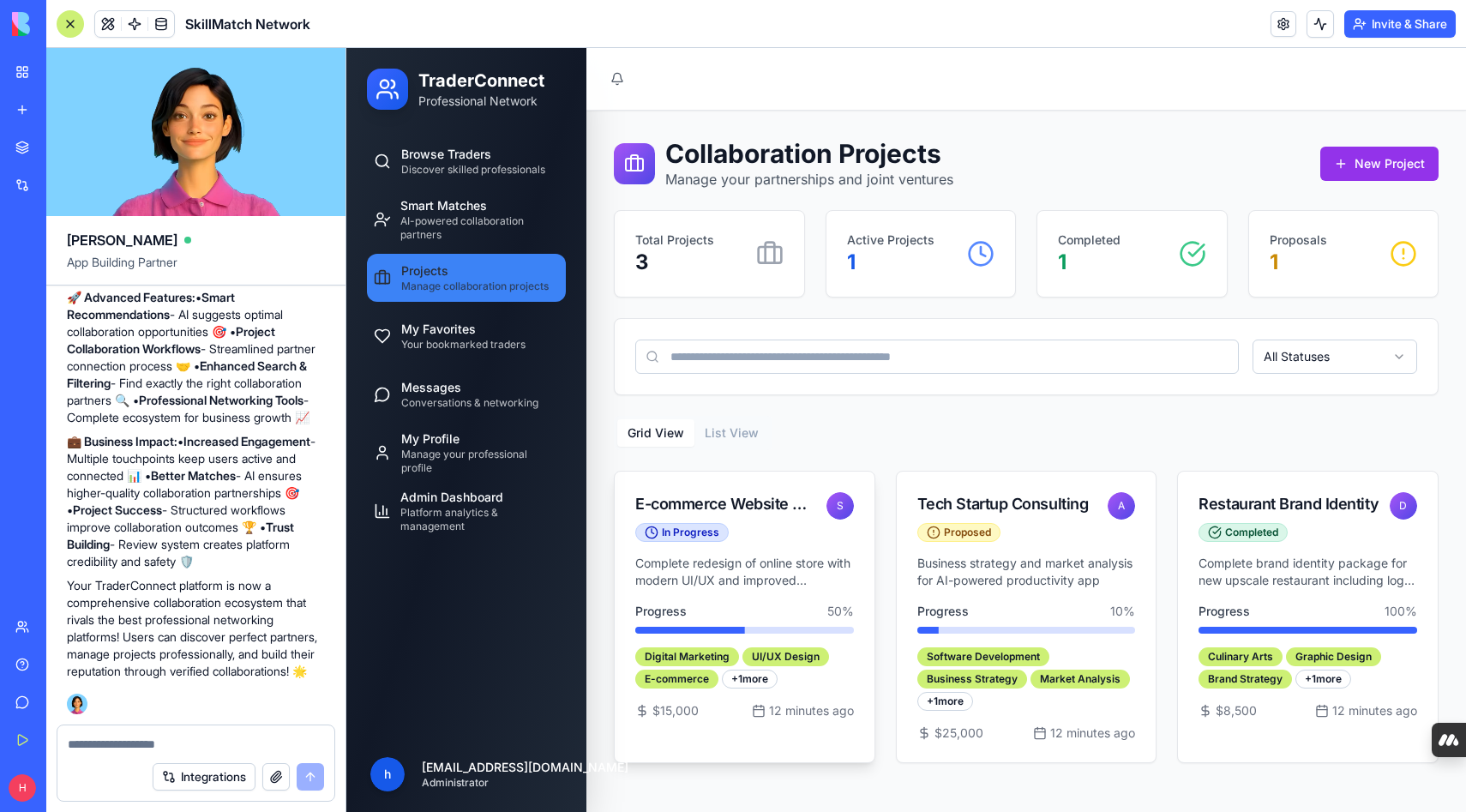
click at [732, 500] on div "E-commerce Website Redesign" at bounding box center [725, 503] width 181 height 24
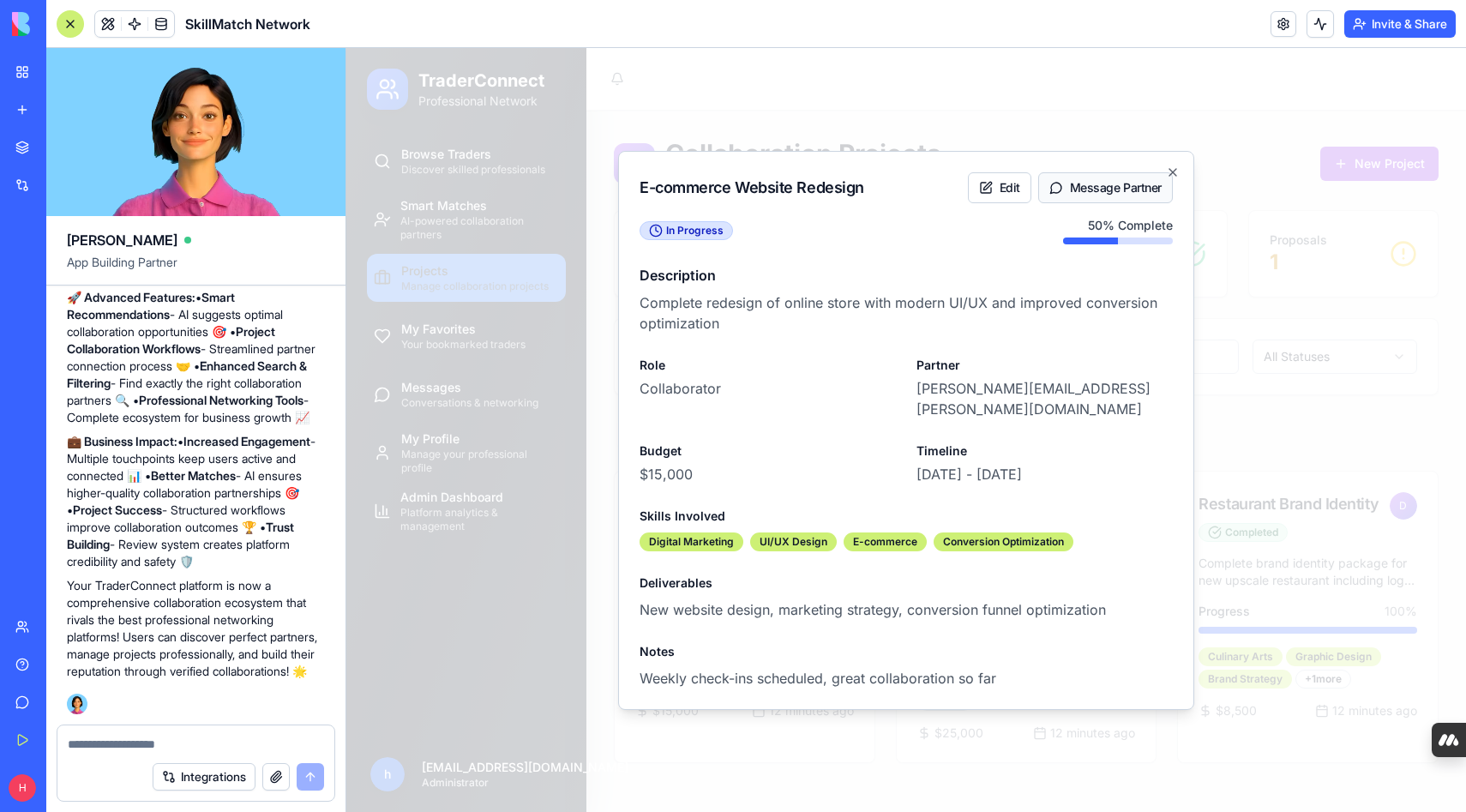
click at [1104, 200] on button "Message Partner" at bounding box center [1106, 187] width 135 height 31
click at [1174, 176] on icon "button" at bounding box center [1173, 172] width 7 height 7
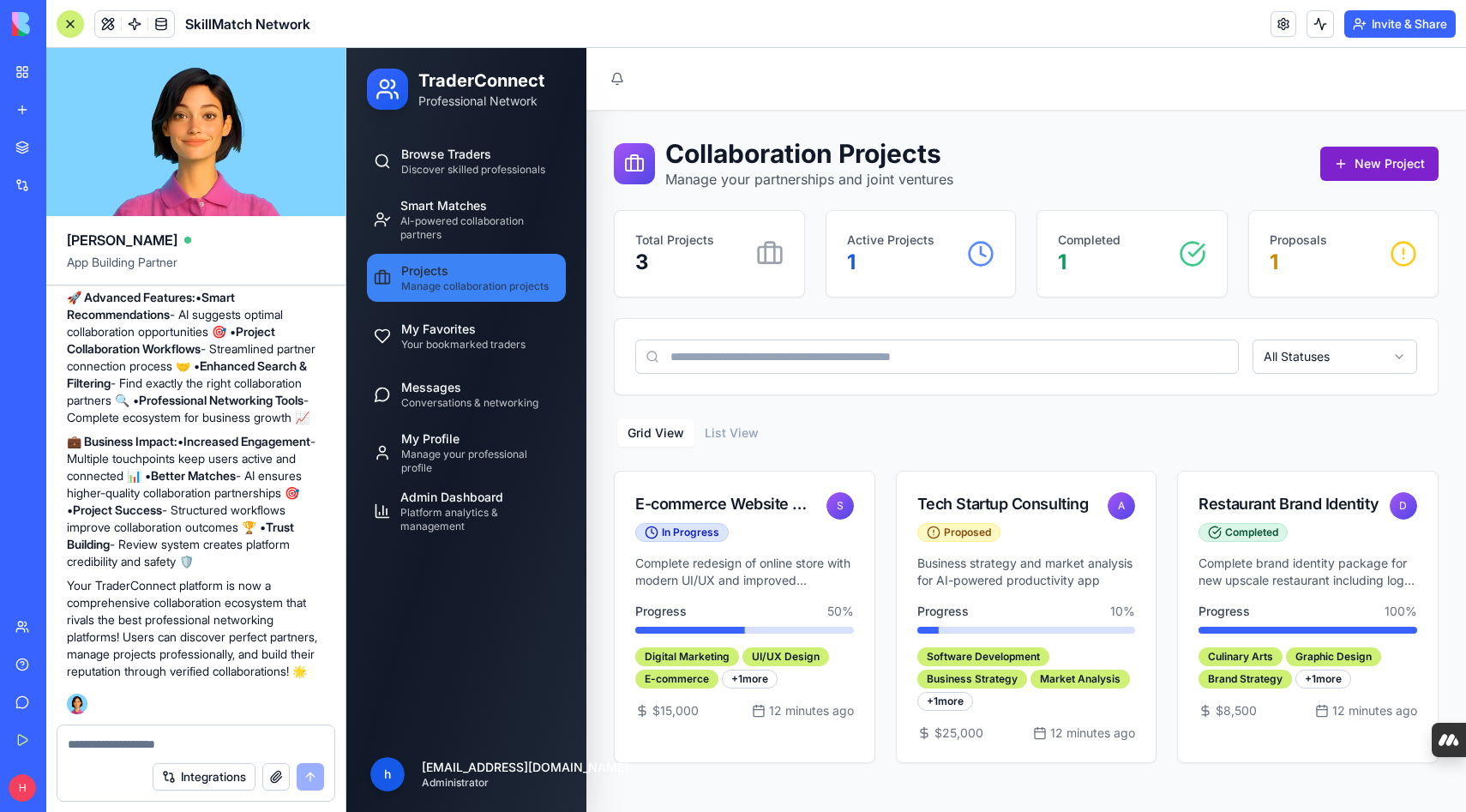
click at [1357, 169] on button "New Project" at bounding box center [1380, 163] width 119 height 34
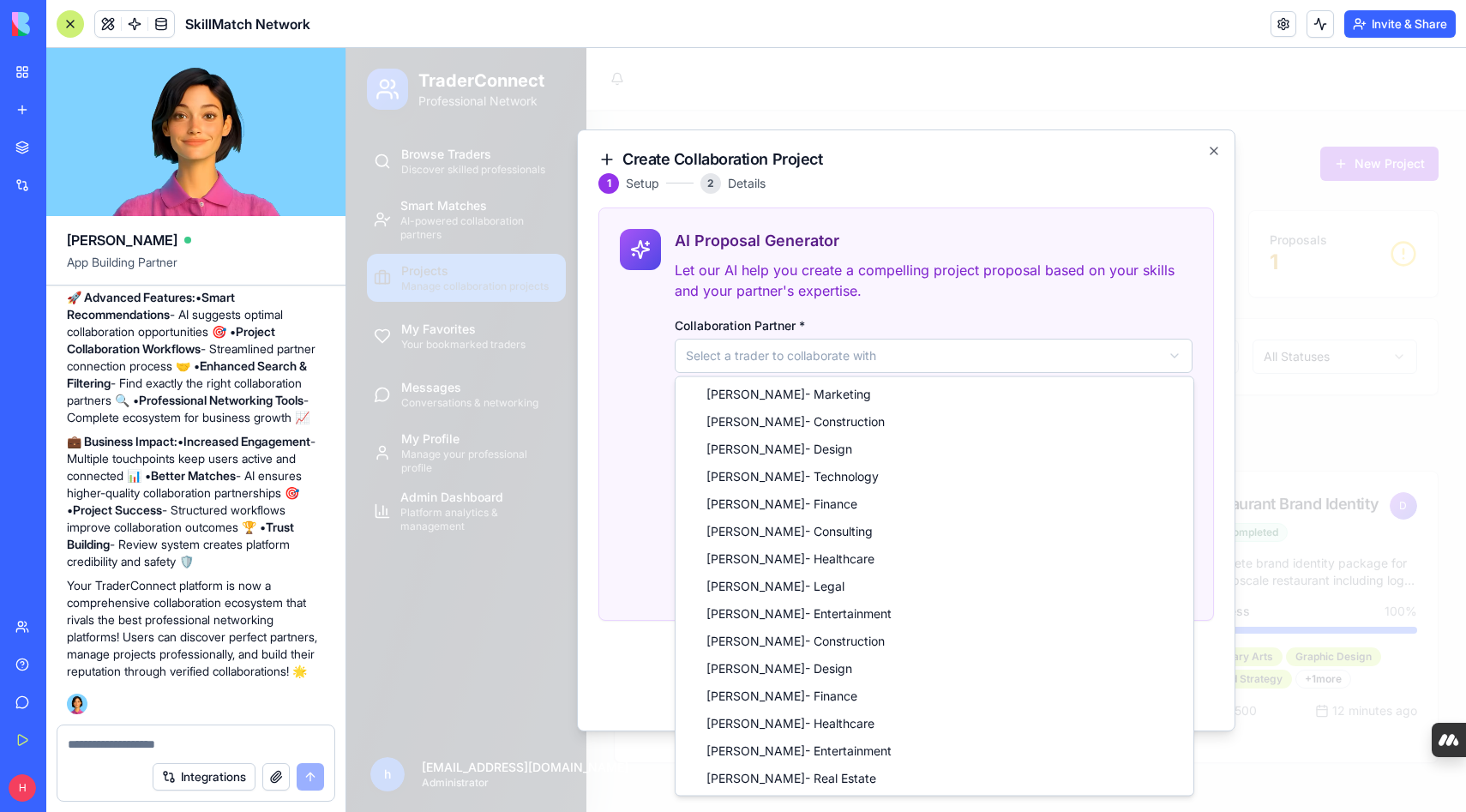
click at [1179, 353] on body "TraderConnect Professional Network Browse Traders Discover skilled professional…" at bounding box center [907, 430] width 1120 height 764
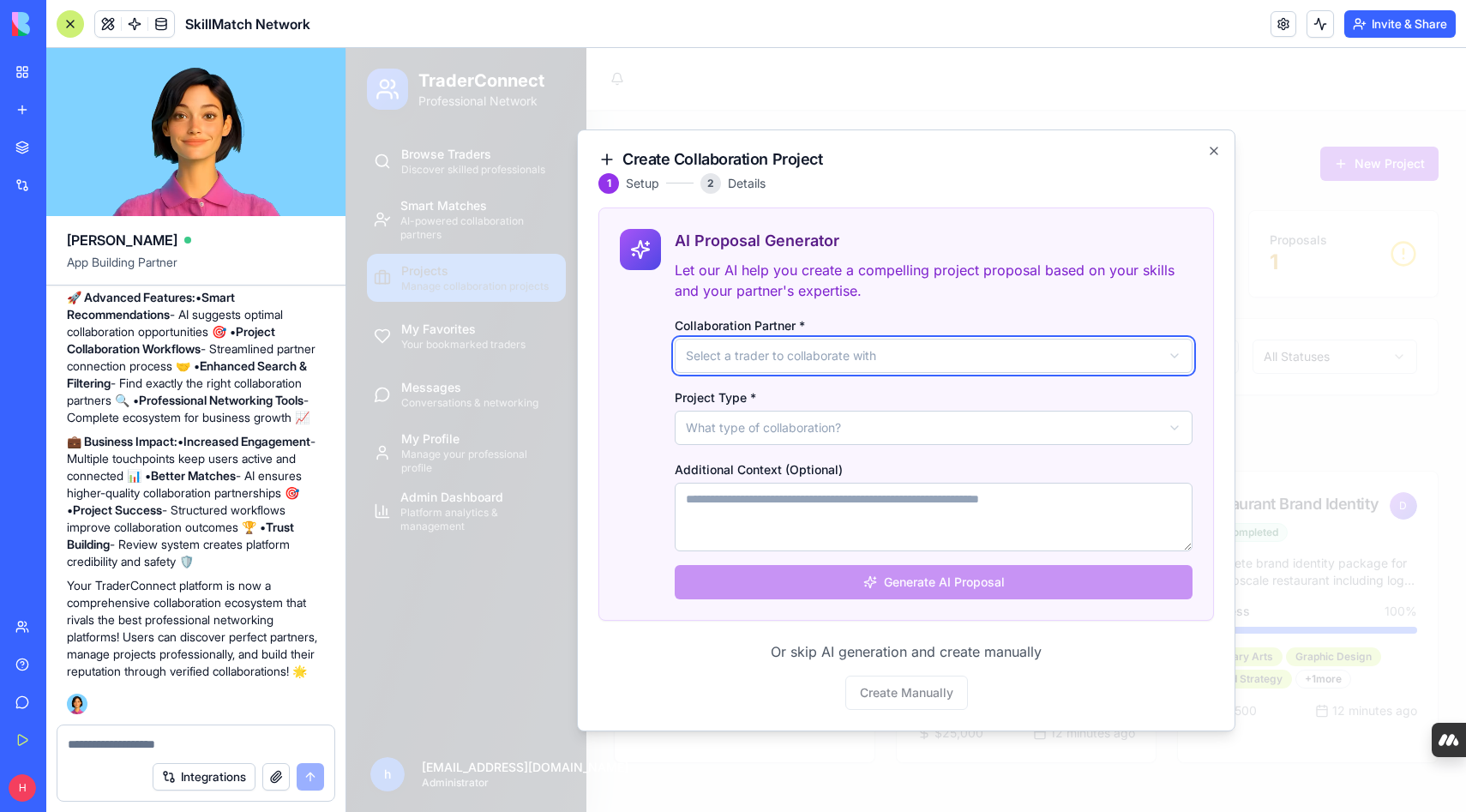
click at [1137, 309] on body "TraderConnect Professional Network Browse Traders Discover skilled professional…" at bounding box center [907, 430] width 1120 height 764
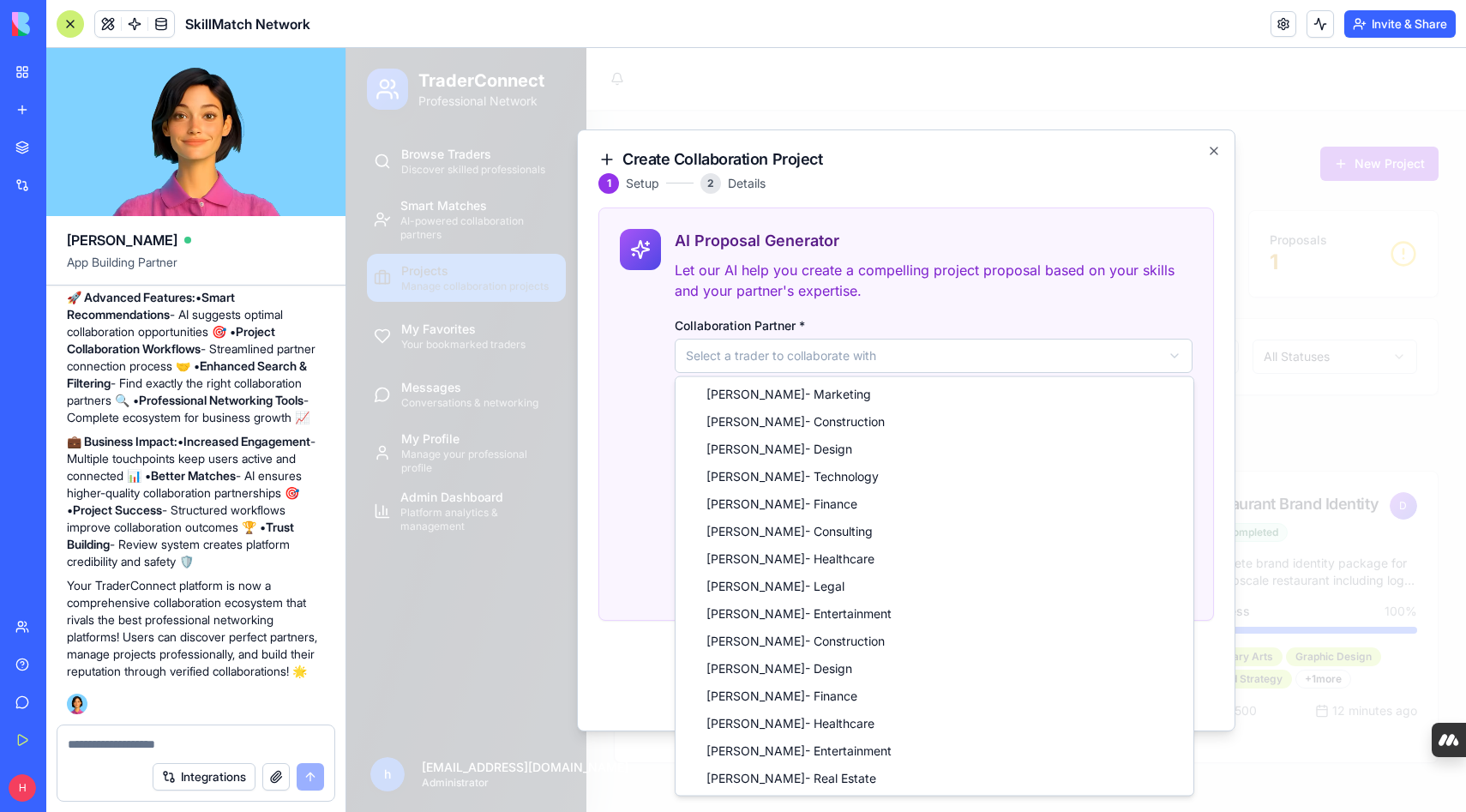
click at [1140, 352] on body "TraderConnect Professional Network Browse Traders Discover skilled professional…" at bounding box center [907, 430] width 1120 height 764
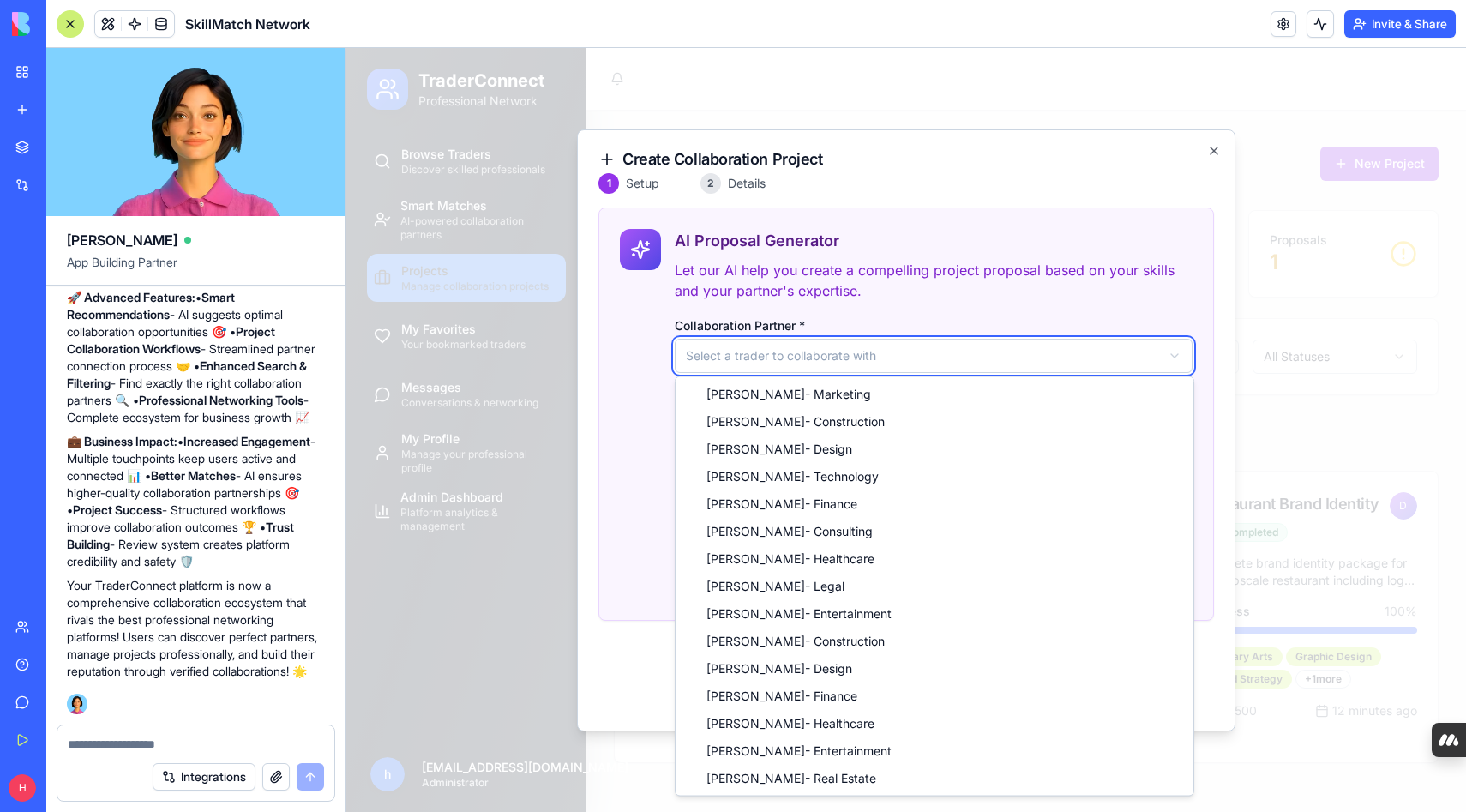
click at [1103, 310] on body "TraderConnect Professional Network Browse Traders Discover skilled professional…" at bounding box center [907, 430] width 1120 height 764
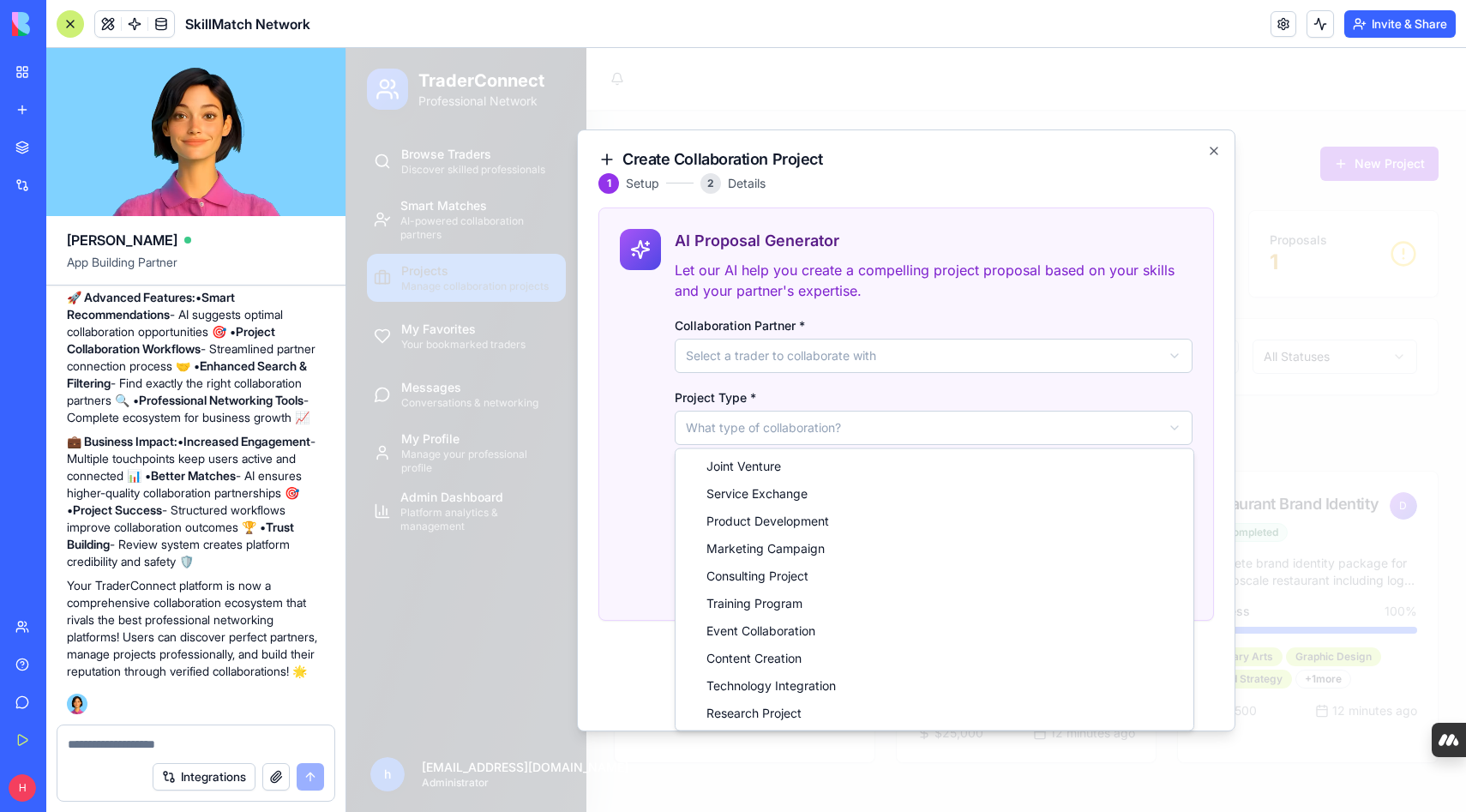
click at [1047, 426] on body "TraderConnect Professional Network Browse Traders Discover skilled professional…" at bounding box center [907, 430] width 1120 height 764
click at [1051, 392] on body "TraderConnect Professional Network Browse Traders Discover skilled professional…" at bounding box center [907, 430] width 1120 height 764
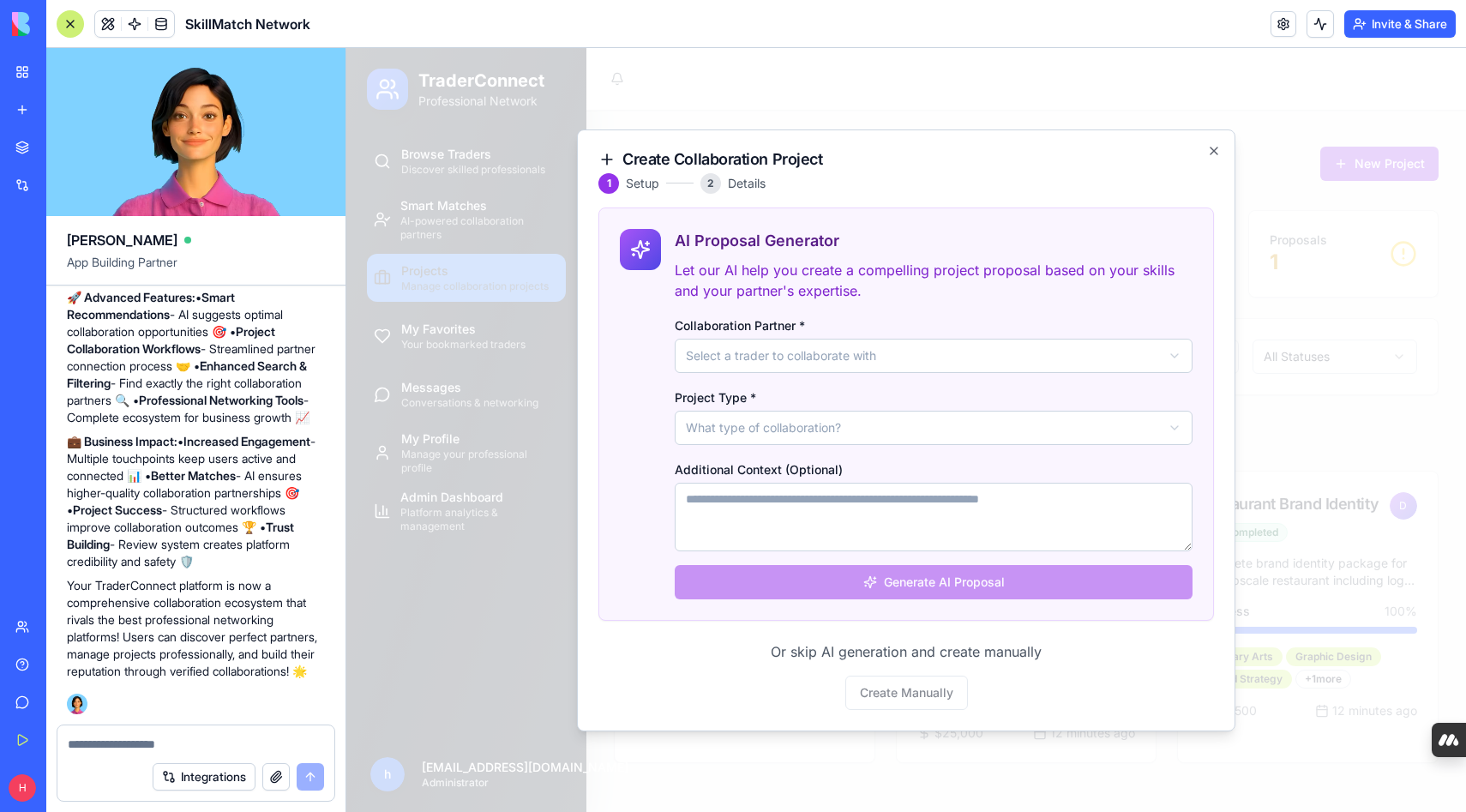
click at [914, 692] on div "Or skip AI generation and create manually Create Manually" at bounding box center [906, 675] width 615 height 69
click at [889, 692] on div "Or skip AI generation and create manually Create Manually" at bounding box center [906, 675] width 615 height 69
click at [898, 689] on div "Or skip AI generation and create manually Create Manually" at bounding box center [906, 675] width 615 height 69
click at [1216, 149] on icon "button" at bounding box center [1214, 151] width 13 height 13
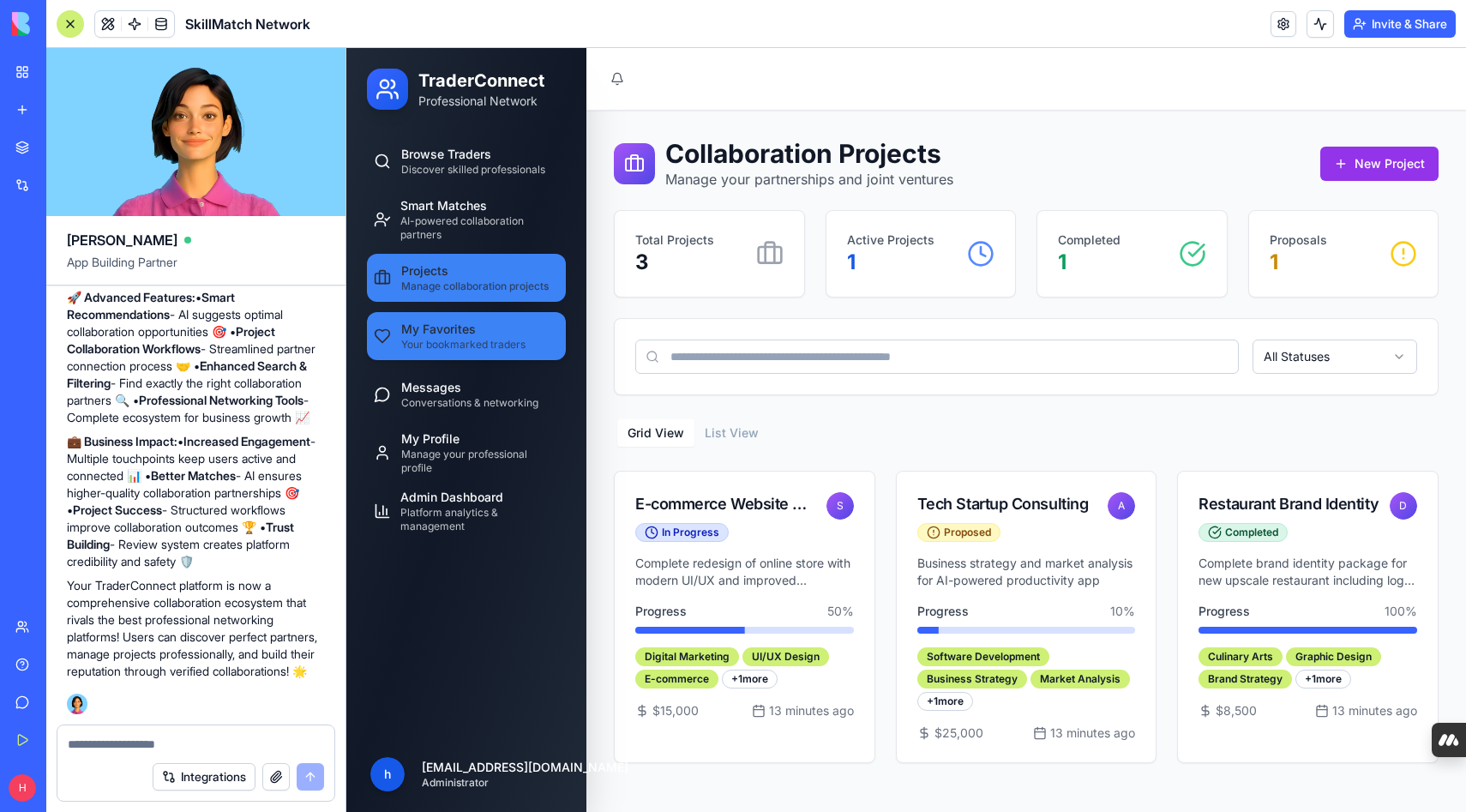
click at [468, 330] on span "My Favorites" at bounding box center [439, 330] width 75 height 17
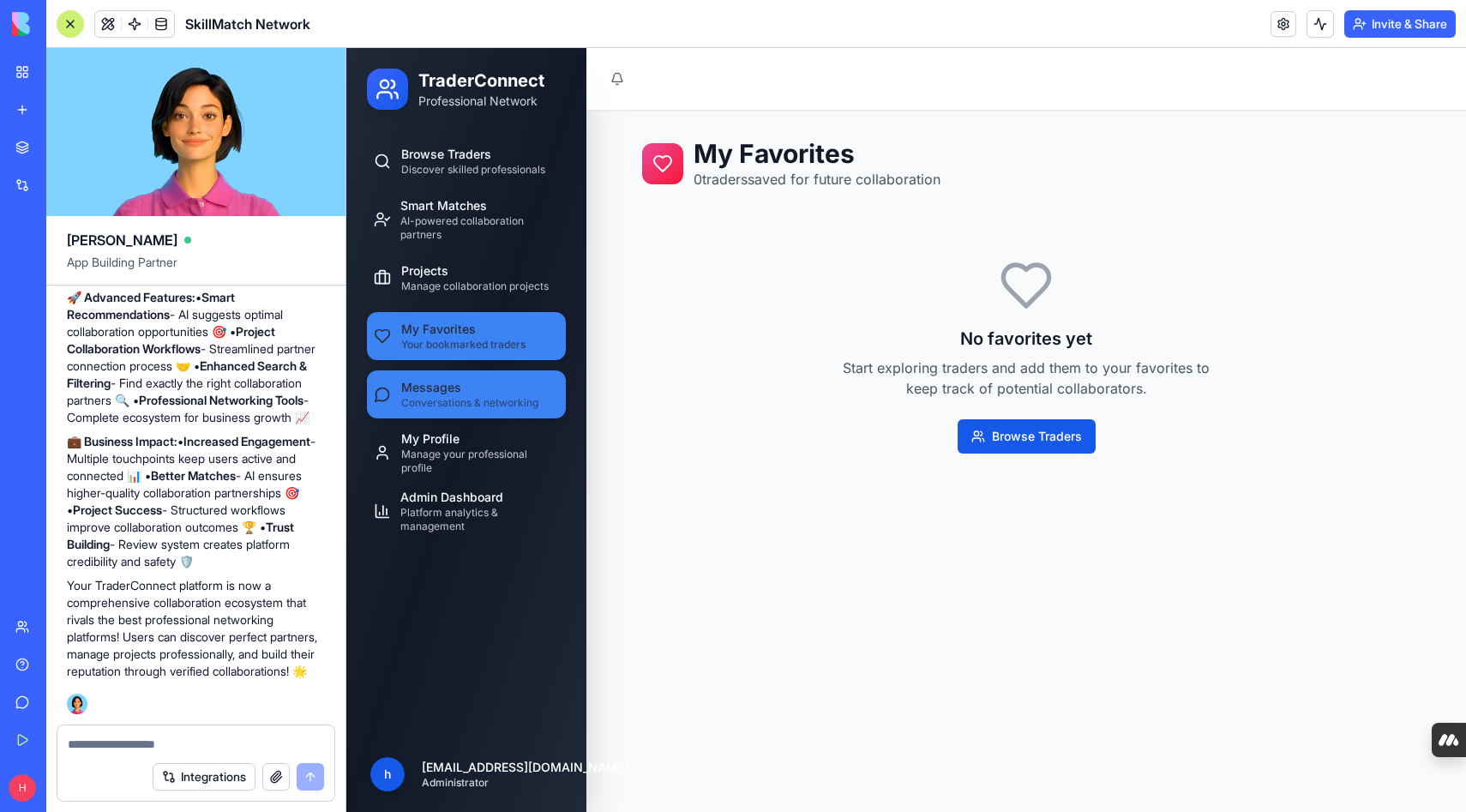
click at [455, 389] on span "Messages" at bounding box center [431, 388] width 60 height 17
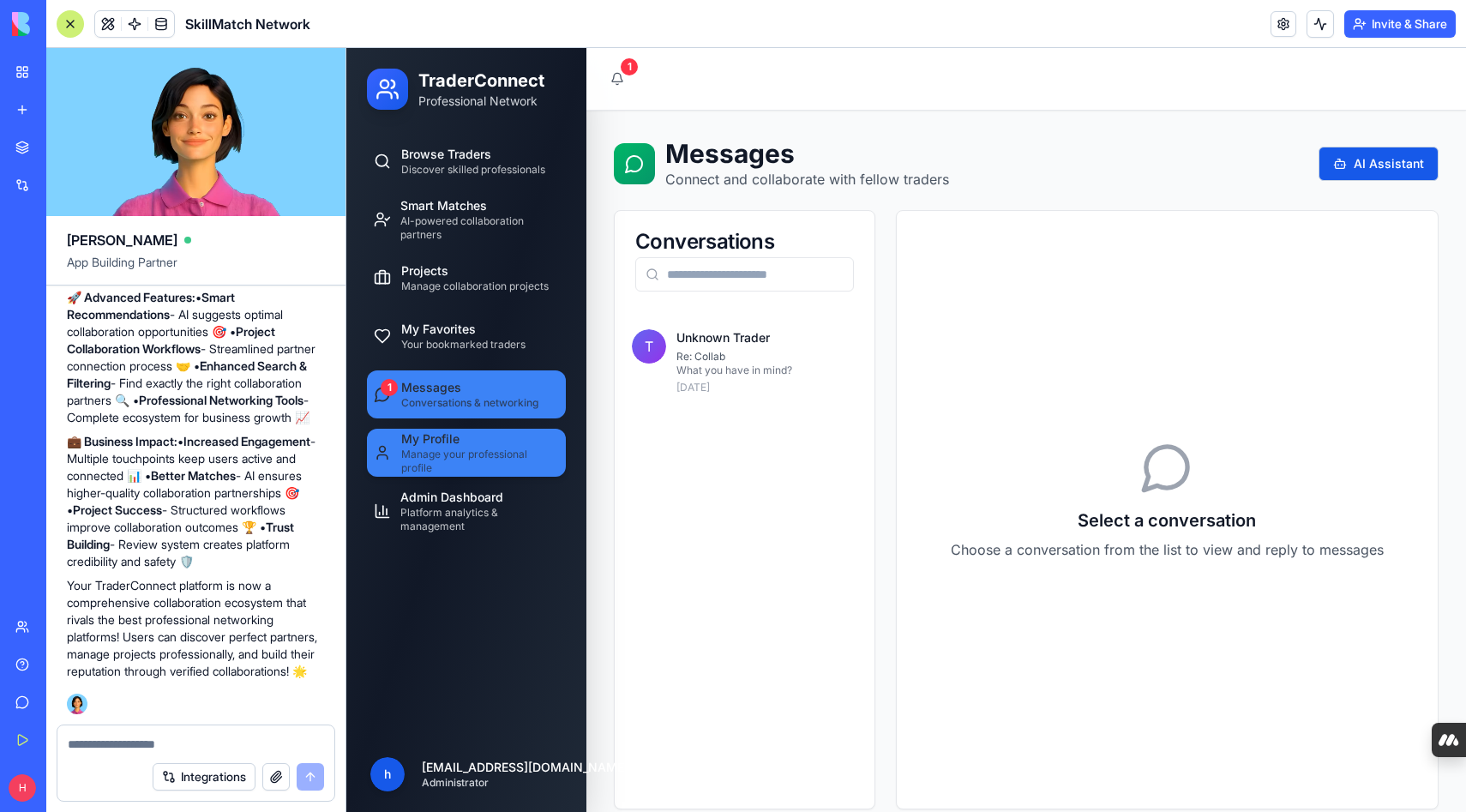
click at [445, 443] on span "My Profile" at bounding box center [430, 438] width 58 height 17
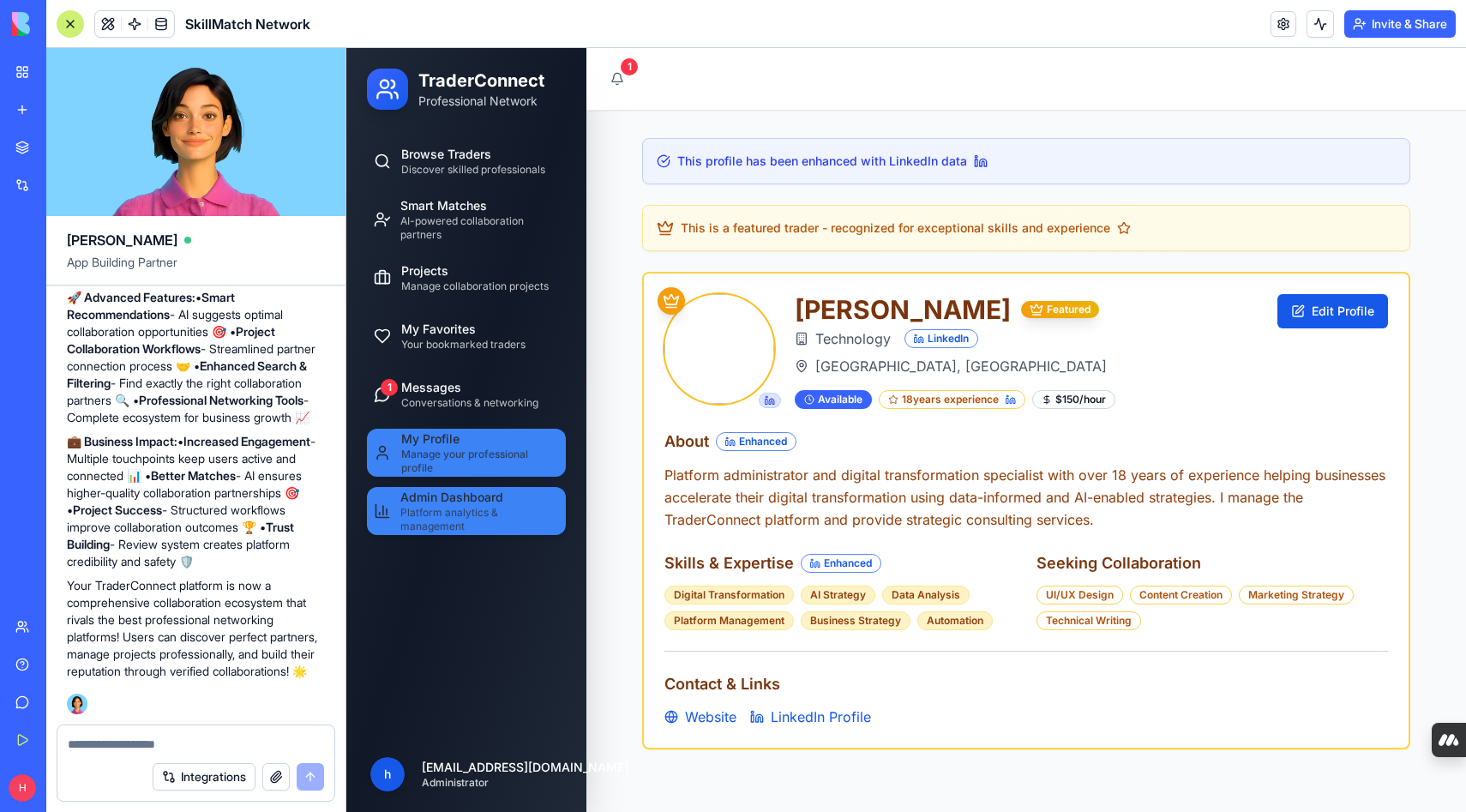
click at [438, 498] on span "Admin Dashboard" at bounding box center [452, 497] width 103 height 17
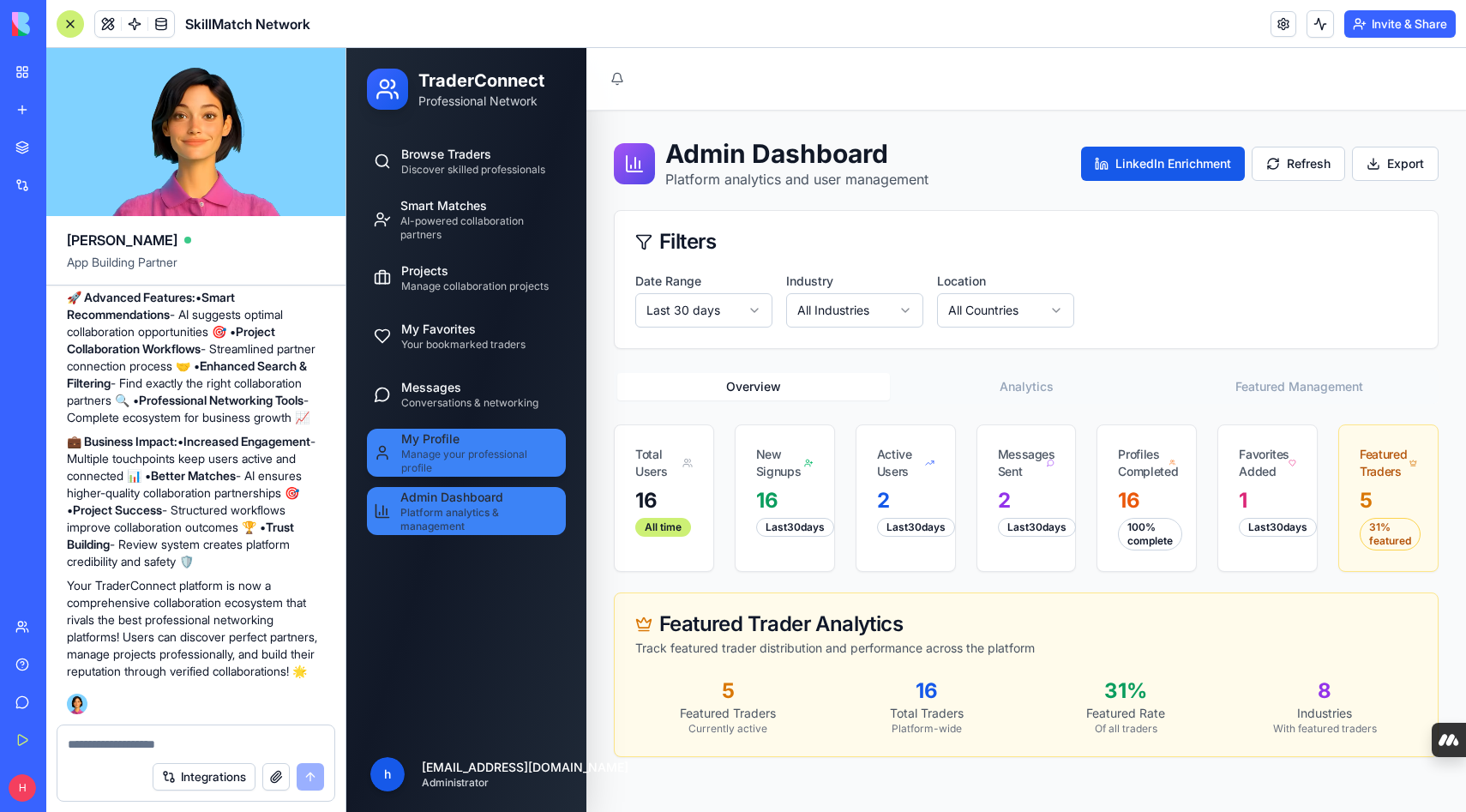
click at [446, 456] on span "Manage your professional profile" at bounding box center [480, 460] width 158 height 28
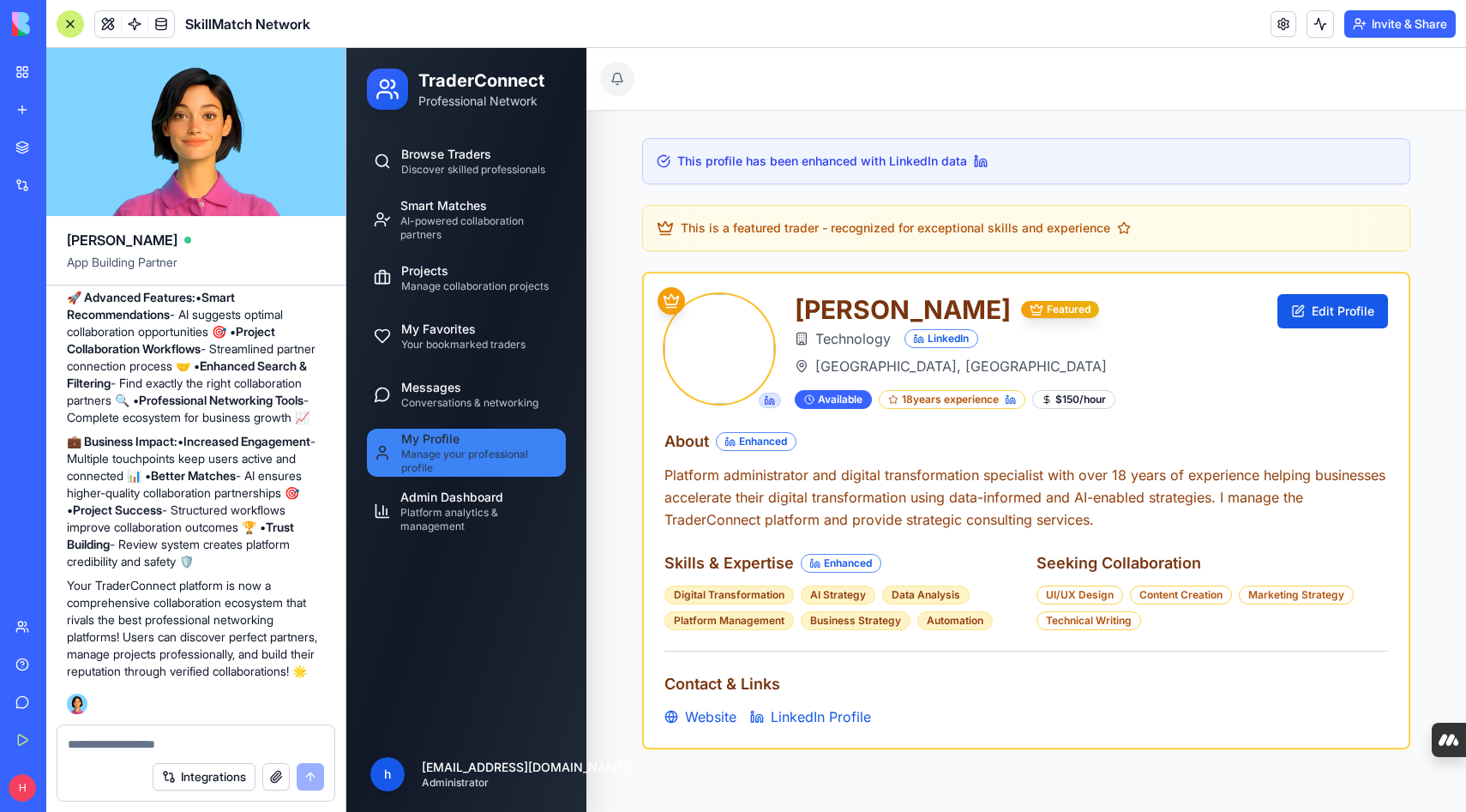
click at [619, 80] on button at bounding box center [617, 79] width 34 height 34
click at [443, 514] on span "Platform analytics & management" at bounding box center [480, 519] width 159 height 28
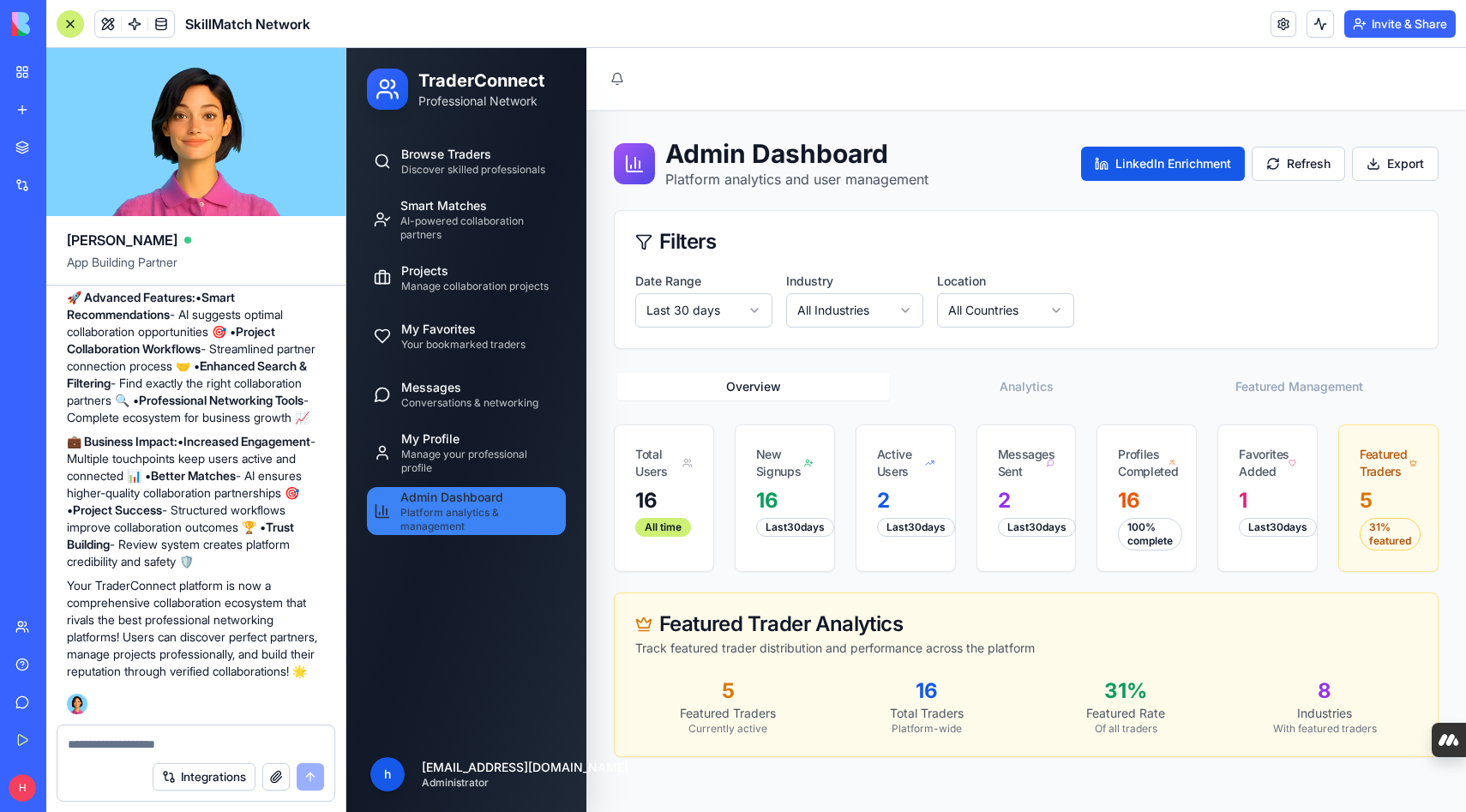
click at [1003, 389] on button "Analytics" at bounding box center [1025, 386] width 272 height 28
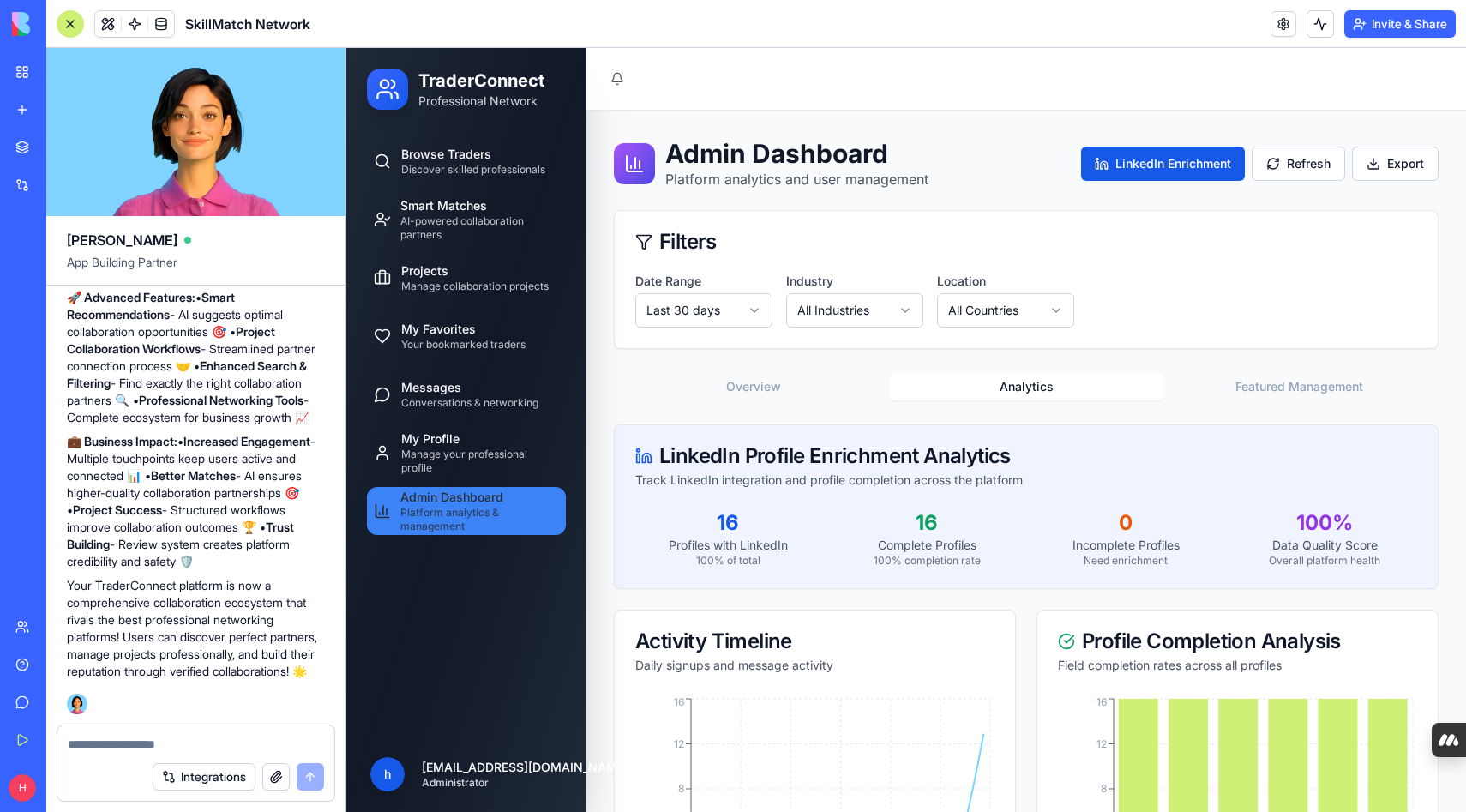
click at [1281, 388] on button "Featured Management" at bounding box center [1299, 386] width 272 height 28
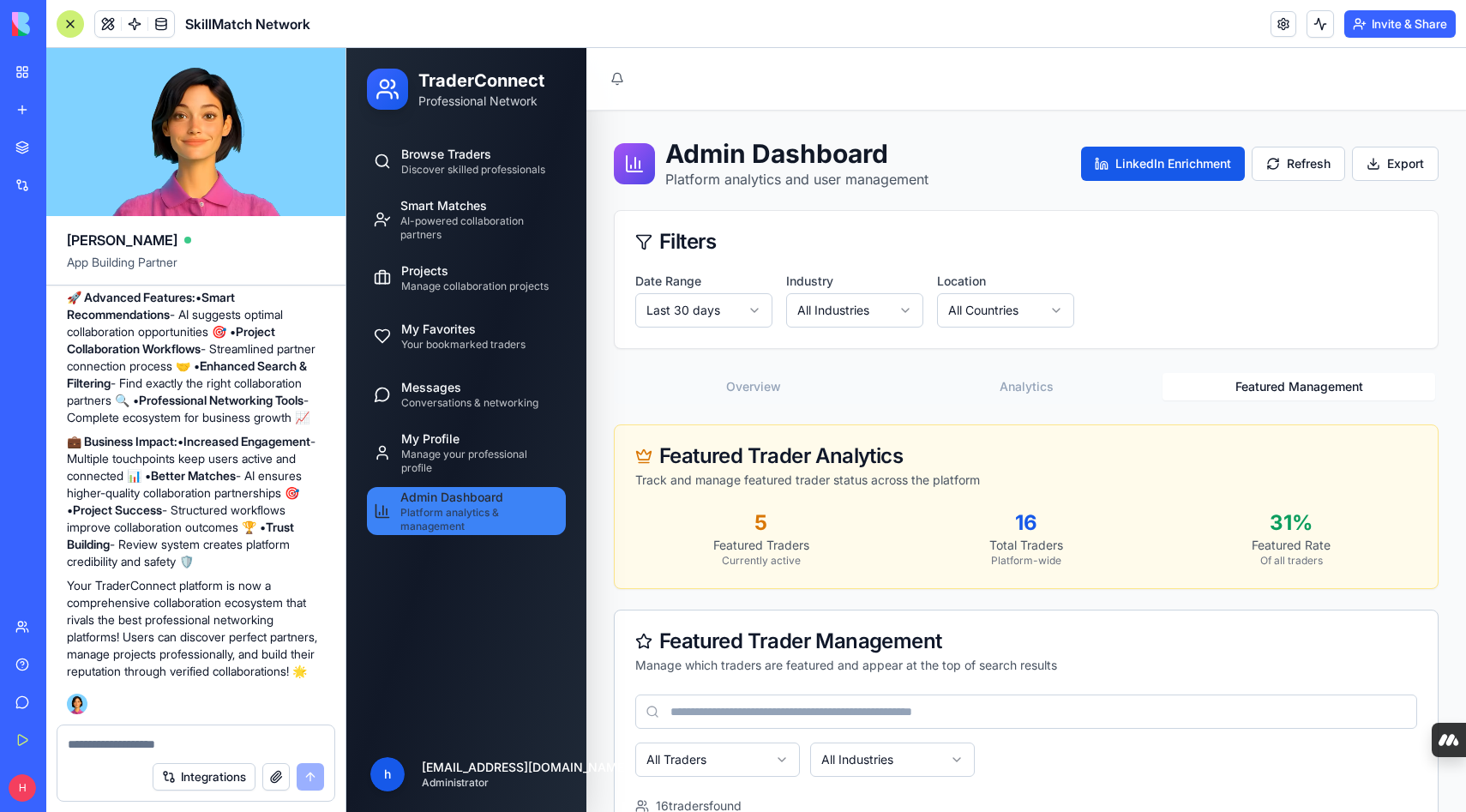
click at [749, 386] on button "Overview" at bounding box center [753, 386] width 272 height 28
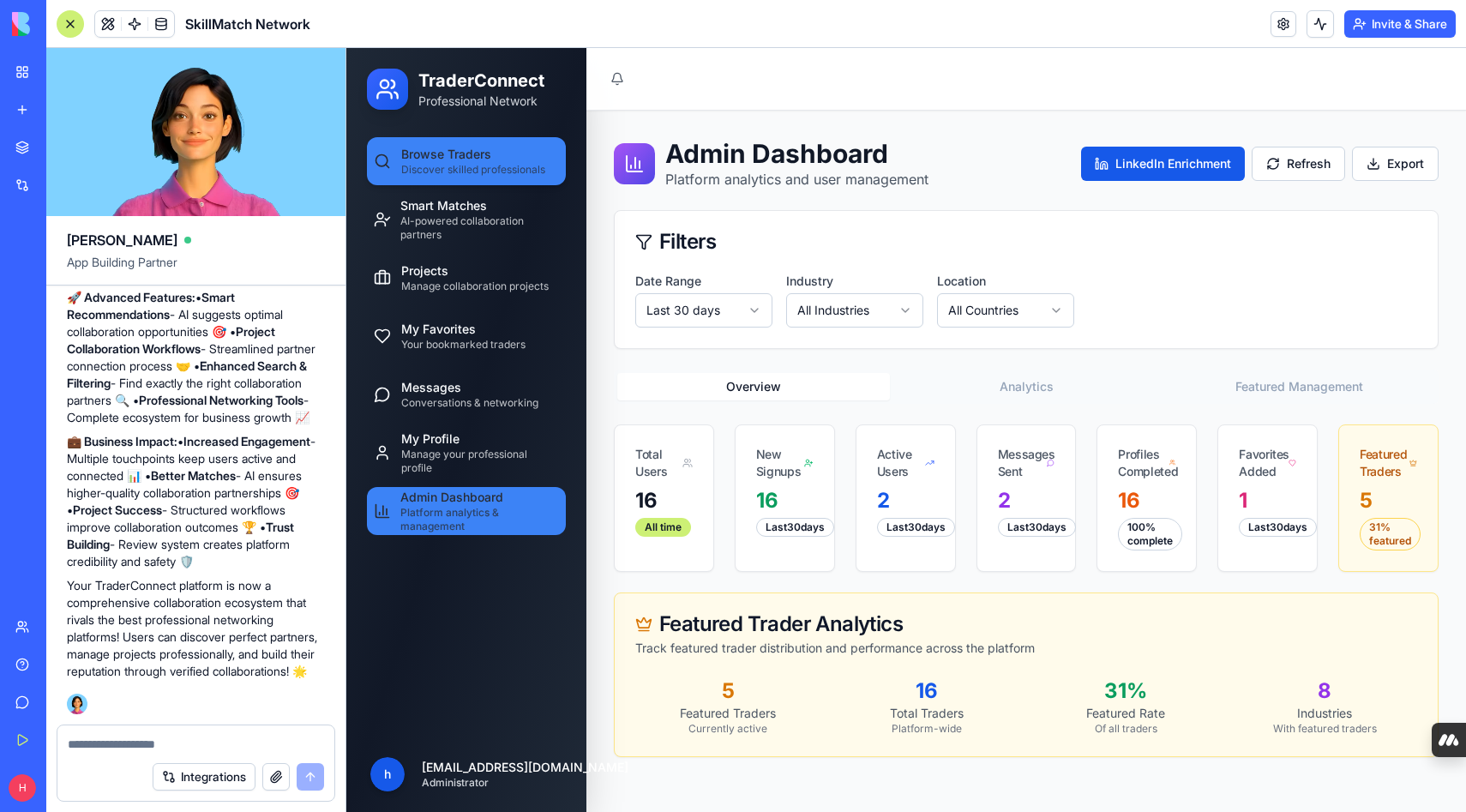
click at [453, 168] on span "Discover skilled professionals" at bounding box center [473, 169] width 144 height 13
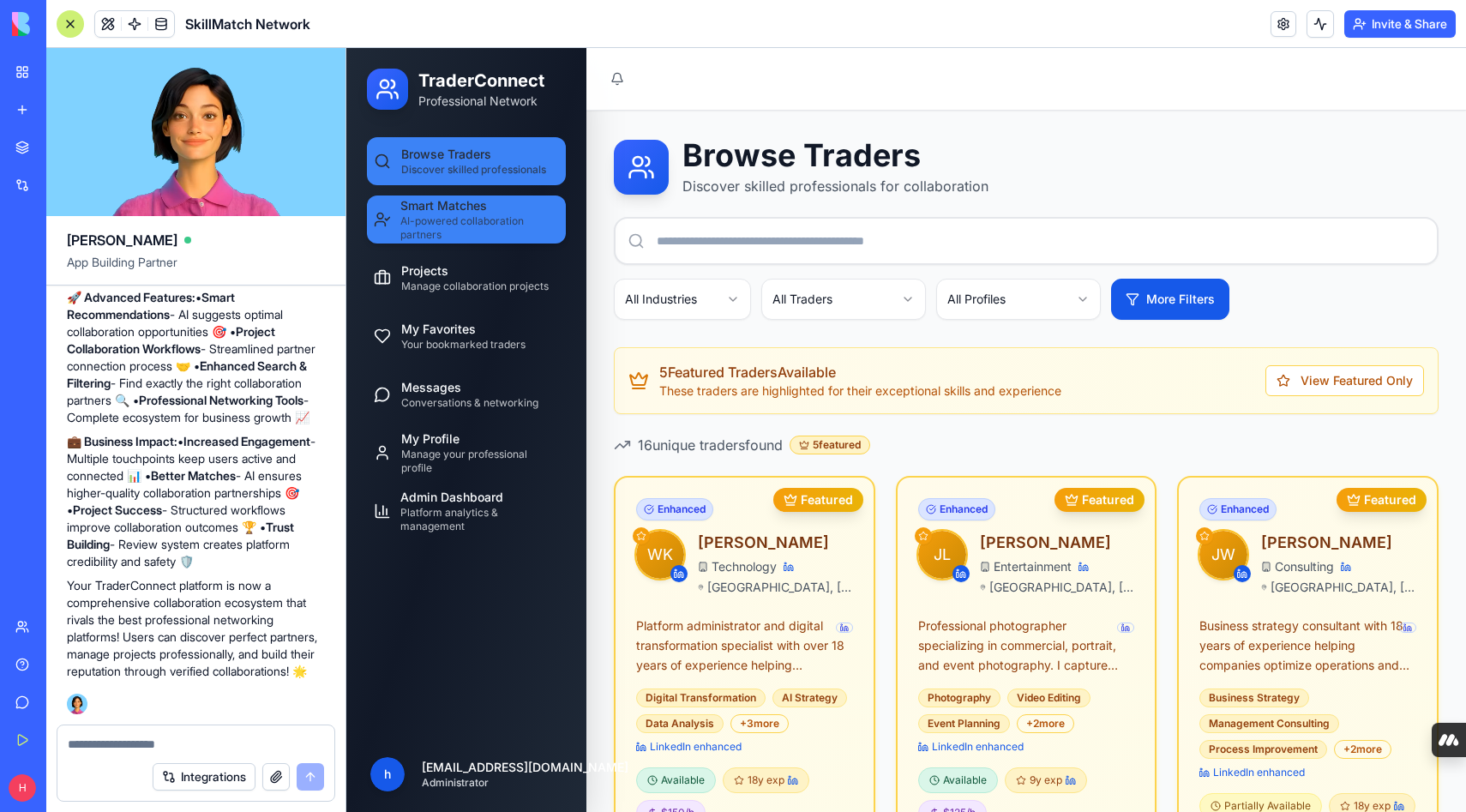
click at [442, 229] on span "AI-powered collaboration partners" at bounding box center [480, 227] width 159 height 28
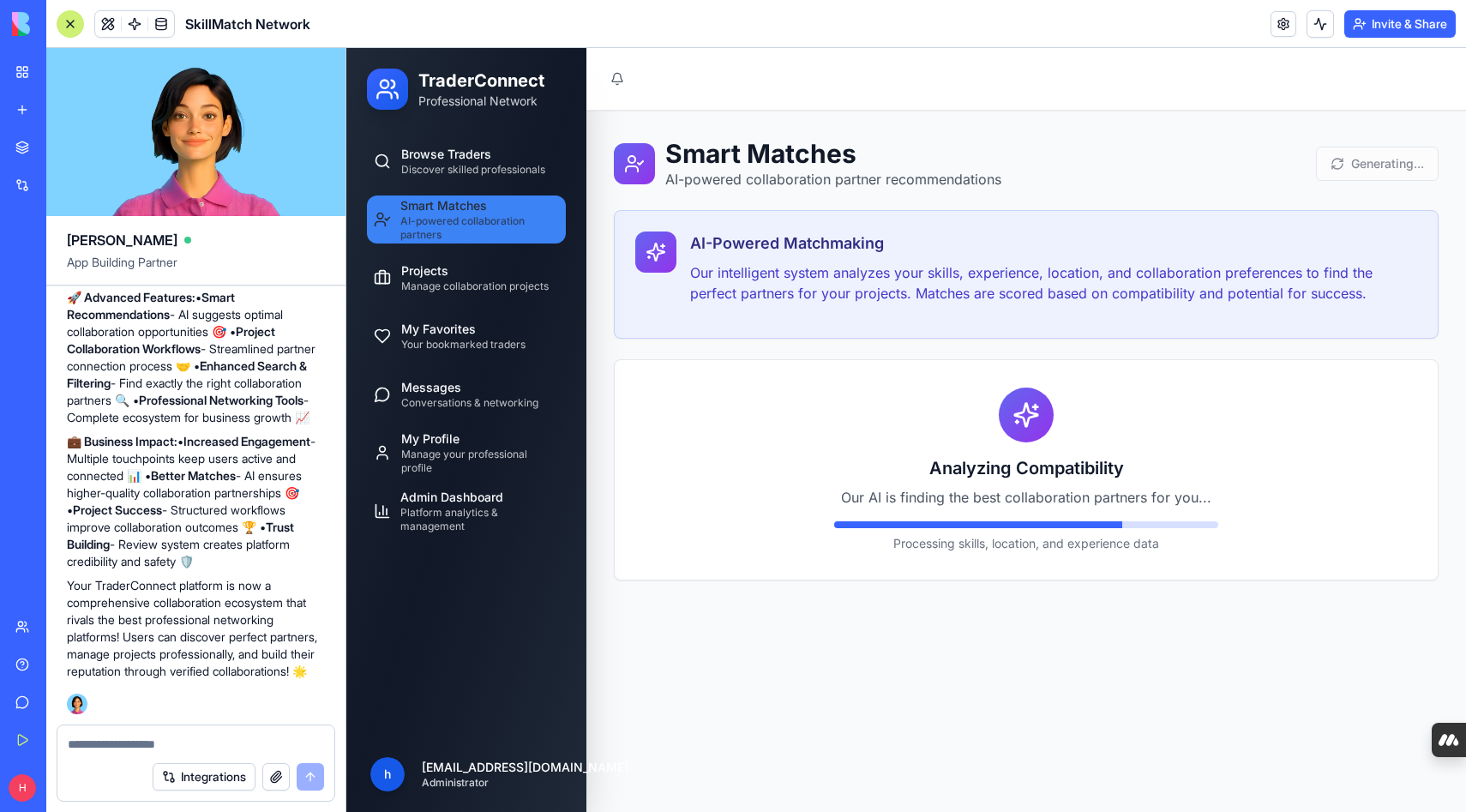
click at [1367, 162] on div "Generating..." at bounding box center [1377, 163] width 122 height 34
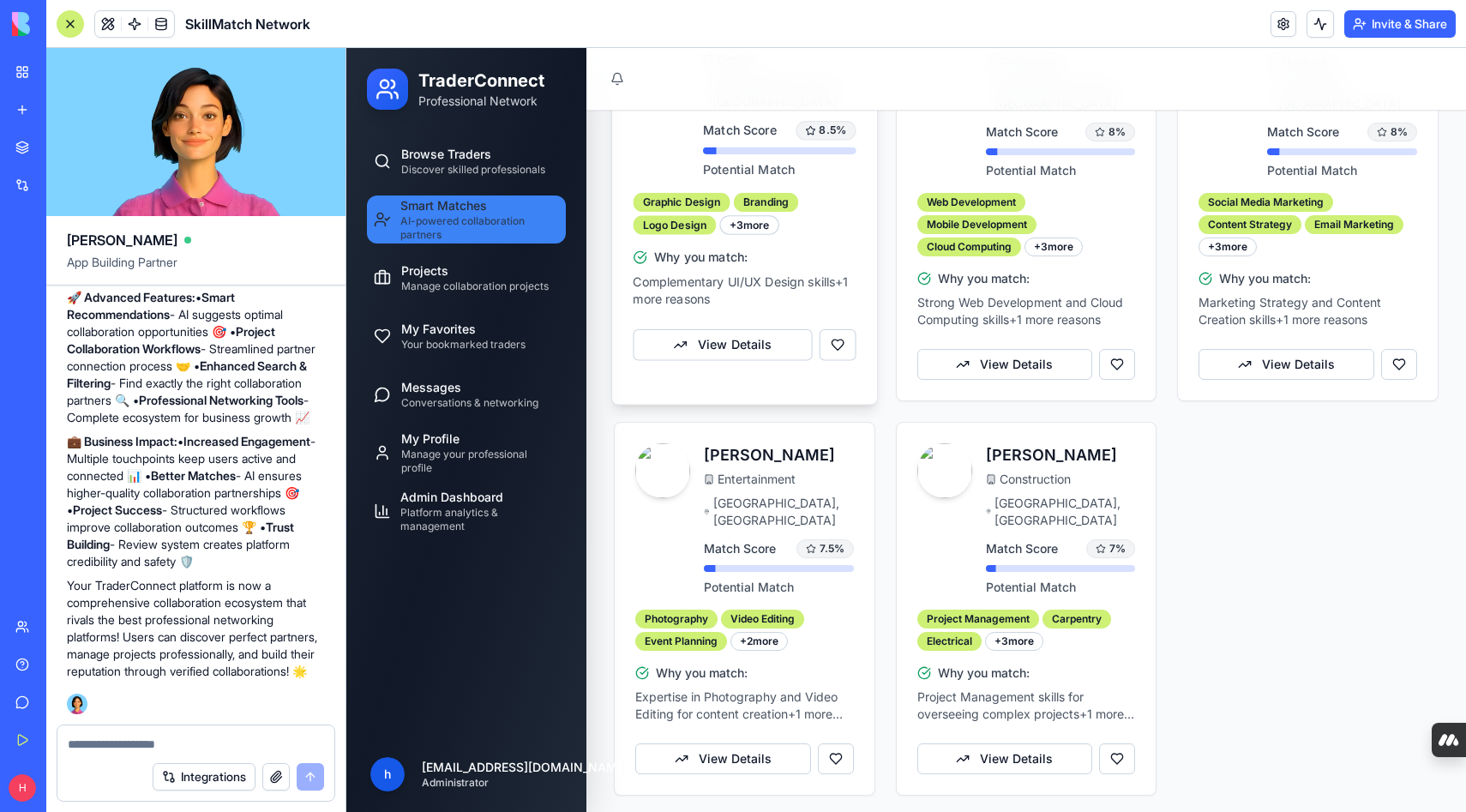
scroll to position [636, 0]
click at [704, 764] on button "View Details" at bounding box center [722, 760] width 180 height 32
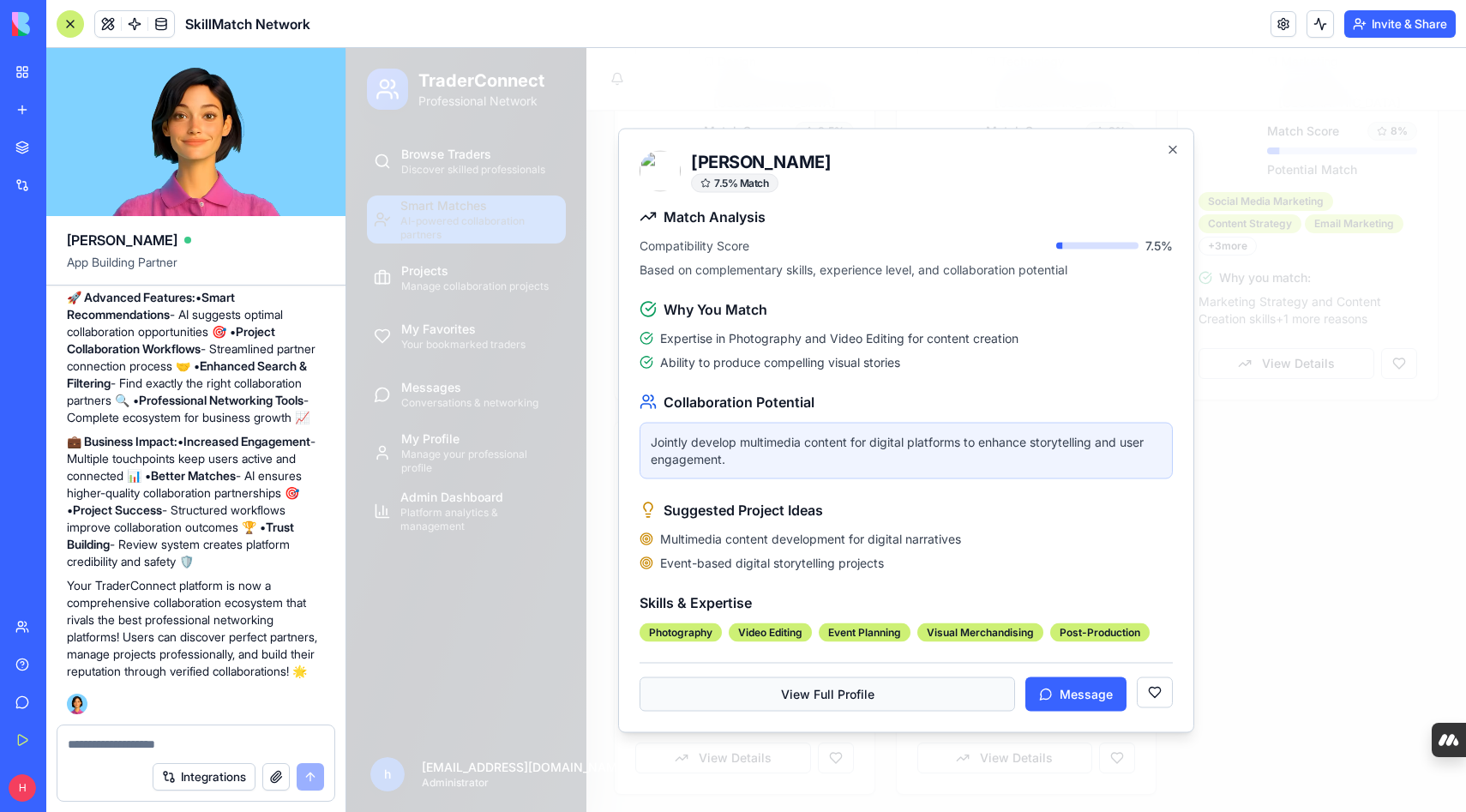
click at [758, 694] on button "View Full Profile" at bounding box center [827, 694] width 376 height 34
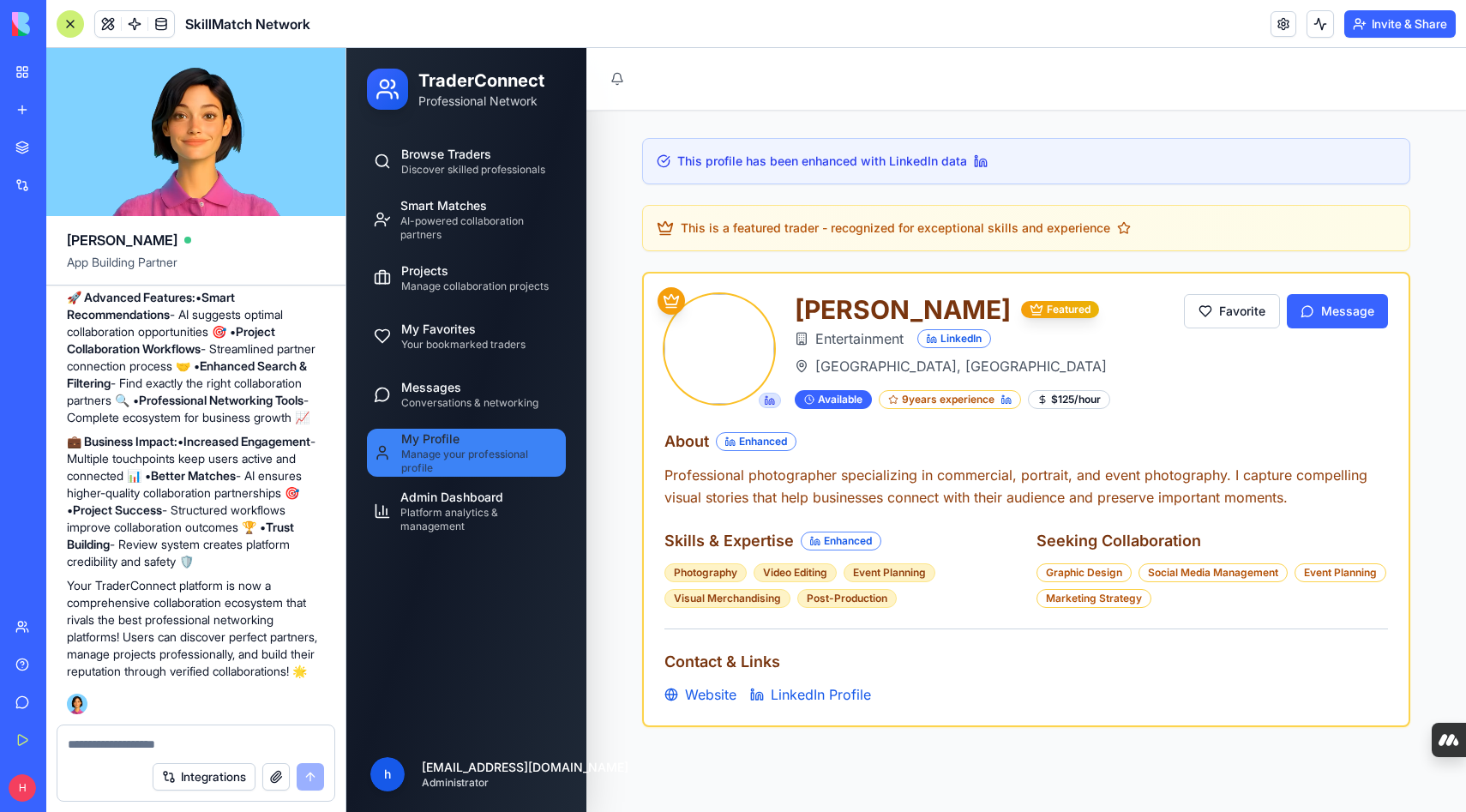
click at [165, 788] on button "Upgrade" at bounding box center [169, 787] width 64 height 28
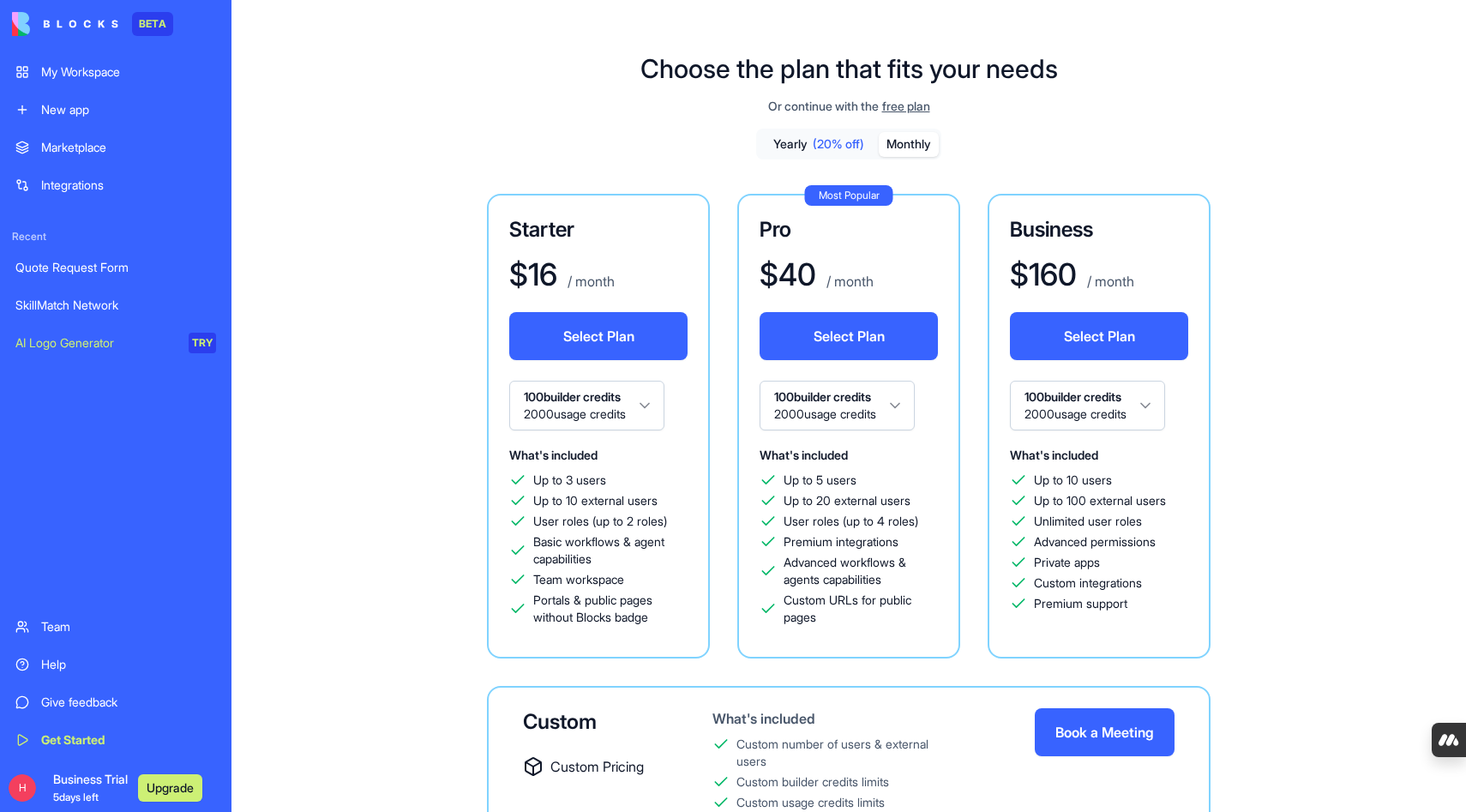
click at [916, 145] on button "Monthly" at bounding box center [909, 144] width 60 height 25
click at [79, 669] on div "Help" at bounding box center [128, 664] width 175 height 17
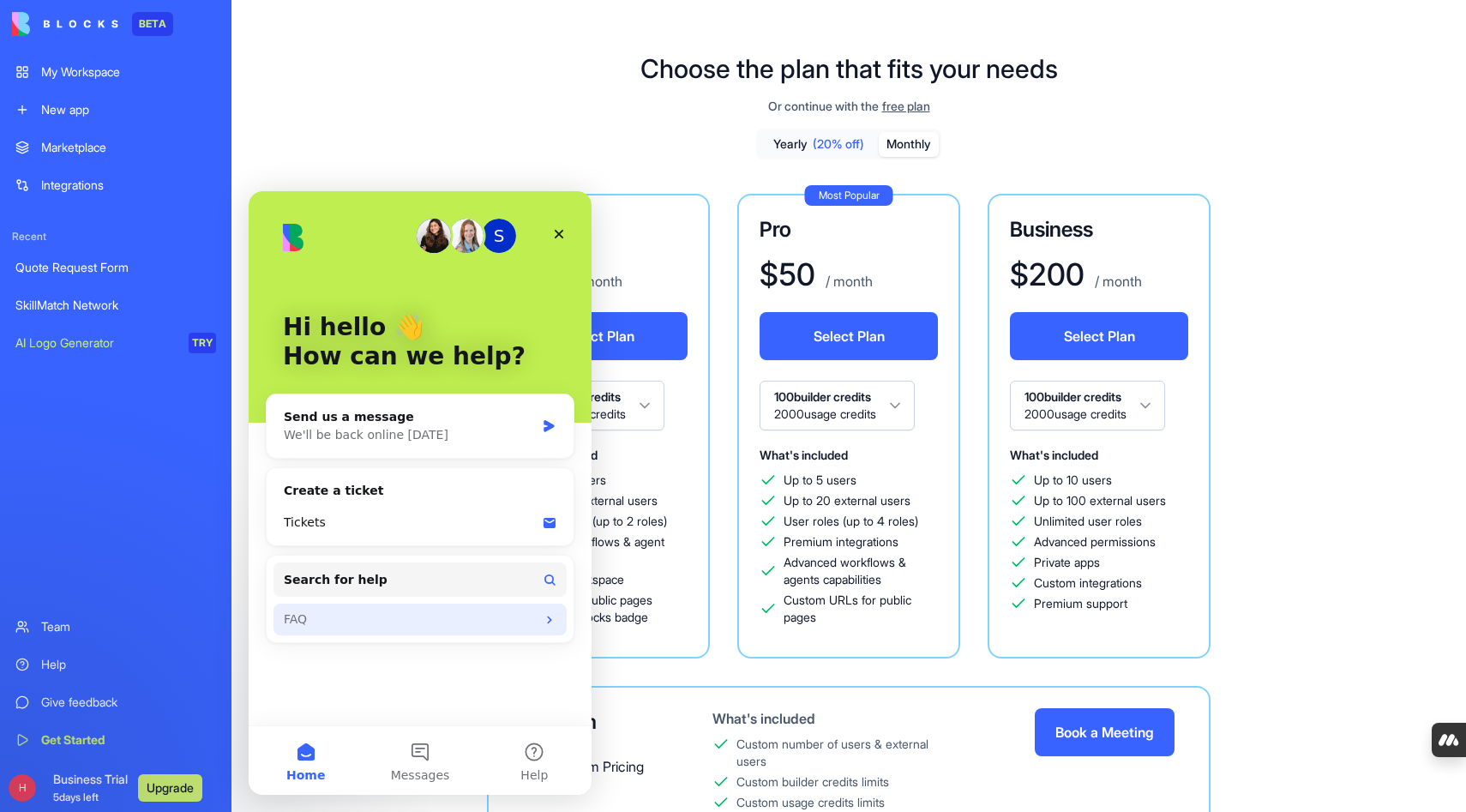
click at [372, 621] on div "FAQ" at bounding box center [410, 619] width 252 height 18
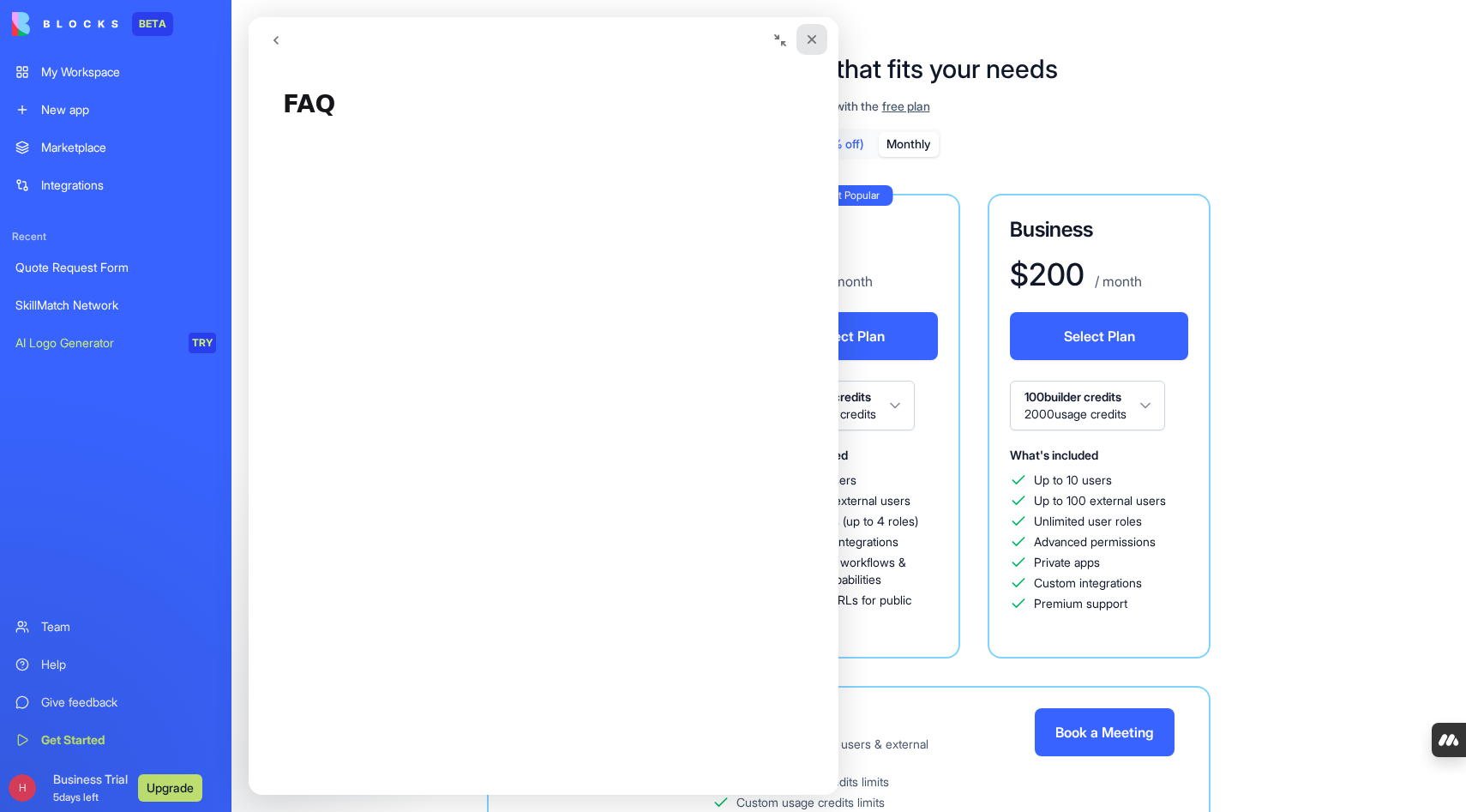
click at [814, 40] on icon "Close" at bounding box center [812, 39] width 13 height 13
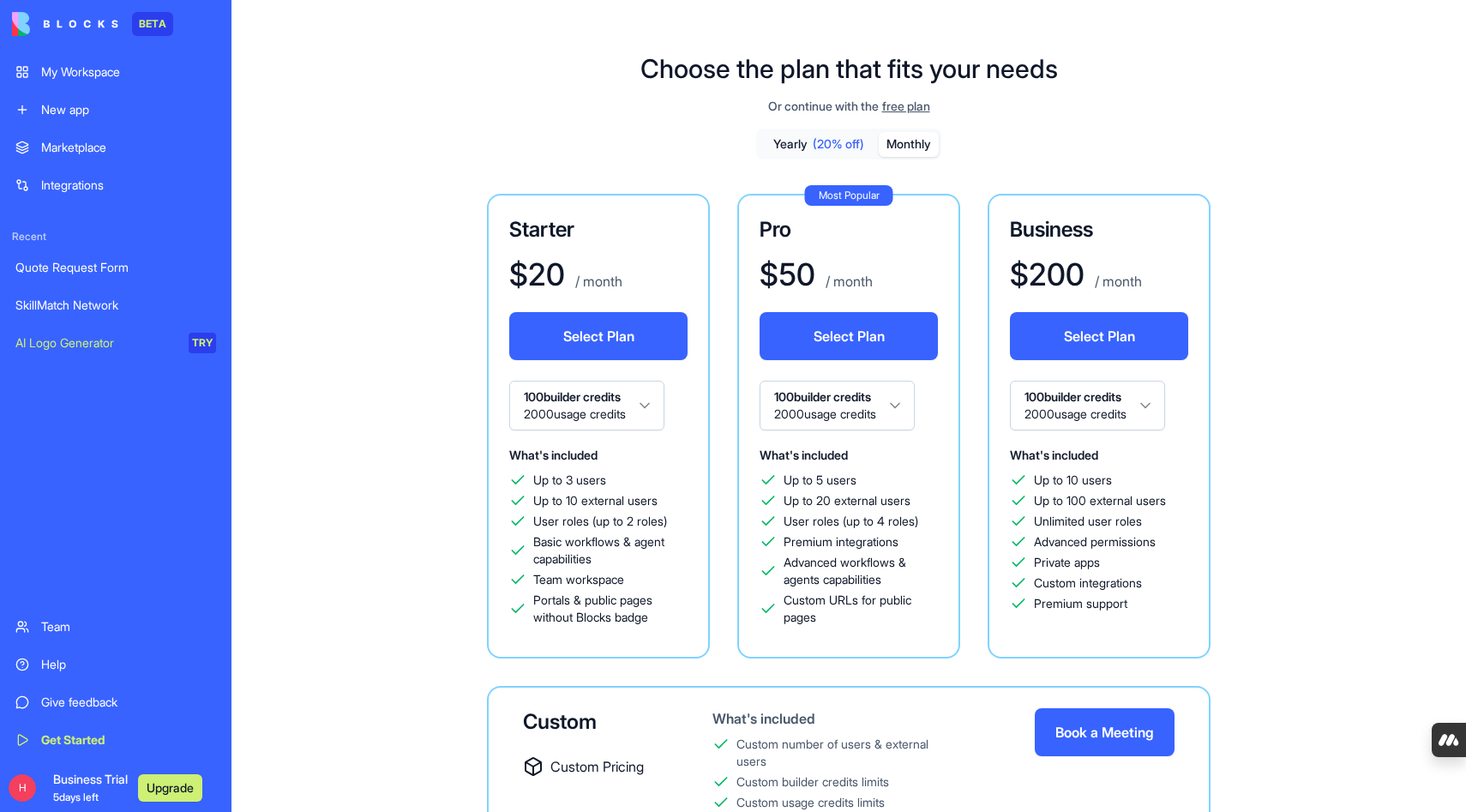
click at [53, 666] on div "Help" at bounding box center [128, 664] width 175 height 17
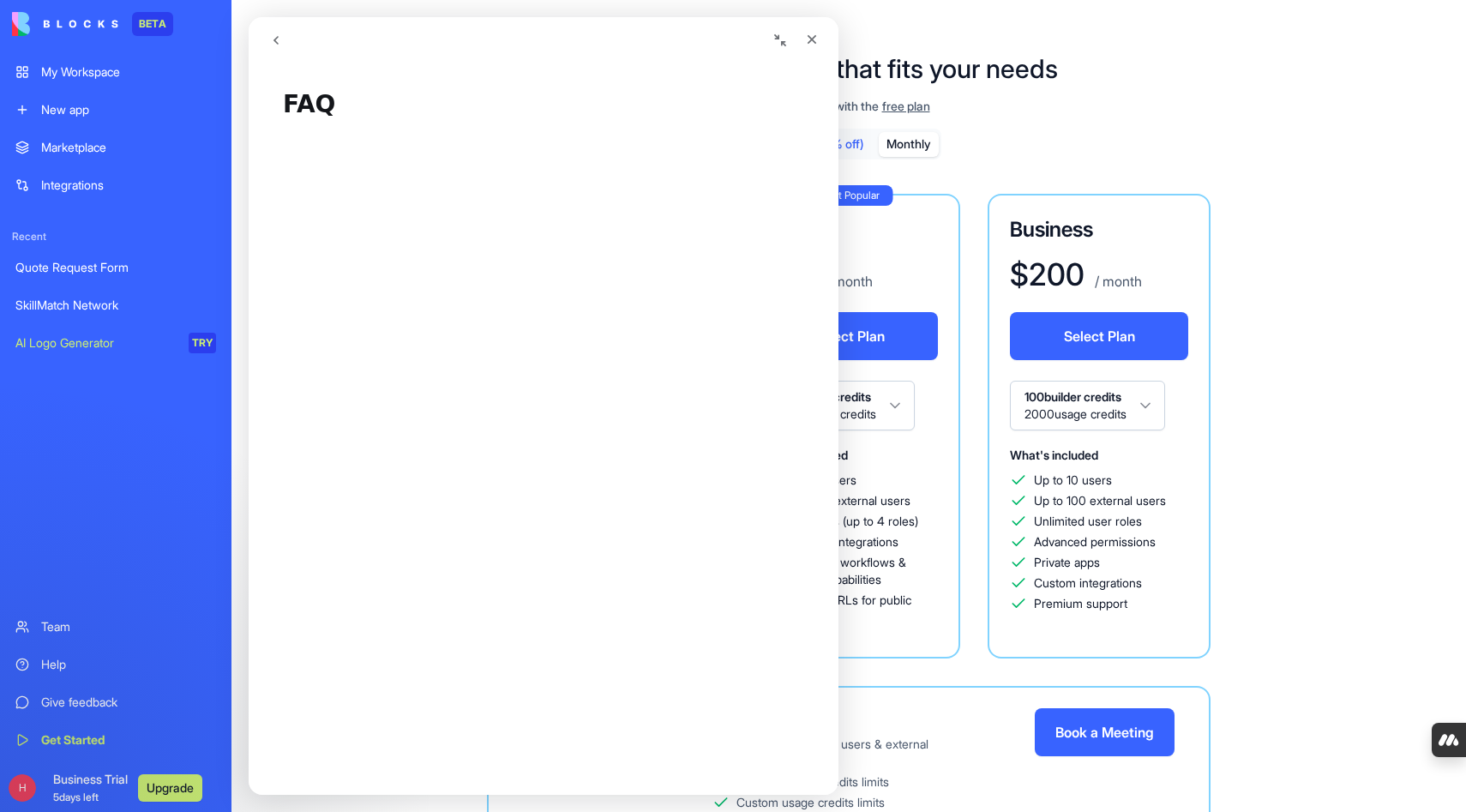
click at [280, 46] on icon "go back" at bounding box center [276, 40] width 13 height 13
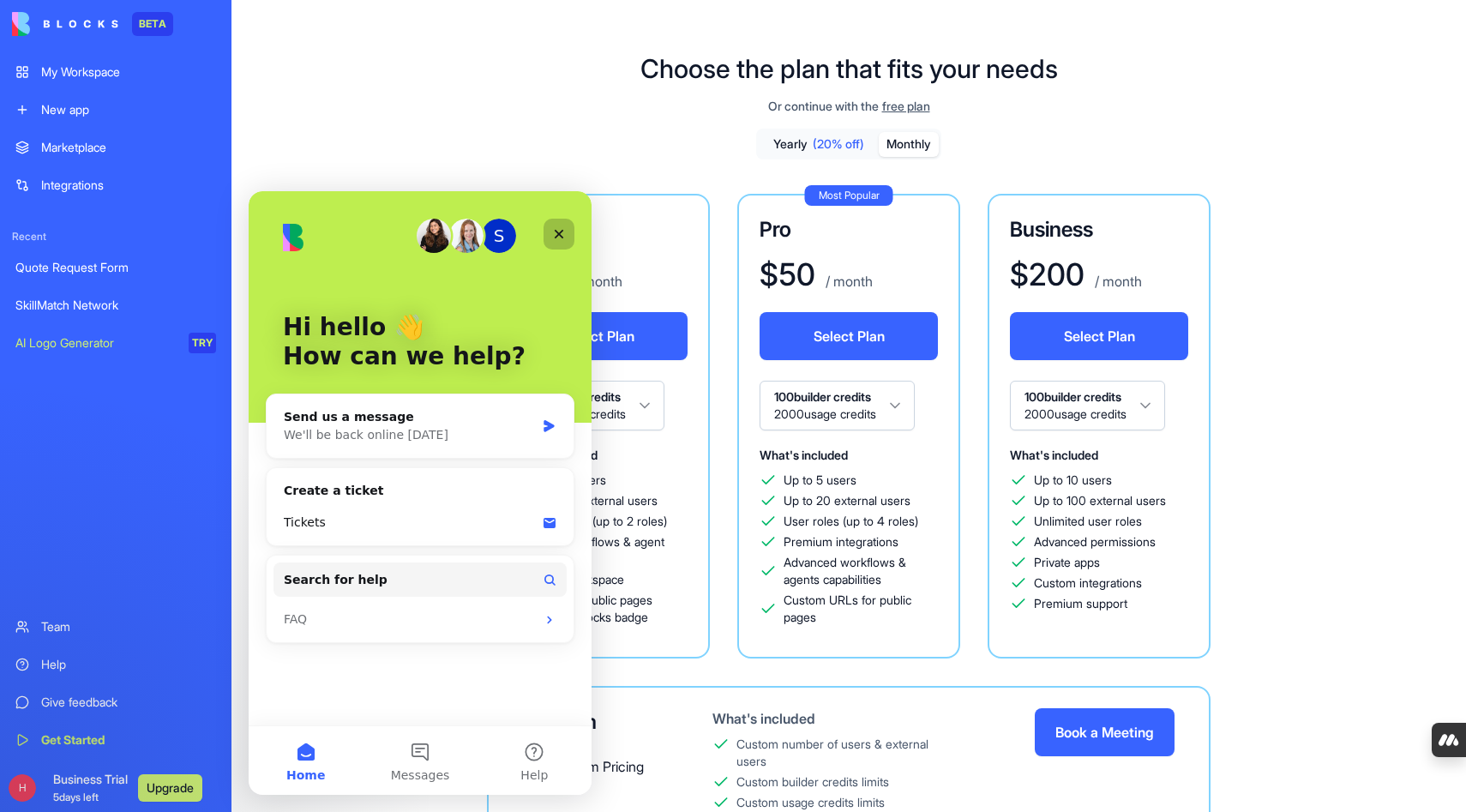
click at [557, 233] on icon "Close" at bounding box center [560, 234] width 10 height 10
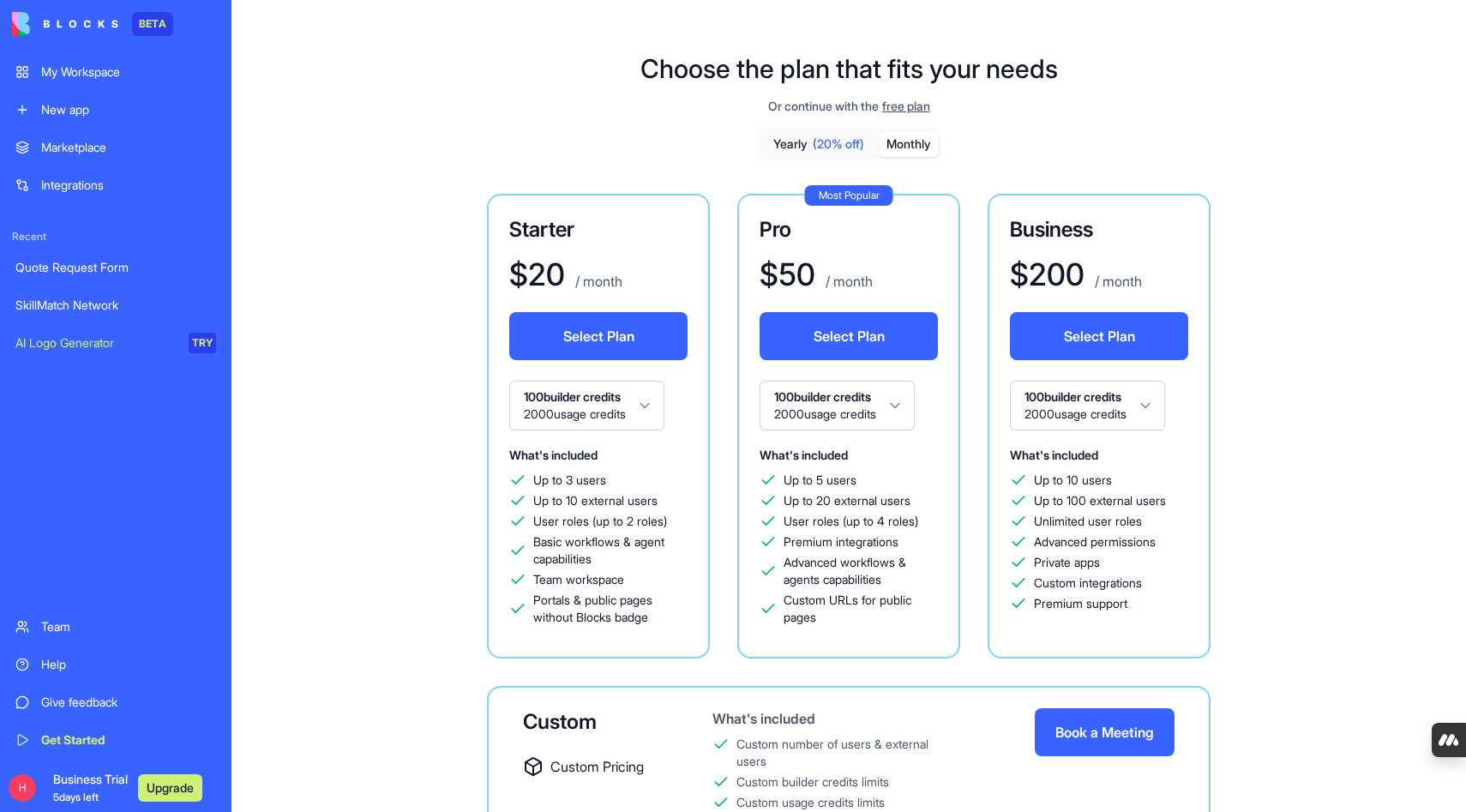
click at [88, 633] on div "Team" at bounding box center [128, 627] width 175 height 17
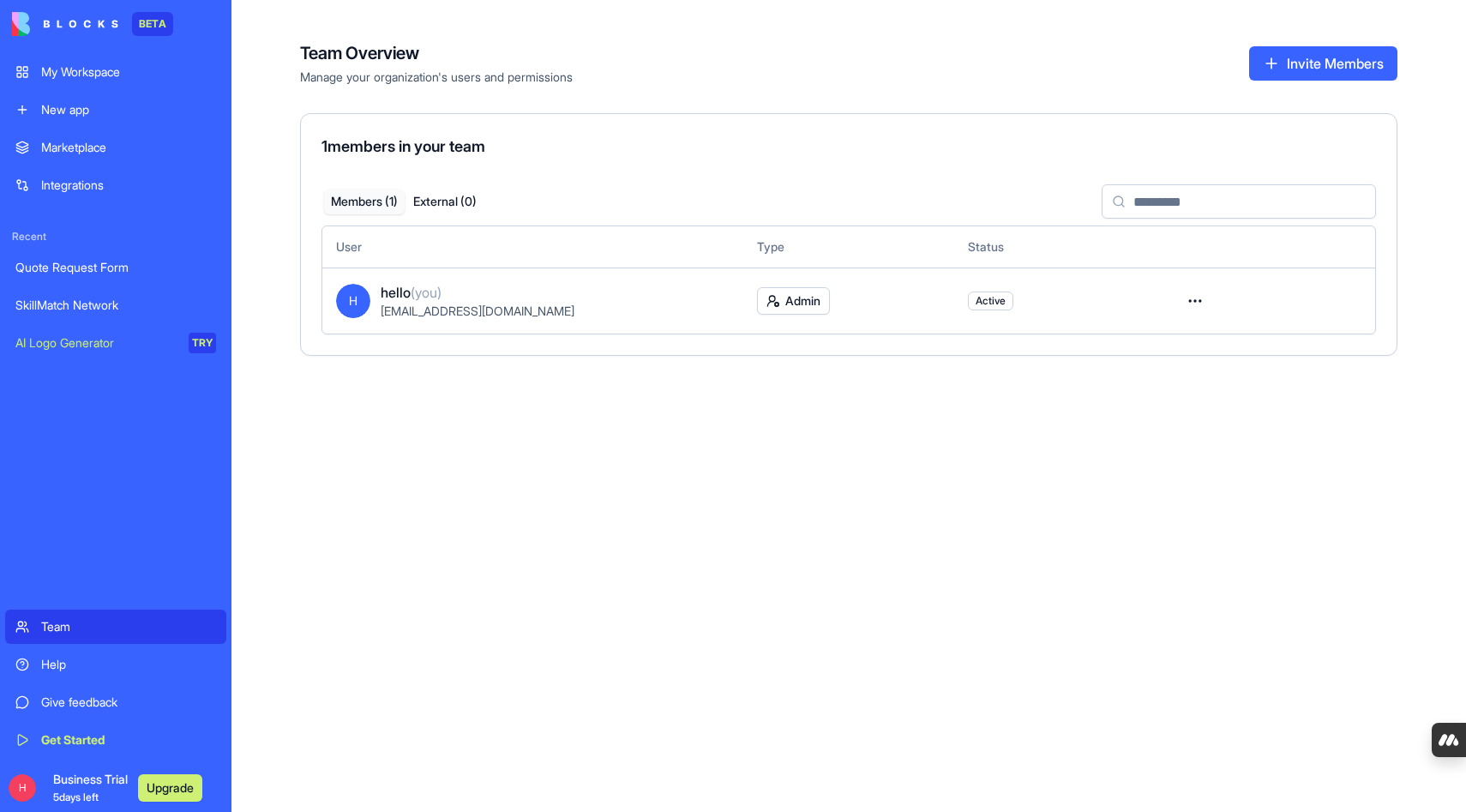
click at [164, 781] on button "Upgrade" at bounding box center [169, 787] width 64 height 28
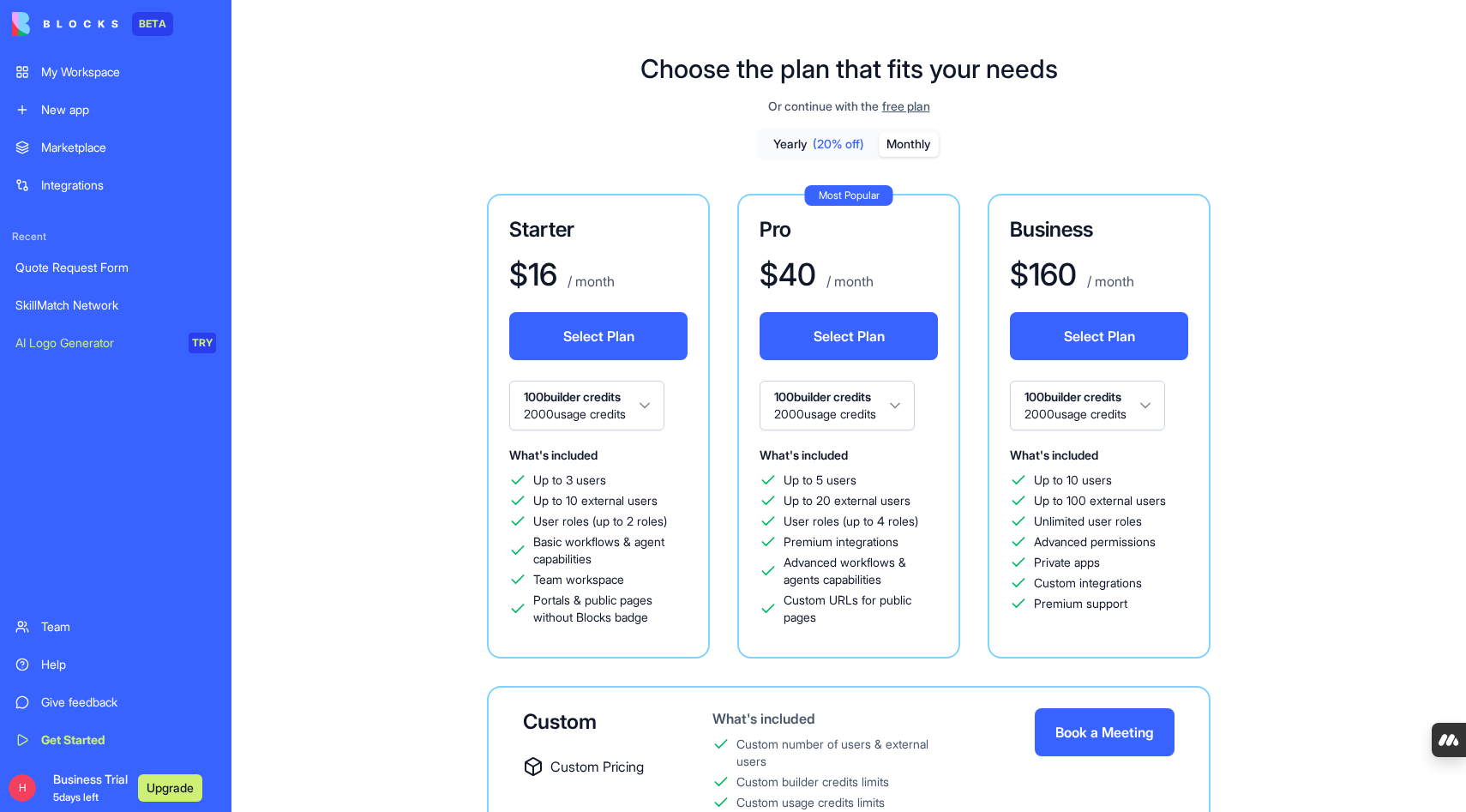
click at [916, 146] on button "Monthly" at bounding box center [909, 144] width 60 height 25
click at [379, 229] on div "Starter $ 20 / month Select Plan 100 builder credits 2000 usage credits What's …" at bounding box center [849, 555] width 984 height 722
click at [74, 303] on div "SkillMatch Network" at bounding box center [116, 305] width 201 height 17
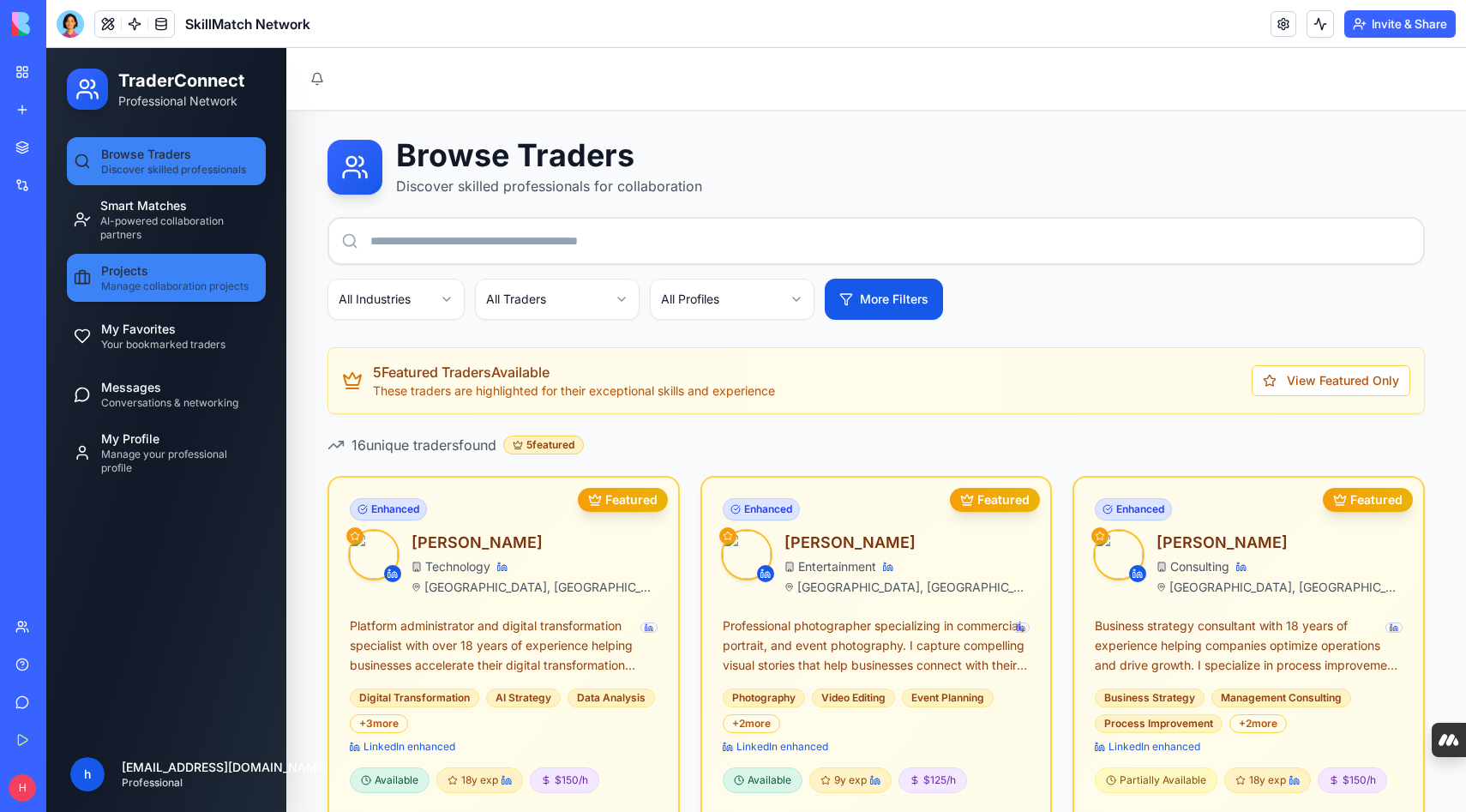
click at [173, 281] on span "Manage collaboration projects" at bounding box center [175, 287] width 147 height 13
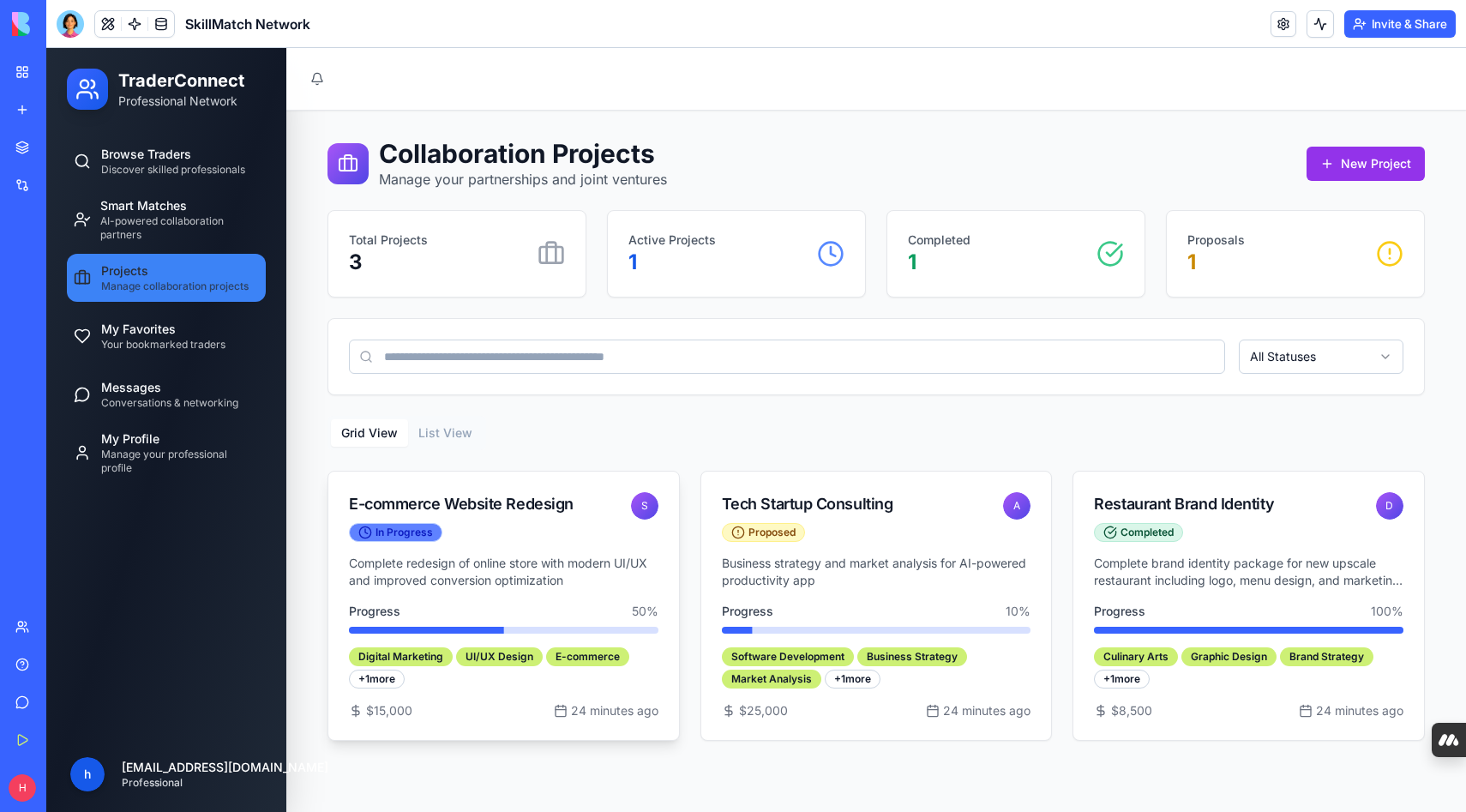
click at [420, 530] on div "In Progress" at bounding box center [396, 532] width 94 height 19
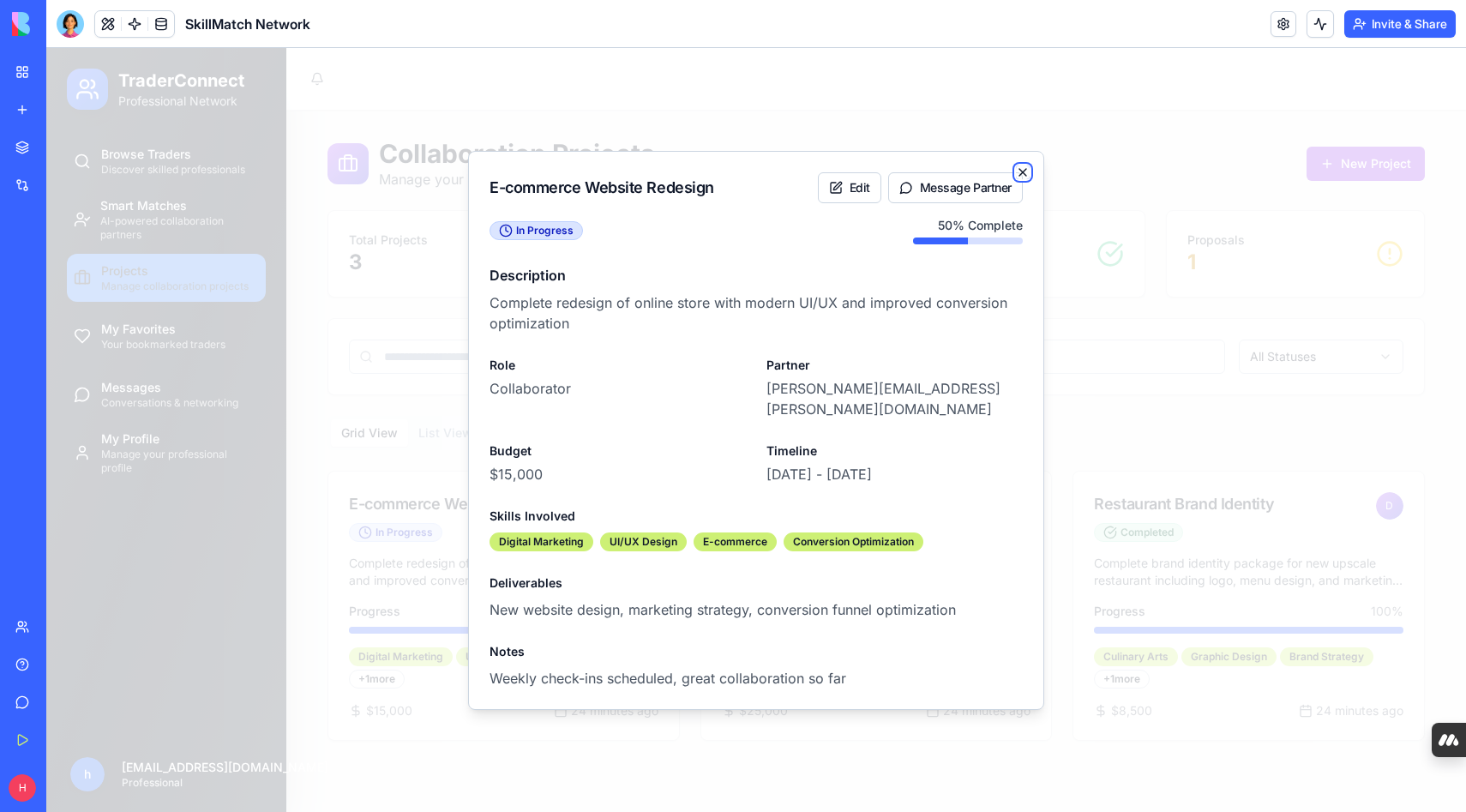
click at [1024, 180] on icon "button" at bounding box center [1023, 172] width 13 height 13
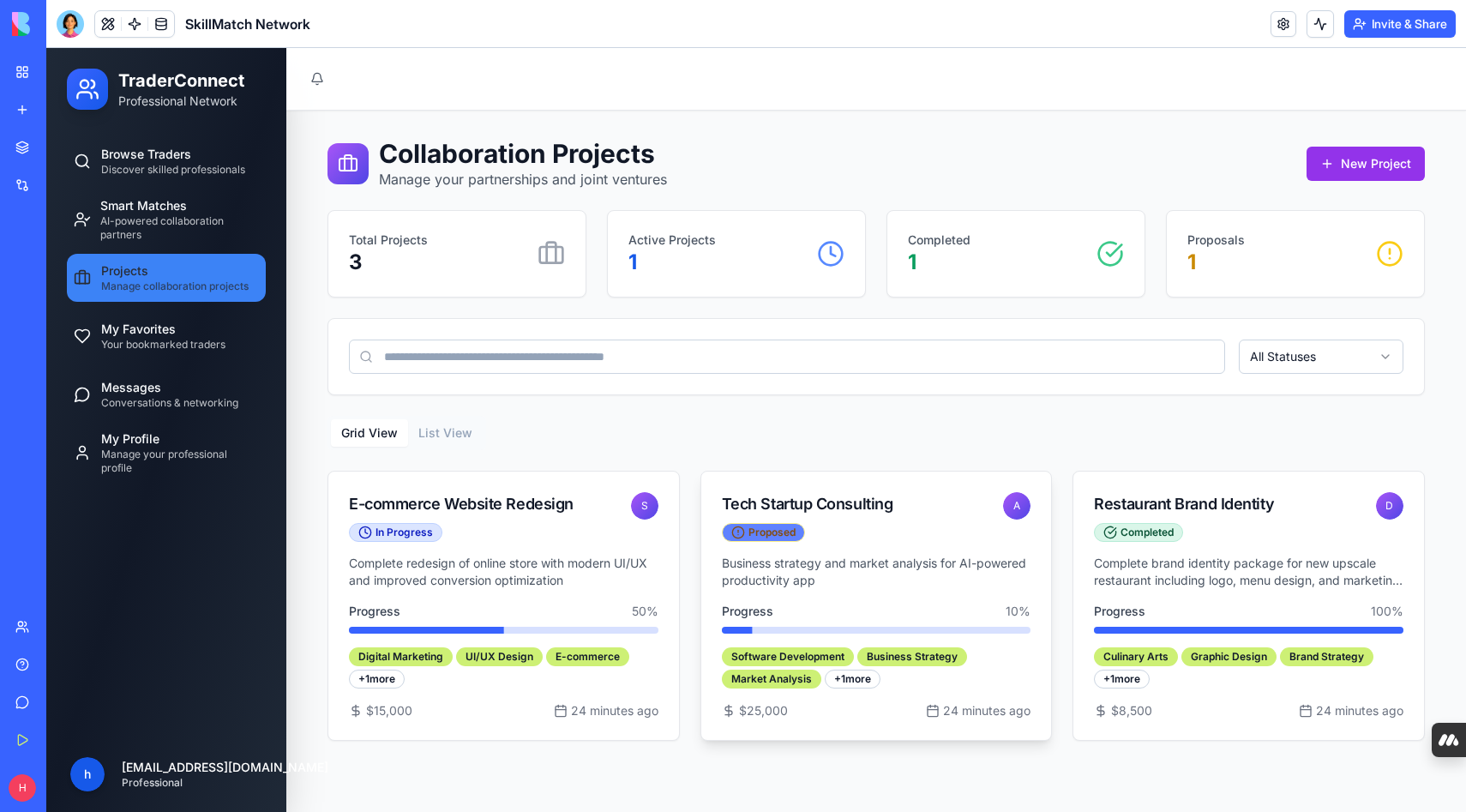
click at [783, 527] on div "Proposed" at bounding box center [764, 532] width 83 height 19
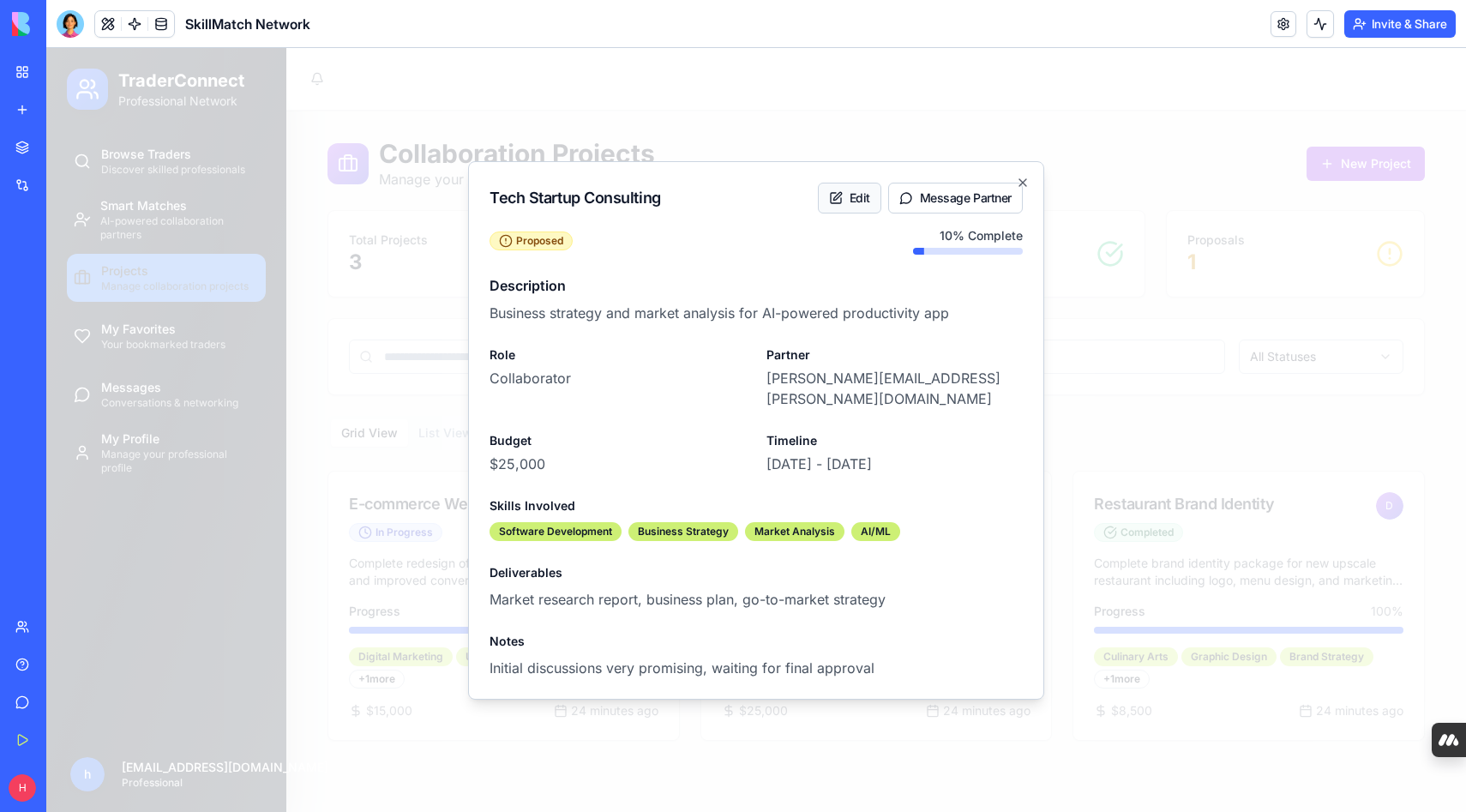
click at [849, 210] on button "Edit" at bounding box center [850, 198] width 63 height 31
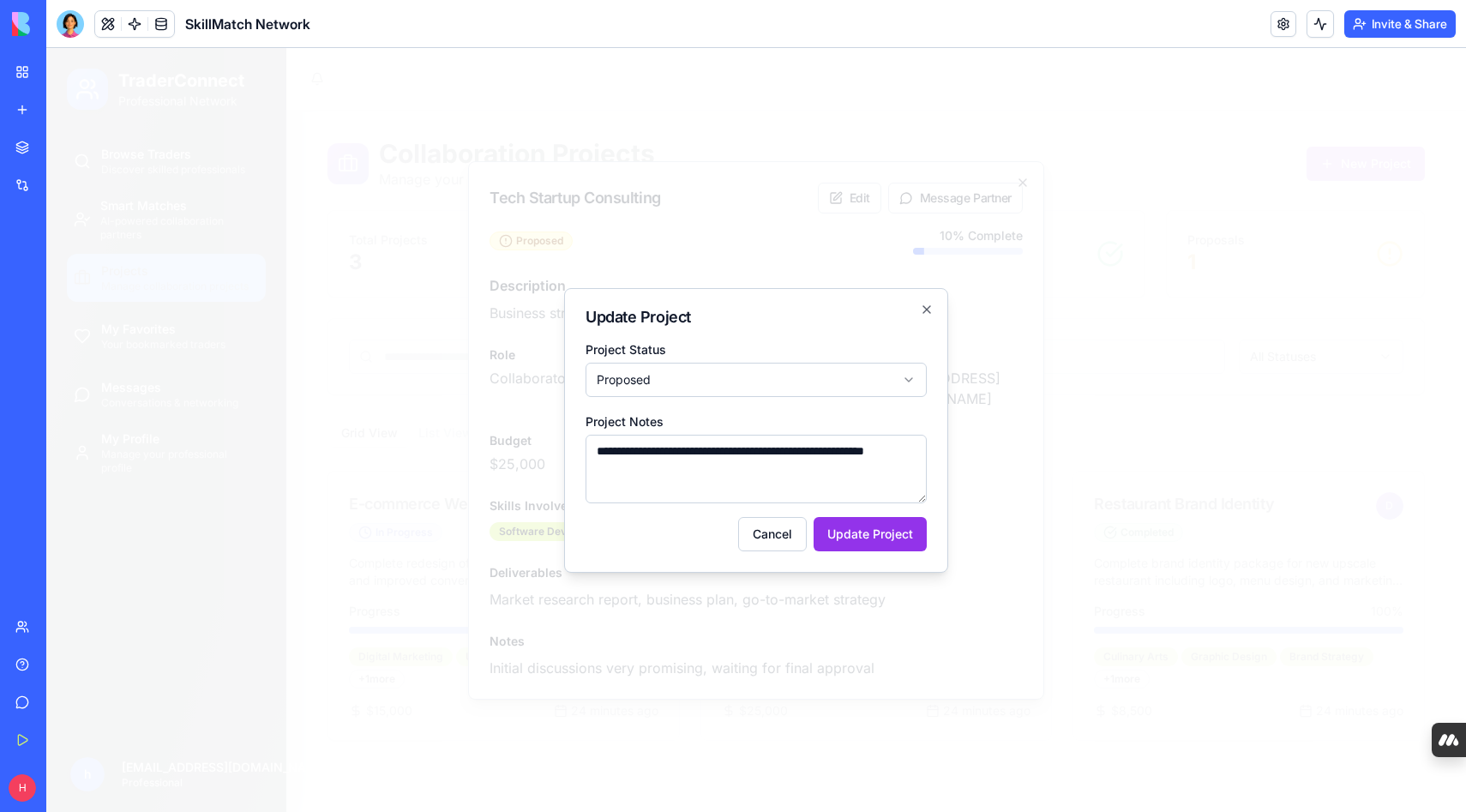
click at [775, 372] on body "TraderConnect Professional Network Browse Traders Discover skilled professional…" at bounding box center [756, 430] width 1420 height 764
click at [786, 331] on body "TraderConnect Professional Network Browse Traders Discover skilled professional…" at bounding box center [756, 430] width 1420 height 764
click at [925, 306] on icon "button" at bounding box center [927, 310] width 13 height 13
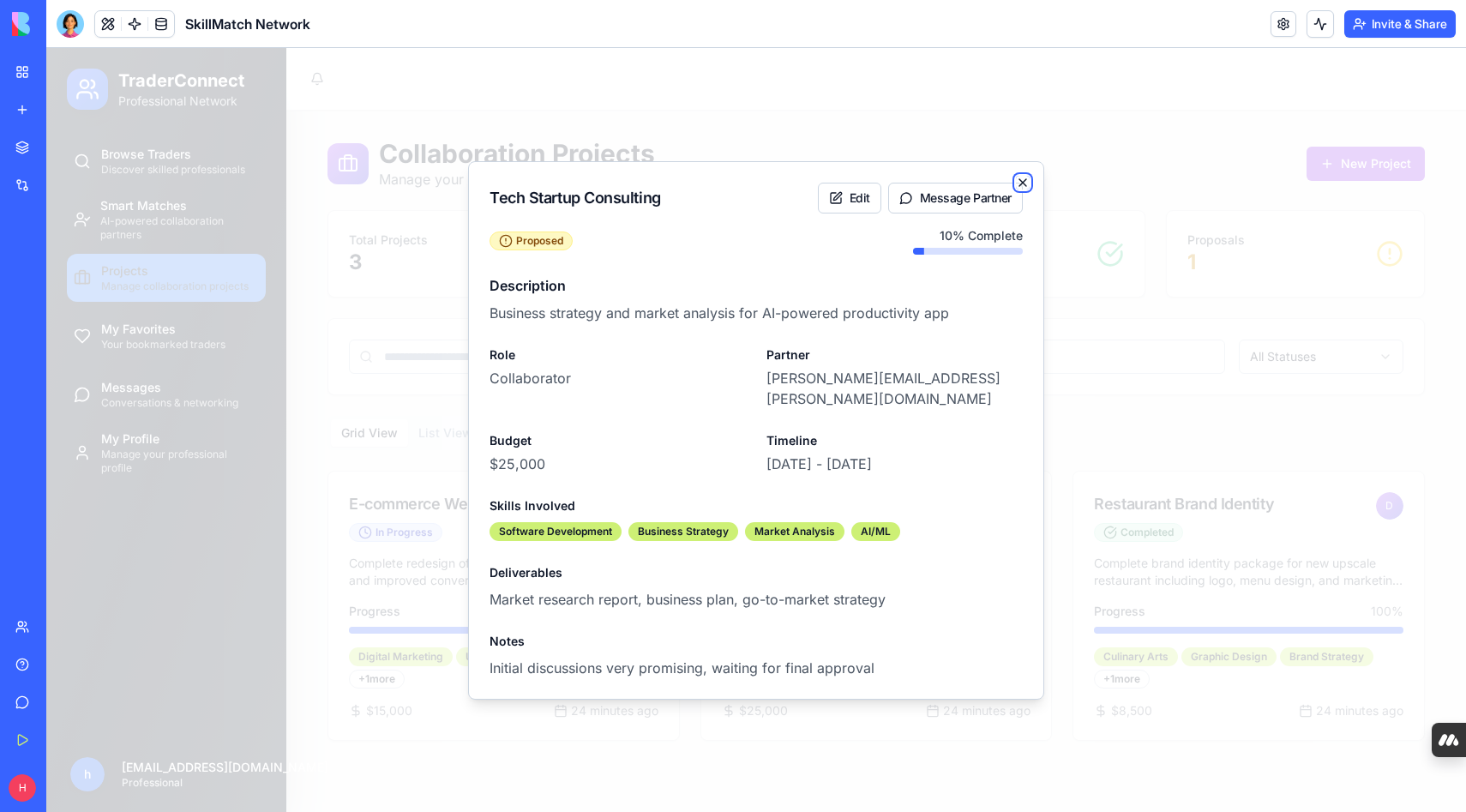
click at [1022, 186] on icon "button" at bounding box center [1023, 182] width 7 height 7
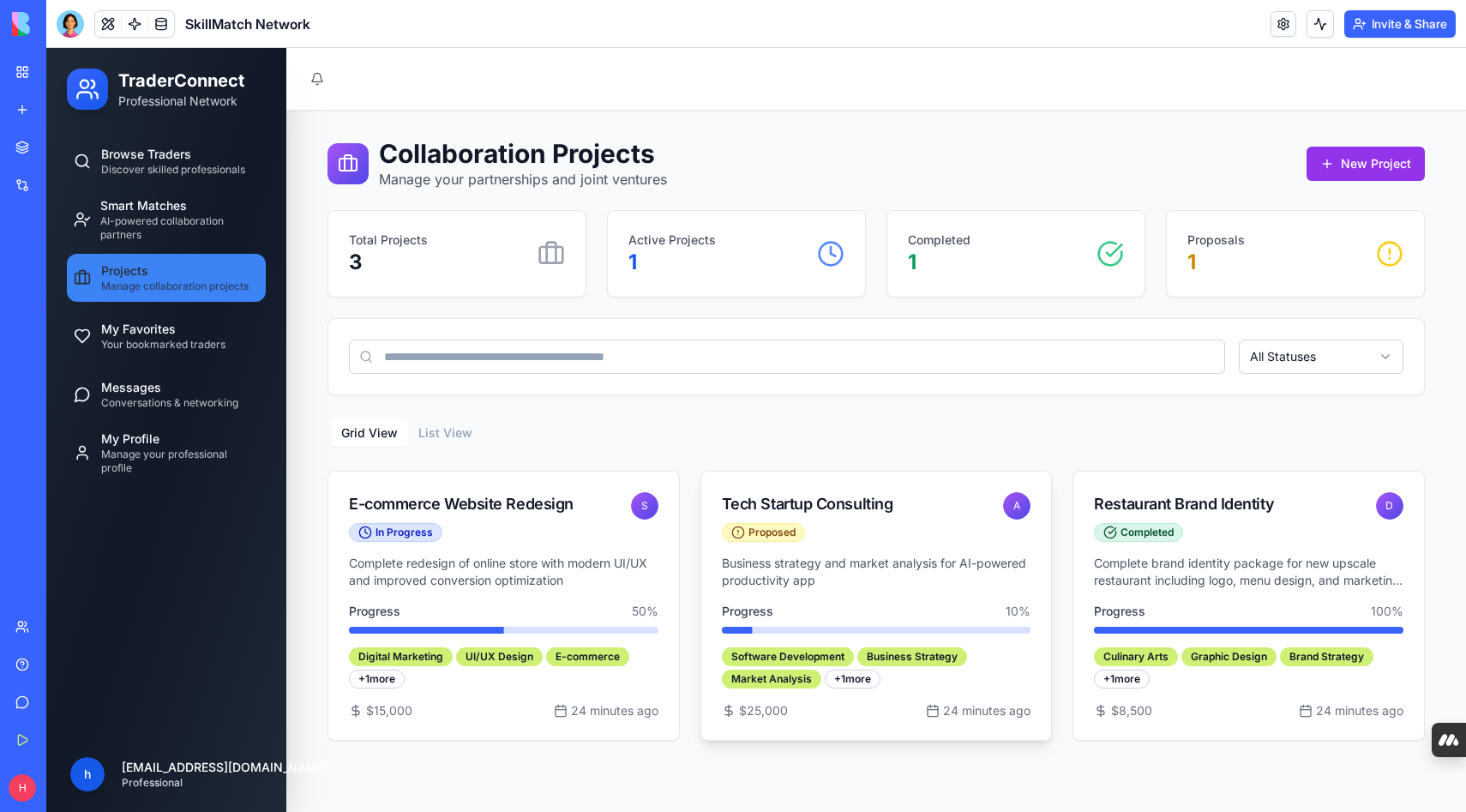
click at [863, 682] on div "+ 1 more" at bounding box center [852, 679] width 55 height 19
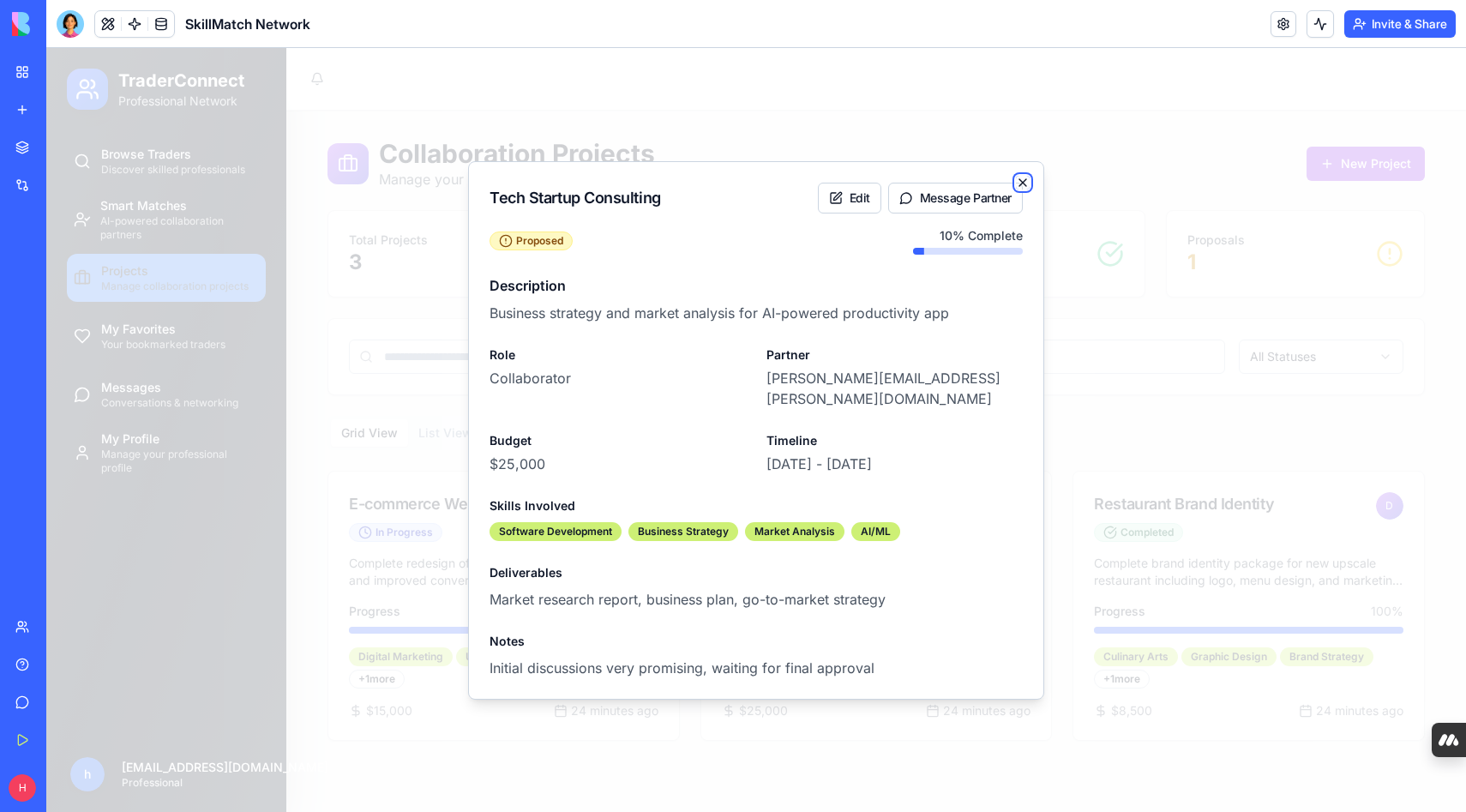
click at [1024, 186] on icon "button" at bounding box center [1023, 182] width 7 height 7
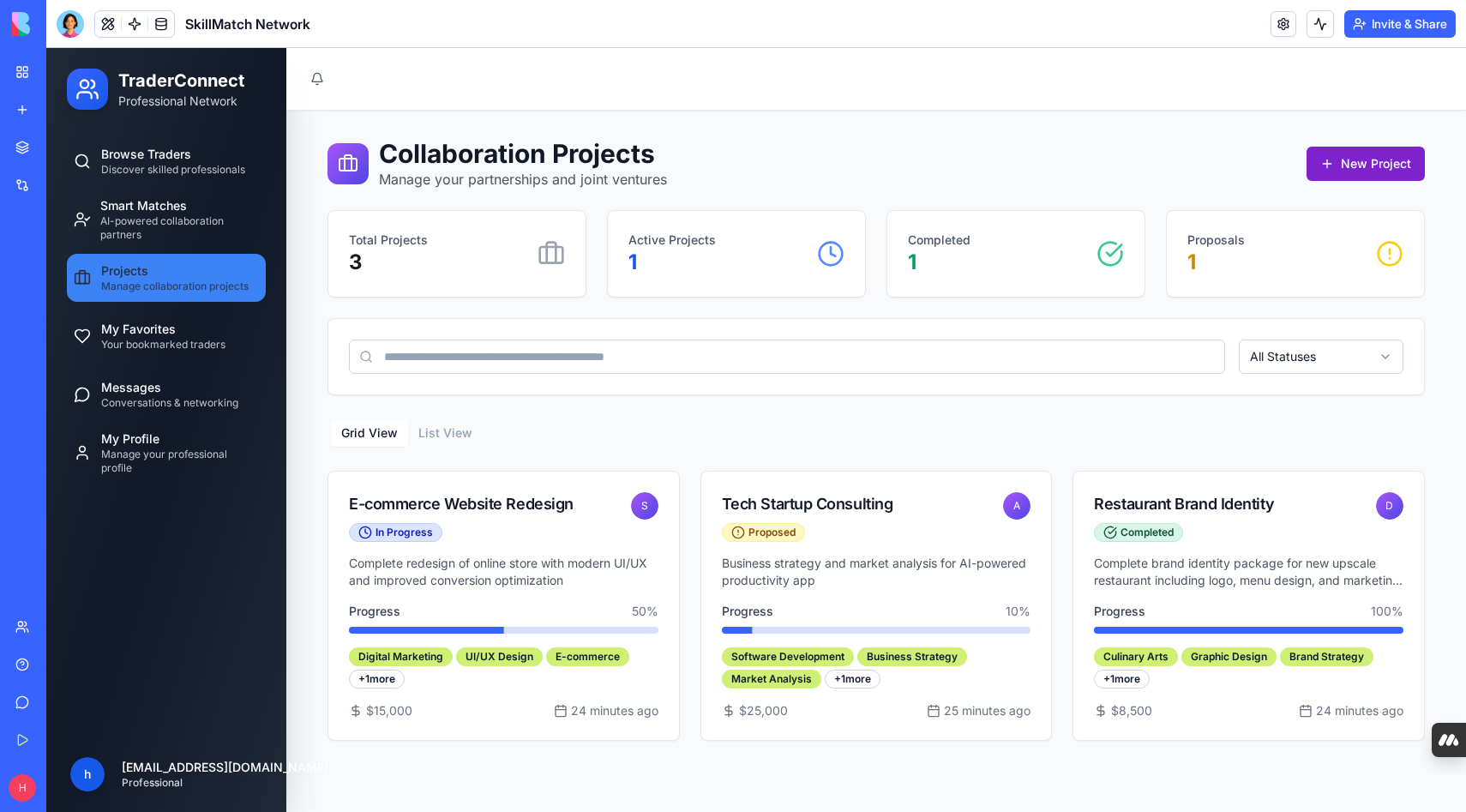
click at [1349, 172] on button "New Project" at bounding box center [1367, 163] width 119 height 34
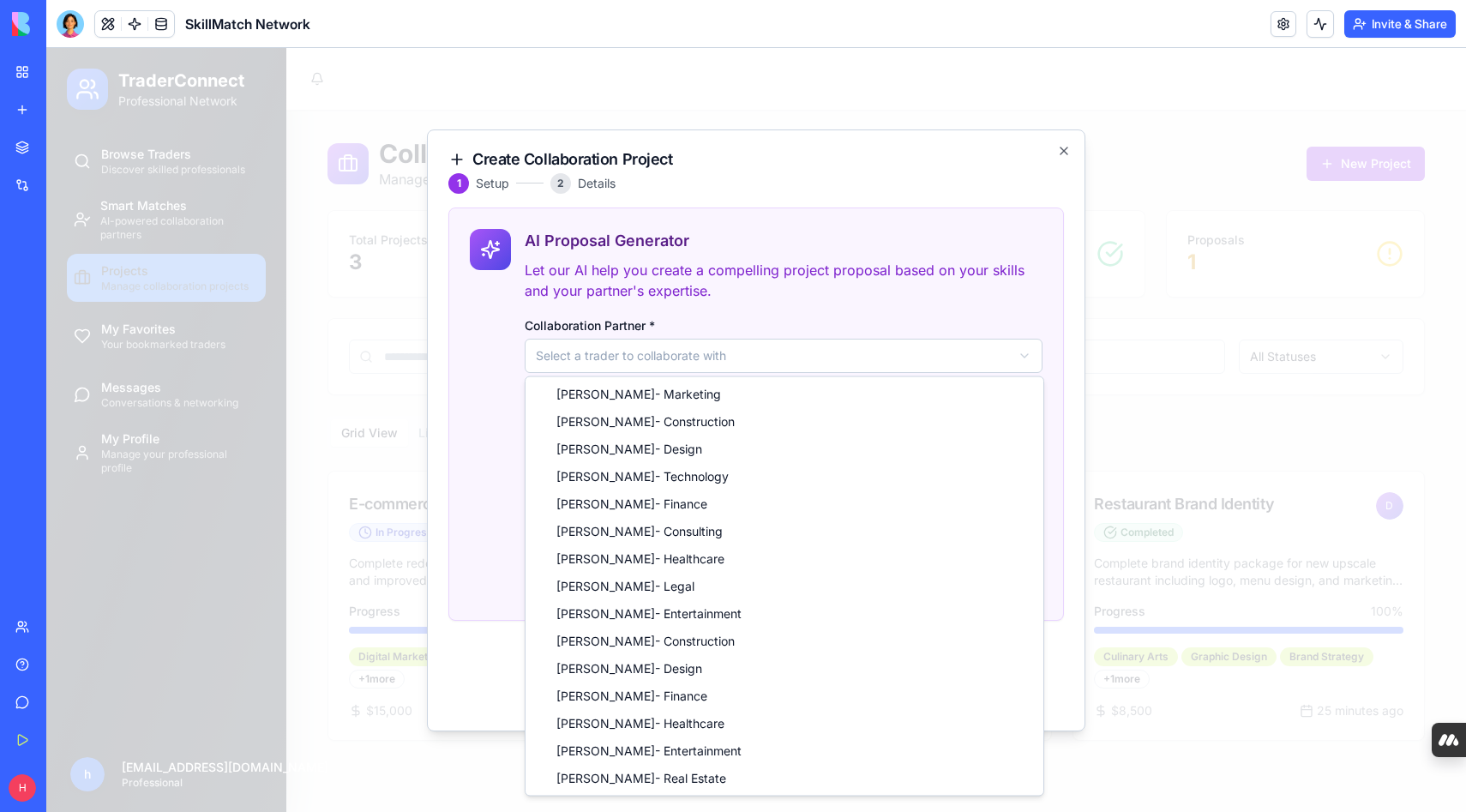
click at [740, 357] on body "TraderConnect Professional Network Browse Traders Discover skilled professional…" at bounding box center [756, 430] width 1420 height 764
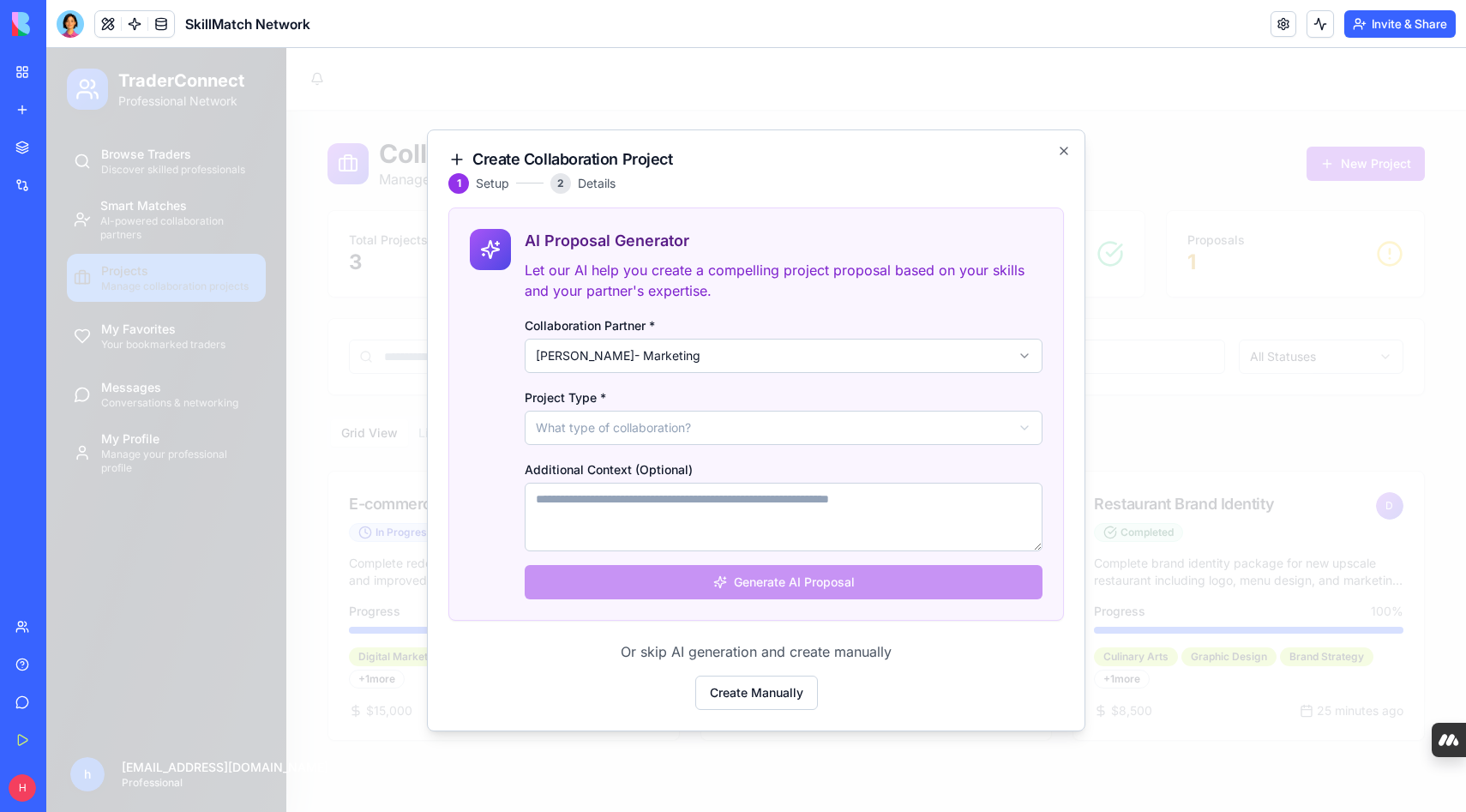
click at [692, 428] on body "TraderConnect Professional Network Browse Traders Discover skilled professional…" at bounding box center [756, 430] width 1420 height 764
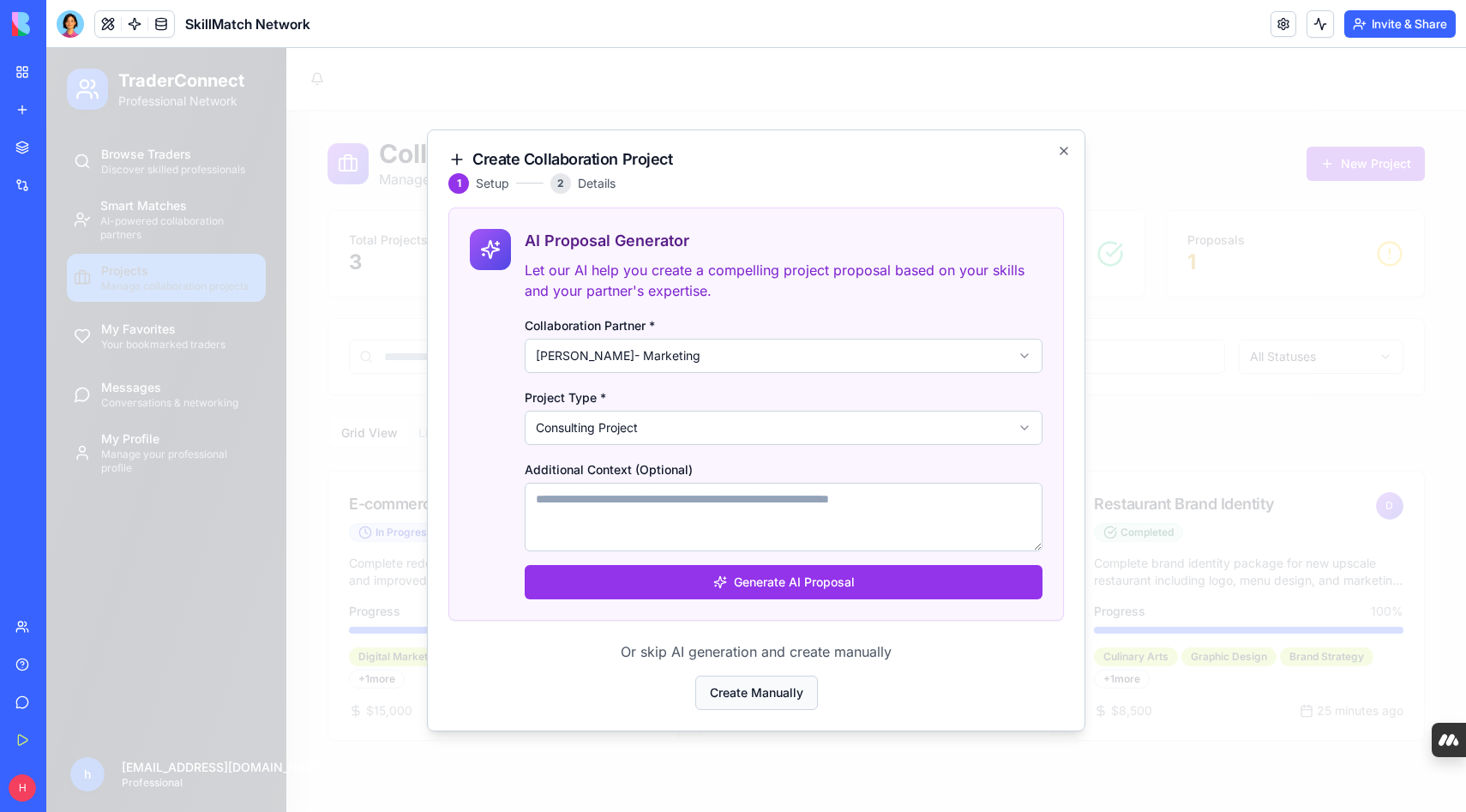
click at [727, 689] on button "Create Manually" at bounding box center [757, 693] width 122 height 34
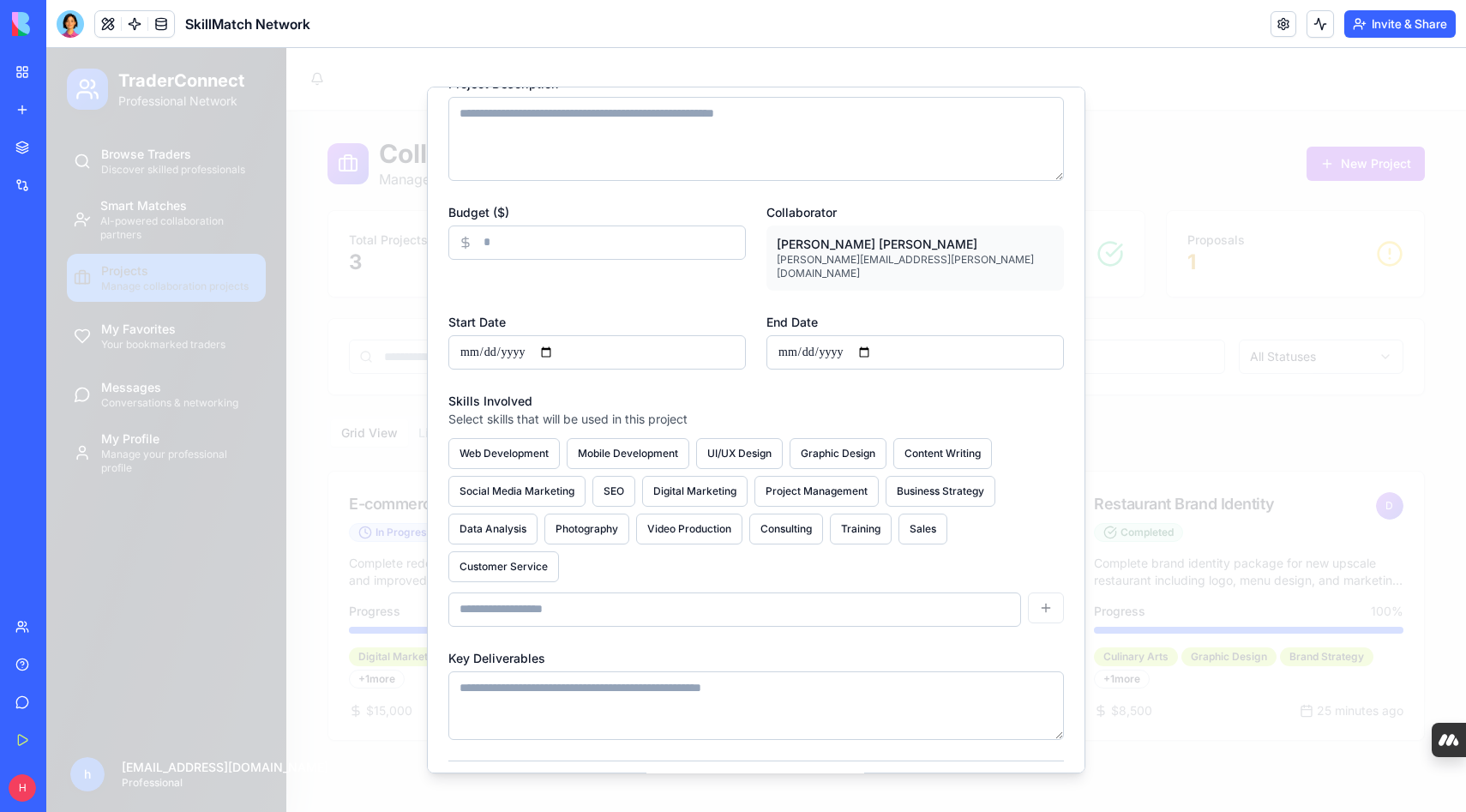
scroll to position [221, 0]
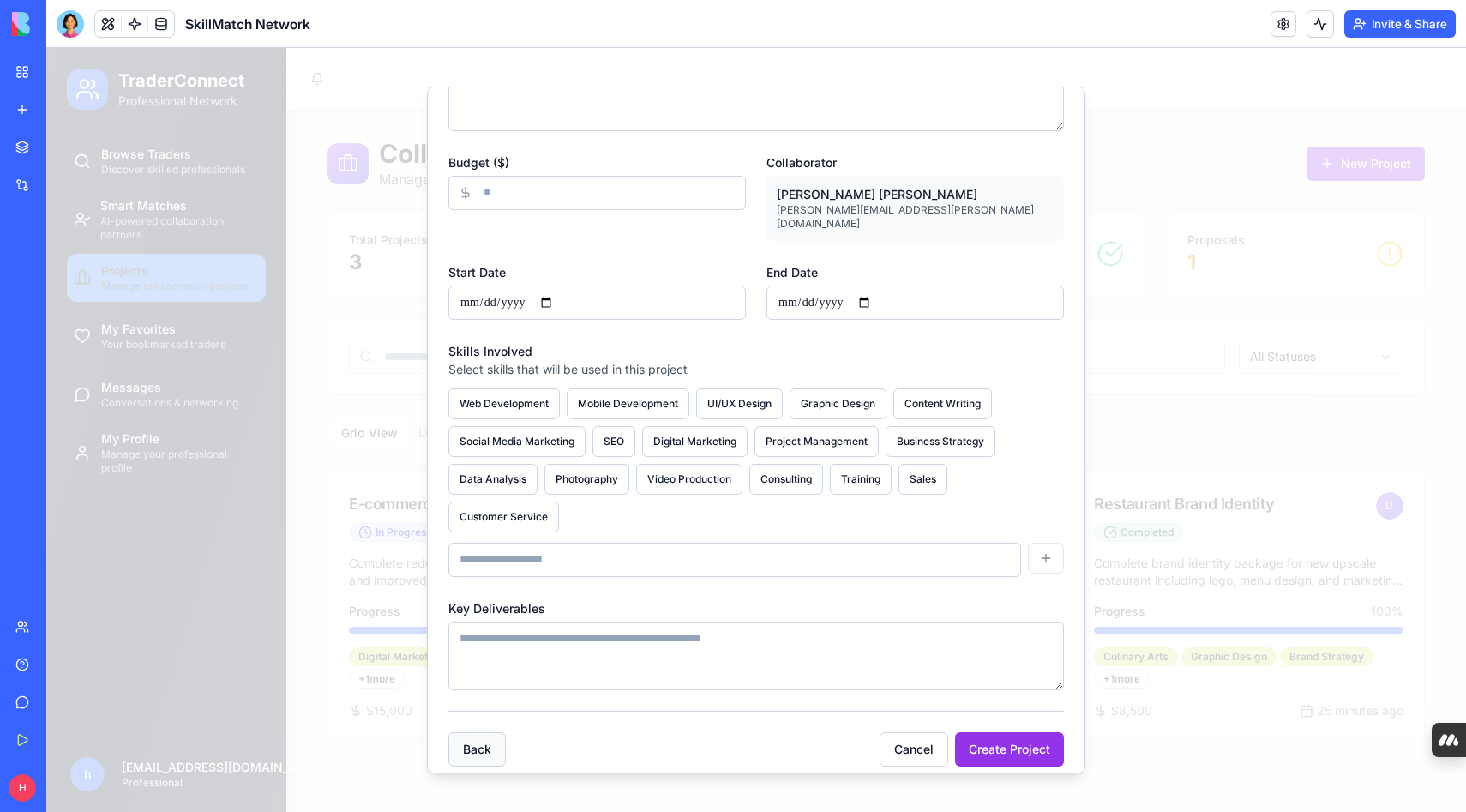
click at [495, 737] on button "Back" at bounding box center [477, 749] width 57 height 34
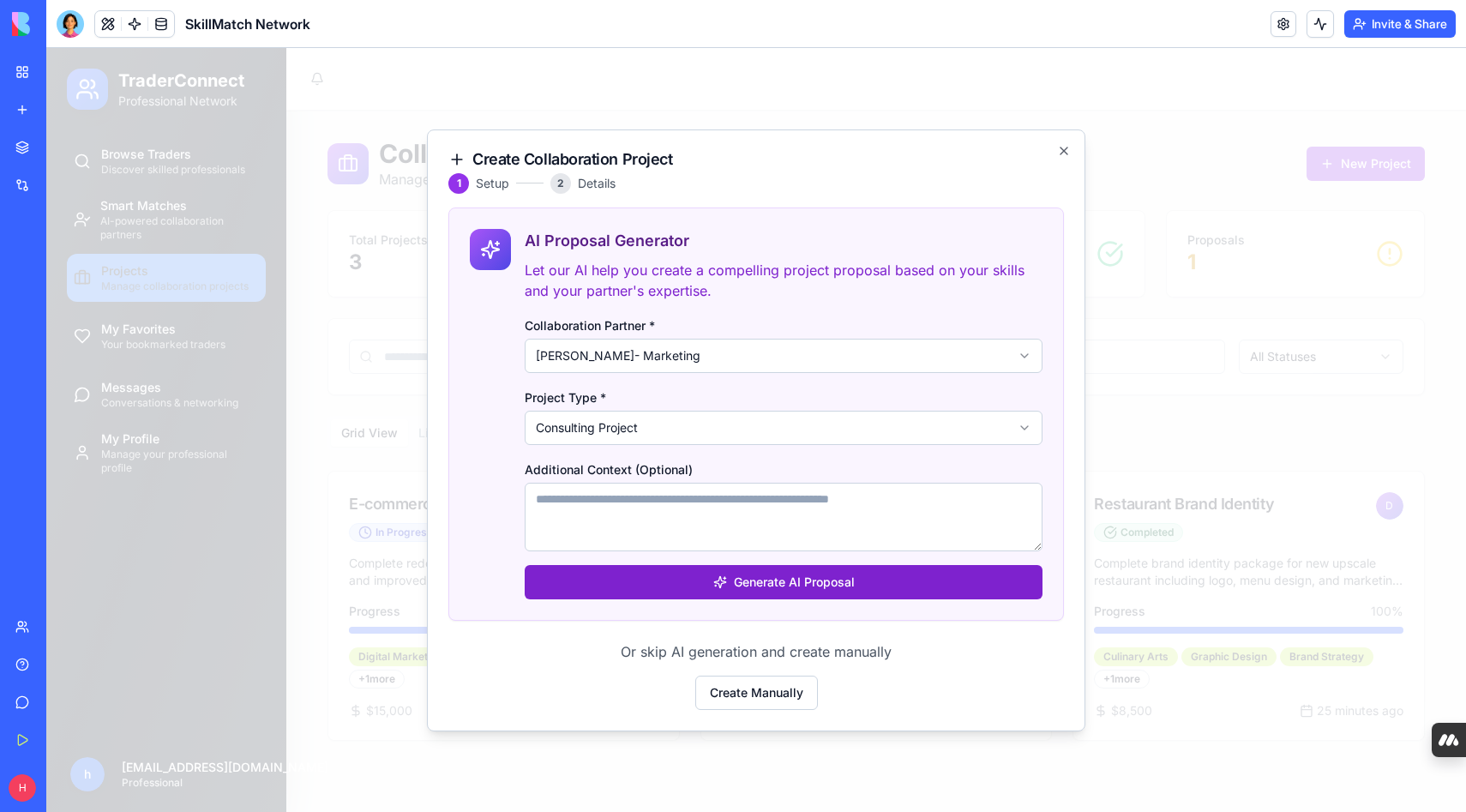
click at [718, 572] on button "Generate AI Proposal" at bounding box center [784, 582] width 518 height 34
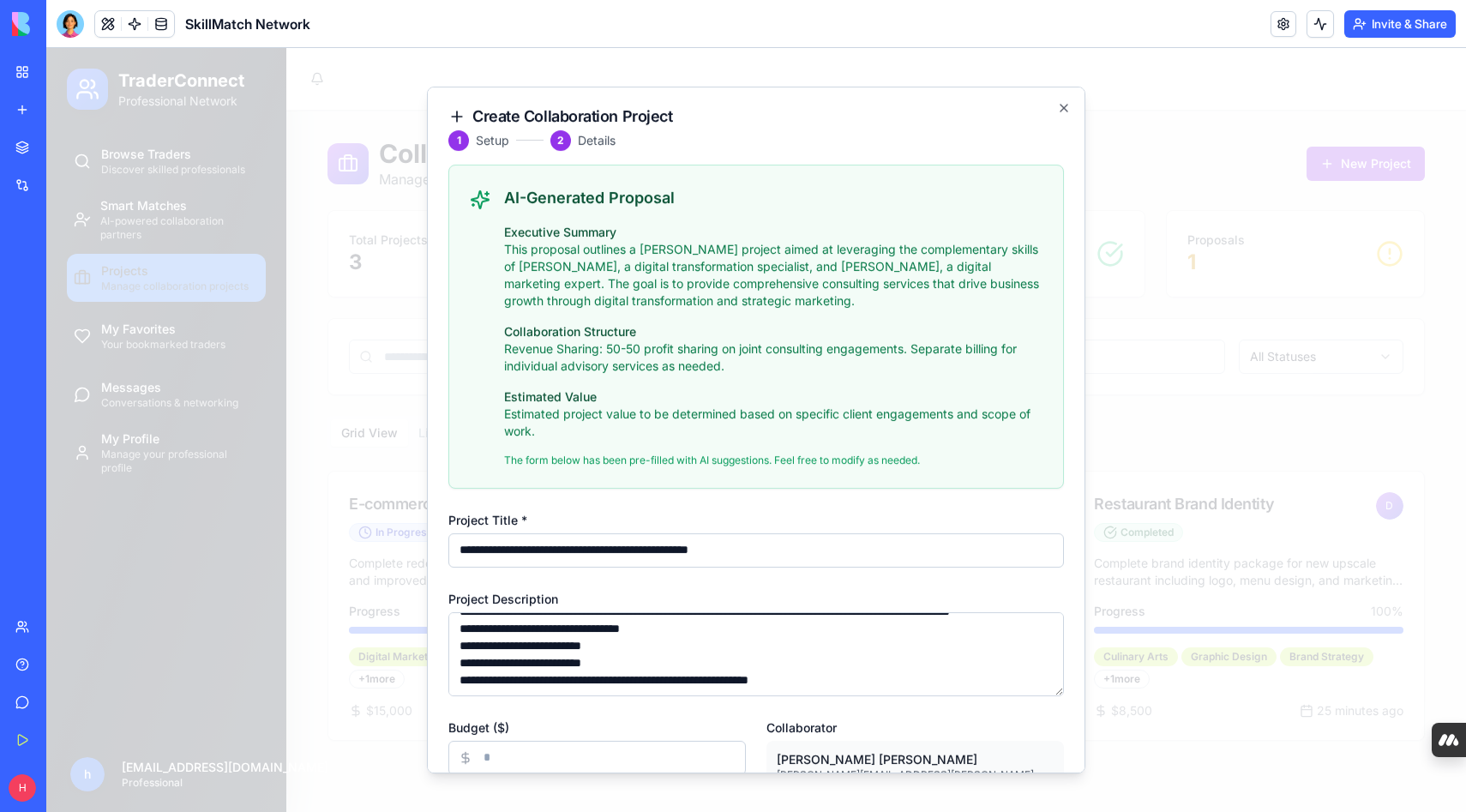
click at [691, 389] on h4 "Estimated Value" at bounding box center [774, 397] width 539 height 17
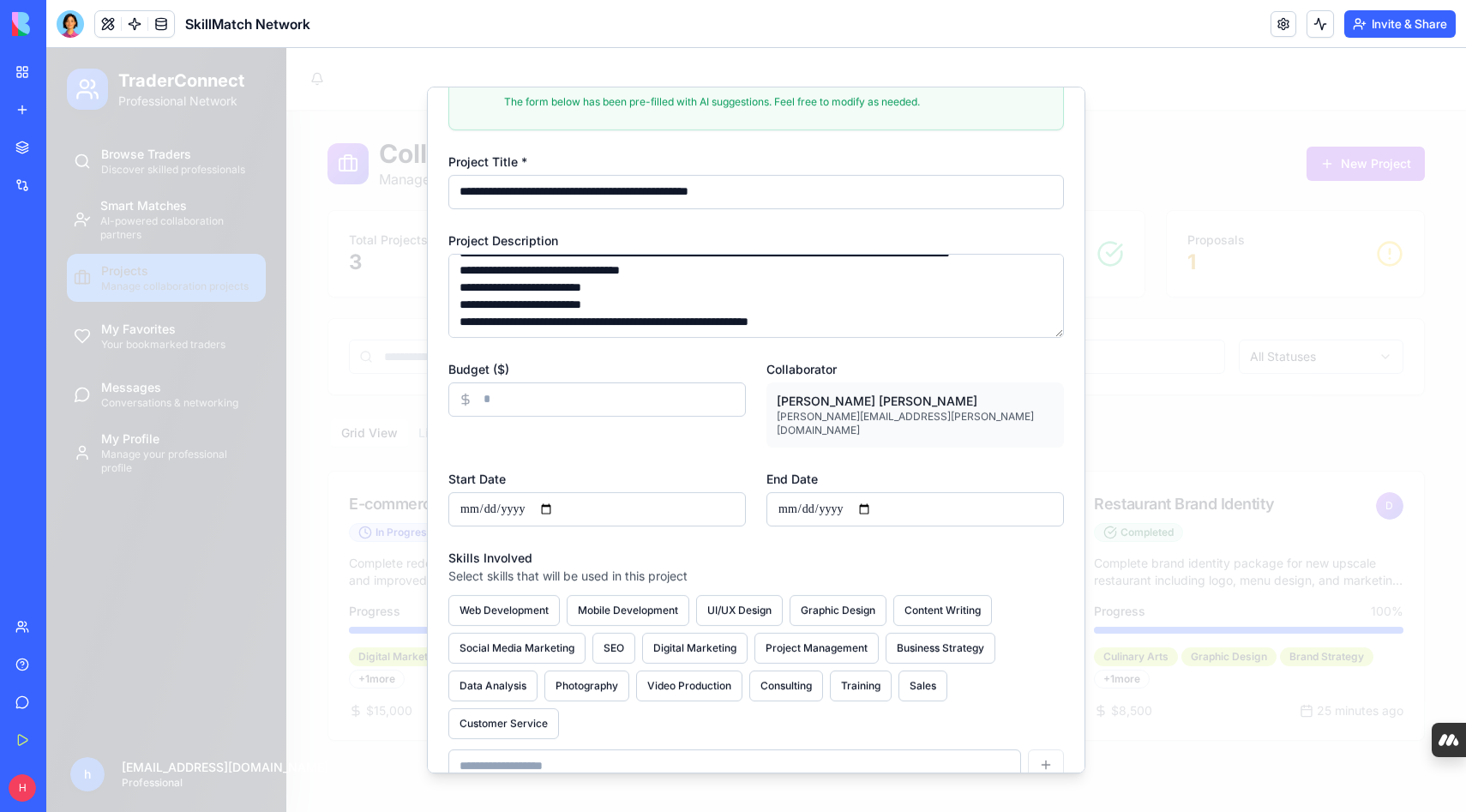
scroll to position [362, 0]
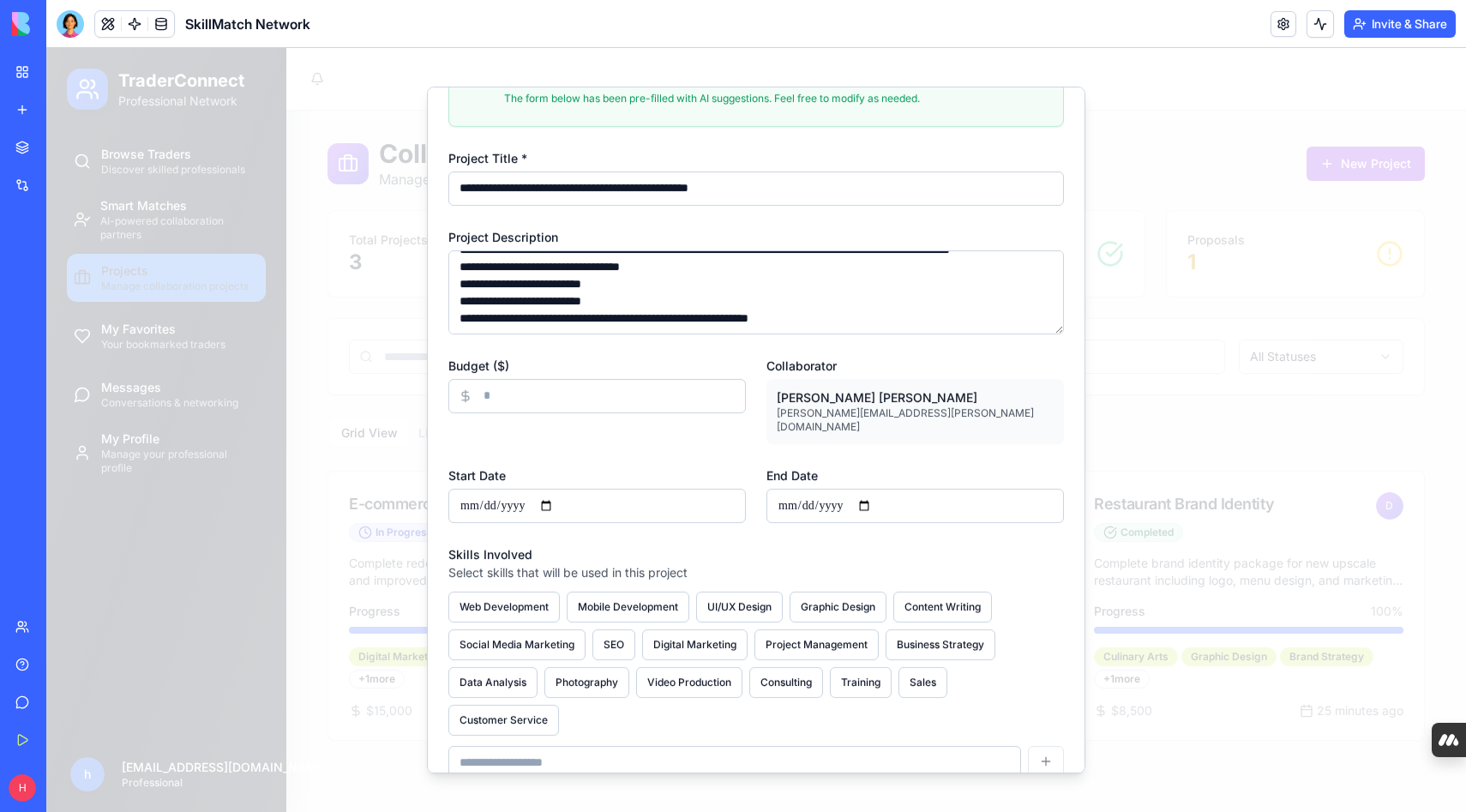
click at [653, 392] on input "Budget ($)" at bounding box center [596, 396] width 297 height 34
type input "*****"
click at [695, 441] on div "**********" at bounding box center [756, 334] width 615 height 375
click at [562, 488] on input "Start Date" at bounding box center [596, 505] width 297 height 34
type input "**********"
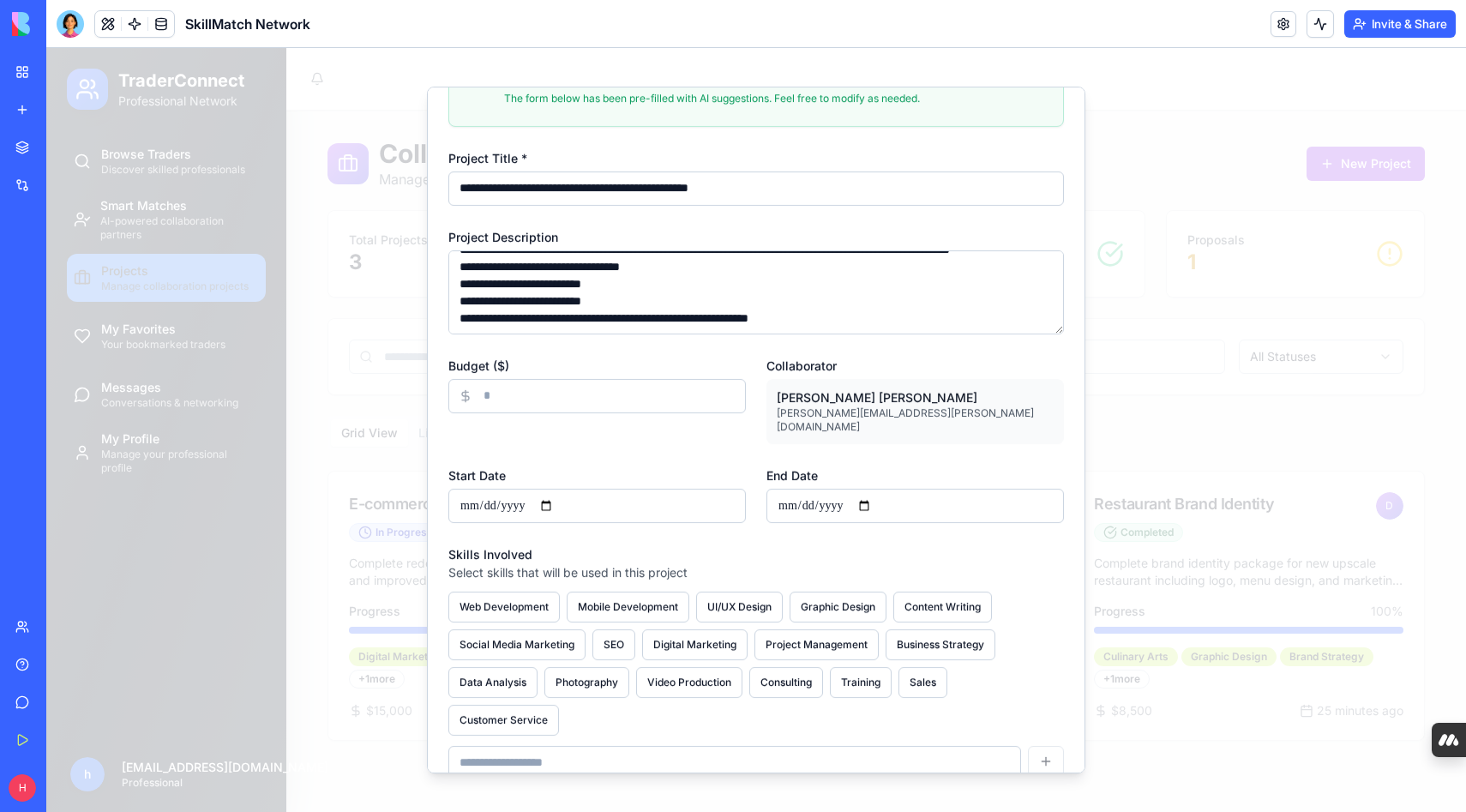
click at [873, 488] on input "End Date" at bounding box center [915, 505] width 297 height 34
type input "**********"
click at [840, 544] on div "Skills Involved Select skills that will be used in this project Web Development…" at bounding box center [756, 662] width 615 height 237
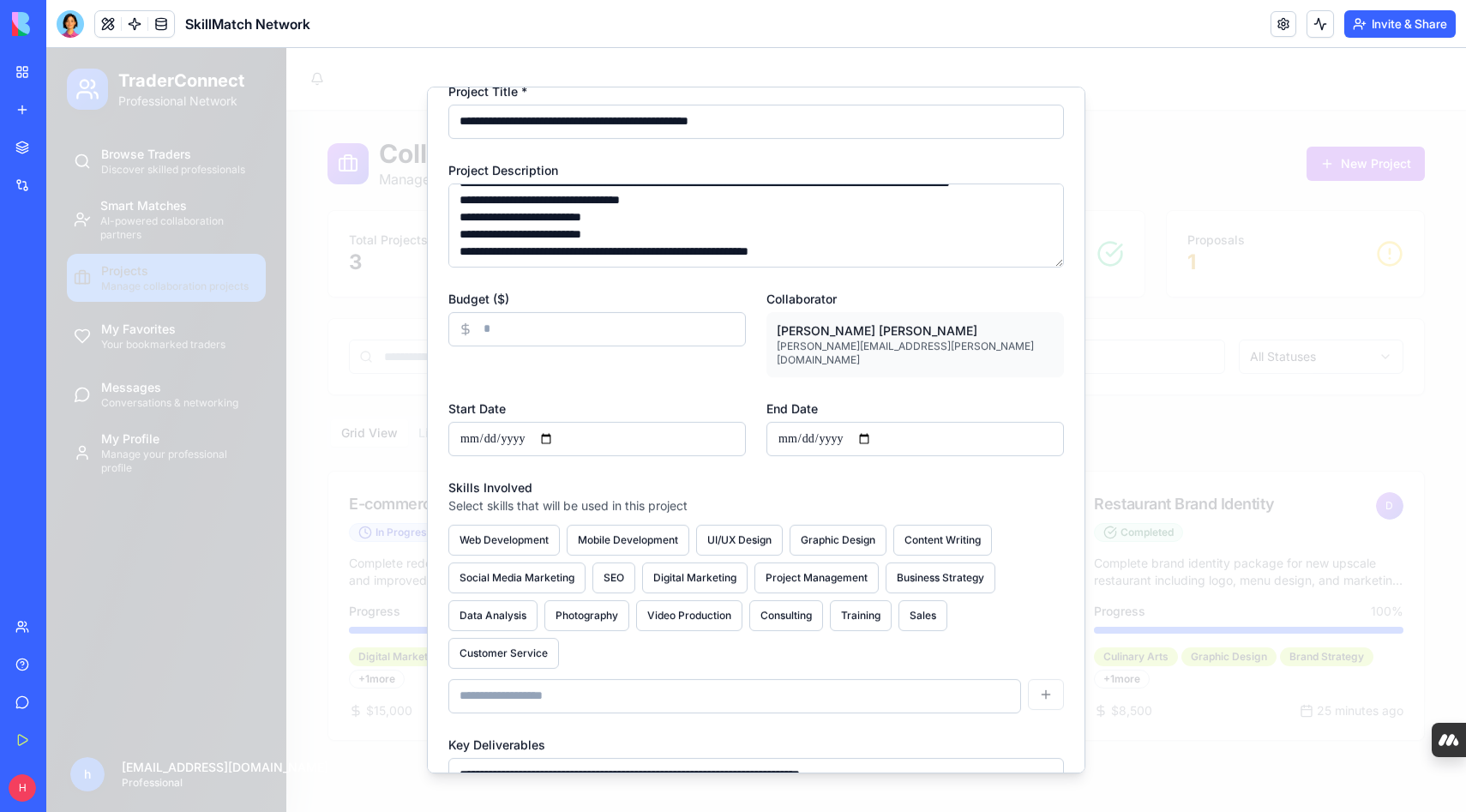
scroll to position [436, 0]
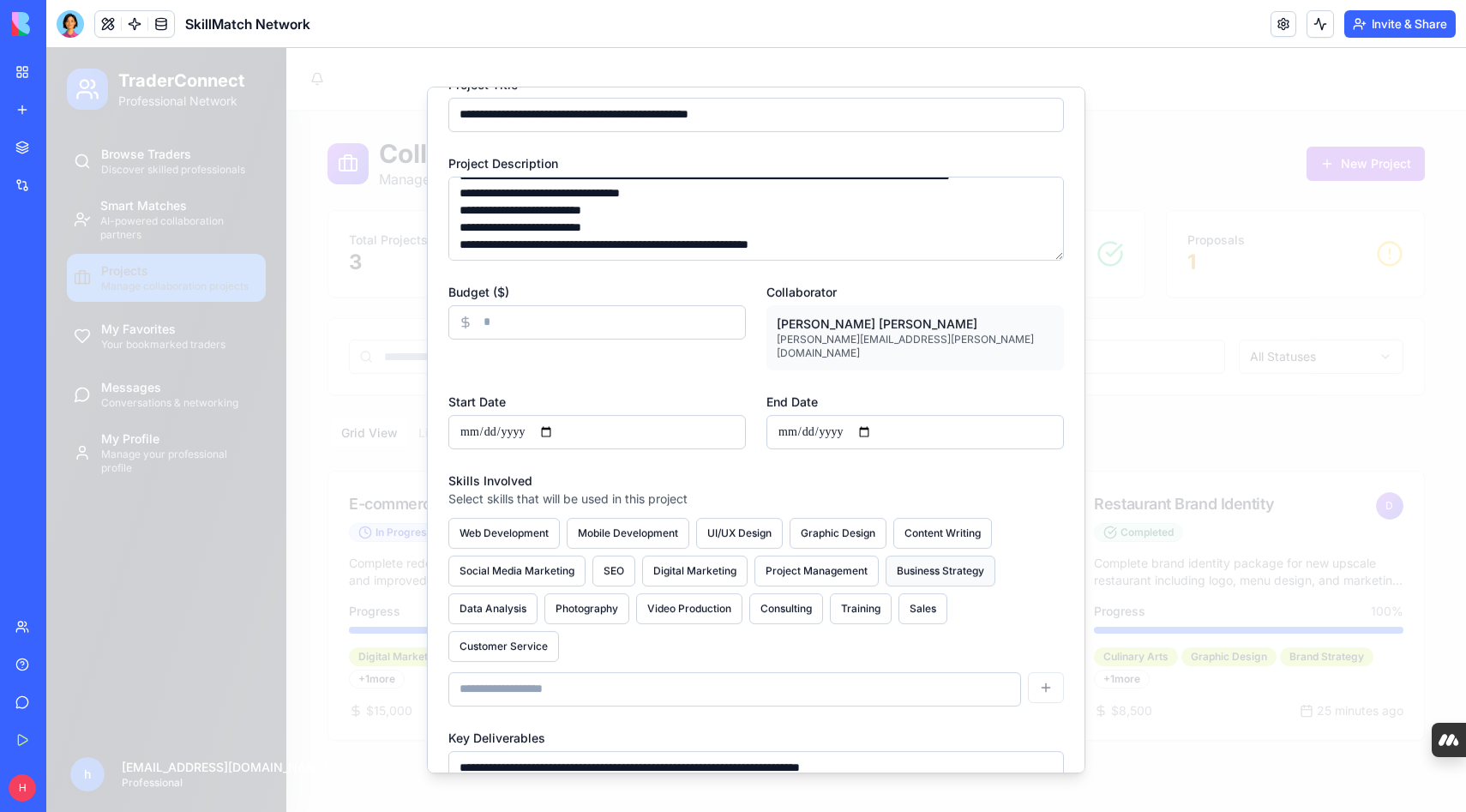
click at [906, 555] on button "Business Strategy" at bounding box center [940, 570] width 110 height 31
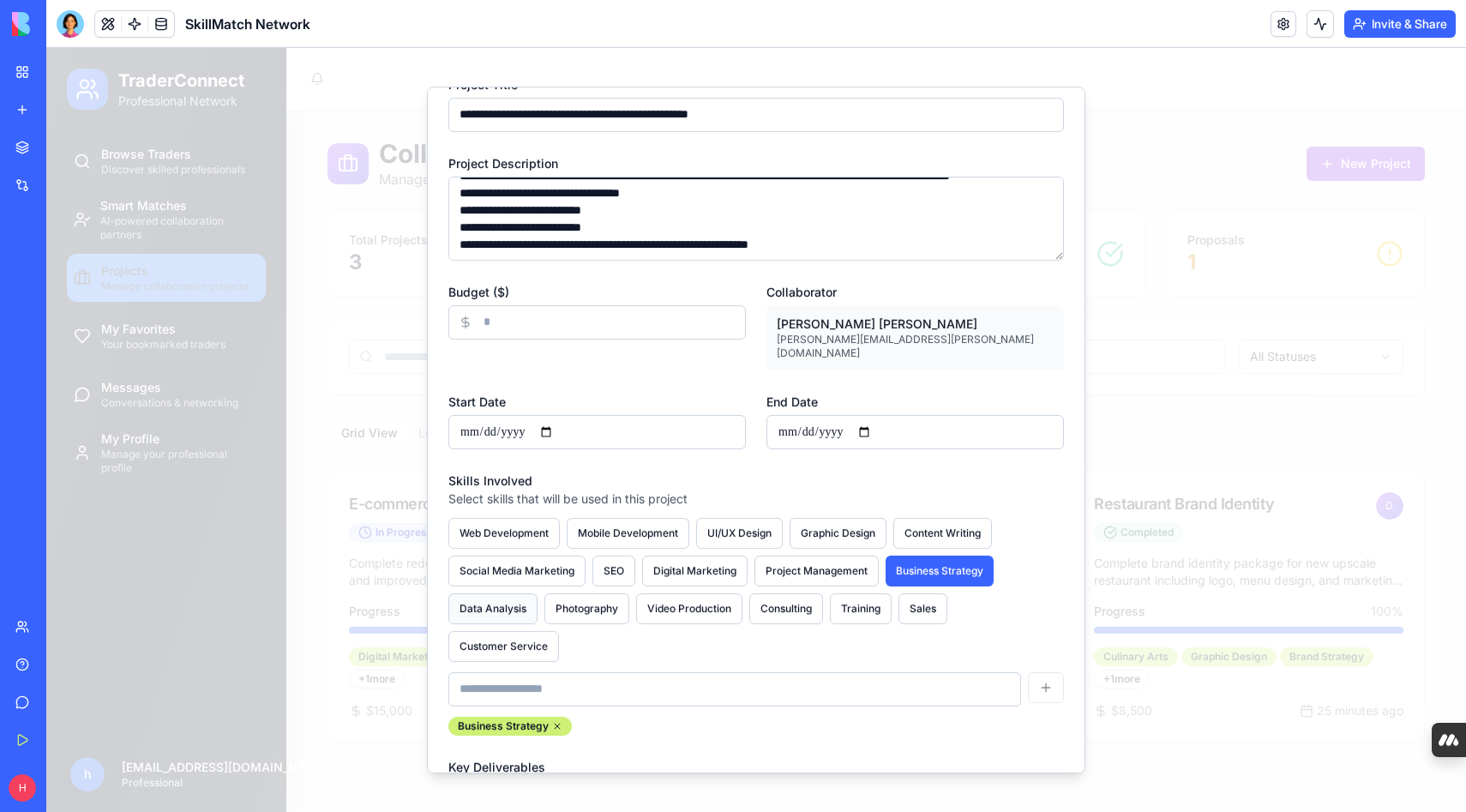
click at [517, 593] on button "Data Analysis" at bounding box center [492, 609] width 89 height 31
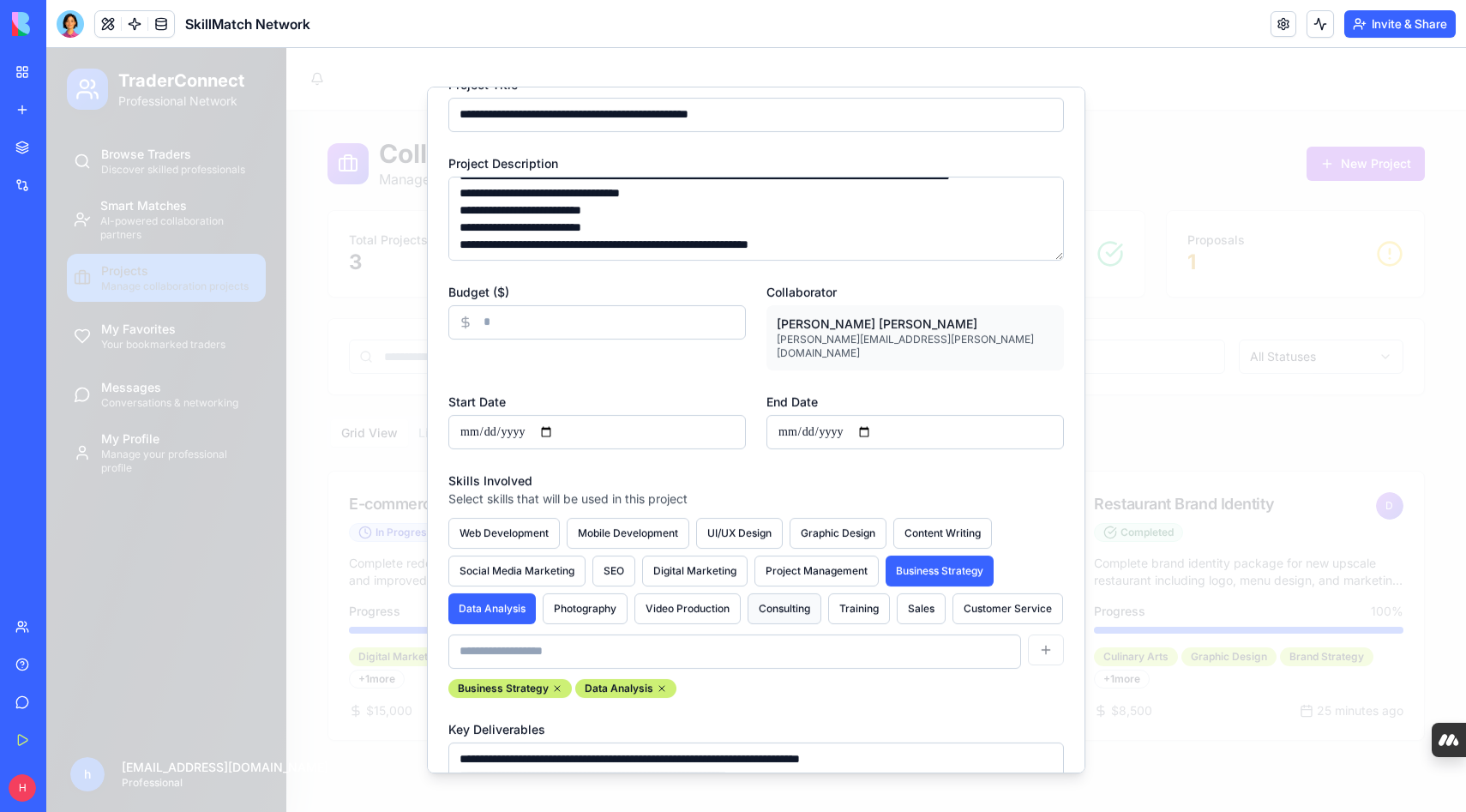
click at [809, 597] on button "Consulting" at bounding box center [785, 609] width 74 height 31
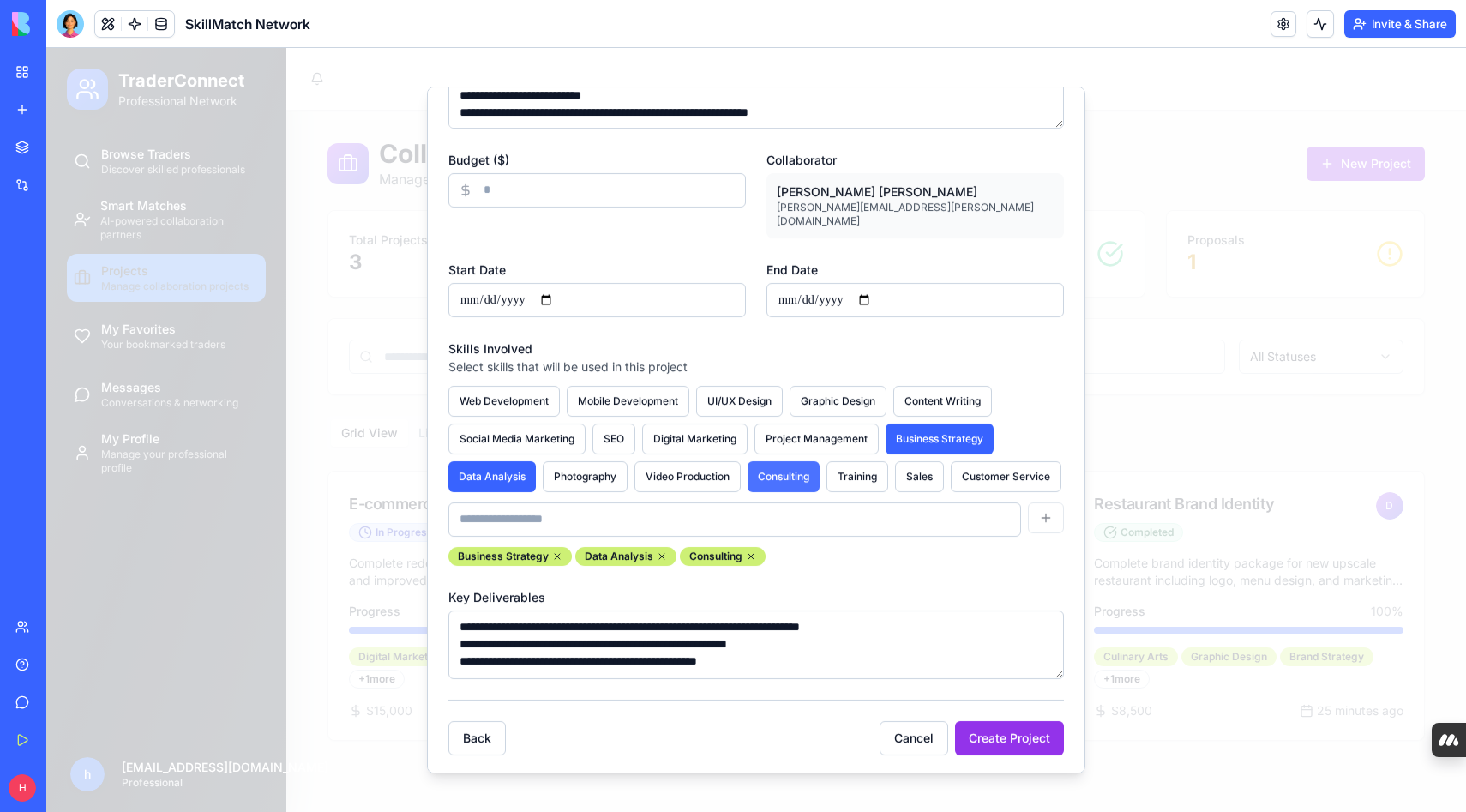
scroll to position [594, 0]
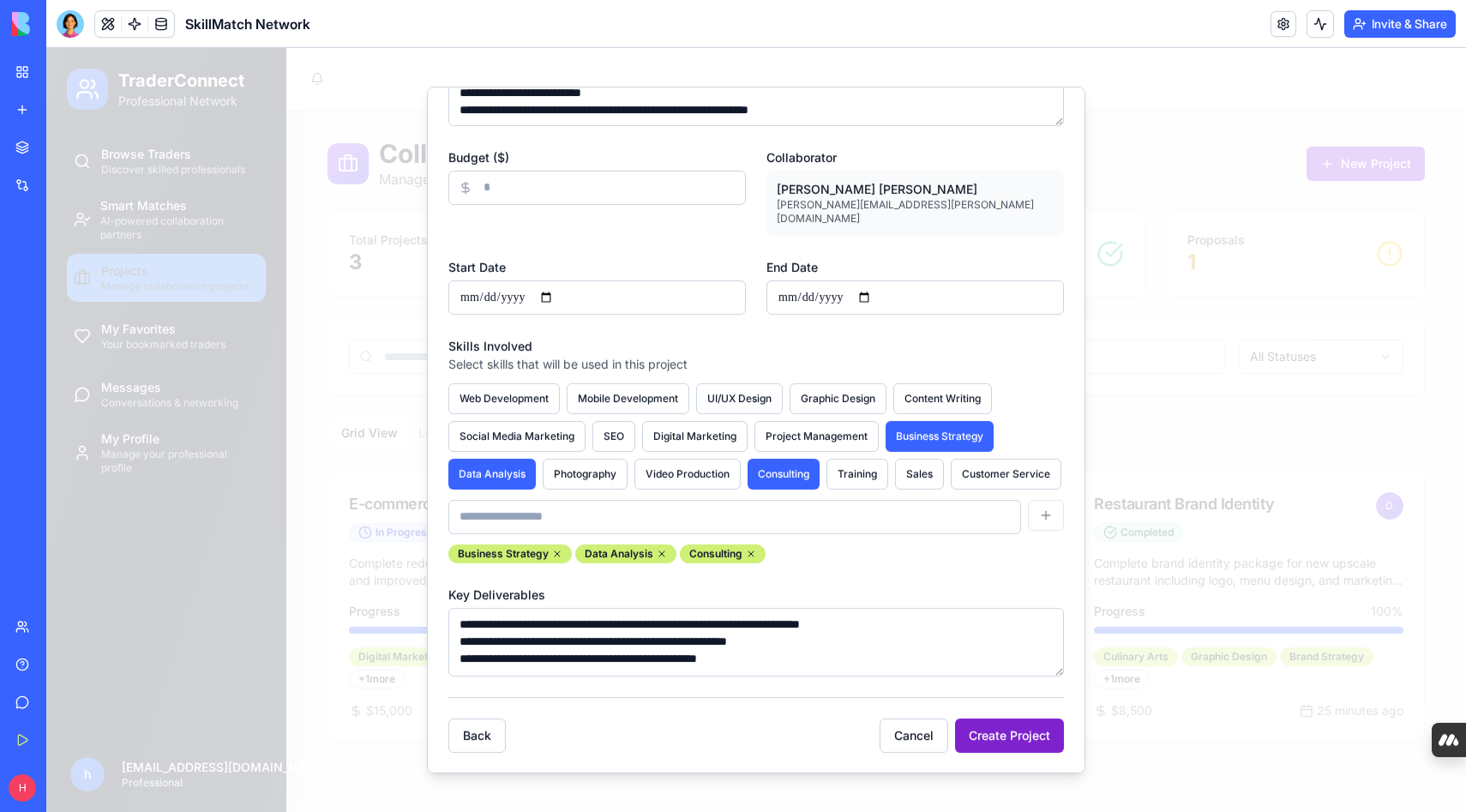
click at [1030, 739] on button "Create Project" at bounding box center [1010, 736] width 109 height 34
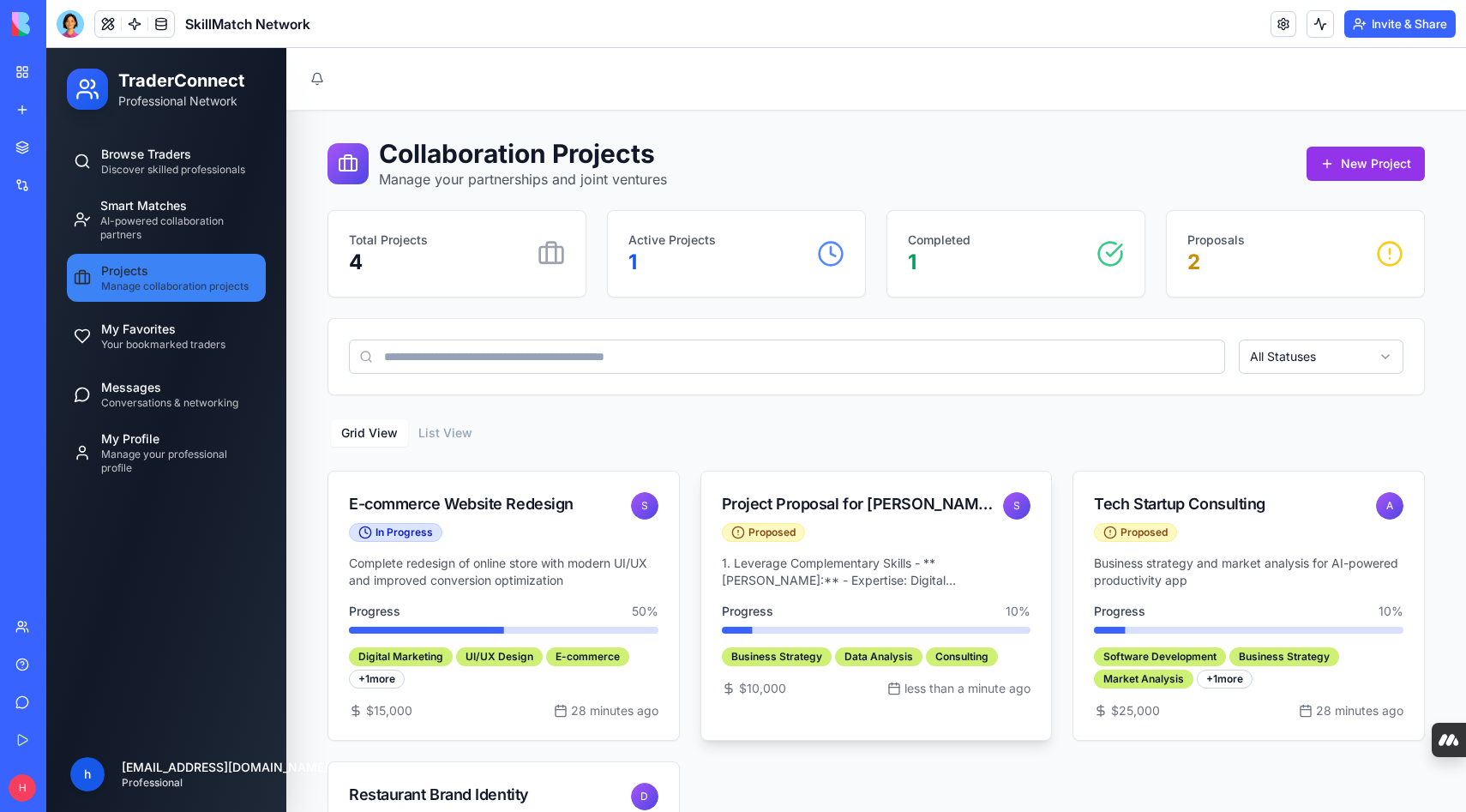
click at [868, 565] on p "1. Leverage Complementary Skills - **[PERSON_NAME]:** - Expertise: Digital Tran…" at bounding box center [877, 572] width 310 height 34
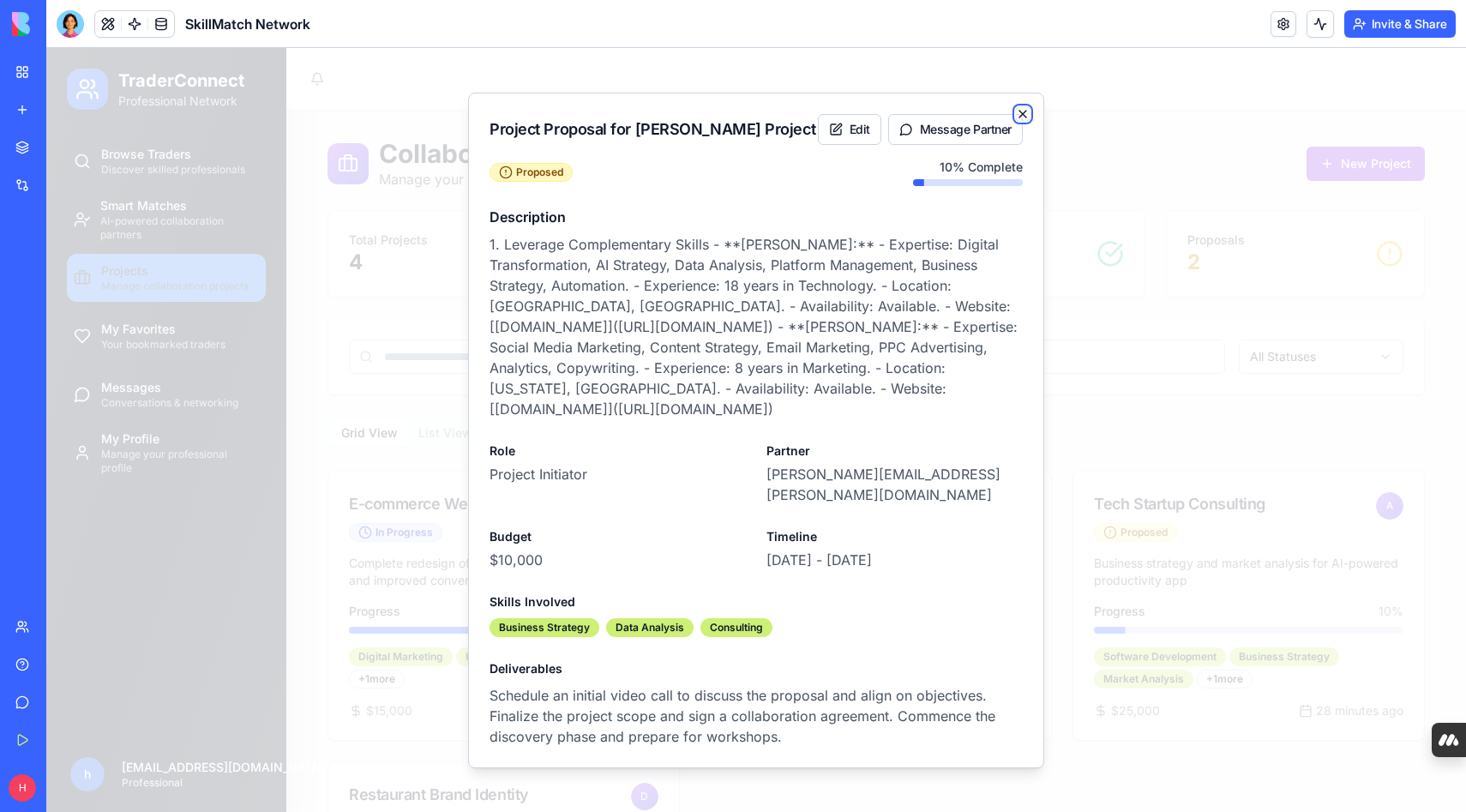
click at [1024, 118] on icon "button" at bounding box center [1023, 114] width 7 height 7
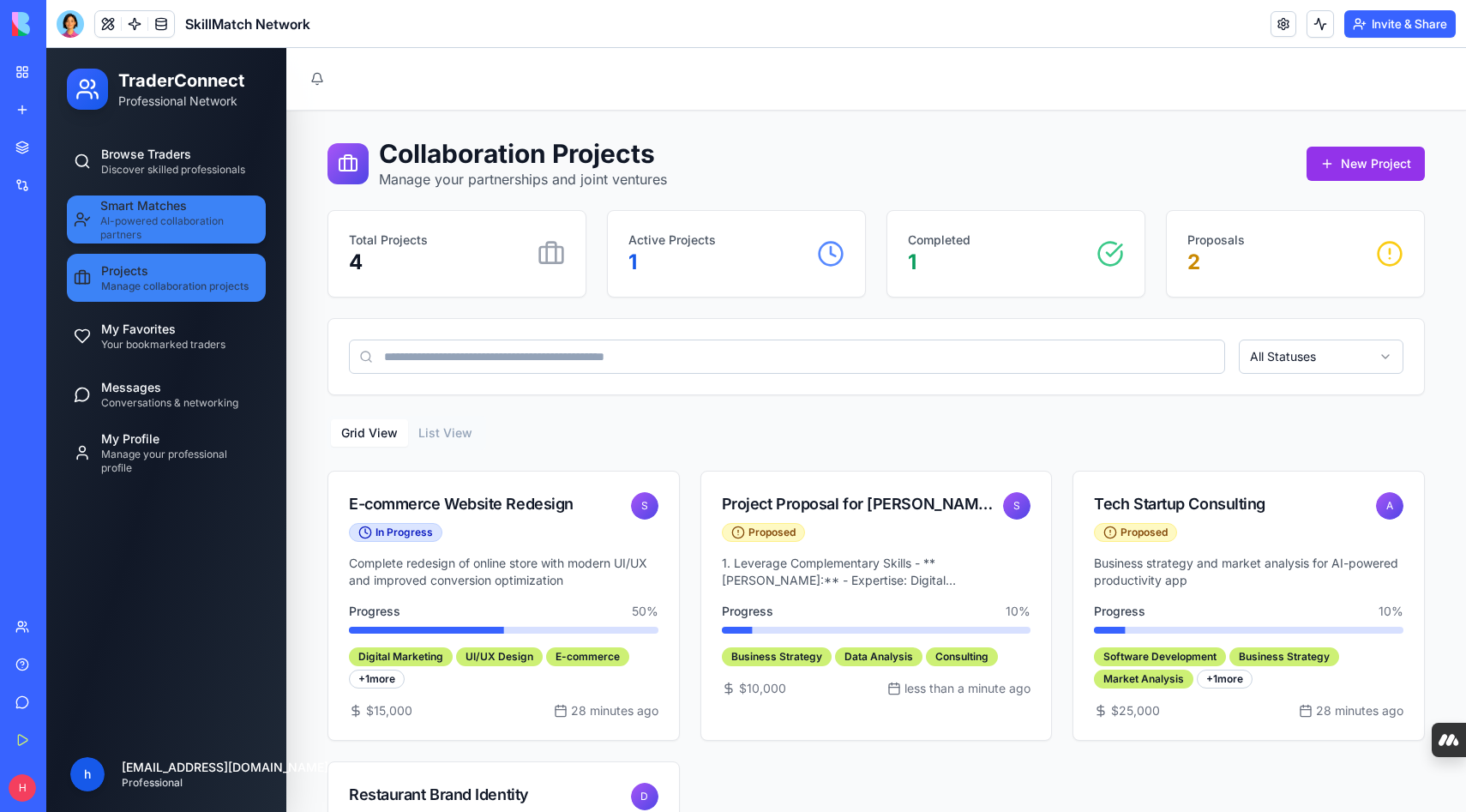
click at [168, 227] on span "AI-powered collaboration partners" at bounding box center [180, 227] width 159 height 28
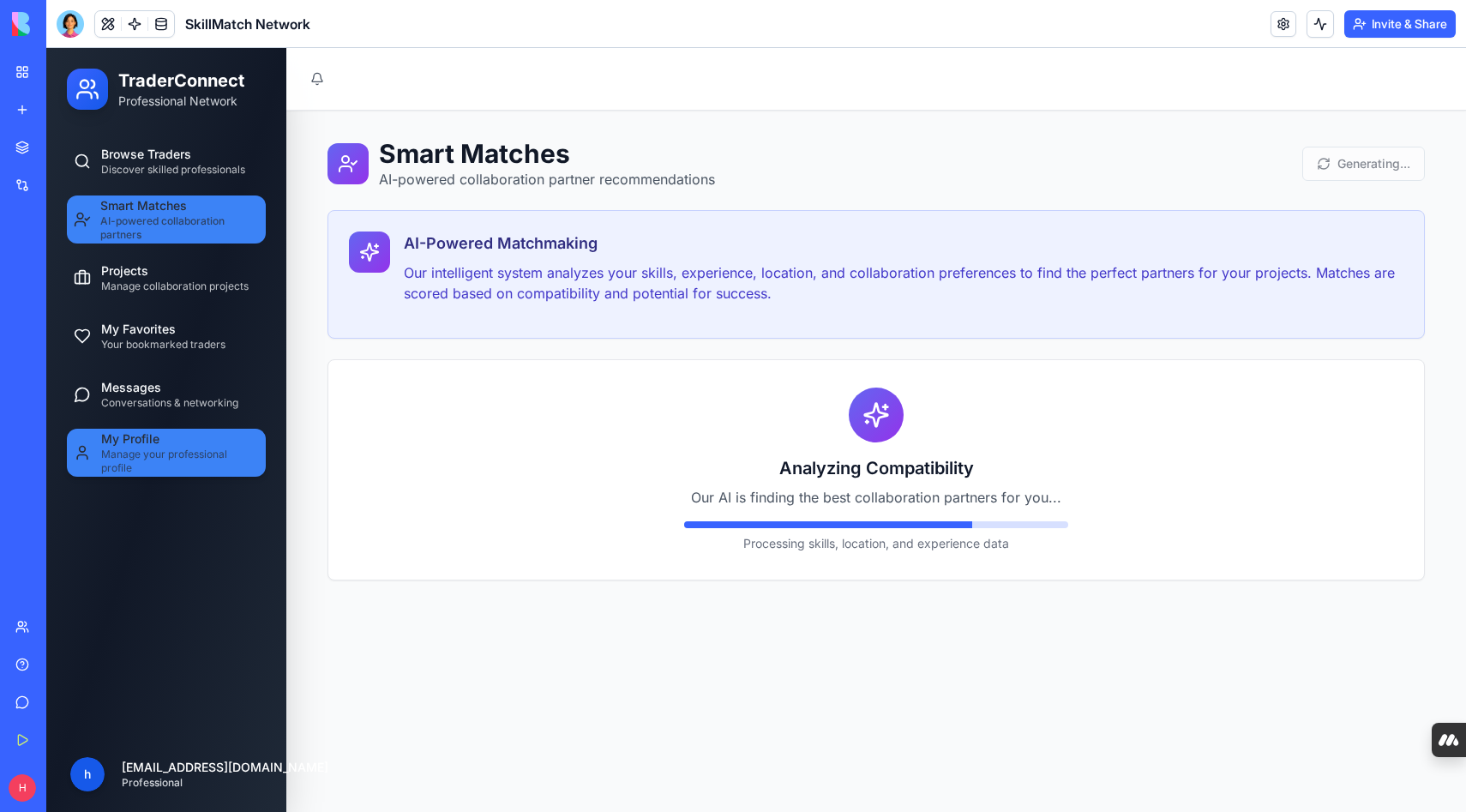
click at [135, 459] on span "Manage your professional profile" at bounding box center [180, 460] width 158 height 28
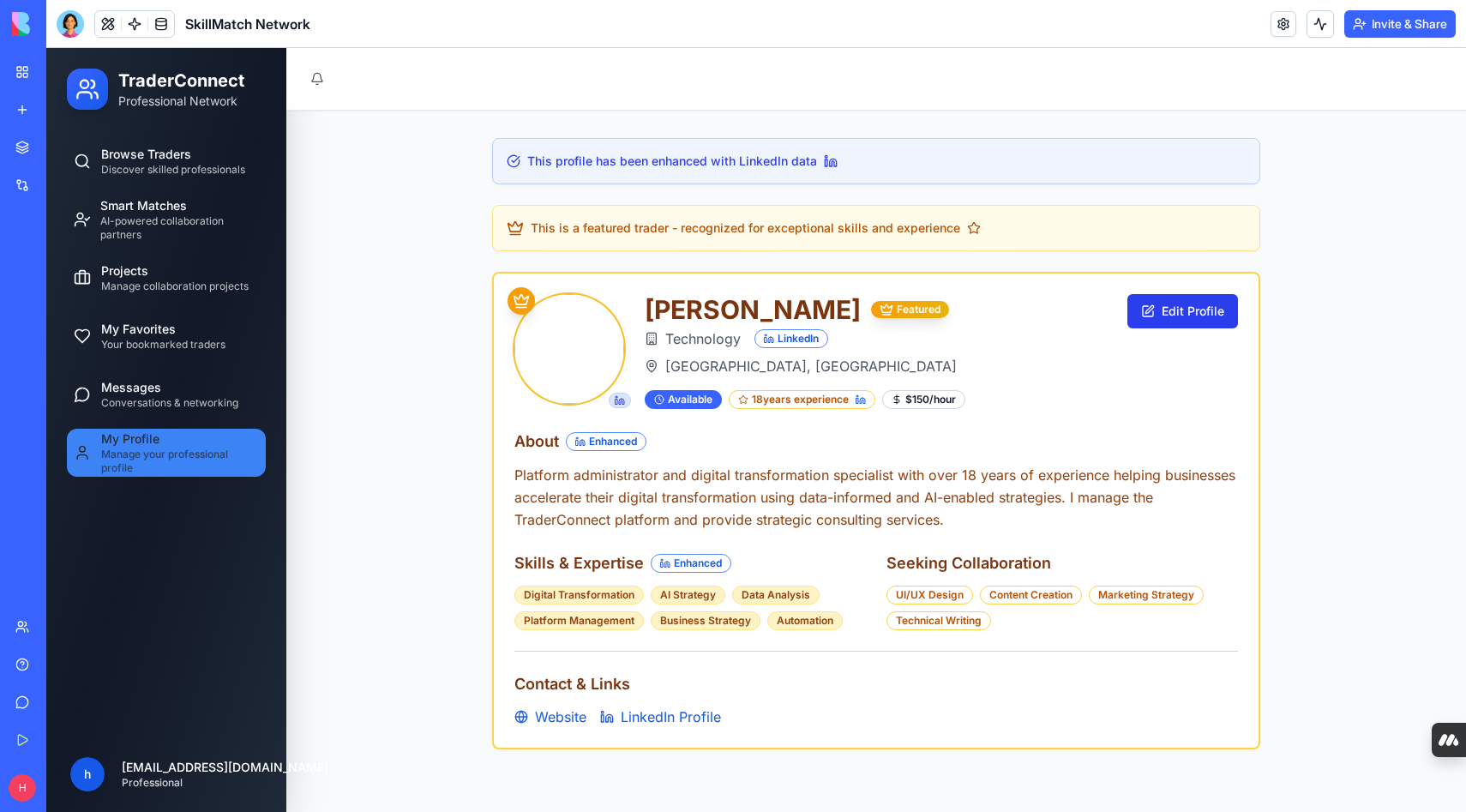
click at [1179, 310] on button "Edit Profile" at bounding box center [1183, 311] width 111 height 34
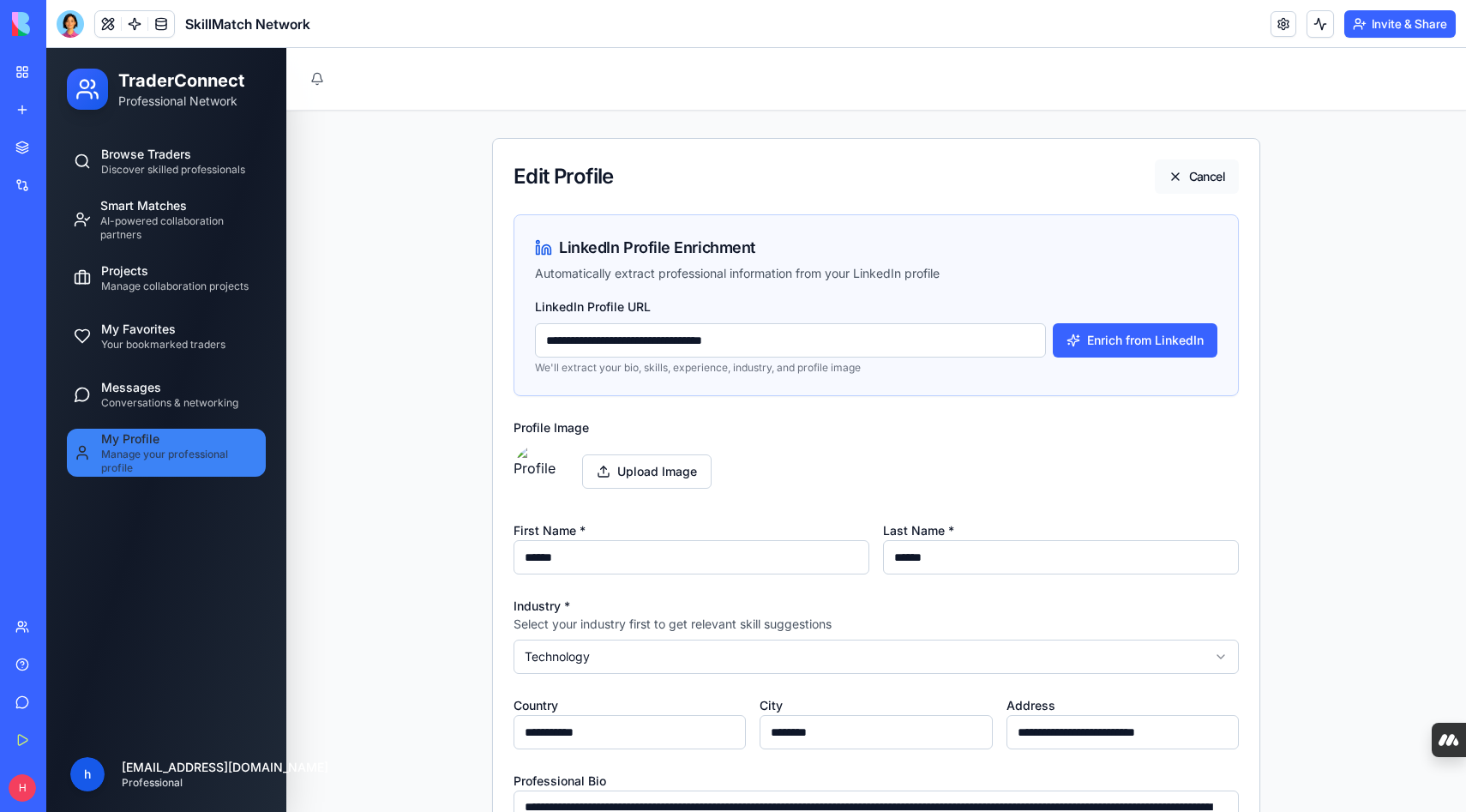
click at [1197, 171] on button "Cancel" at bounding box center [1197, 177] width 84 height 34
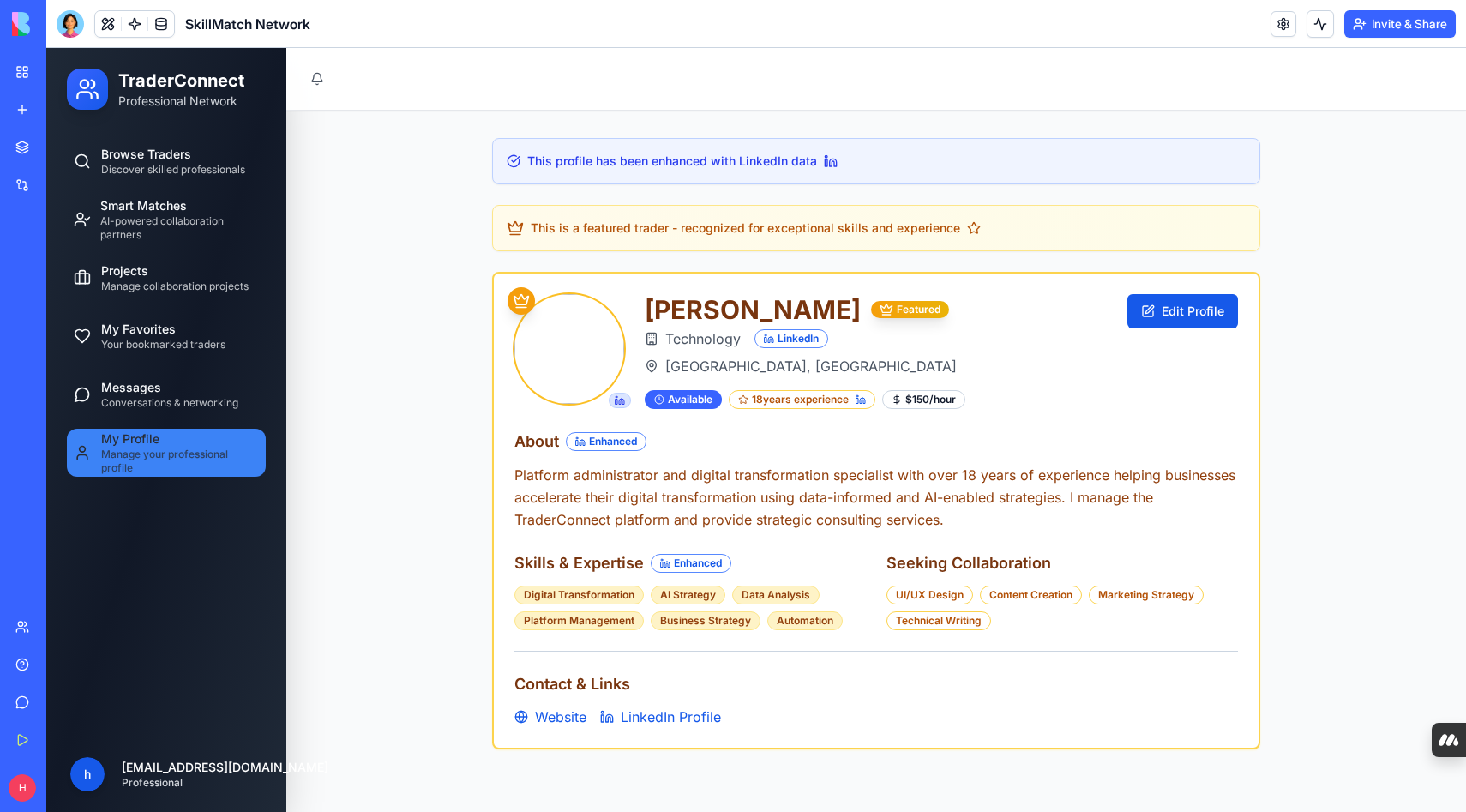
click at [1388, 32] on button "Invite & Share" at bounding box center [1400, 24] width 112 height 28
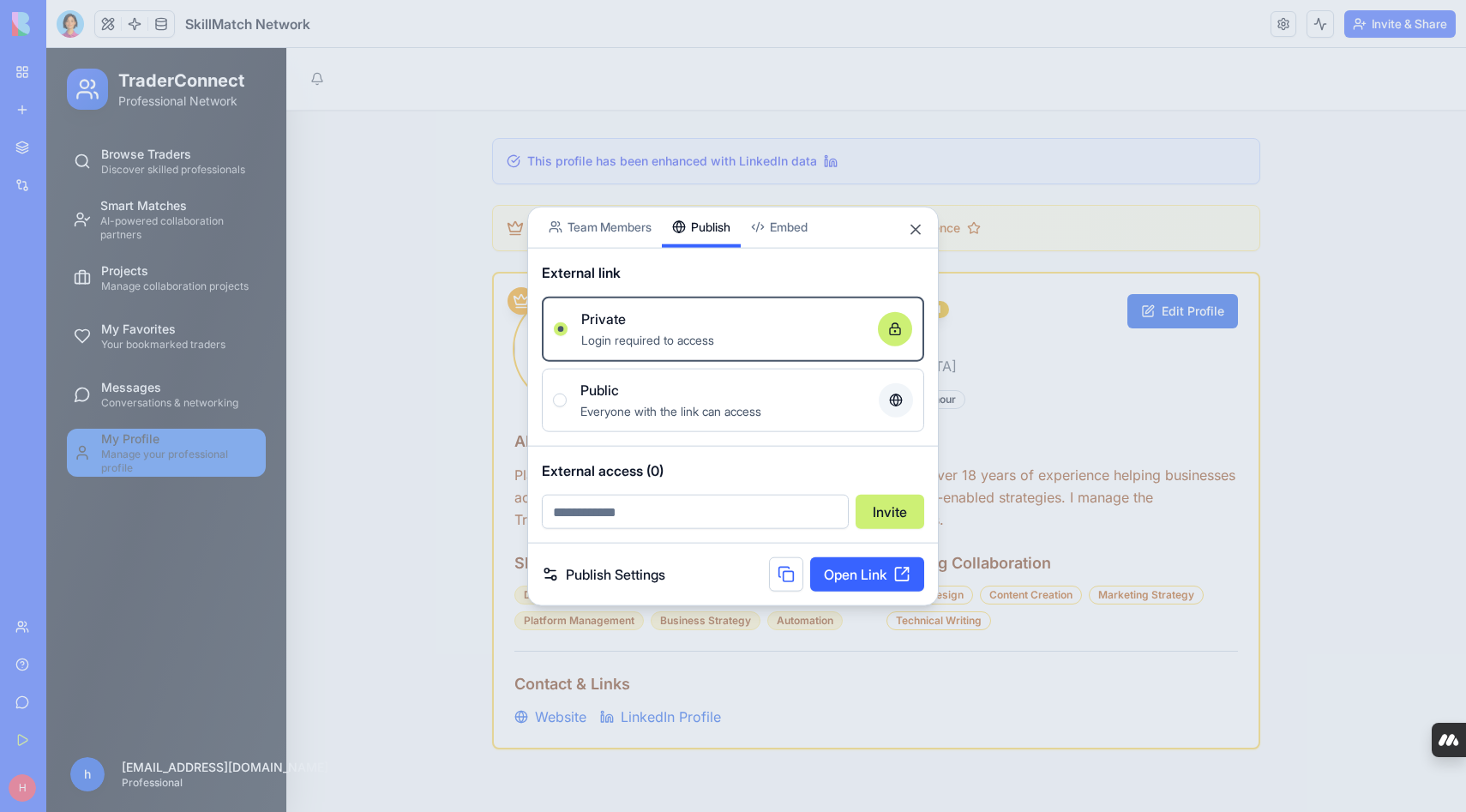
click at [718, 236] on div "Share App Team Members Publish Embed External link Private Login required to ac…" at bounding box center [733, 405] width 412 height 400
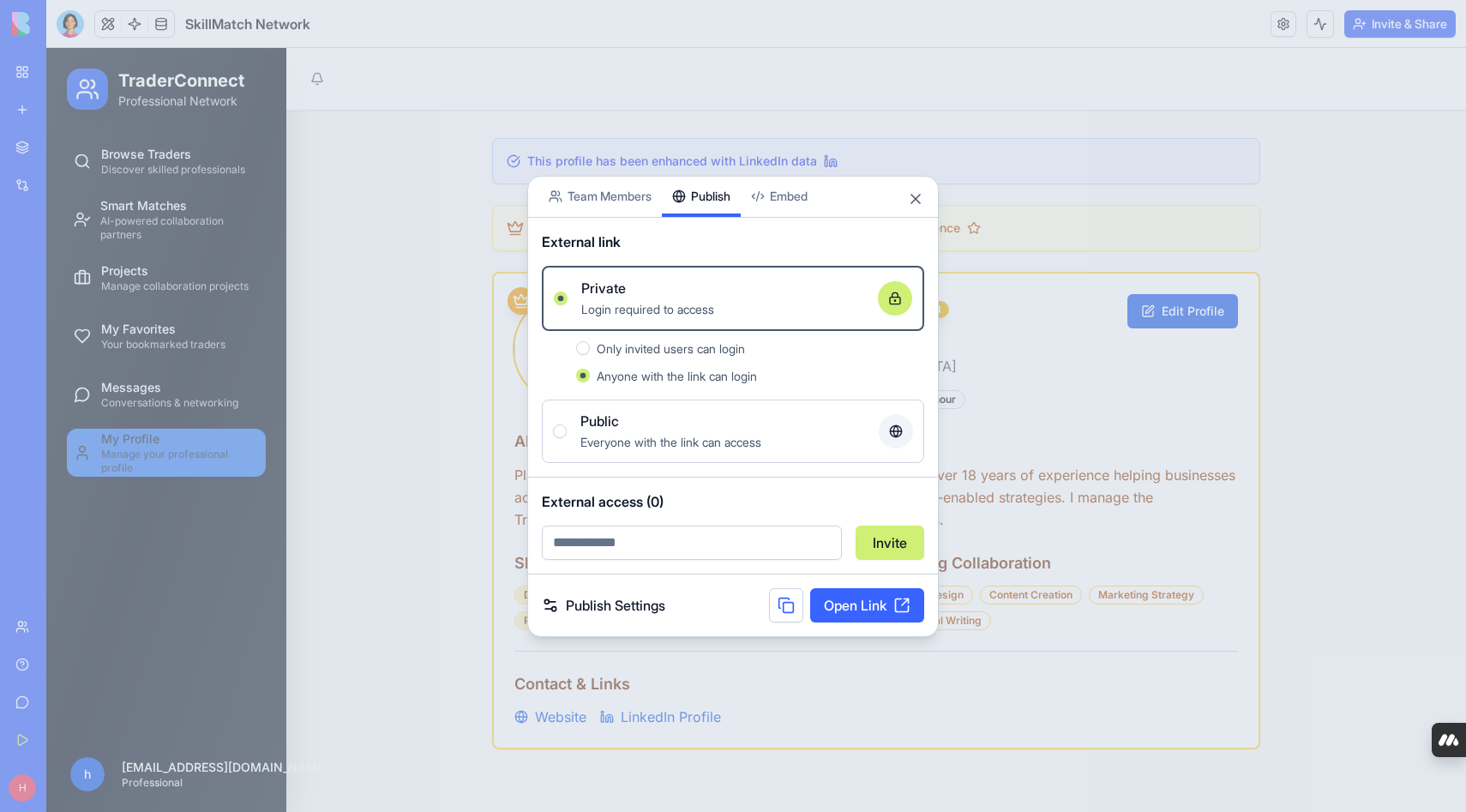
click at [647, 446] on span "Everyone with the link can access" at bounding box center [671, 441] width 181 height 14
click at [567, 438] on button "Public Everyone with the link can access" at bounding box center [560, 431] width 13 height 13
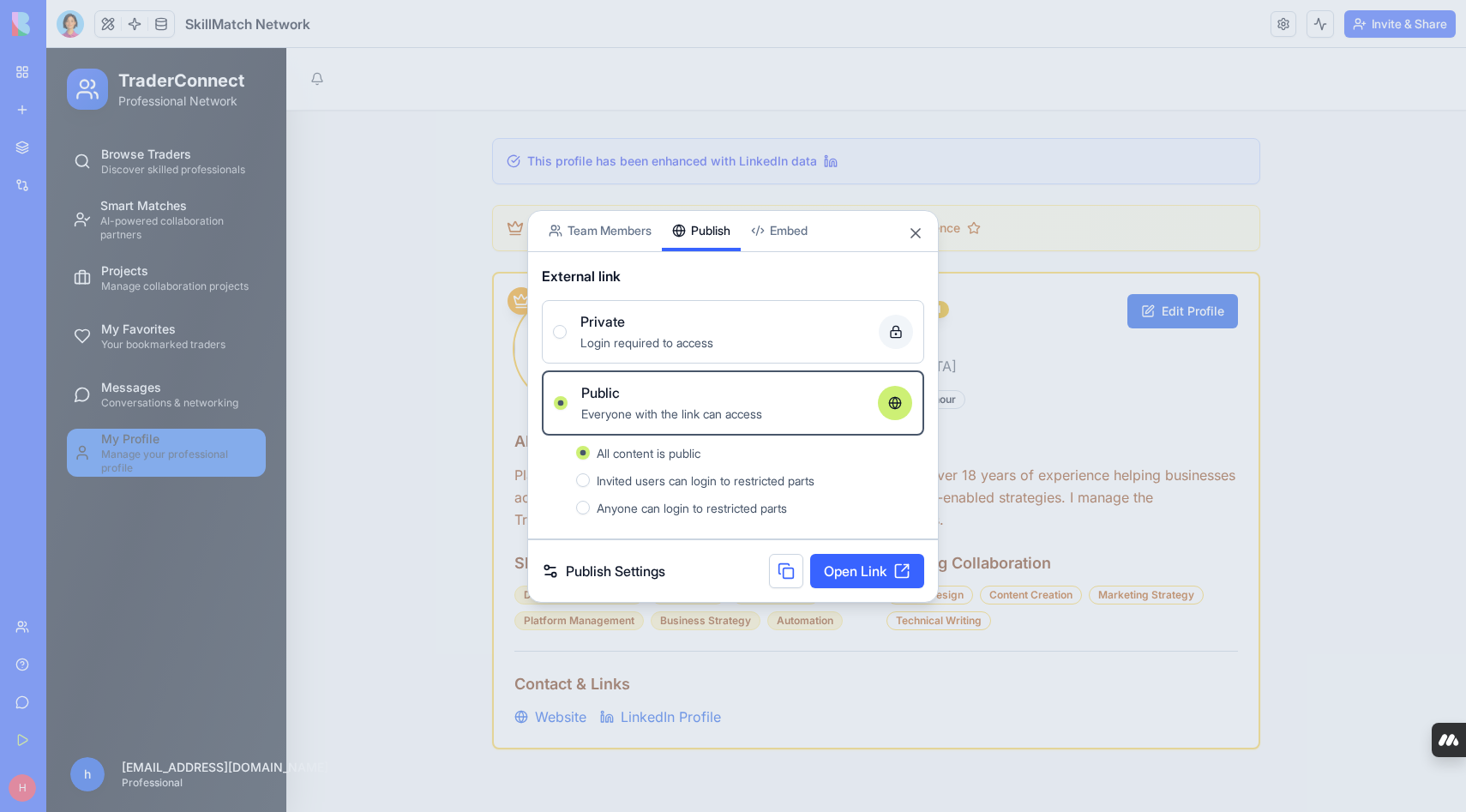
click at [728, 502] on span "Anyone can login to restricted parts" at bounding box center [692, 507] width 190 height 14
click at [590, 502] on button "Anyone can login to restricted parts" at bounding box center [583, 507] width 13 height 13
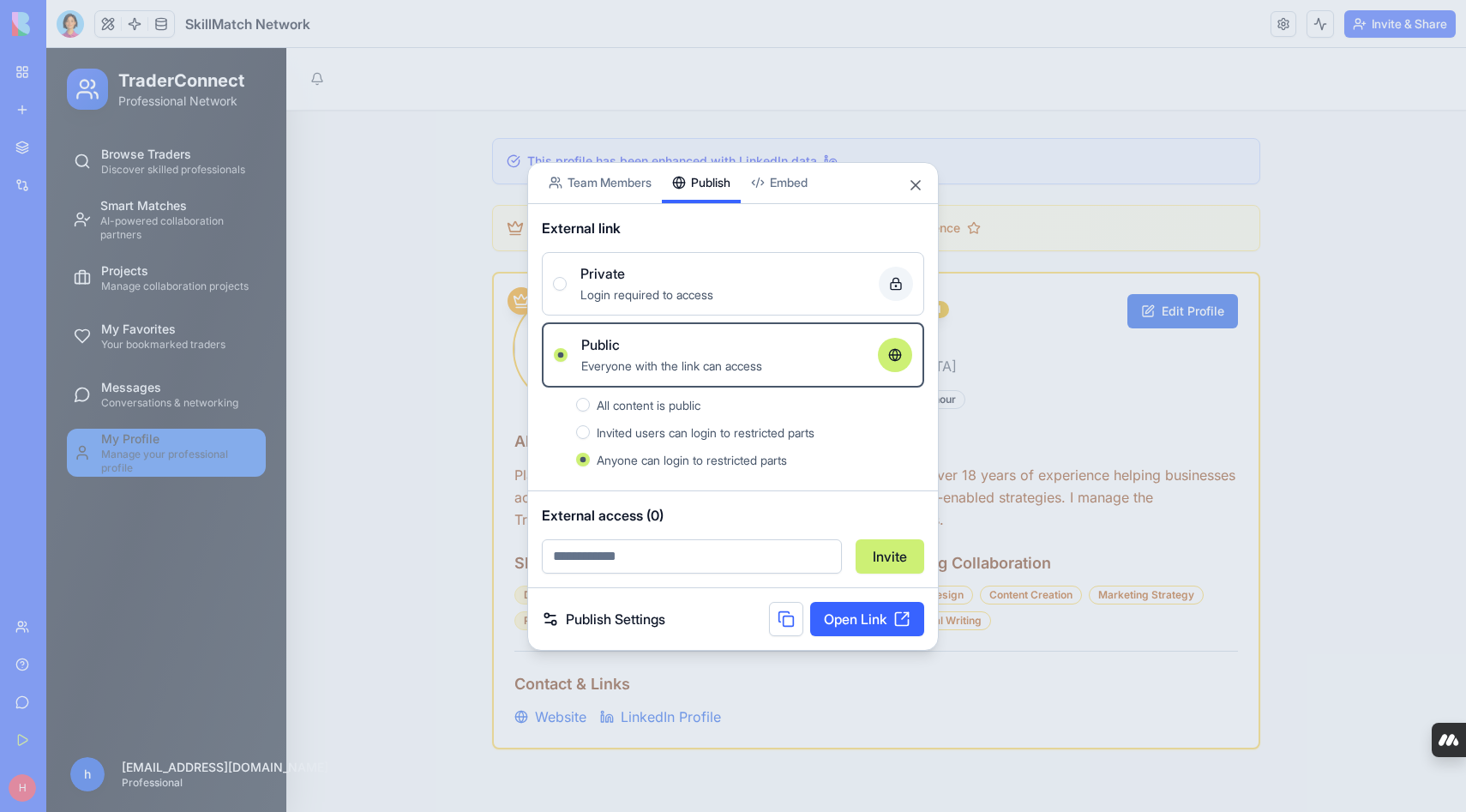
click at [855, 611] on link "Open Link" at bounding box center [867, 619] width 114 height 34
click at [915, 182] on button "Close" at bounding box center [916, 185] width 17 height 17
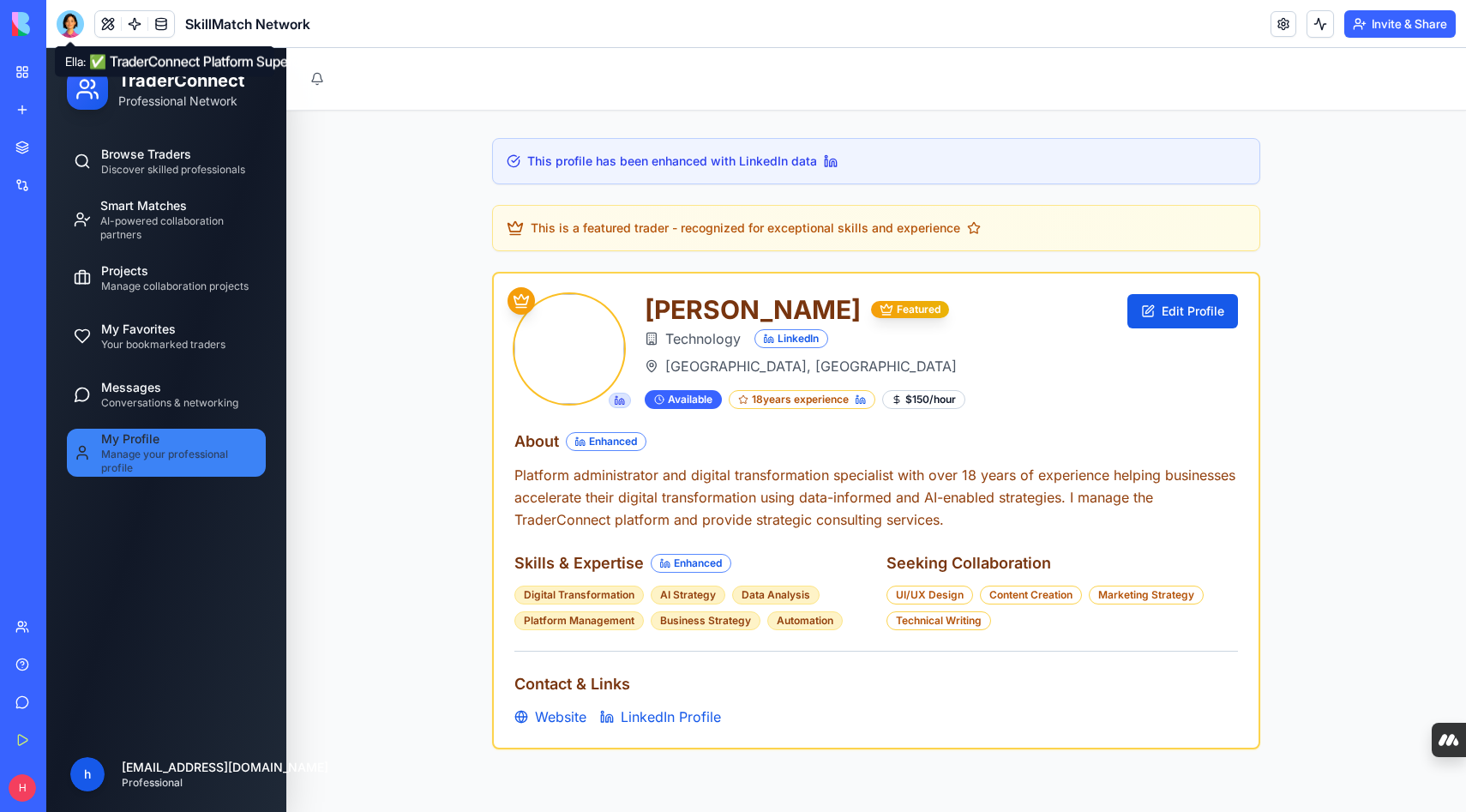
click at [71, 26] on div at bounding box center [70, 24] width 28 height 28
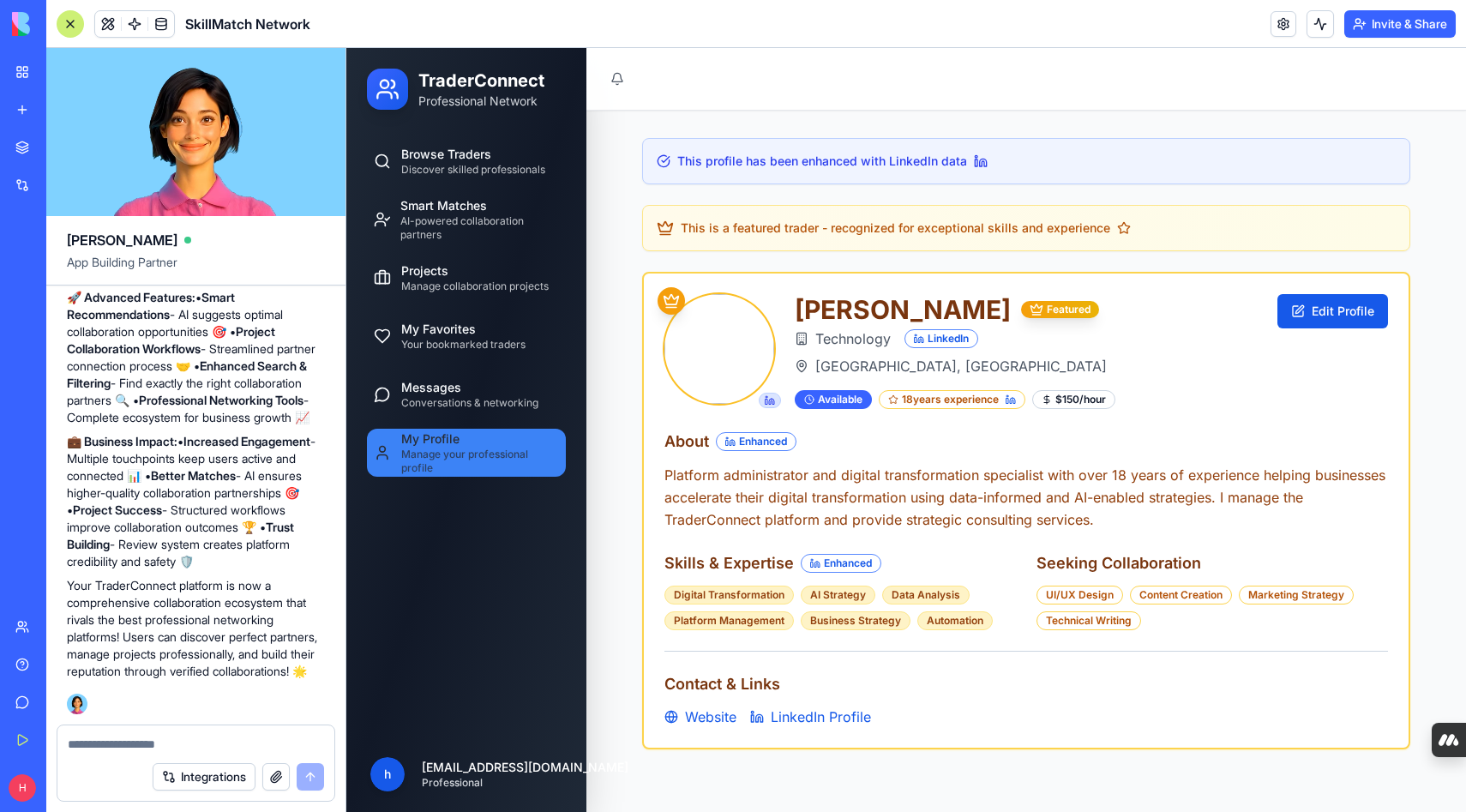
click at [237, 733] on div at bounding box center [196, 738] width 277 height 28
click at [222, 740] on textarea at bounding box center [196, 744] width 256 height 17
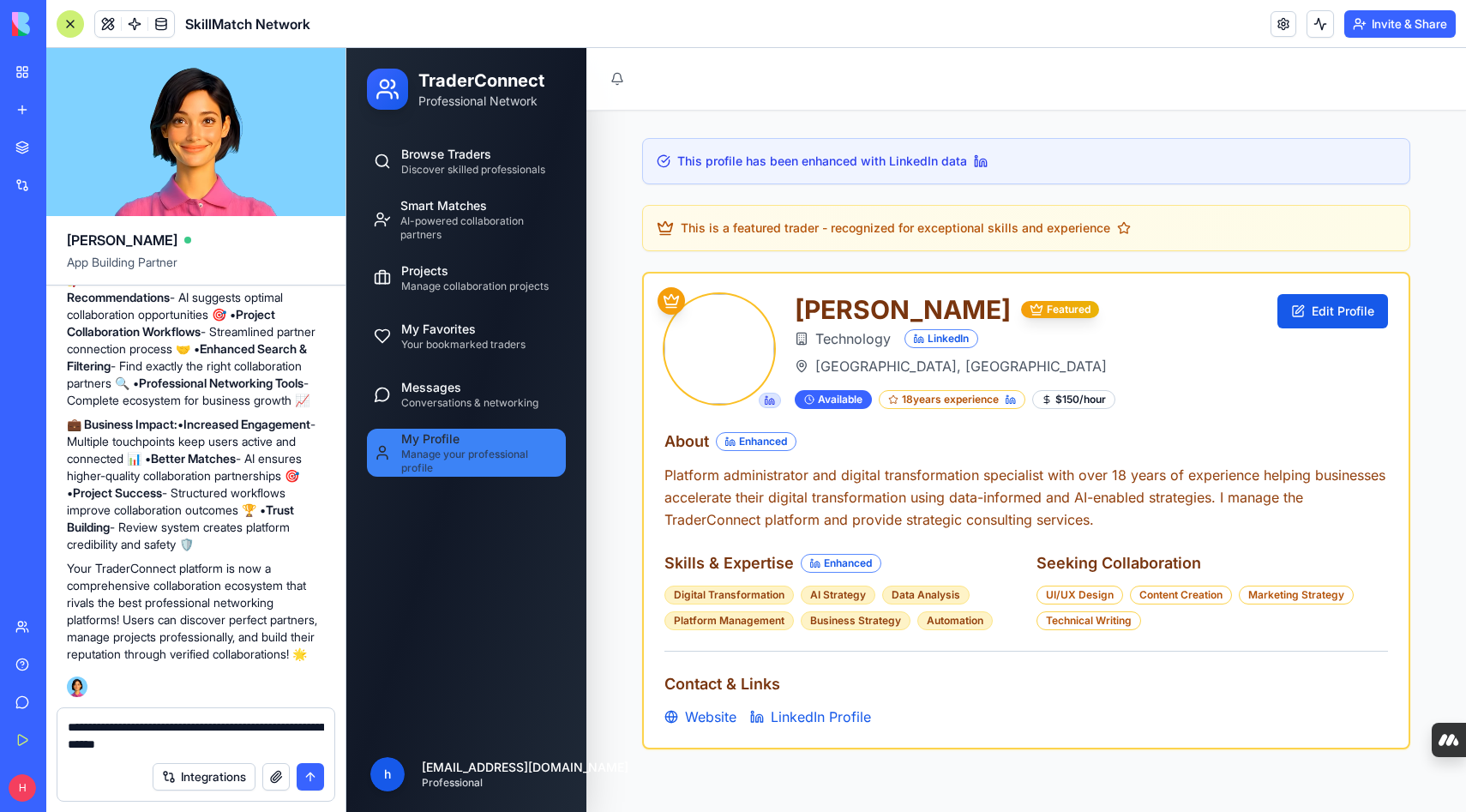
click at [251, 734] on textarea "**********" at bounding box center [196, 736] width 256 height 34
click at [240, 752] on textarea "**********" at bounding box center [196, 736] width 256 height 34
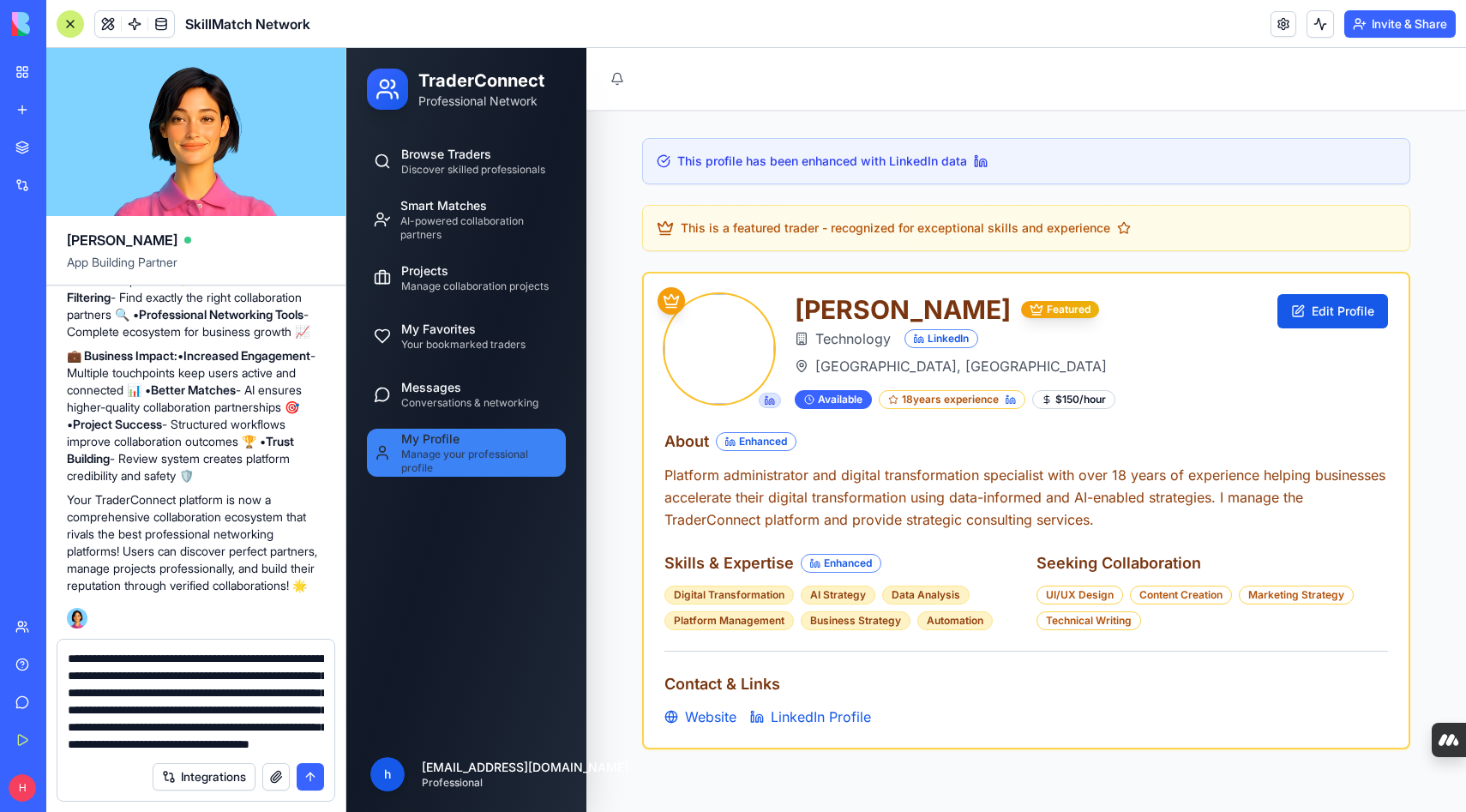
scroll to position [50, 0]
type textarea "**********"
click at [307, 773] on button "submit" at bounding box center [310, 777] width 28 height 28
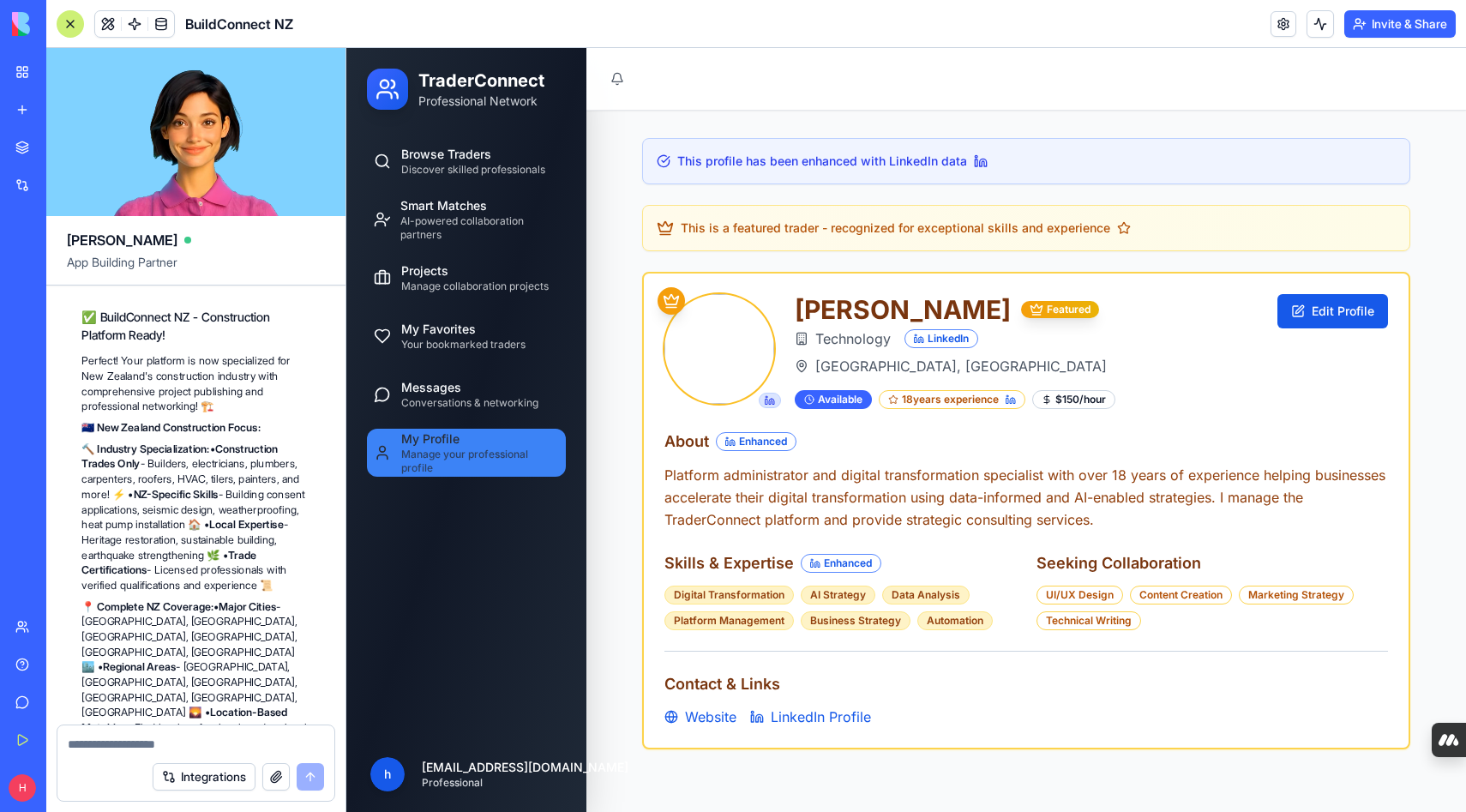
scroll to position [22788, 0]
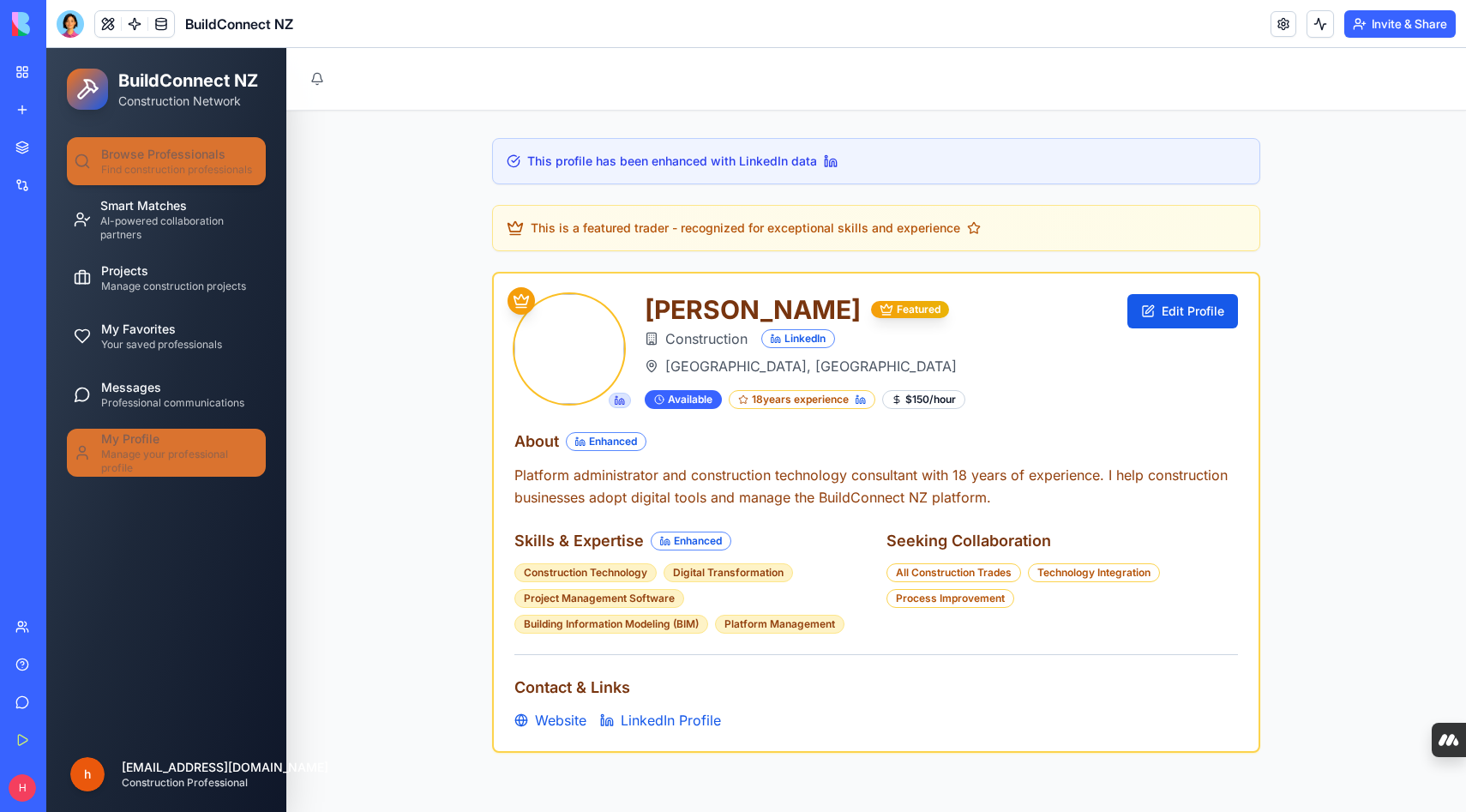
click at [165, 157] on span "Browse Professionals" at bounding box center [163, 155] width 124 height 17
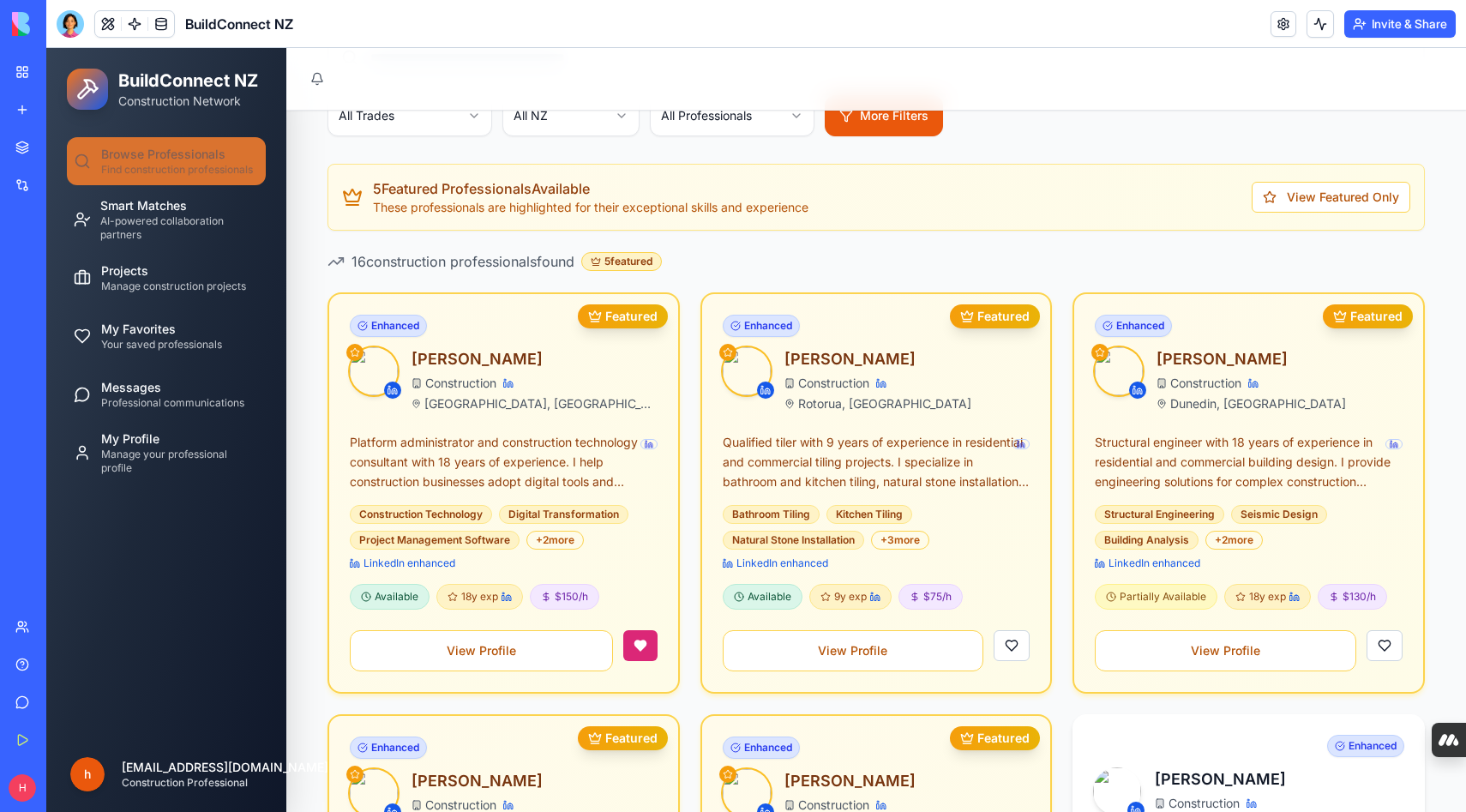
scroll to position [217, 0]
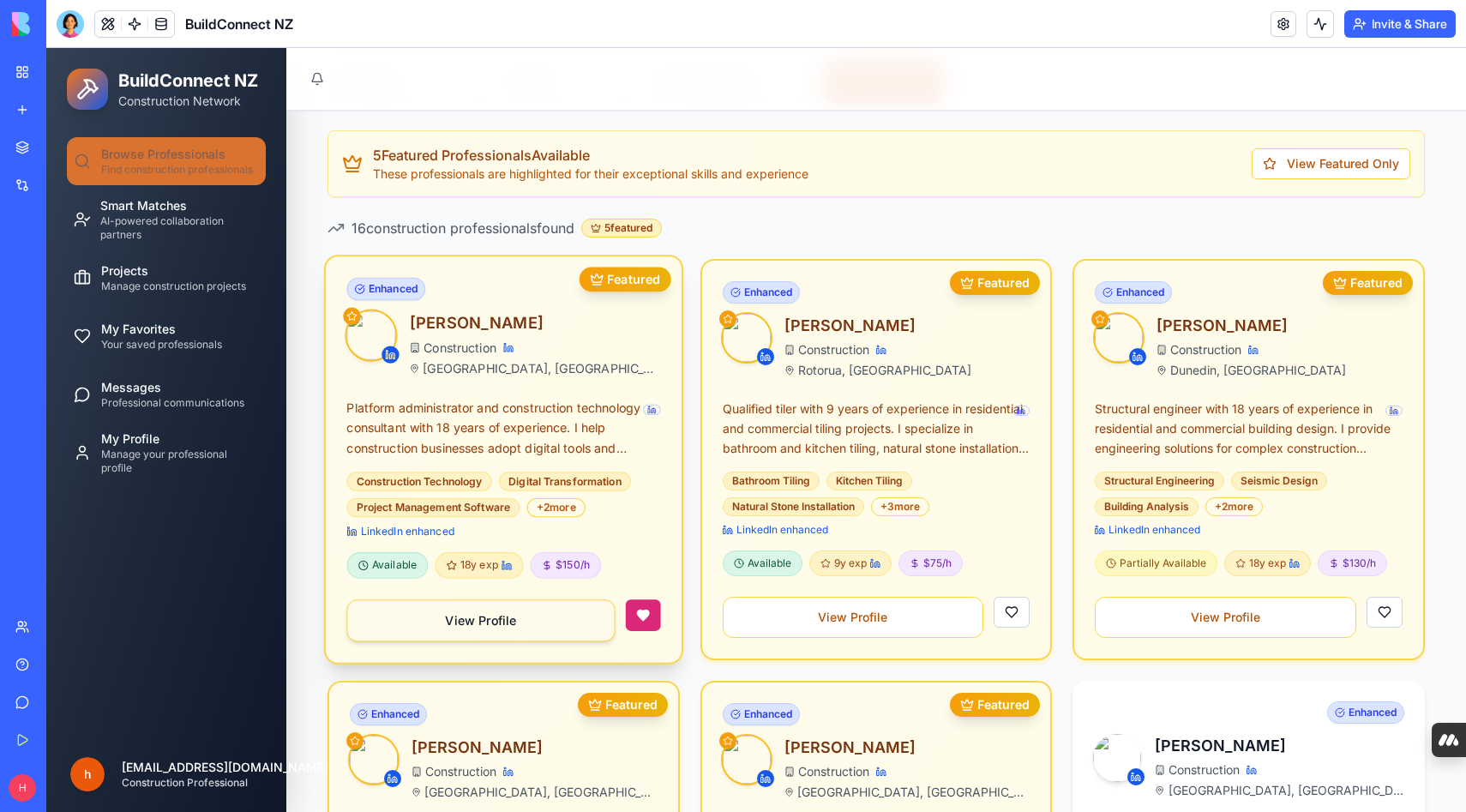
click at [476, 622] on button "View Profile" at bounding box center [481, 620] width 269 height 42
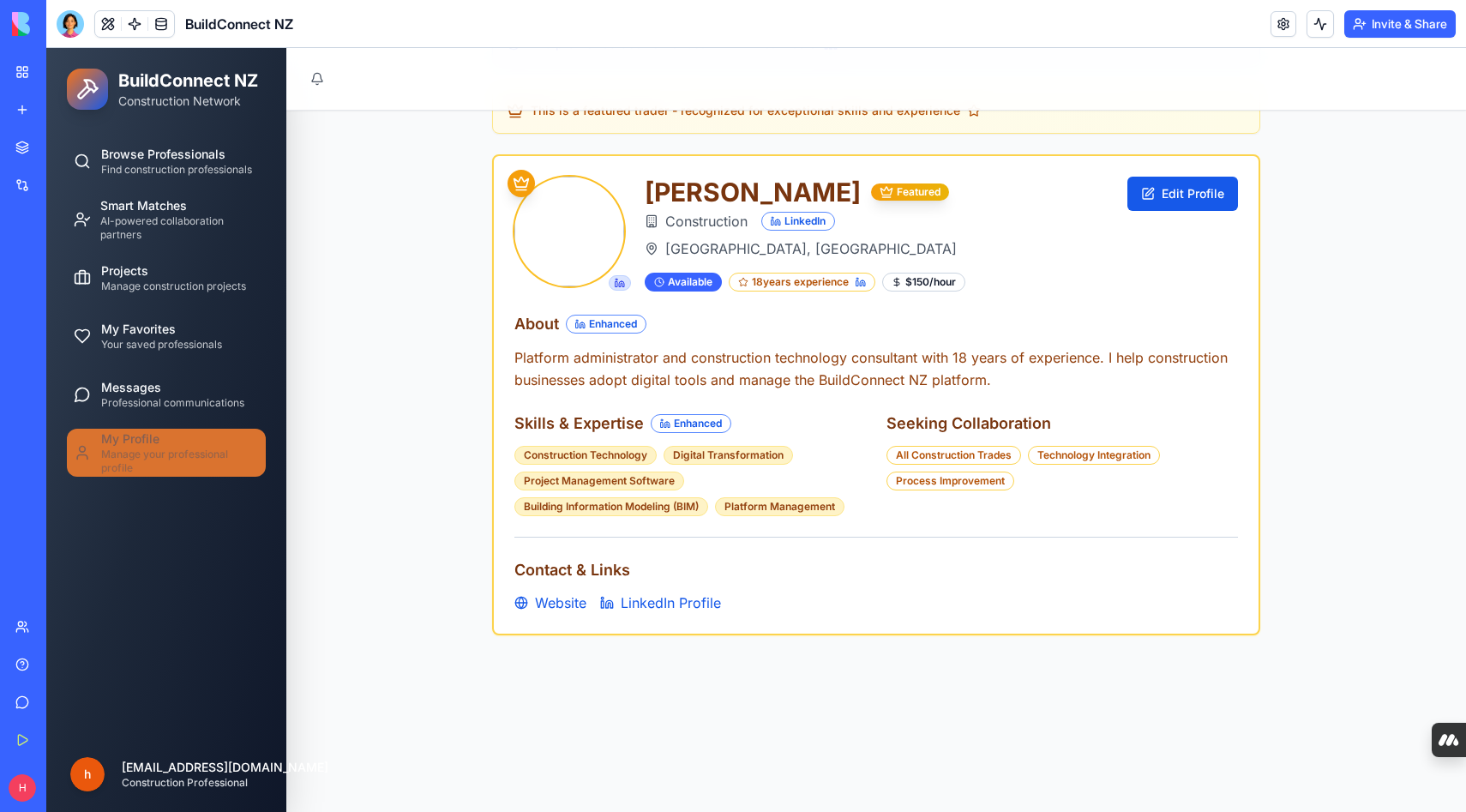
scroll to position [118, 0]
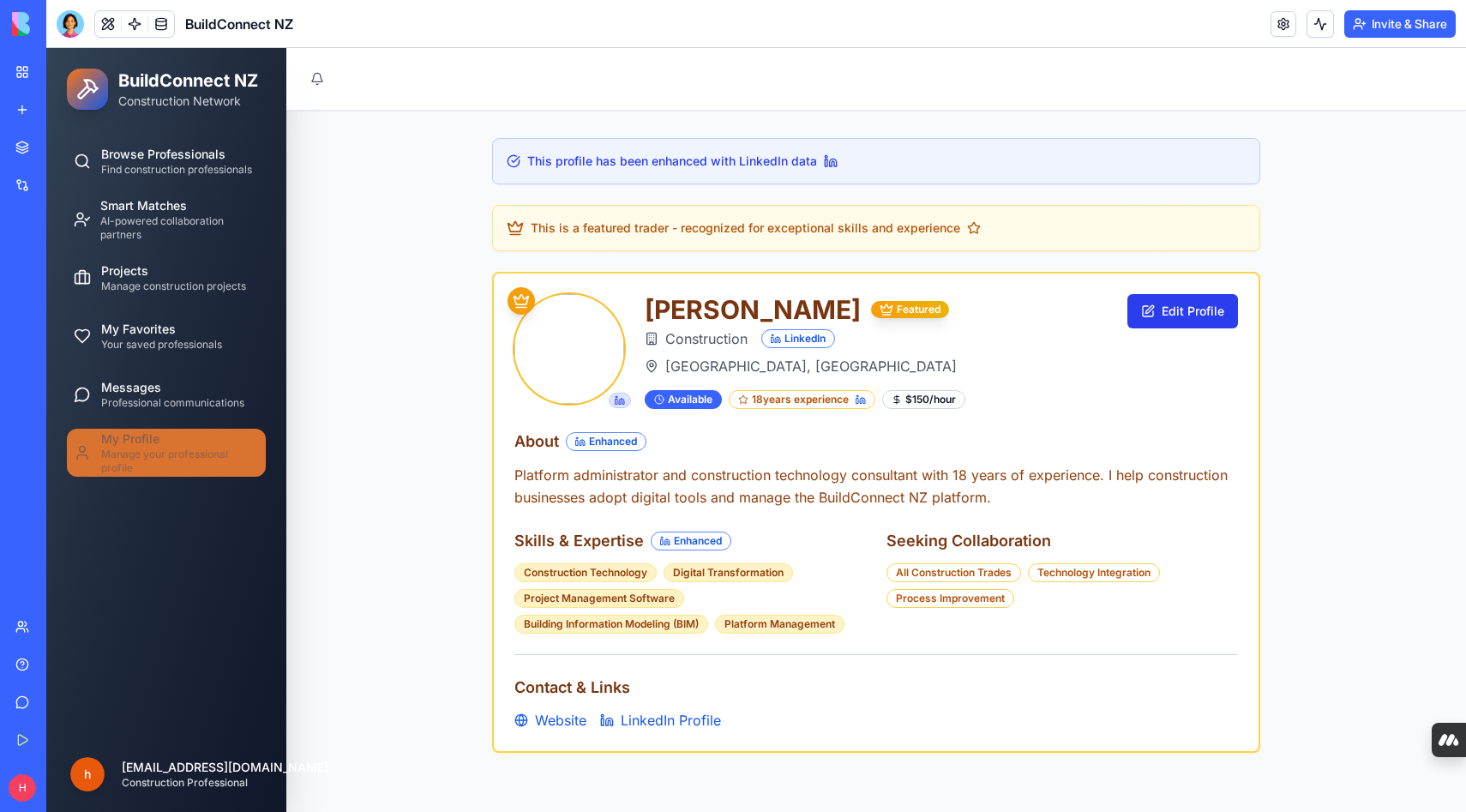
click at [1174, 316] on button "Edit Profile" at bounding box center [1183, 311] width 111 height 34
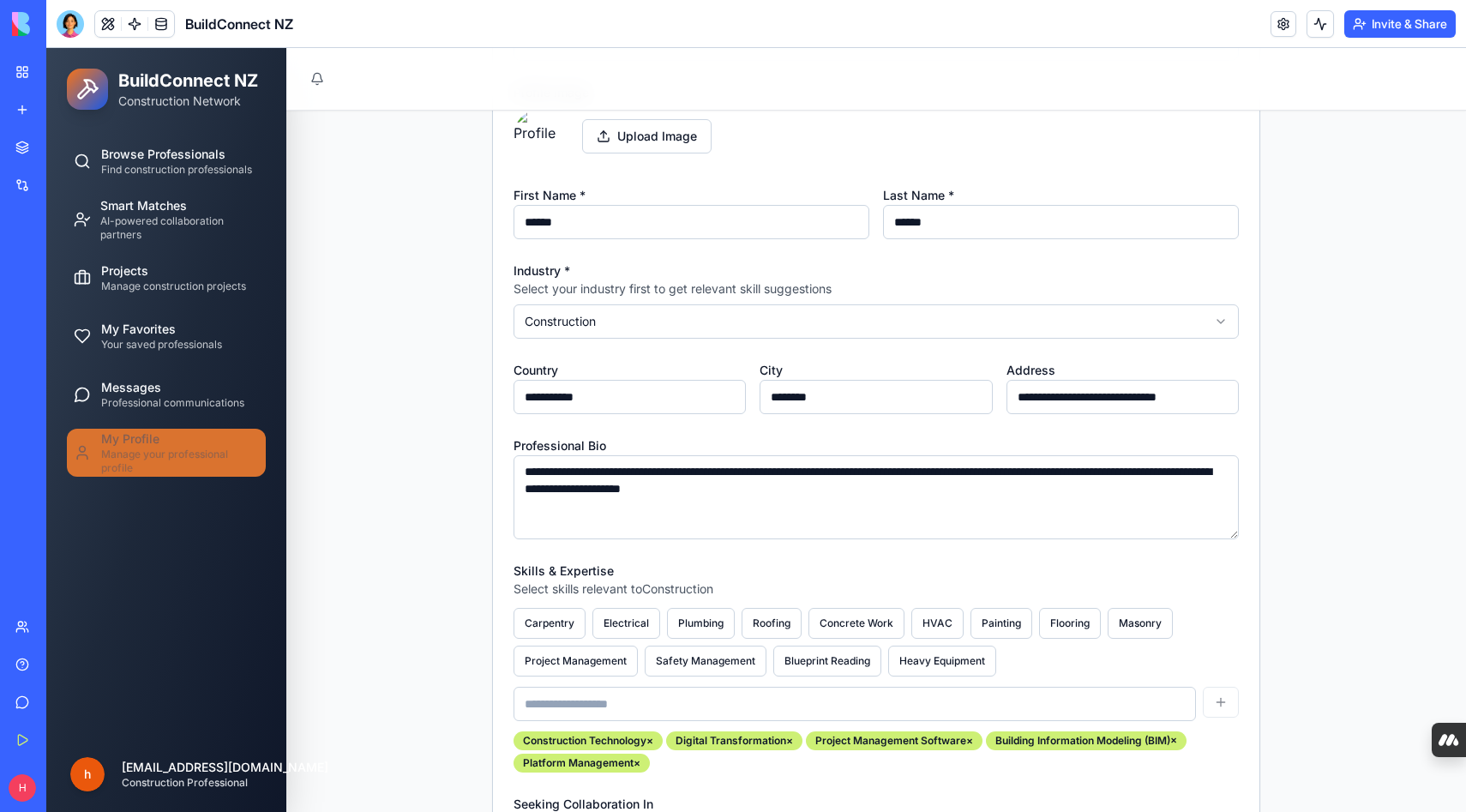
scroll to position [341, 0]
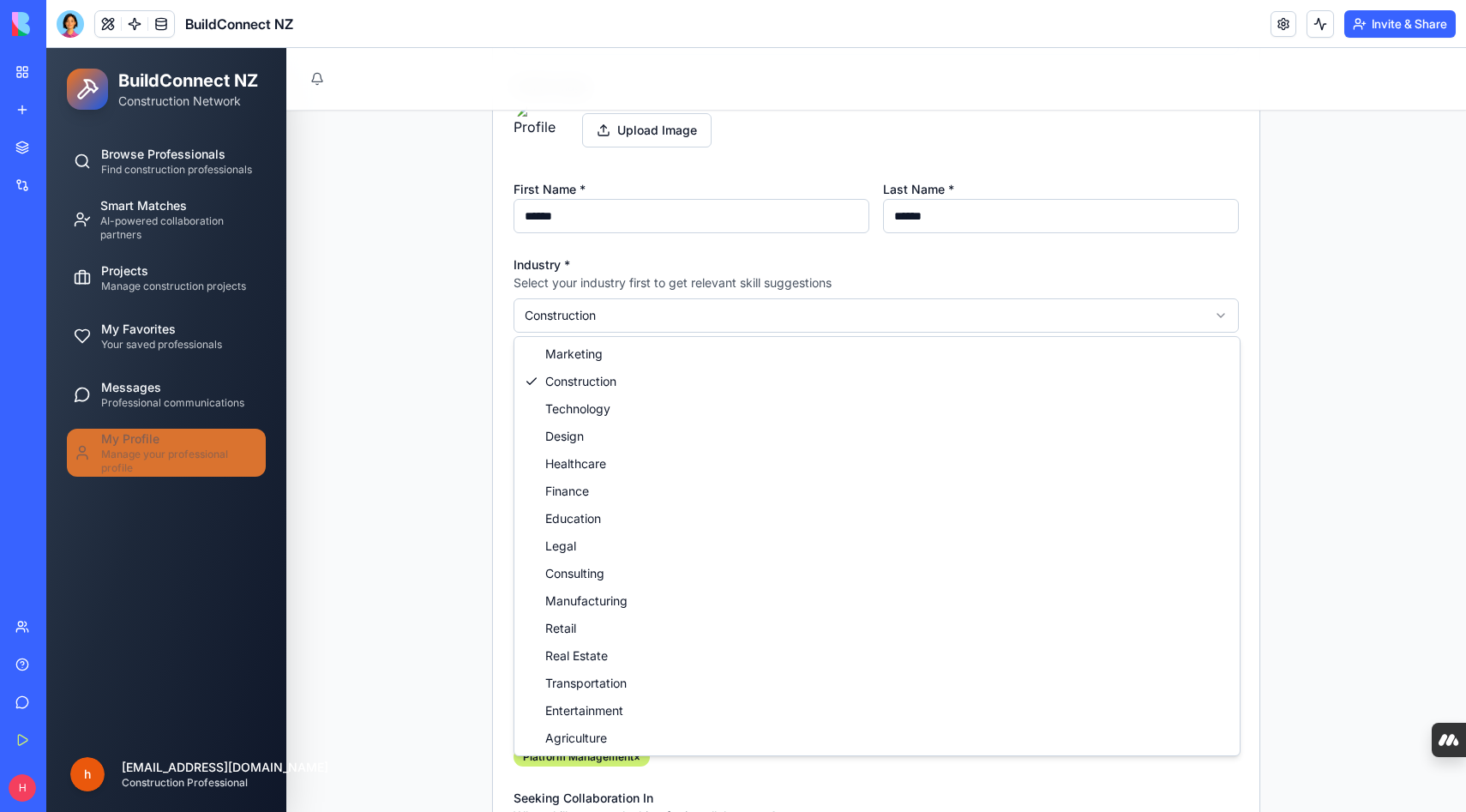
click at [979, 313] on html "**********" at bounding box center [756, 476] width 1420 height 1539
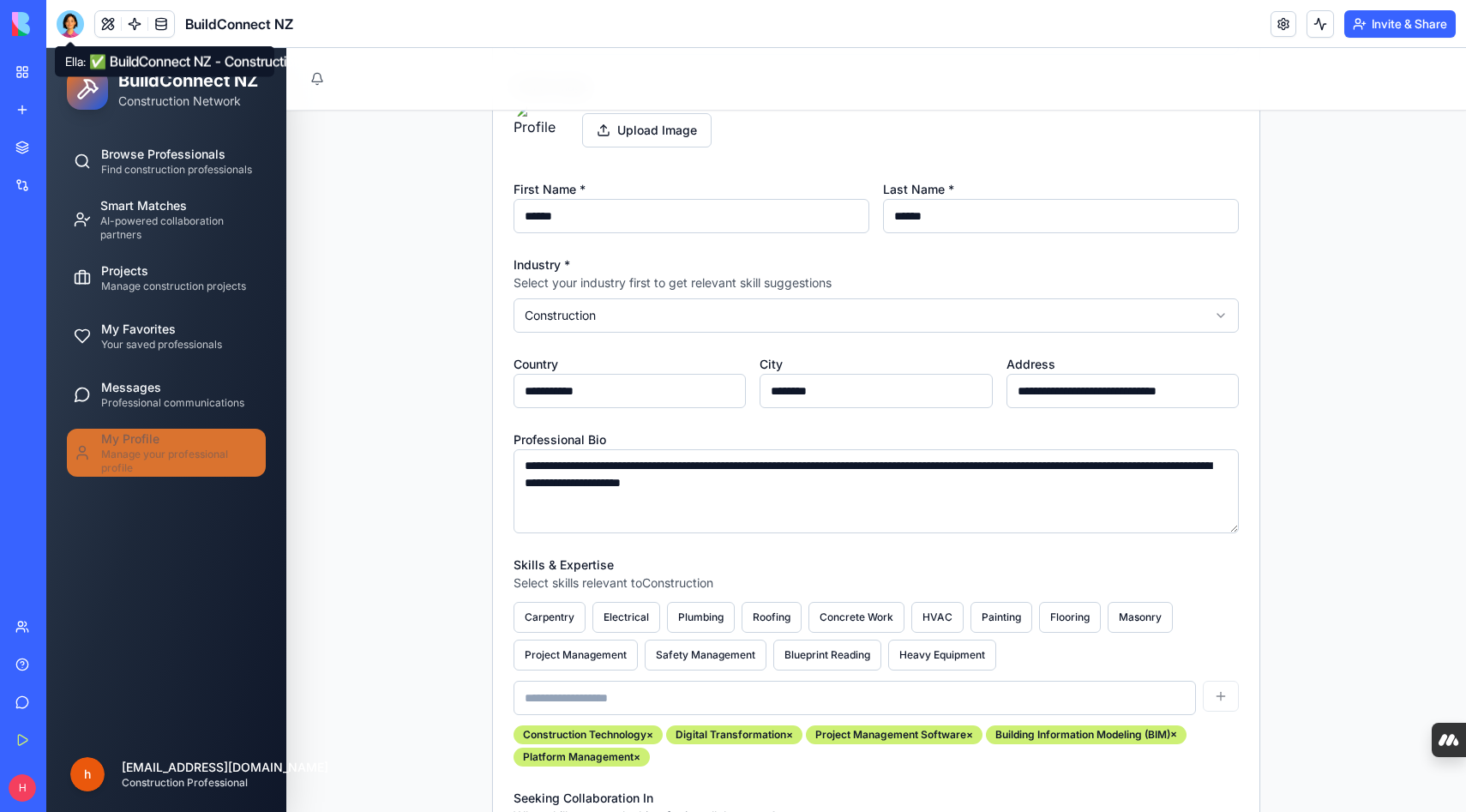
click at [74, 23] on div at bounding box center [70, 24] width 28 height 28
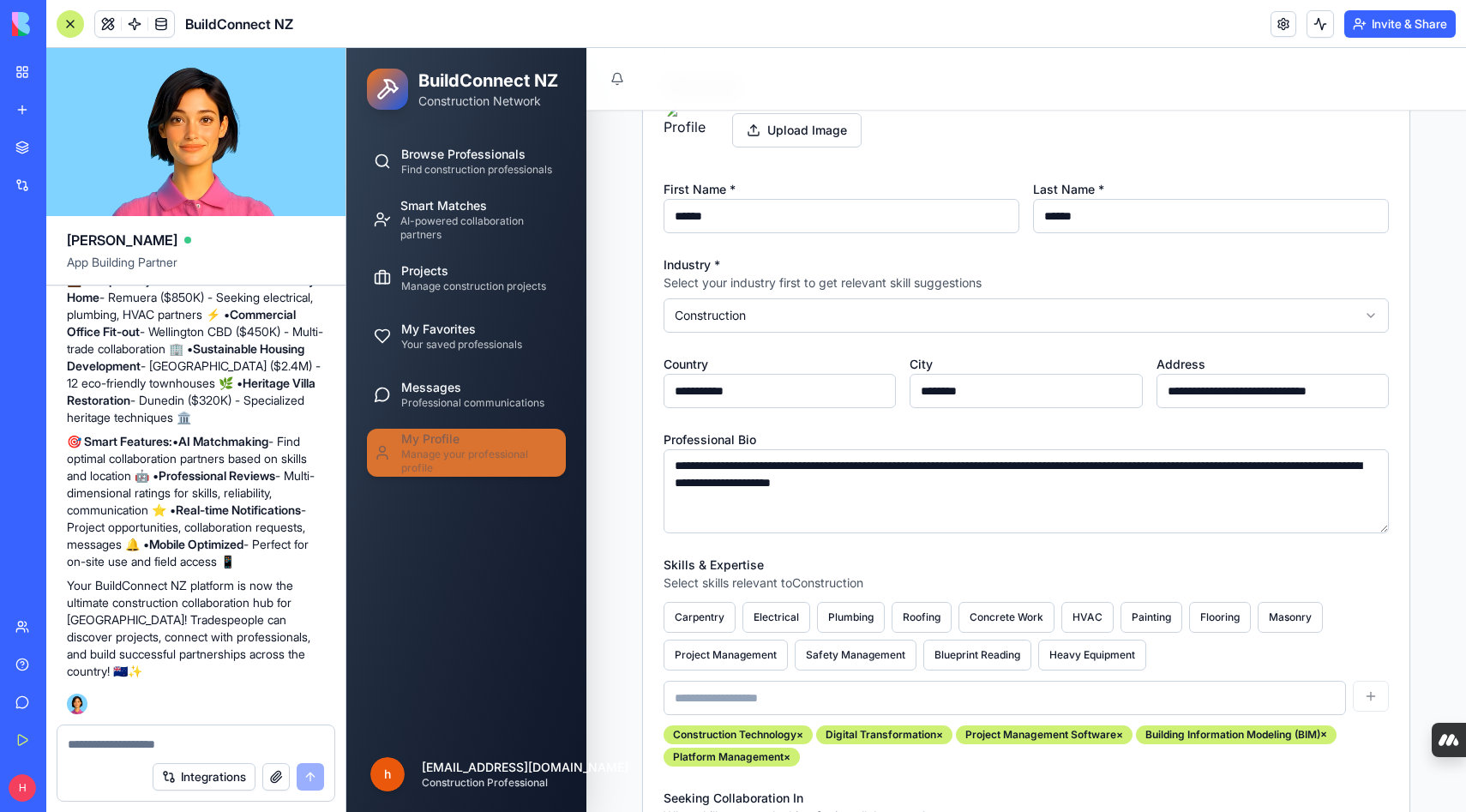
scroll to position [0, 0]
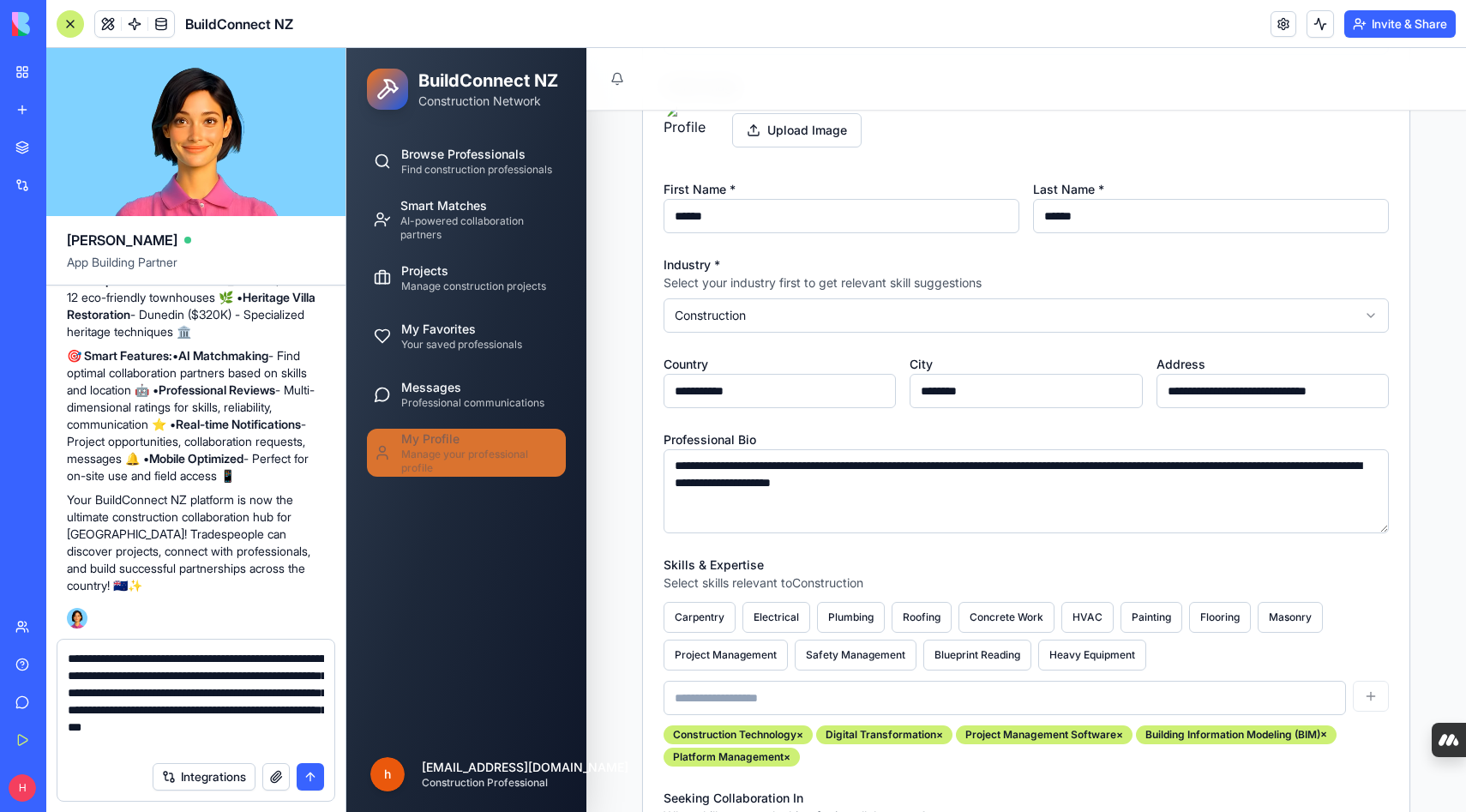
click at [281, 744] on textarea "**********" at bounding box center [196, 701] width 256 height 103
click at [239, 710] on textarea "**********" at bounding box center [196, 701] width 256 height 103
click at [139, 741] on textarea "**********" at bounding box center [196, 701] width 256 height 103
click at [132, 729] on textarea "**********" at bounding box center [196, 701] width 256 height 103
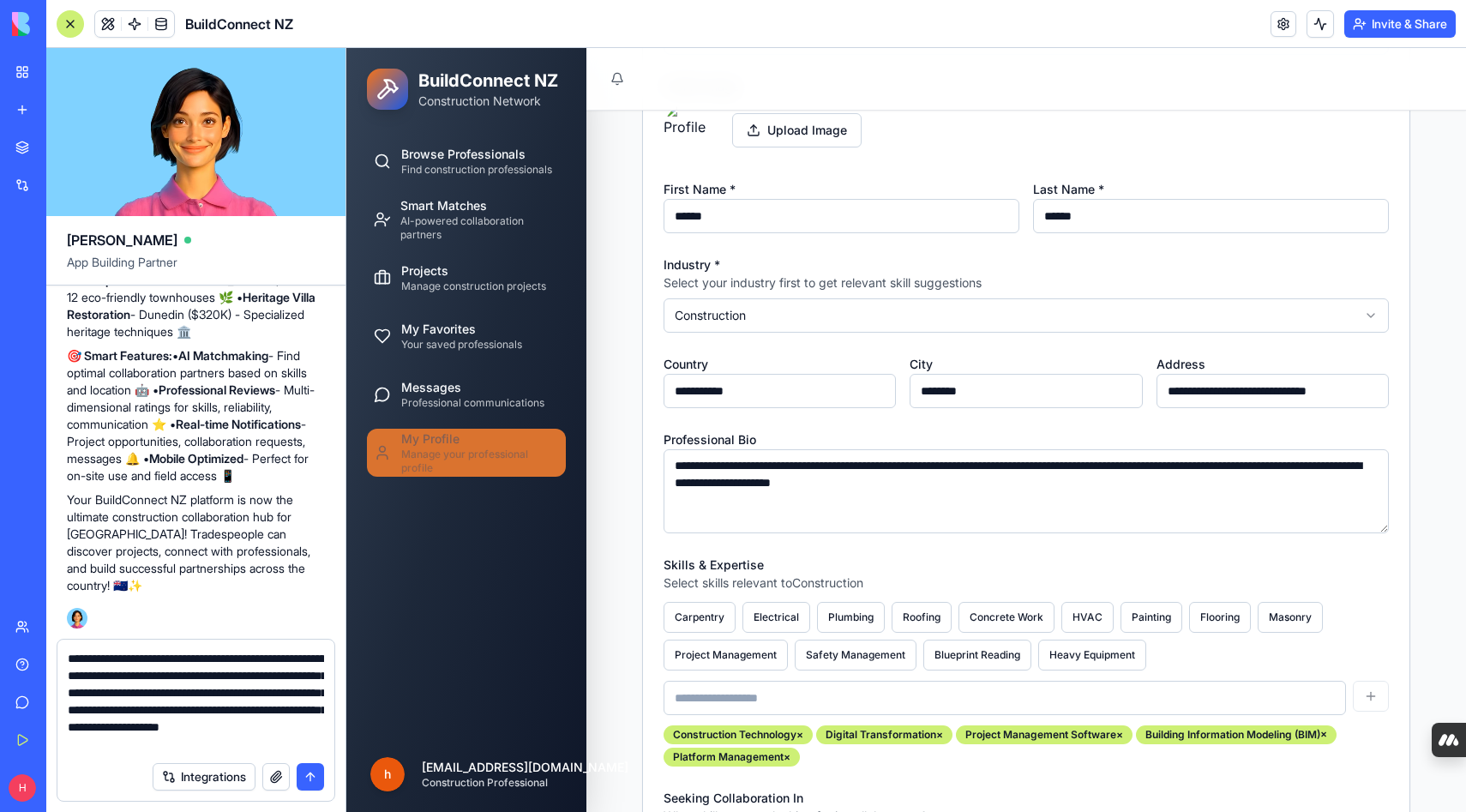
click at [204, 743] on textarea "**********" at bounding box center [196, 701] width 256 height 103
type textarea "**********"
click at [310, 777] on button "submit" at bounding box center [310, 777] width 28 height 28
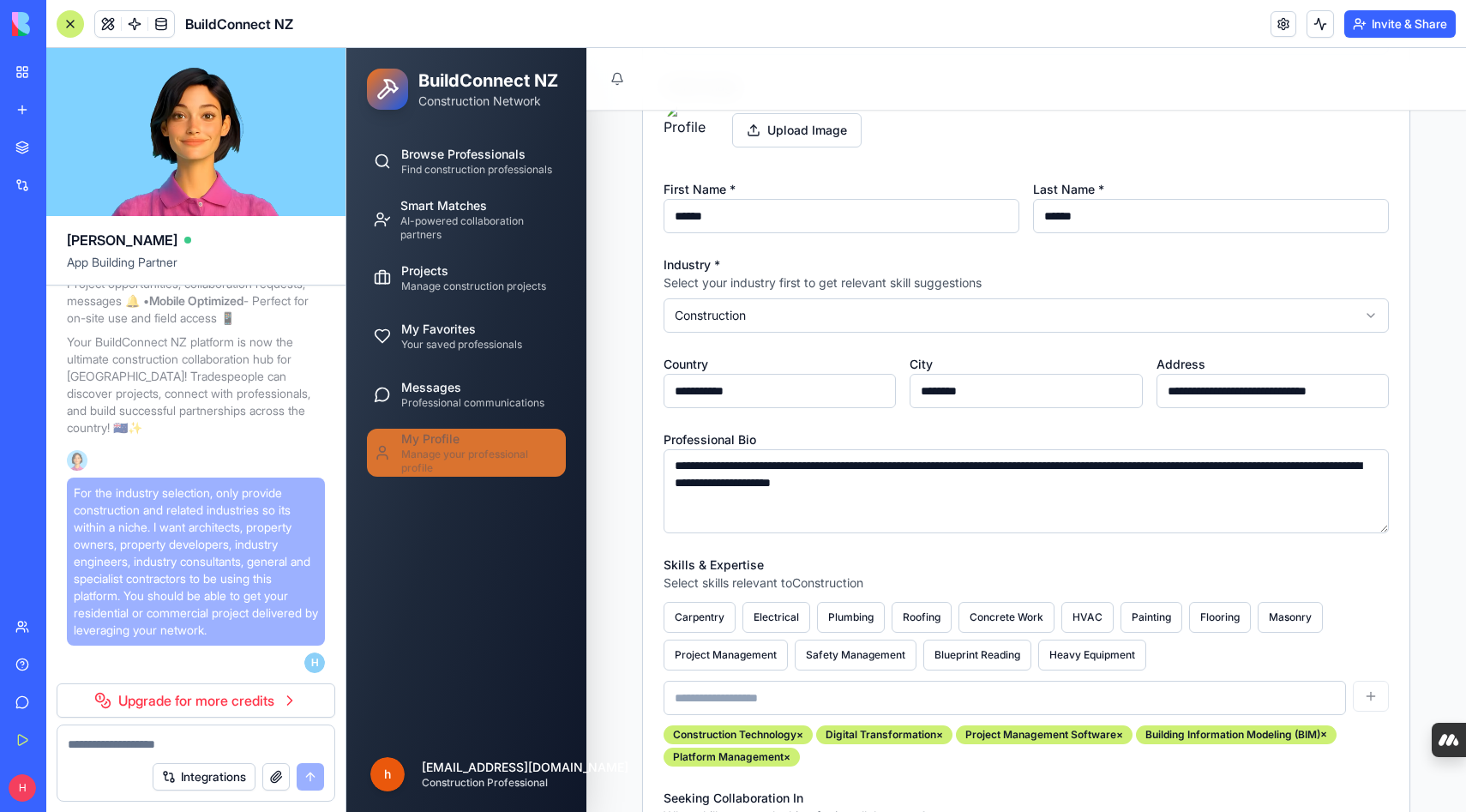
scroll to position [23031, 0]
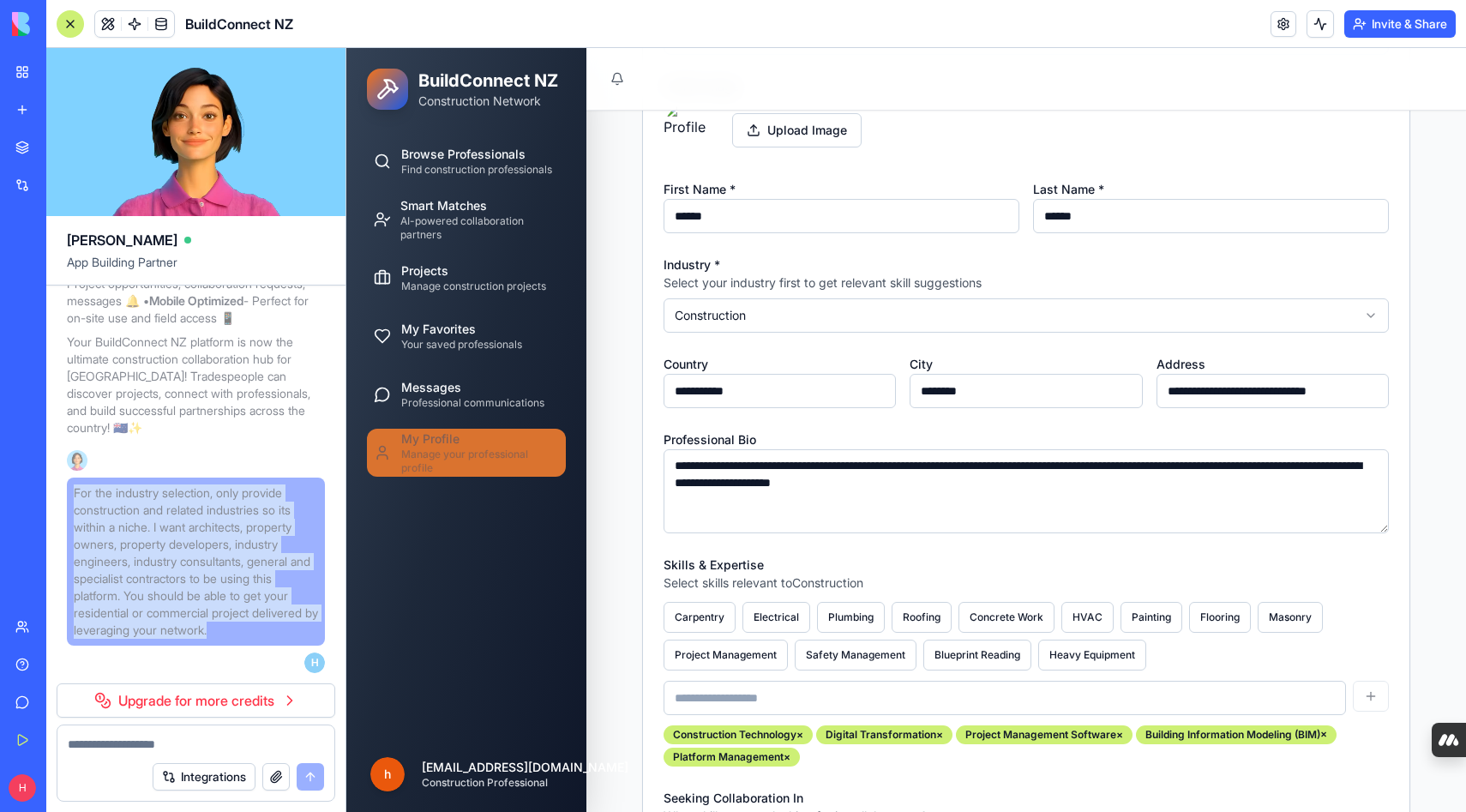
drag, startPoint x: 236, startPoint y: 634, endPoint x: 74, endPoint y: 491, distance: 216.1
click at [74, 491] on span "For the industry selection, only provide construction and related industries so…" at bounding box center [196, 562] width 245 height 155
copy span "For the industry selection, only provide construction and related industries so…"
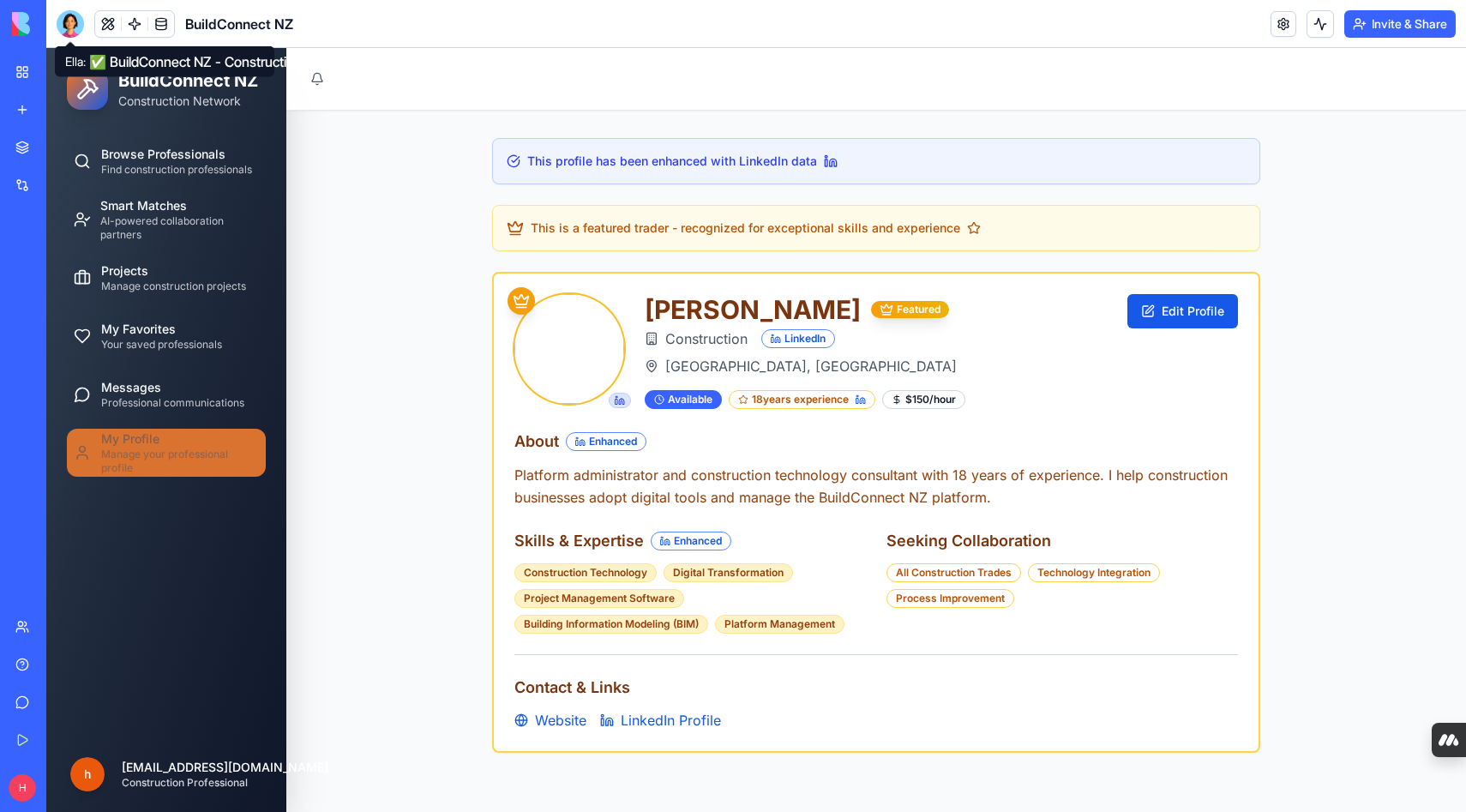
click at [67, 22] on div at bounding box center [70, 24] width 28 height 28
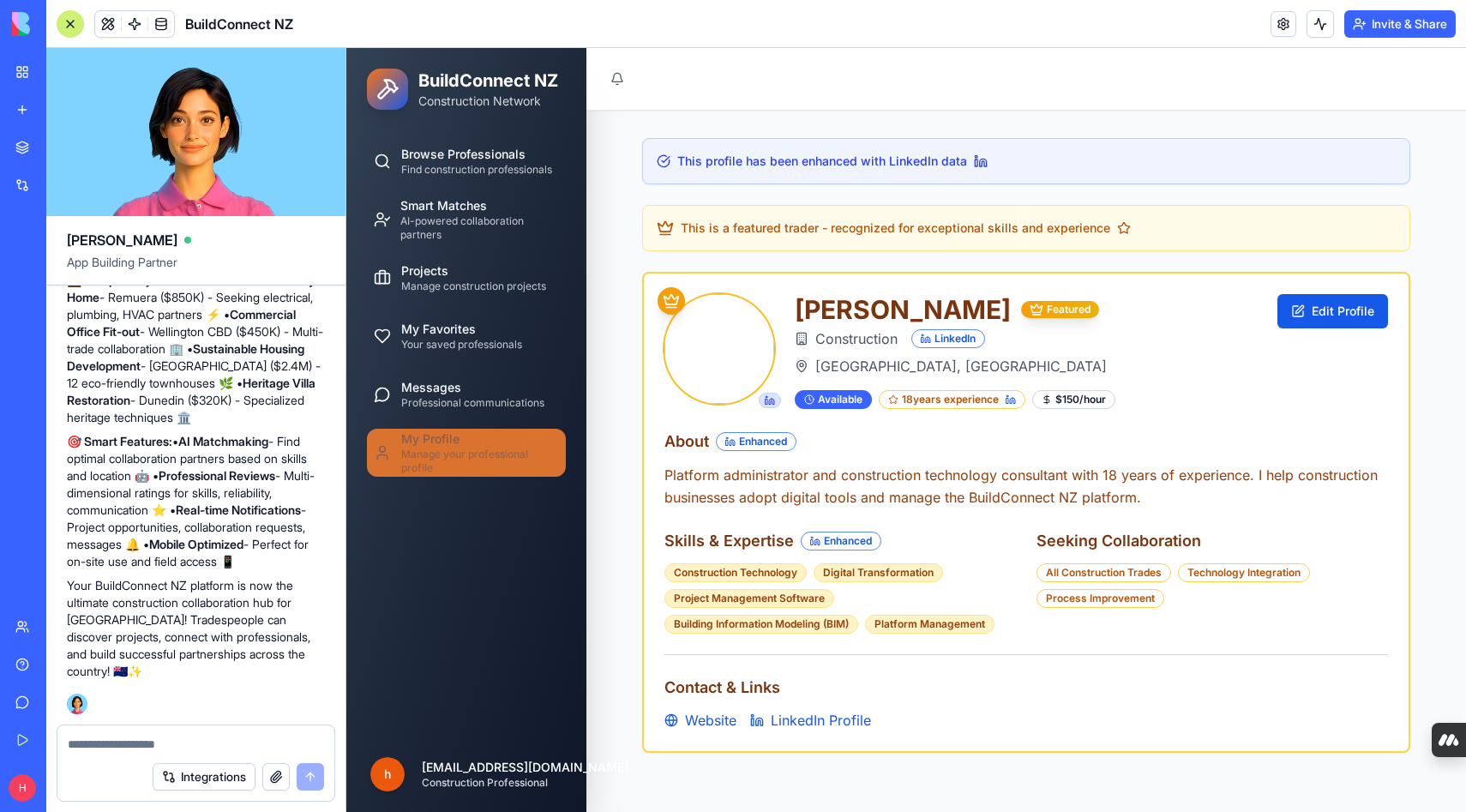
click at [174, 744] on textarea at bounding box center [196, 744] width 256 height 17
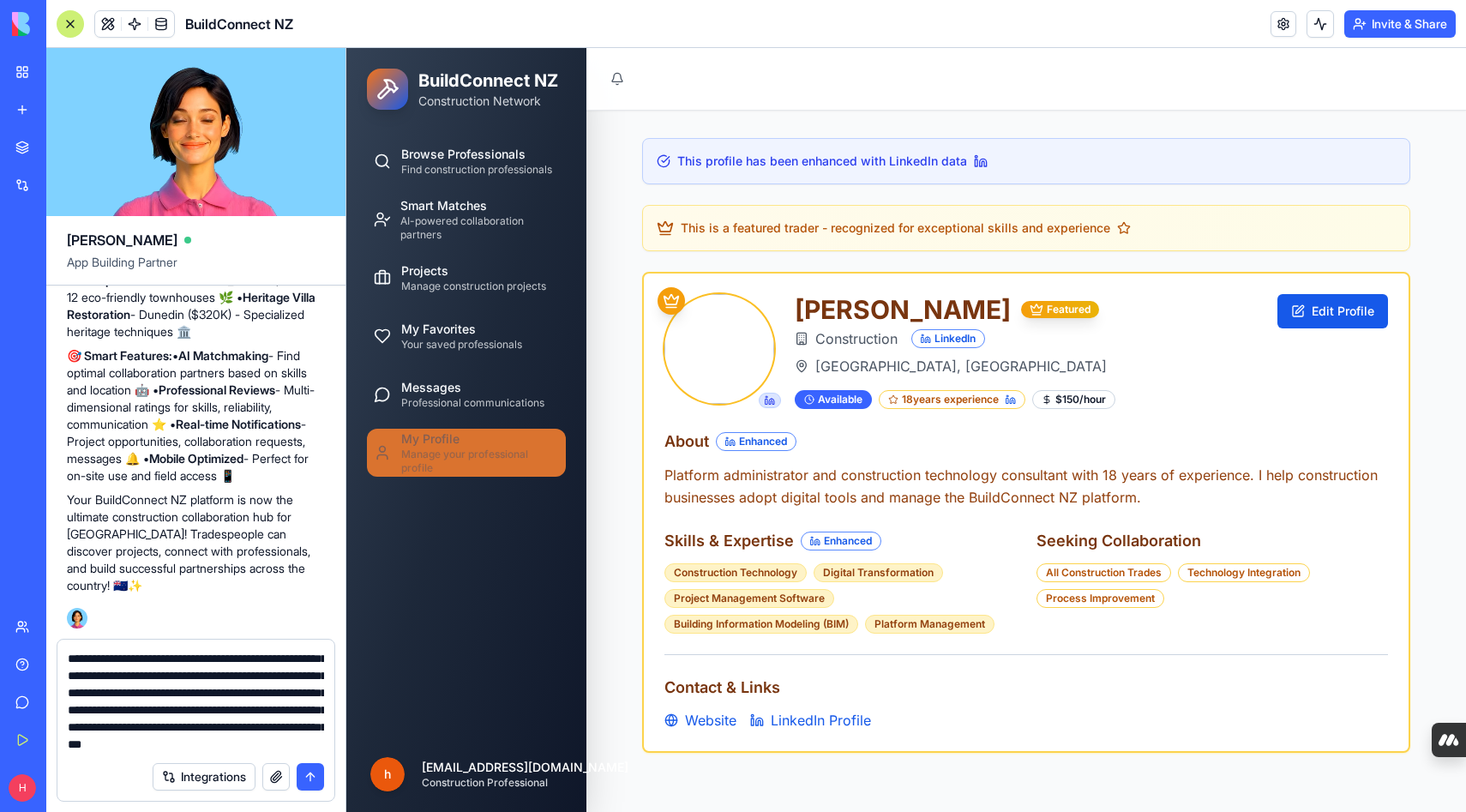
type textarea "**********"
click at [305, 778] on button "submit" at bounding box center [310, 777] width 28 height 28
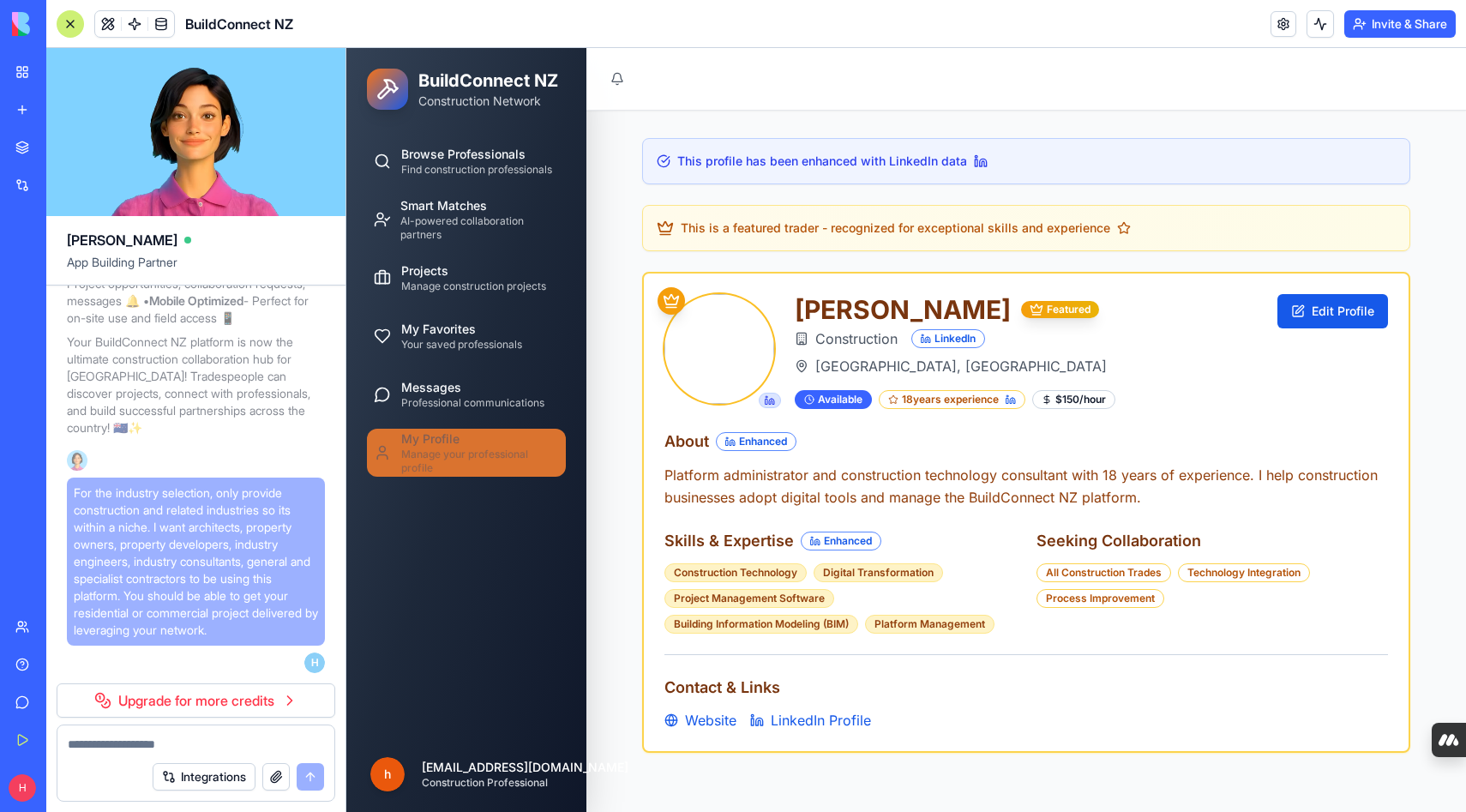
scroll to position [23031, 0]
click at [283, 697] on link "Upgrade for more credits" at bounding box center [196, 700] width 279 height 34
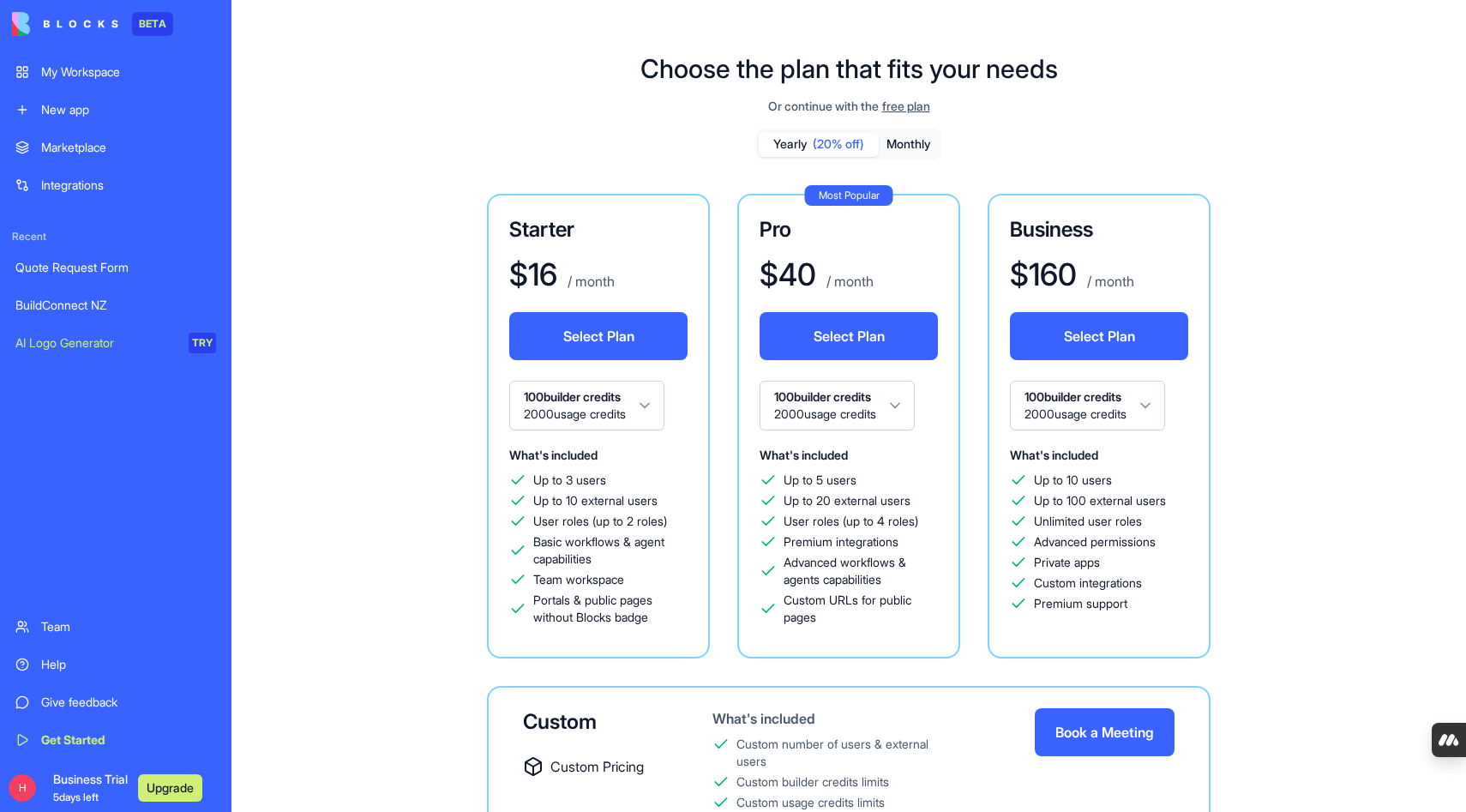
click at [66, 296] on div "BuildConnect NZ" at bounding box center [116, 305] width 201 height 17
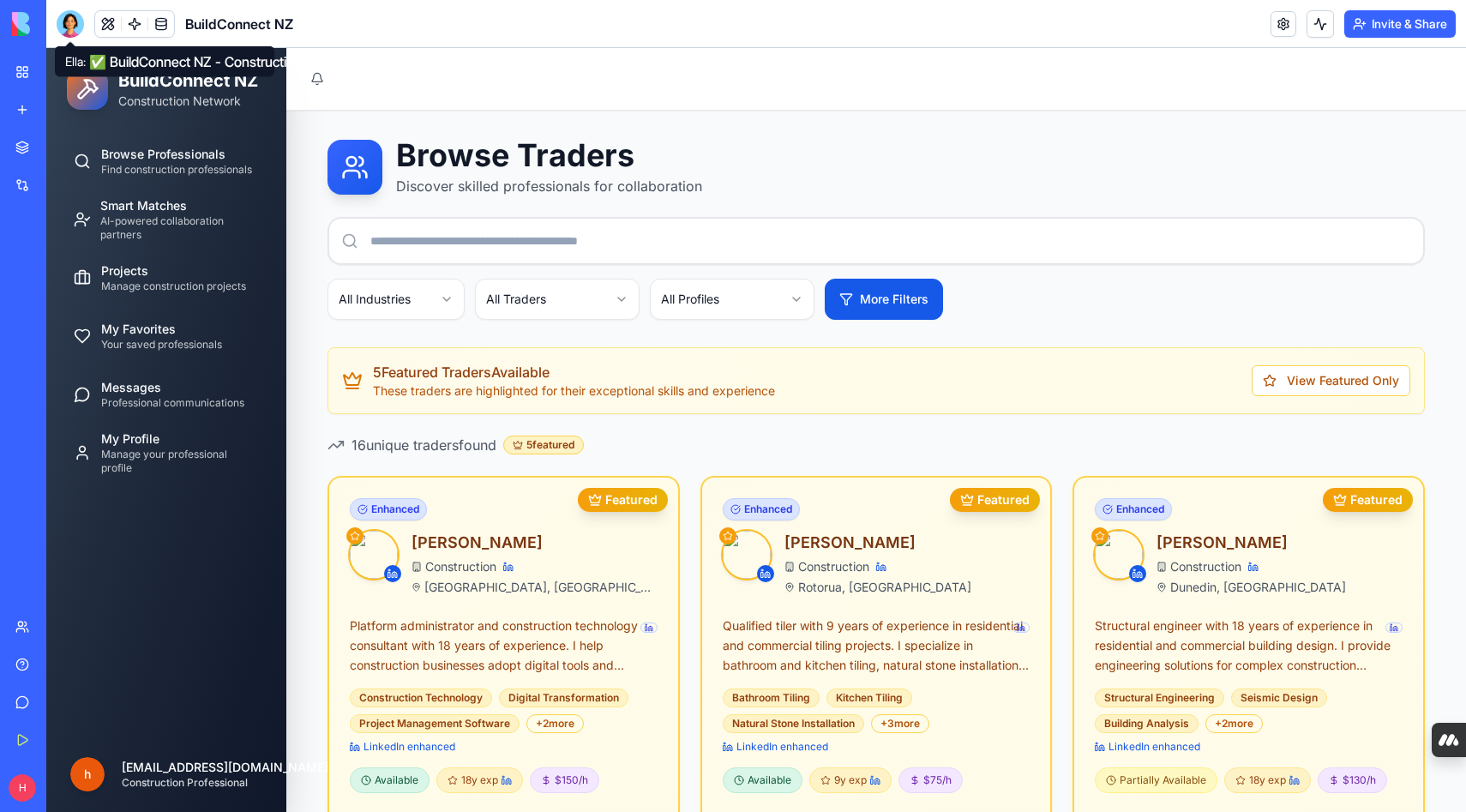
click at [71, 22] on div at bounding box center [70, 24] width 28 height 28
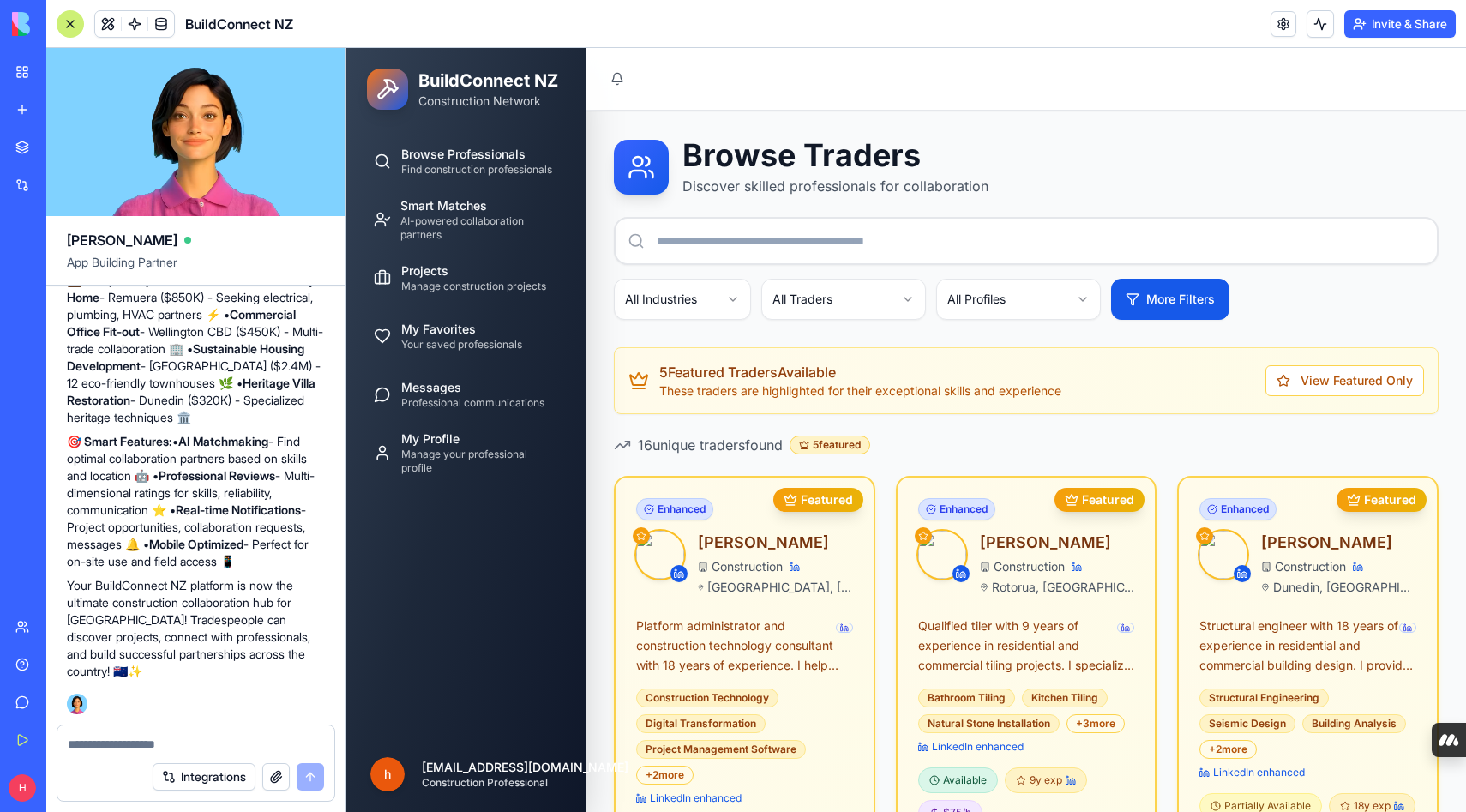
click at [199, 744] on textarea at bounding box center [196, 744] width 256 height 17
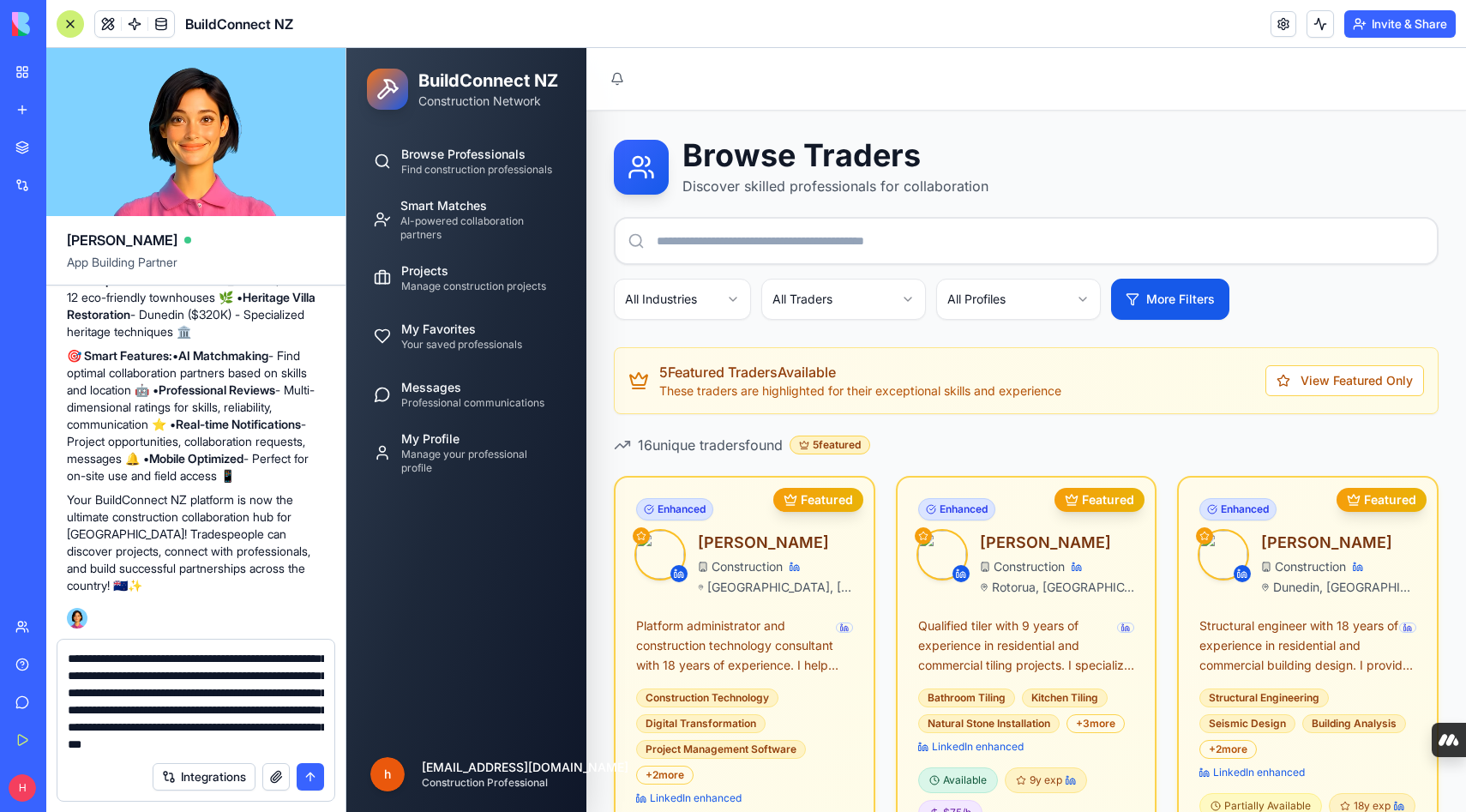
type textarea "**********"
click at [303, 775] on button "submit" at bounding box center [310, 777] width 28 height 28
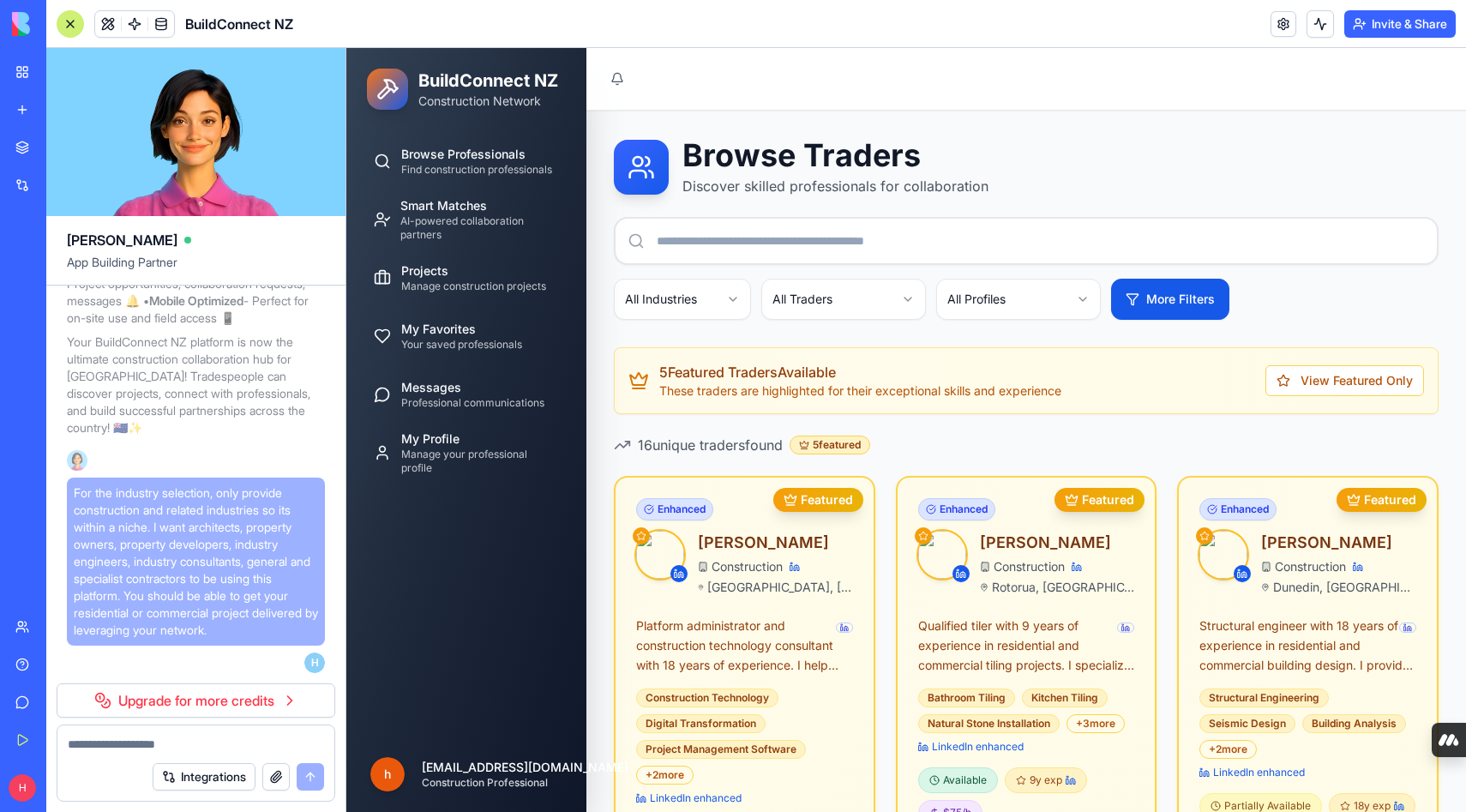
scroll to position [23031, 0]
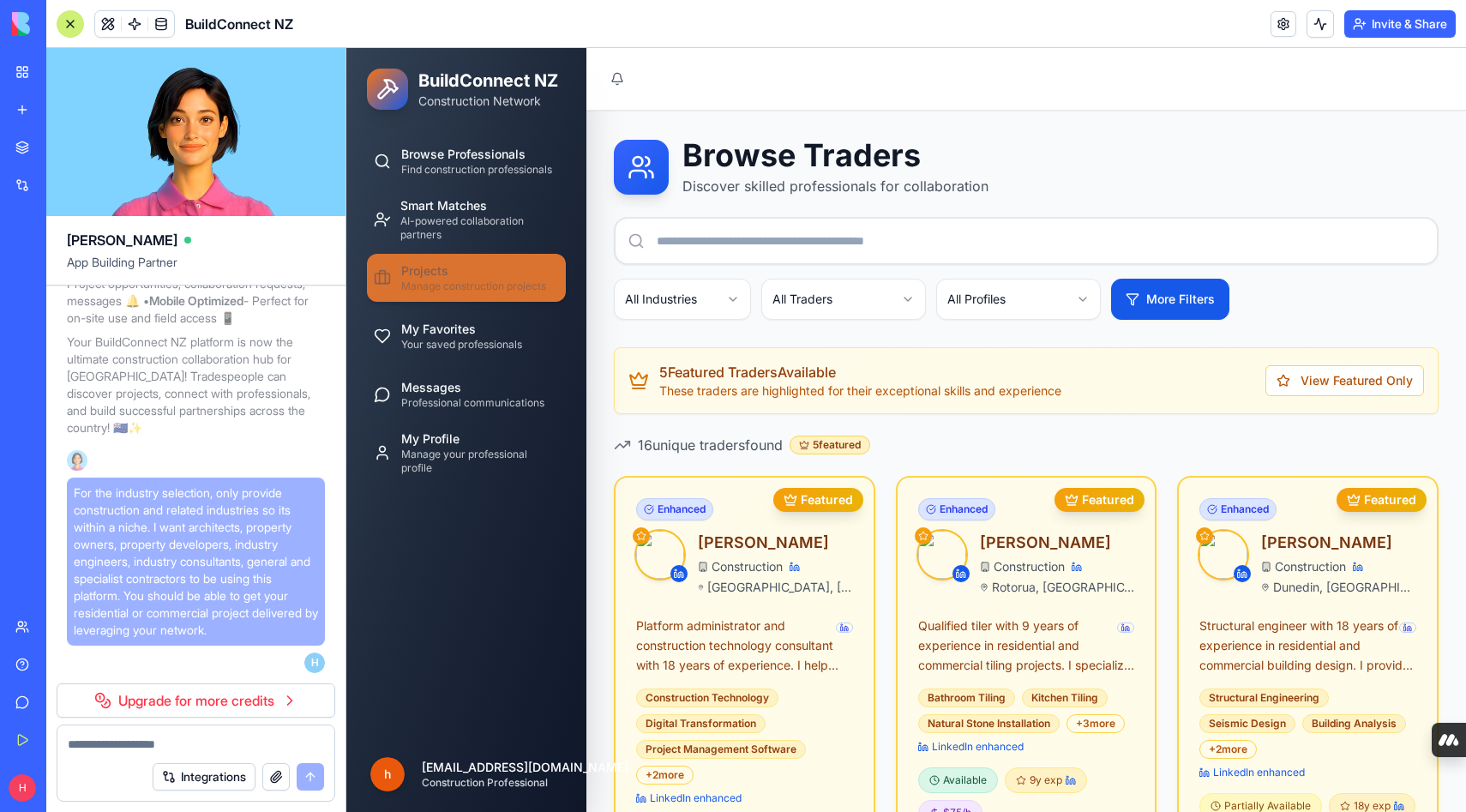
click at [448, 271] on div "Projects Manage construction projects" at bounding box center [474, 278] width 145 height 31
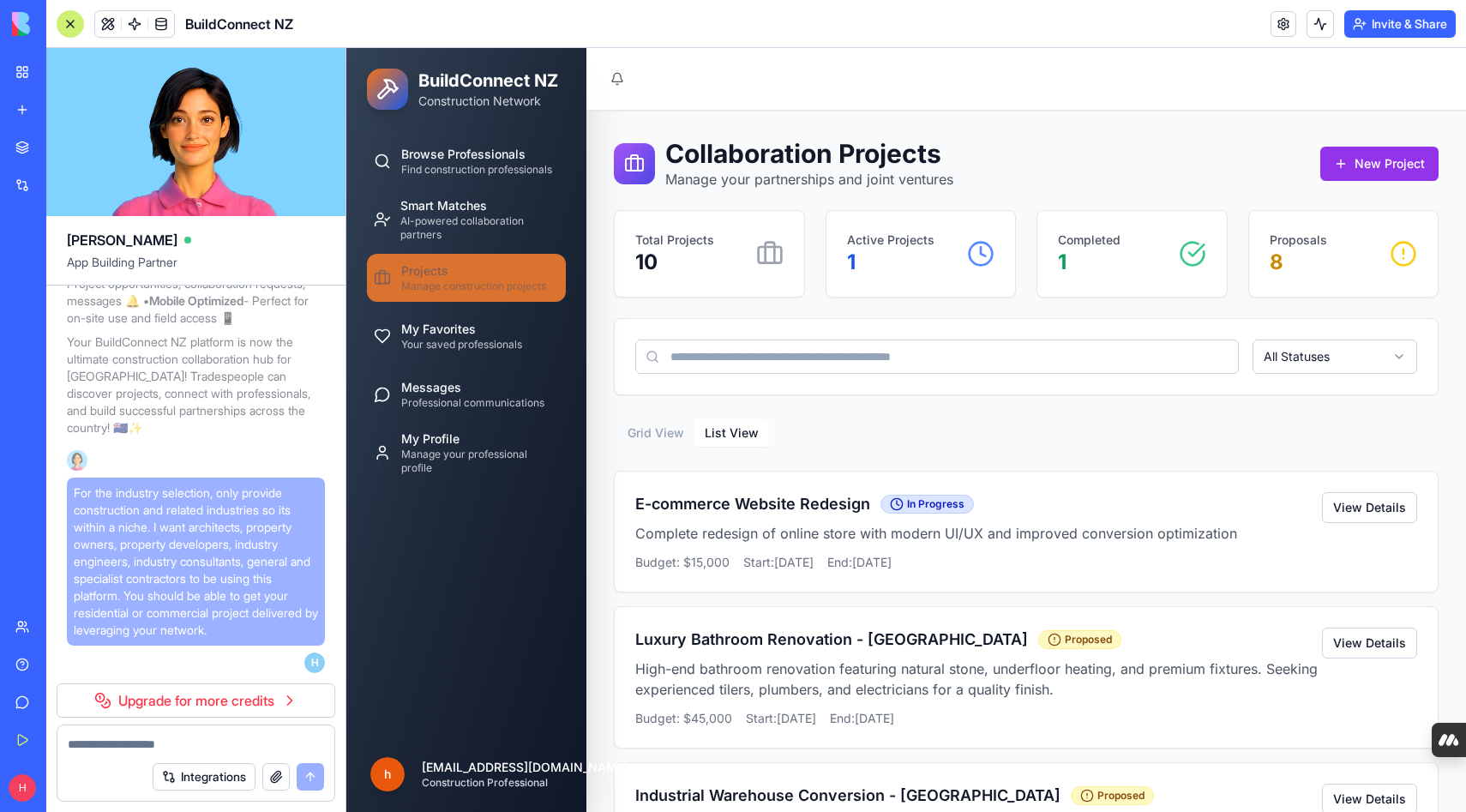
click at [744, 430] on button "List View" at bounding box center [732, 433] width 75 height 28
click at [658, 423] on button "Grid View" at bounding box center [656, 433] width 77 height 28
click at [723, 431] on button "List View" at bounding box center [732, 433] width 75 height 28
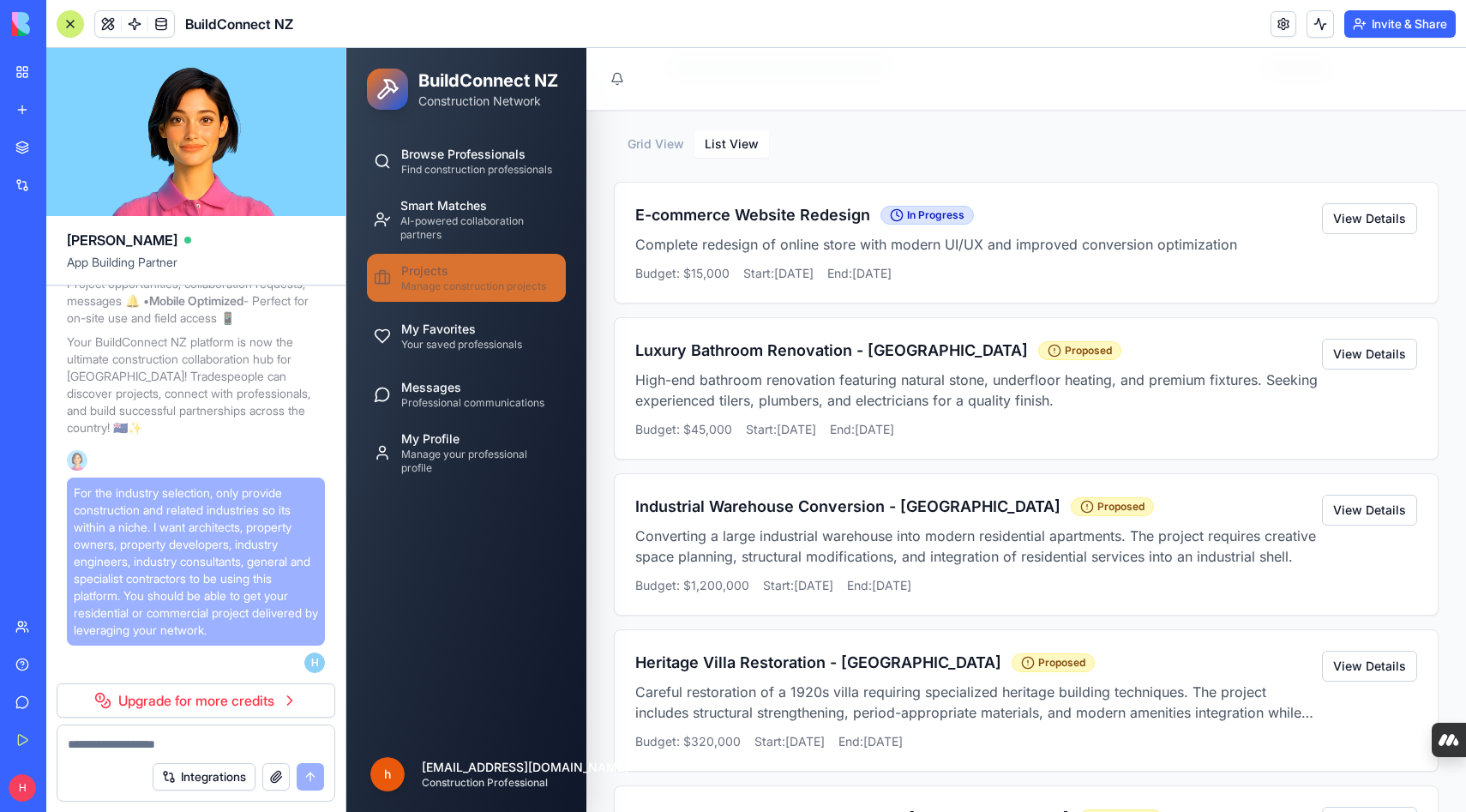
scroll to position [296, 0]
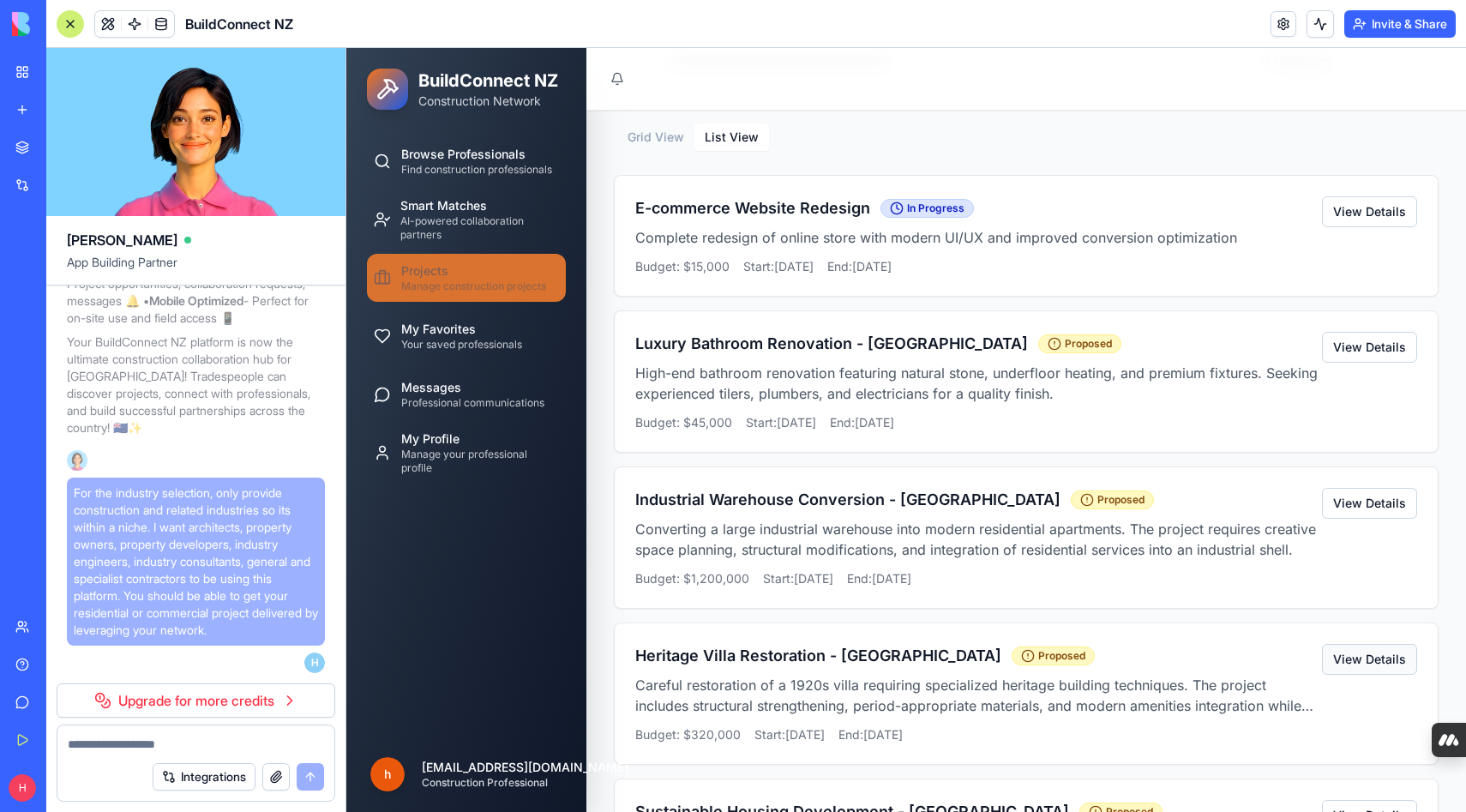
click at [1364, 657] on button "View Details" at bounding box center [1370, 659] width 96 height 31
click at [725, 653] on h3 "Heritage Villa Restoration - Dunedin" at bounding box center [818, 655] width 366 height 24
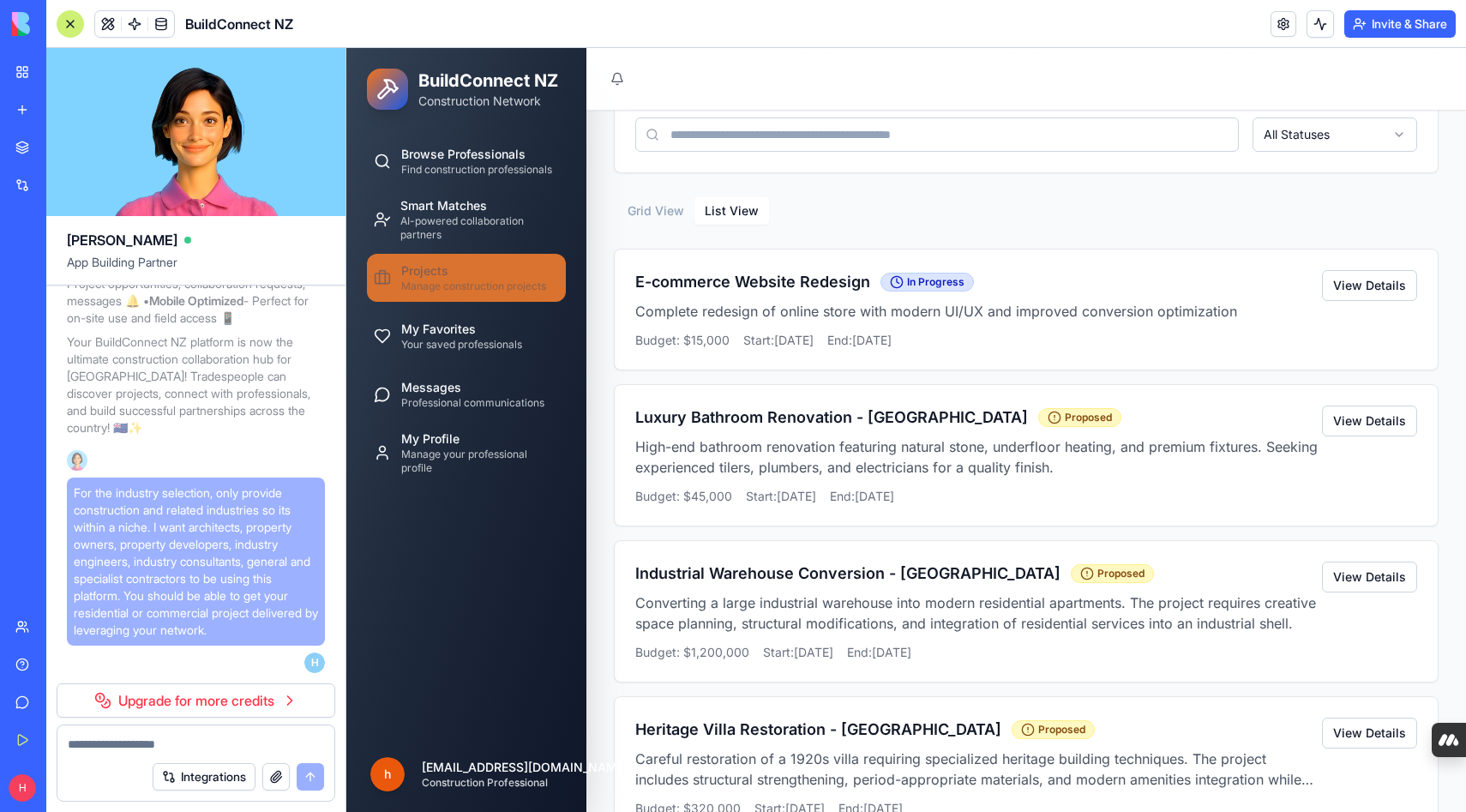
scroll to position [157, 0]
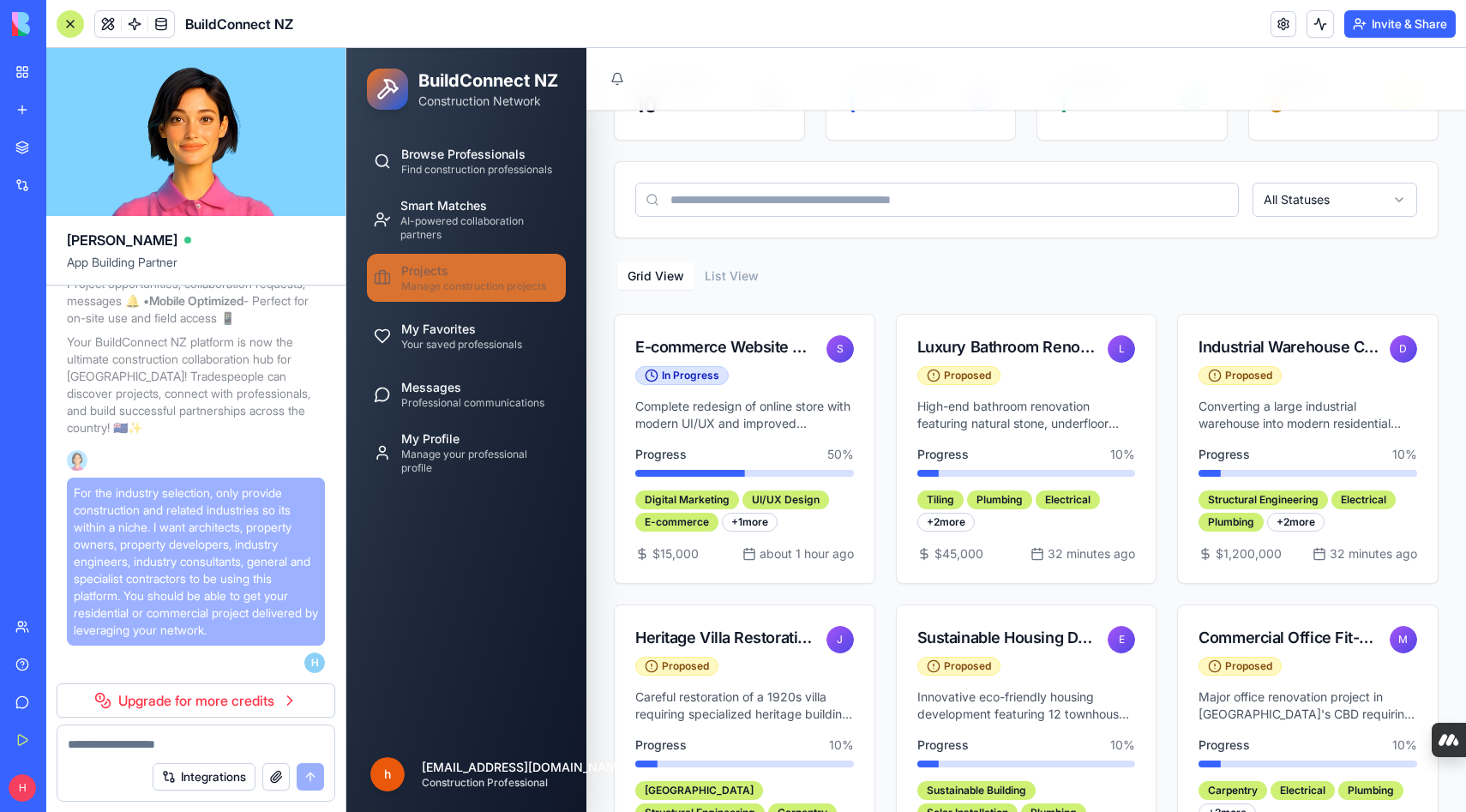
click at [648, 268] on button "Grid View" at bounding box center [656, 276] width 77 height 28
click at [1246, 351] on div "Industrial Warehouse Conversion - Auckland" at bounding box center [1289, 347] width 181 height 24
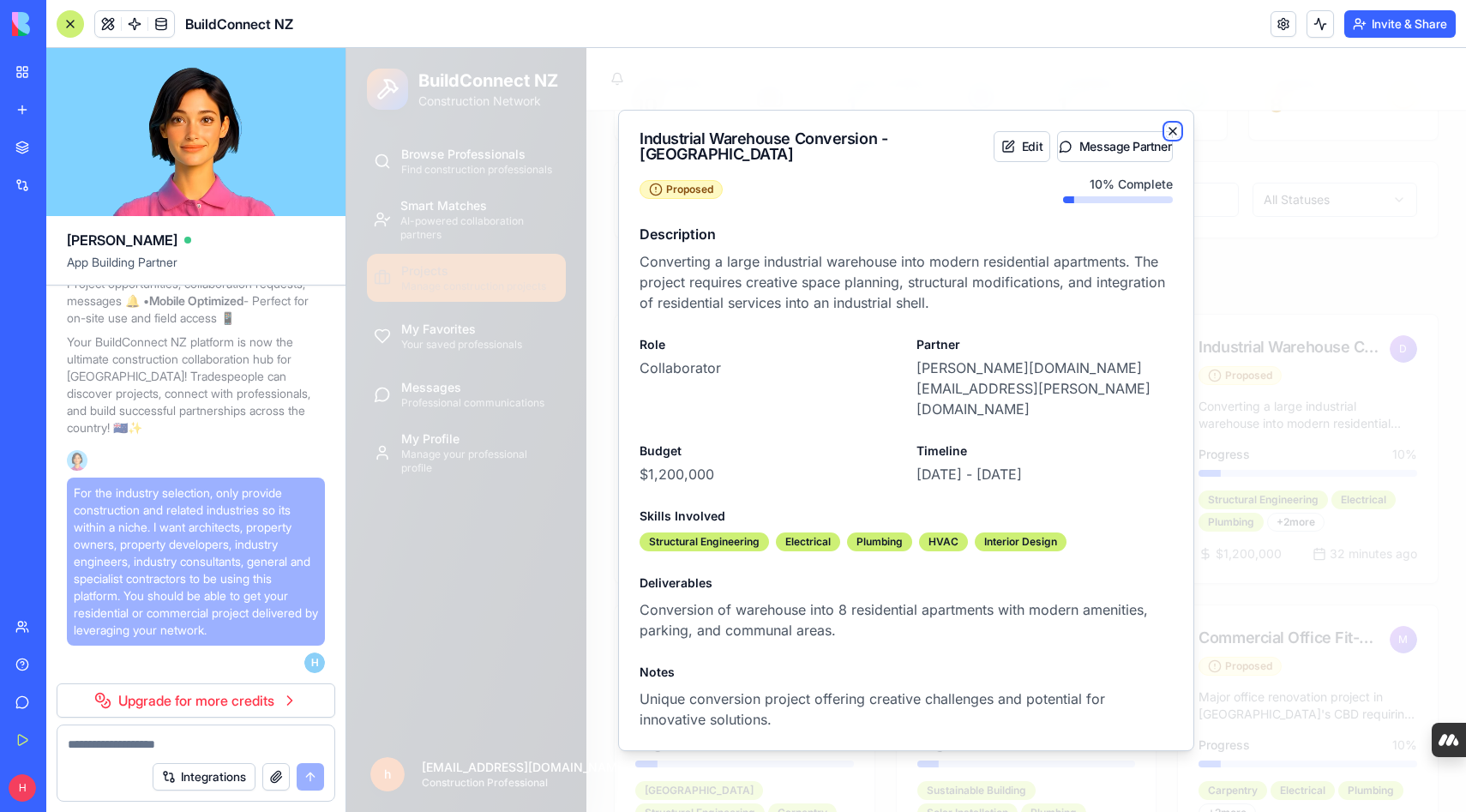
click at [1174, 138] on icon "button" at bounding box center [1173, 131] width 13 height 13
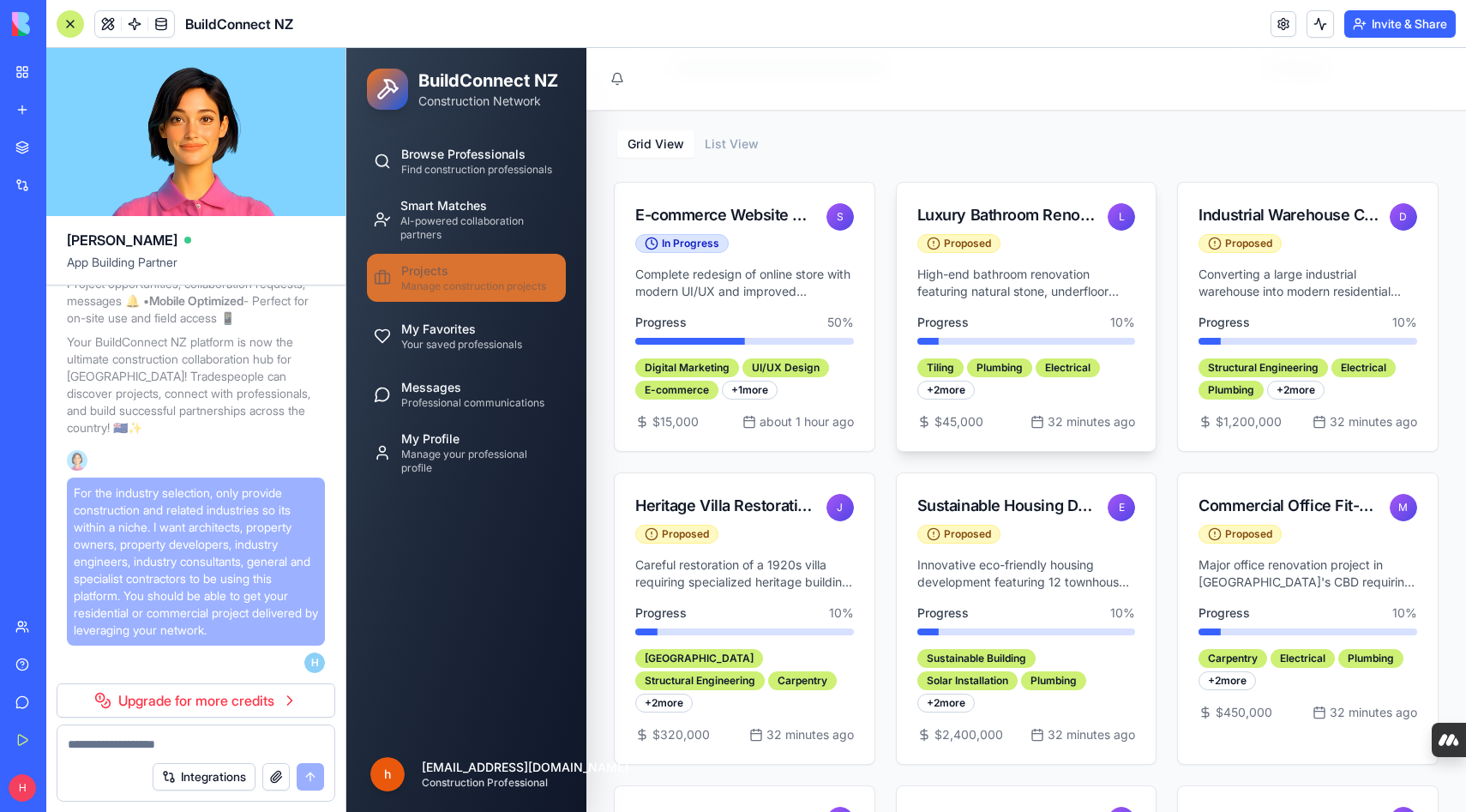
scroll to position [305, 0]
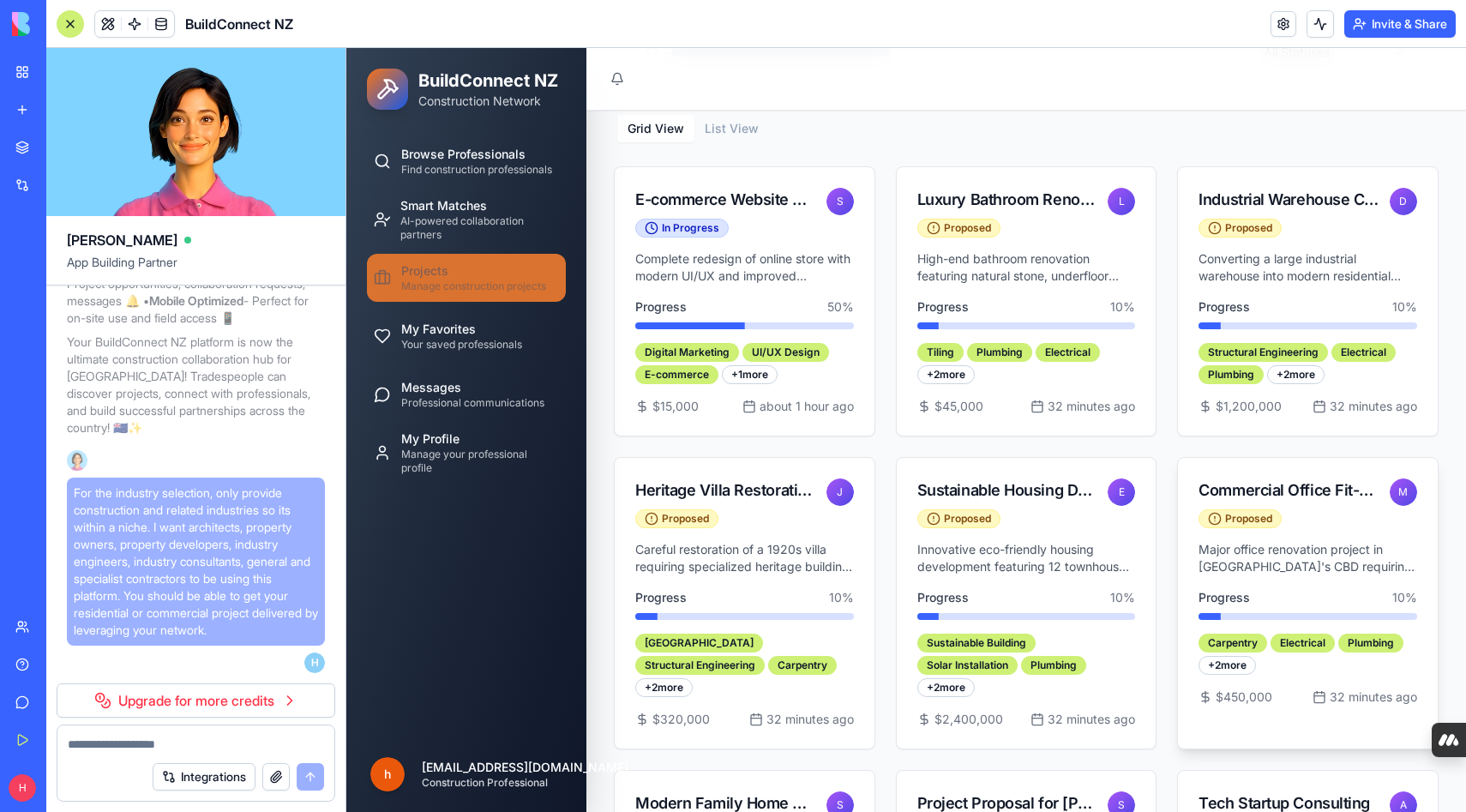
click at [1266, 494] on div "Commercial Office Fit-out - Wellington CBD" at bounding box center [1289, 490] width 181 height 24
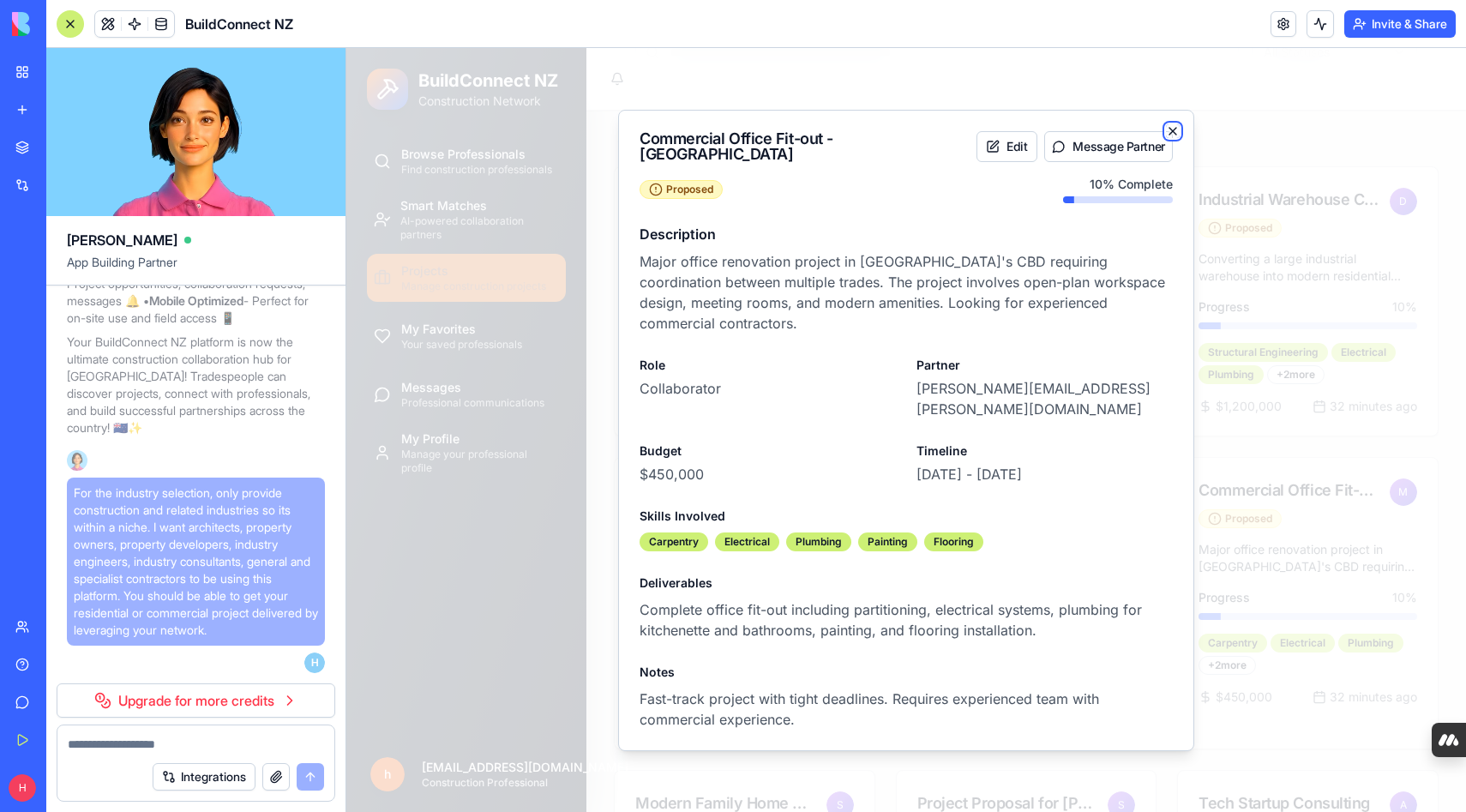
click at [1174, 135] on icon "button" at bounding box center [1173, 131] width 13 height 13
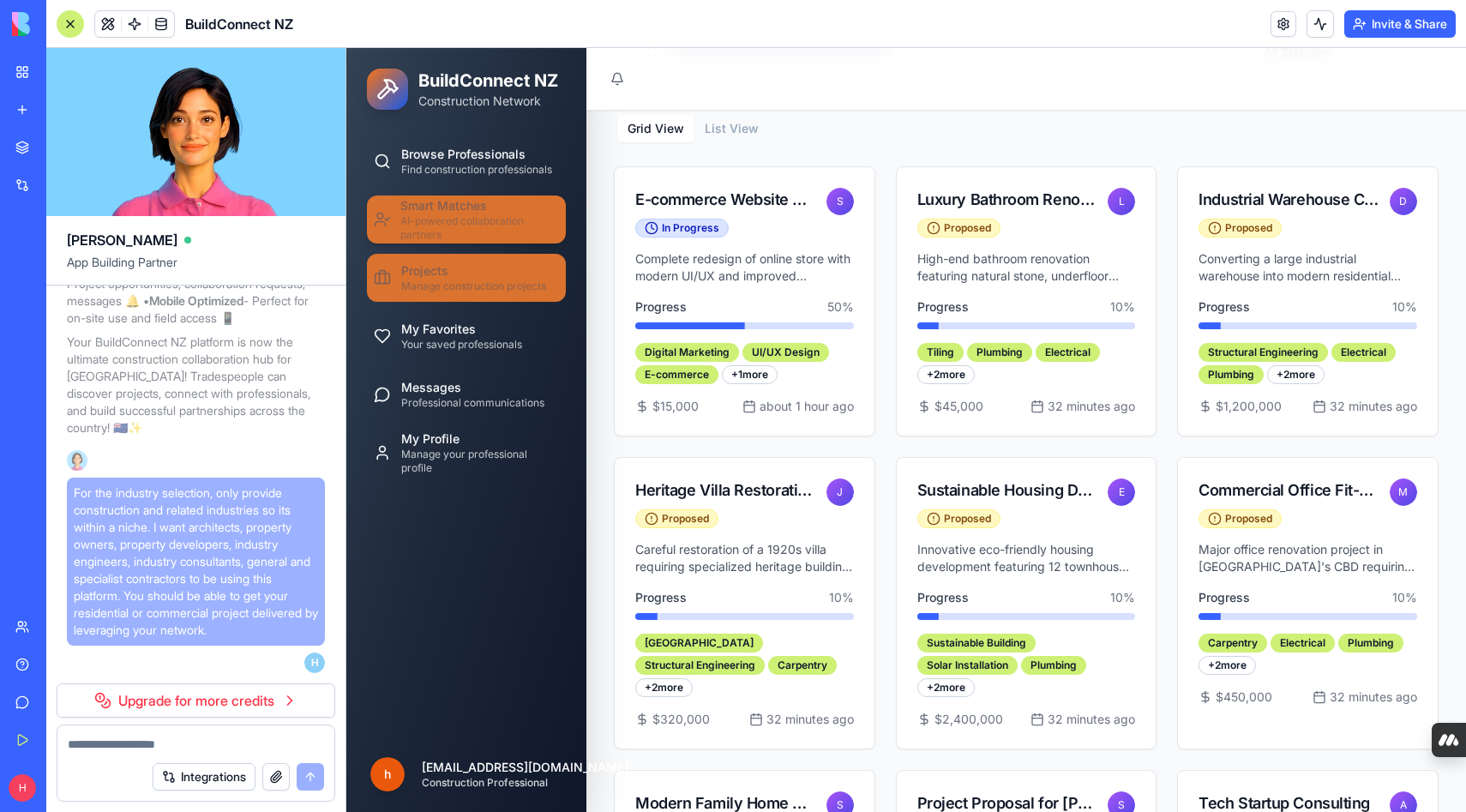
click at [457, 225] on span "AI-powered collaboration partners" at bounding box center [480, 227] width 159 height 28
